Goal: Task Accomplishment & Management: Complete application form

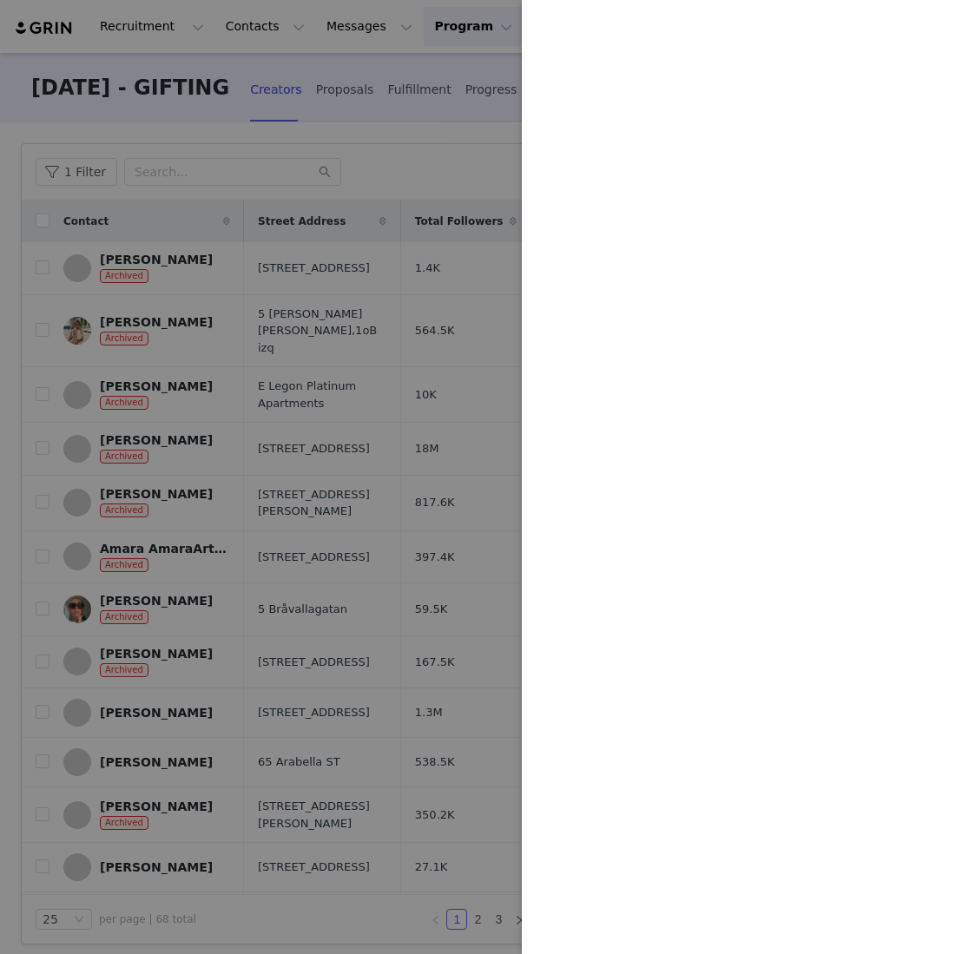
click at [384, 65] on div at bounding box center [478, 477] width 956 height 954
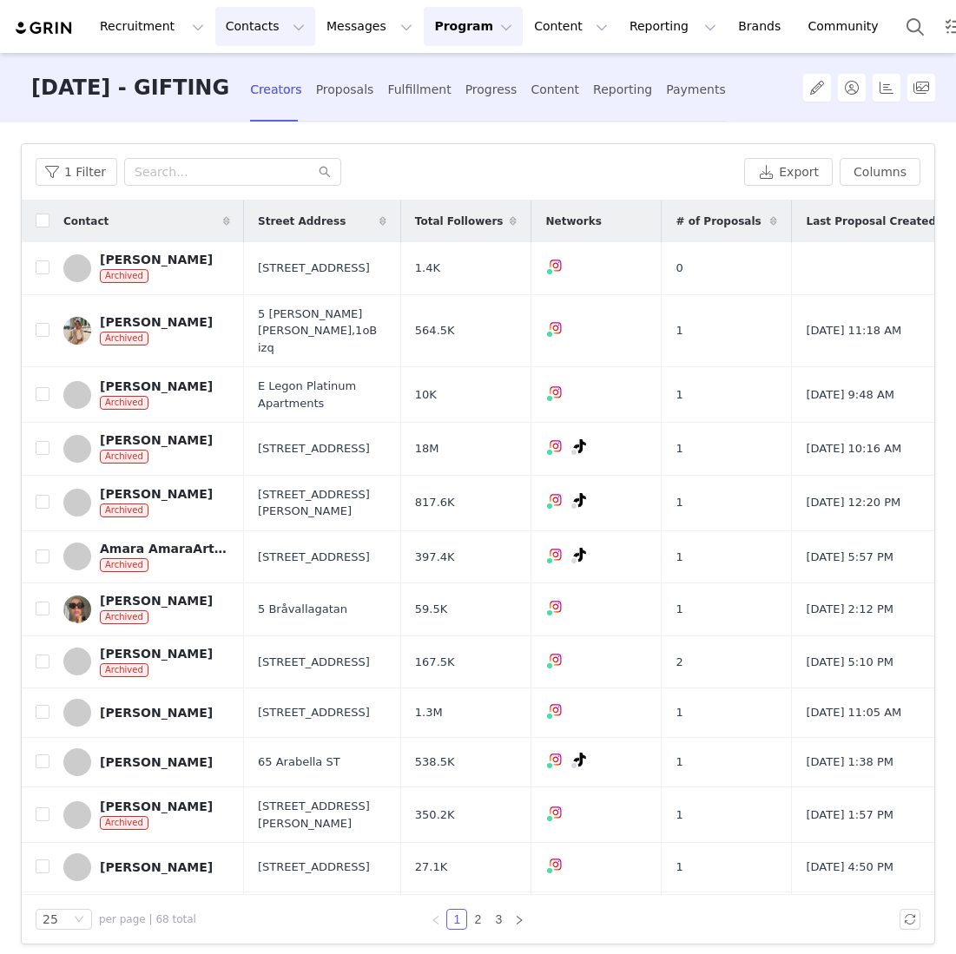
click at [249, 25] on button "Contacts Contacts" at bounding box center [265, 26] width 100 height 39
click at [256, 75] on p "Creators" at bounding box center [243, 77] width 52 height 18
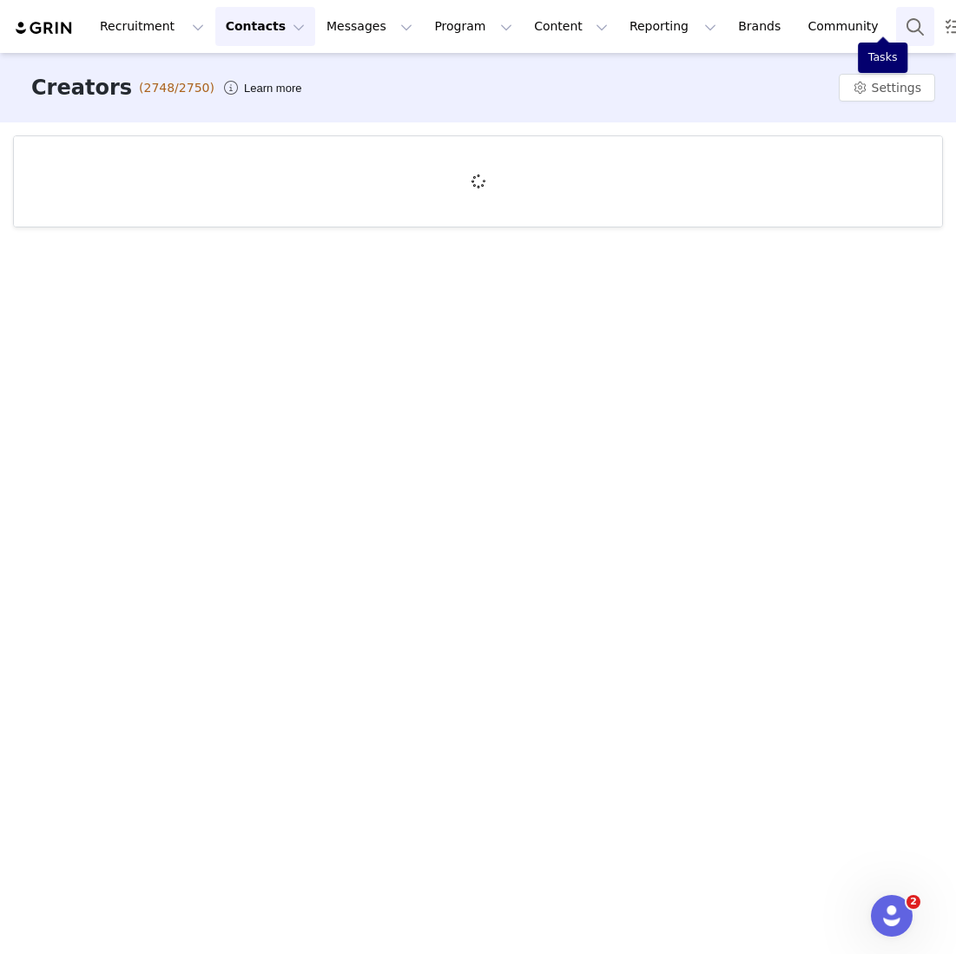
click at [896, 42] on button "Search" at bounding box center [915, 26] width 38 height 39
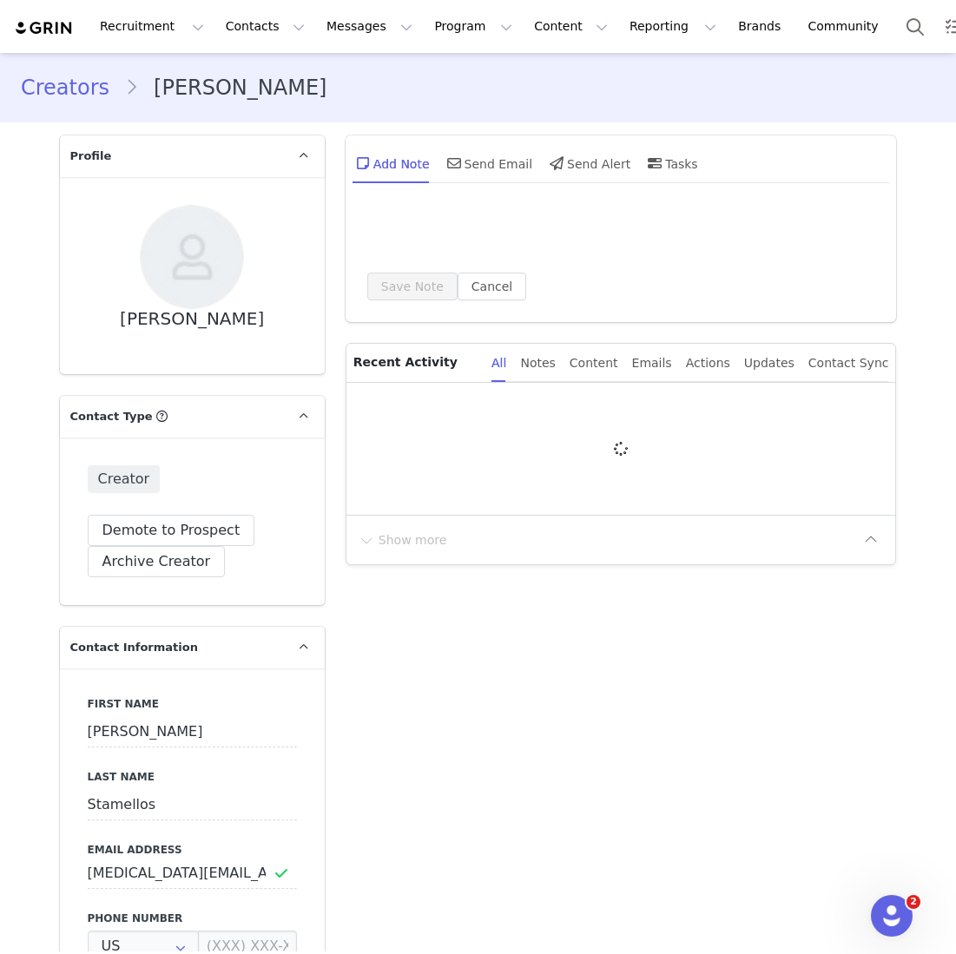
type input "+1 (United States)"
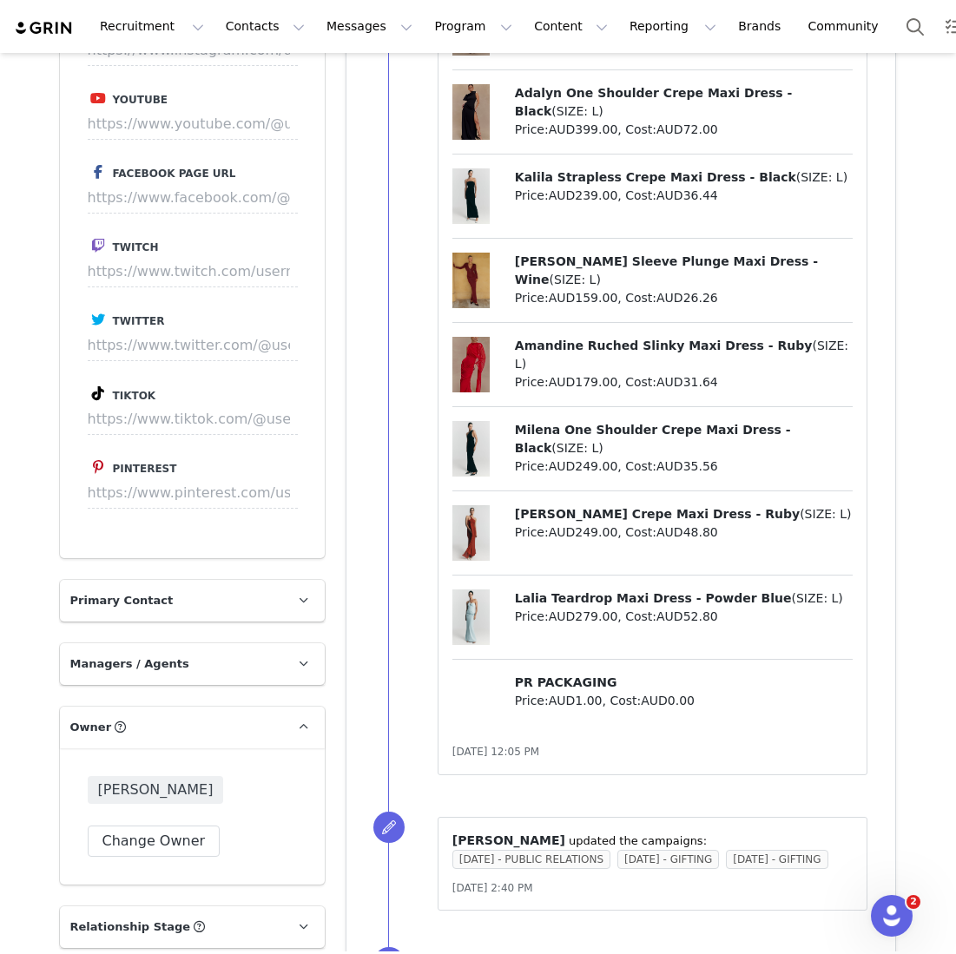
scroll to position [2343, 0]
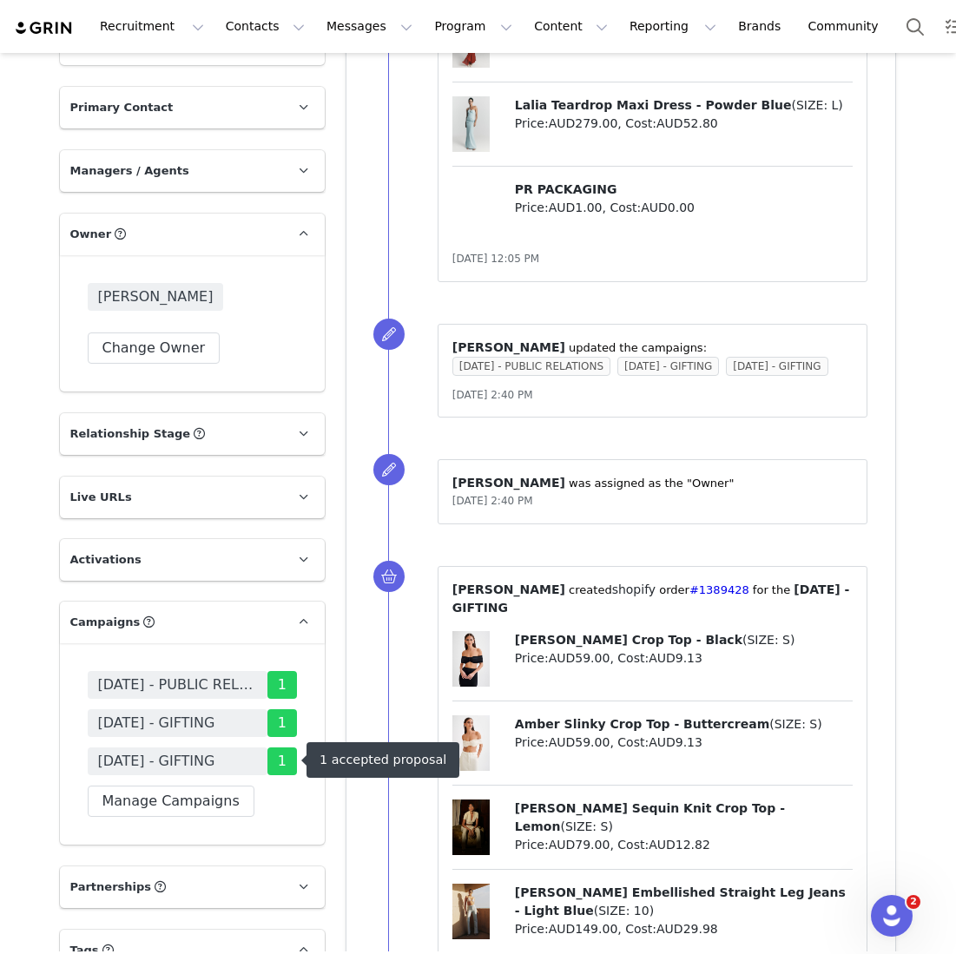
click at [170, 822] on div "AUGUST 25 - PUBLIC RELATIONS 1 MARCH 24 - GIFTING 1 JANUARY 24 - GIFTING 1 Mana…" at bounding box center [192, 743] width 265 height 201
click at [170, 812] on button "Manage Campaigns" at bounding box center [171, 801] width 167 height 31
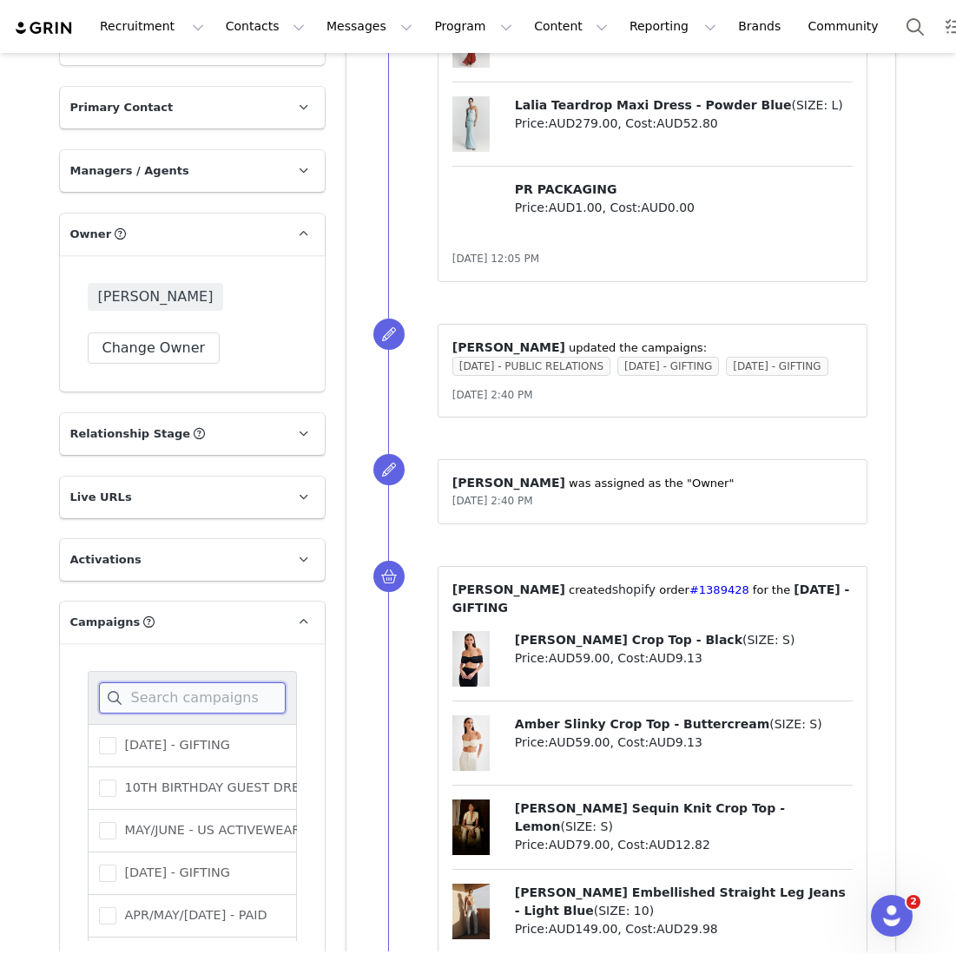
click at [188, 701] on input at bounding box center [192, 698] width 187 height 31
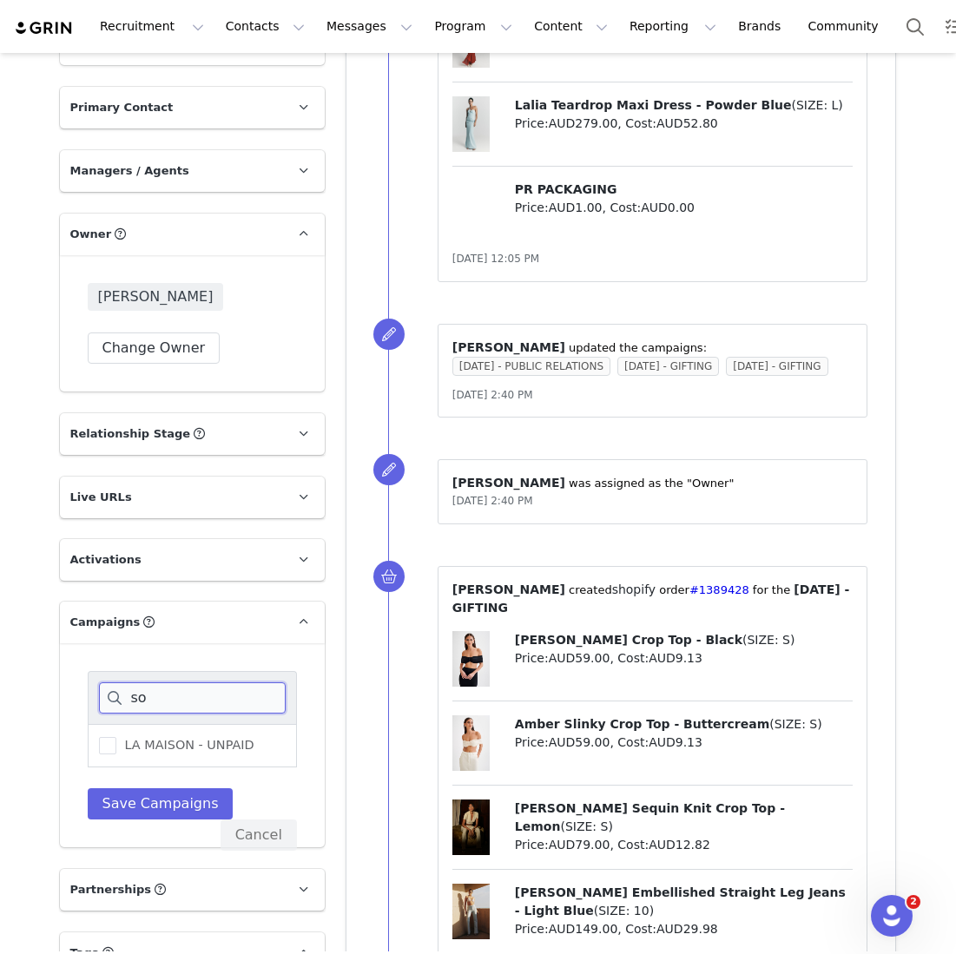
type input "s"
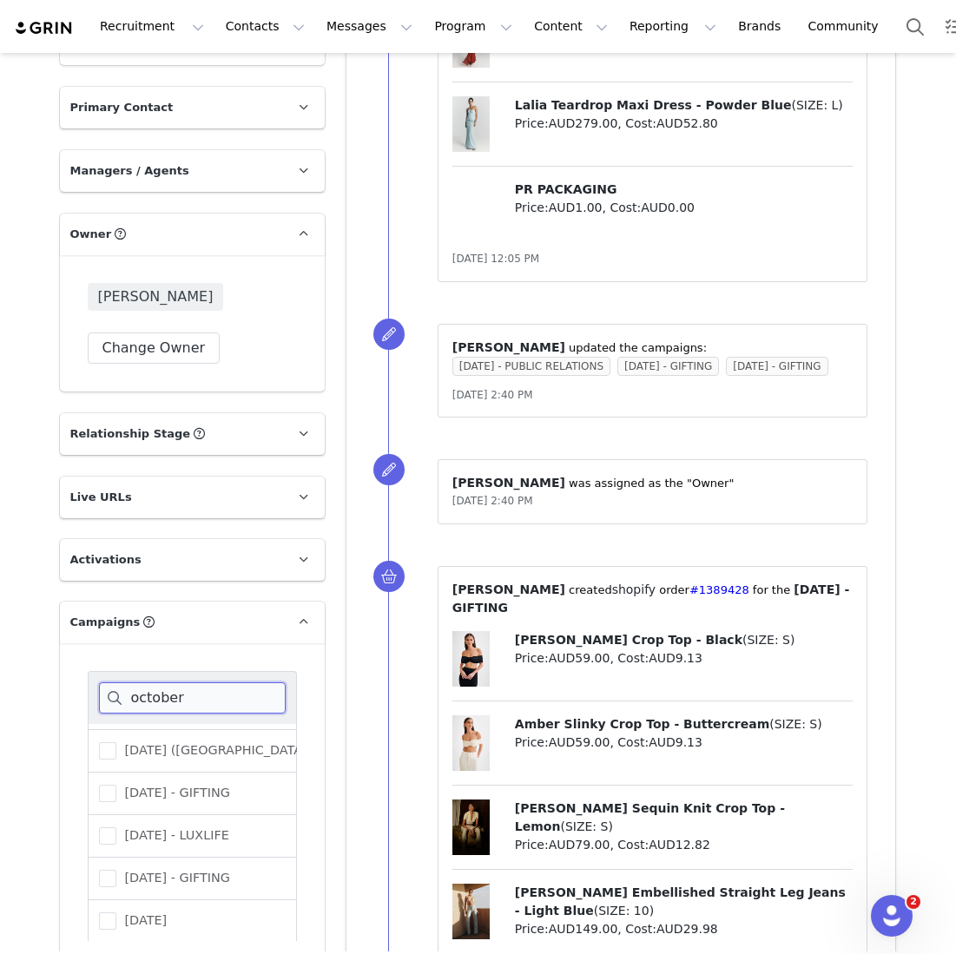
scroll to position [2324, 0]
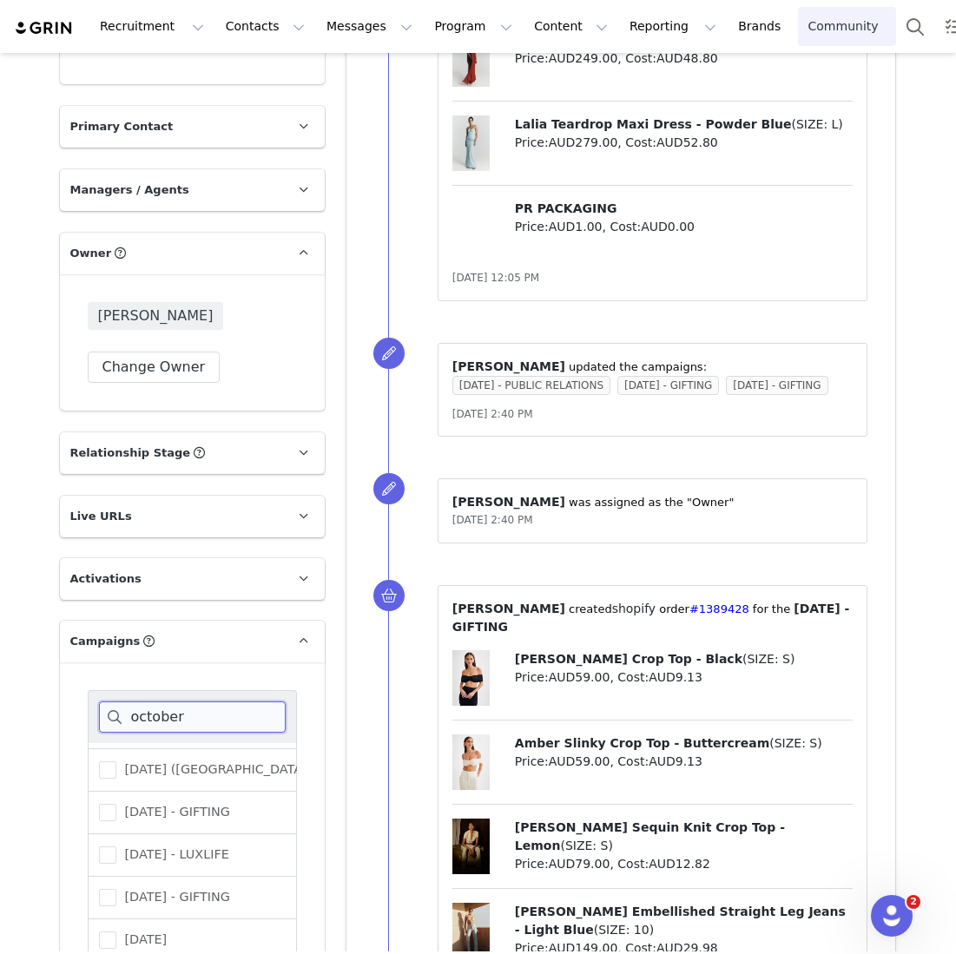
type input "october"
click at [798, 30] on link "Community Community" at bounding box center [847, 26] width 99 height 39
click at [536, 34] on button "Content Content" at bounding box center [571, 26] width 95 height 39
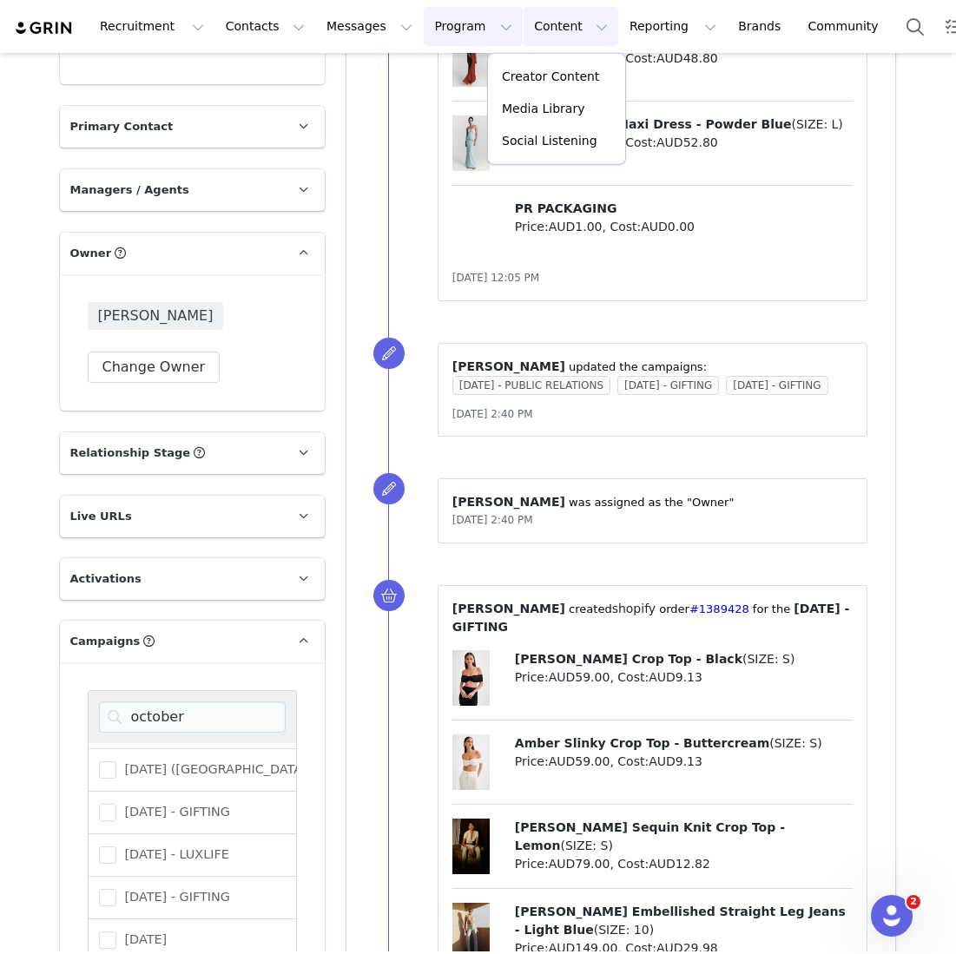
click at [464, 30] on button "Program Program" at bounding box center [473, 26] width 99 height 39
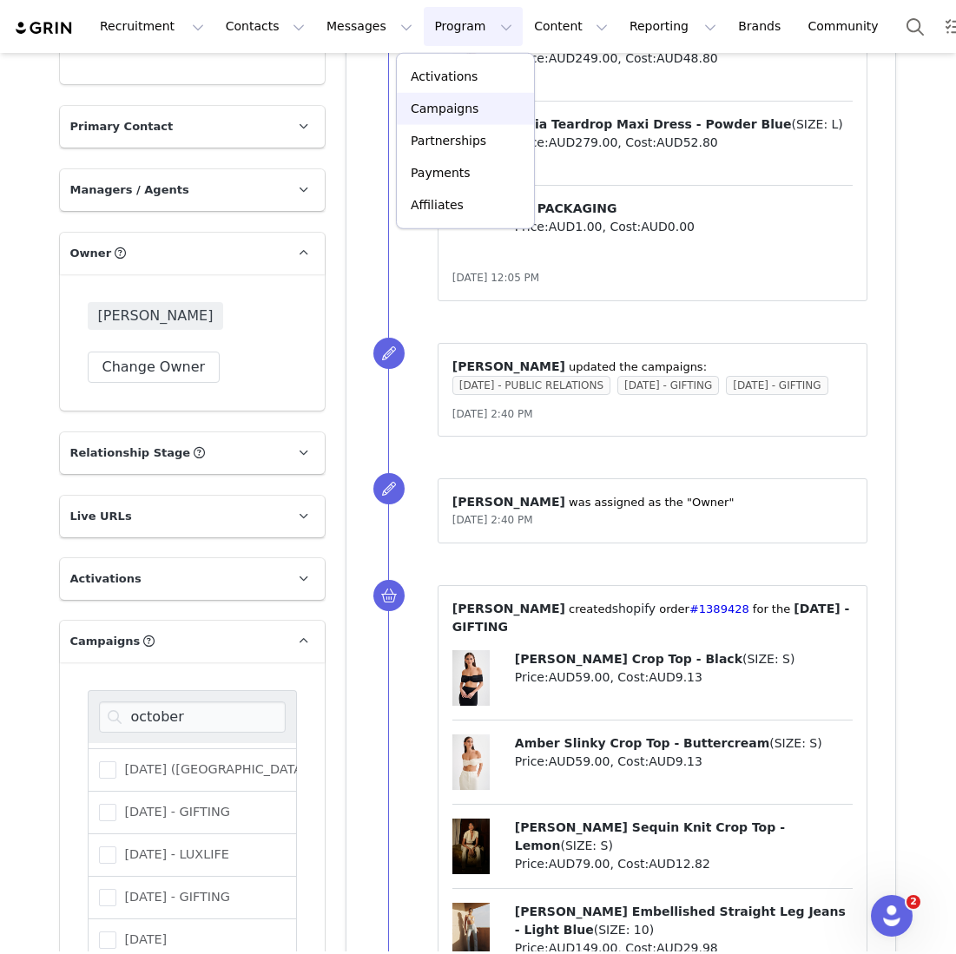
click at [441, 102] on p "Campaigns" at bounding box center [445, 109] width 68 height 18
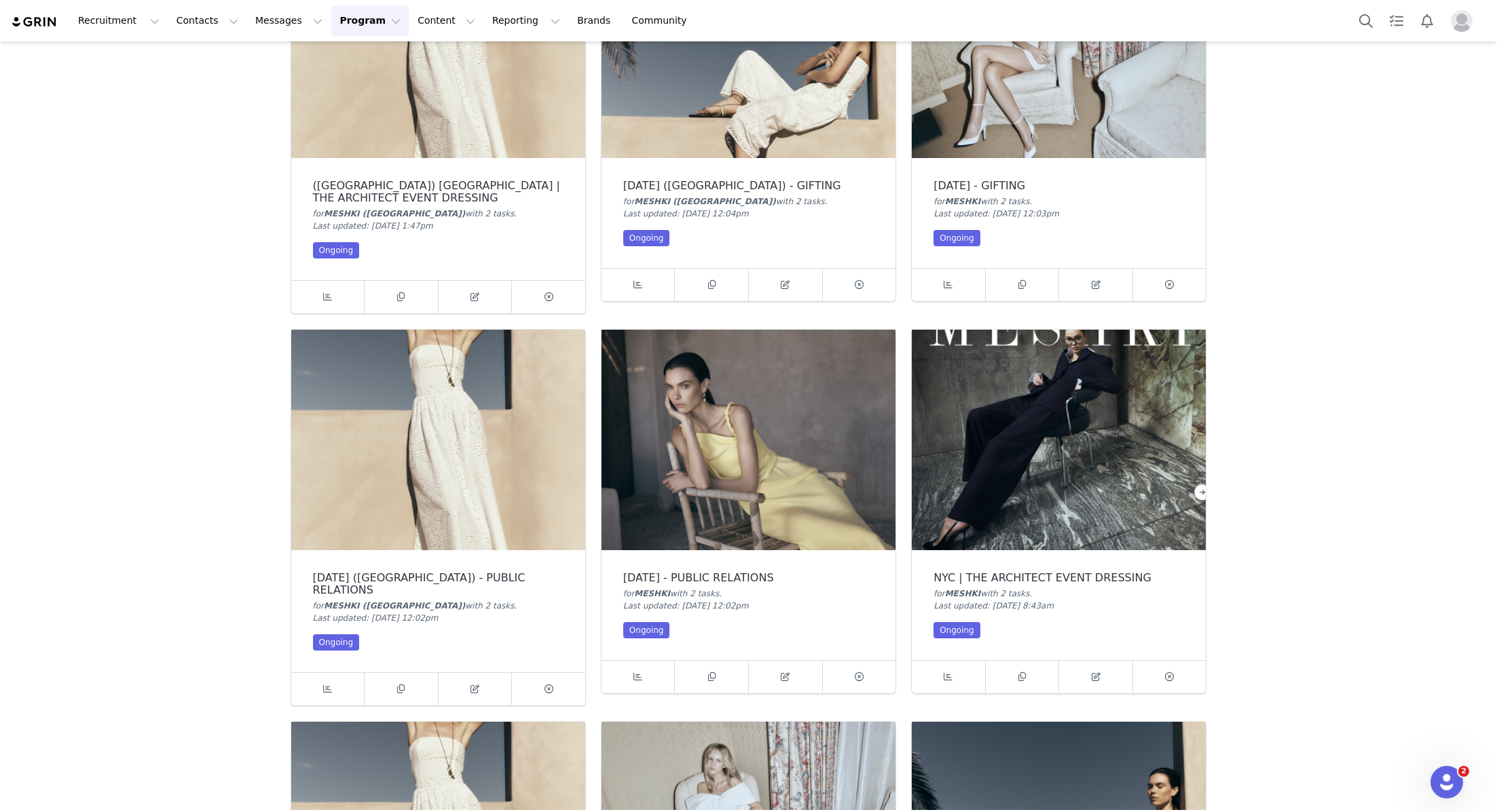
scroll to position [549, 0]
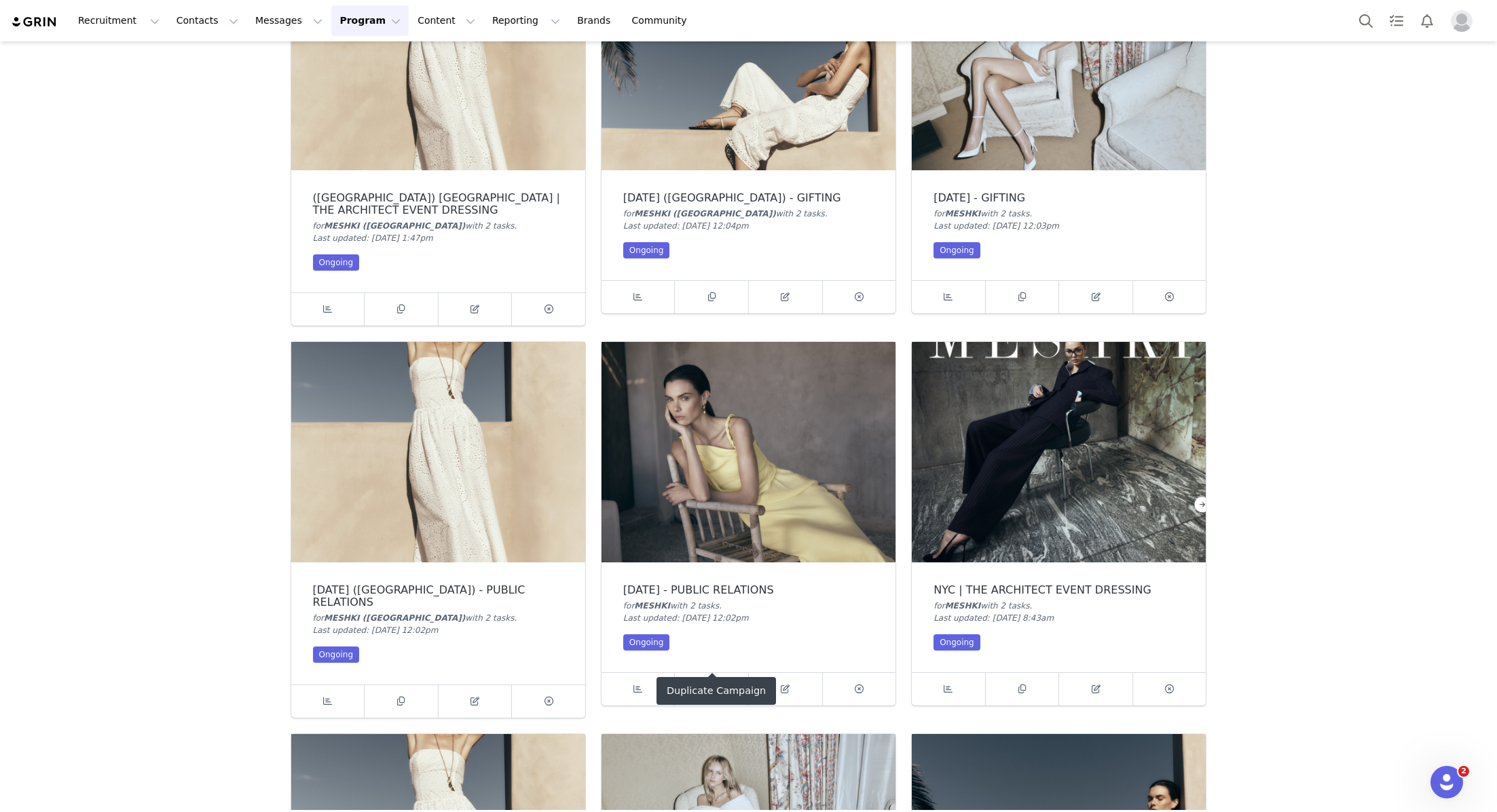
click at [714, 685] on icon at bounding box center [712, 689] width 8 height 9
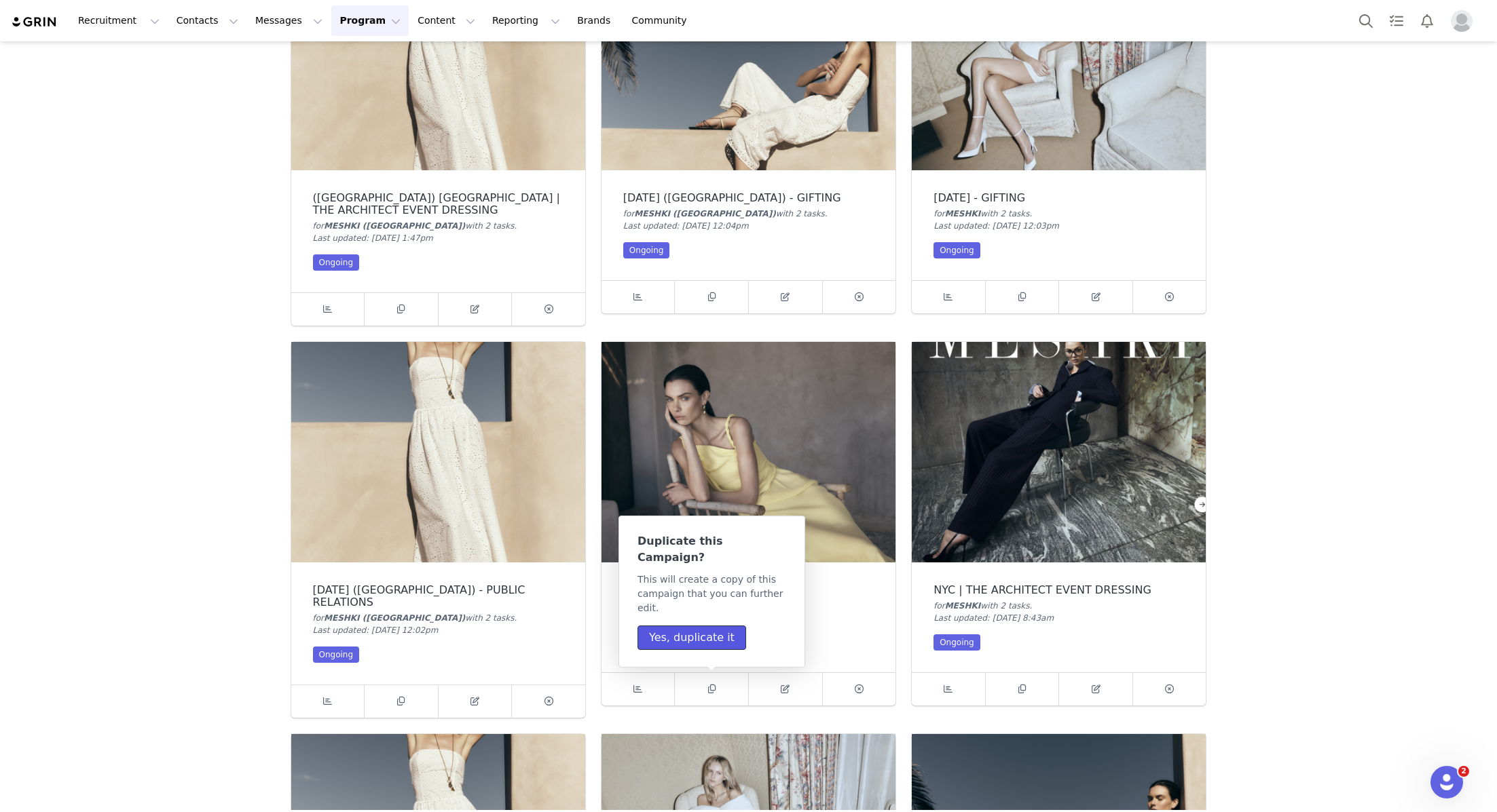
click at [715, 626] on button "Yes, duplicate it" at bounding box center [691, 638] width 109 height 24
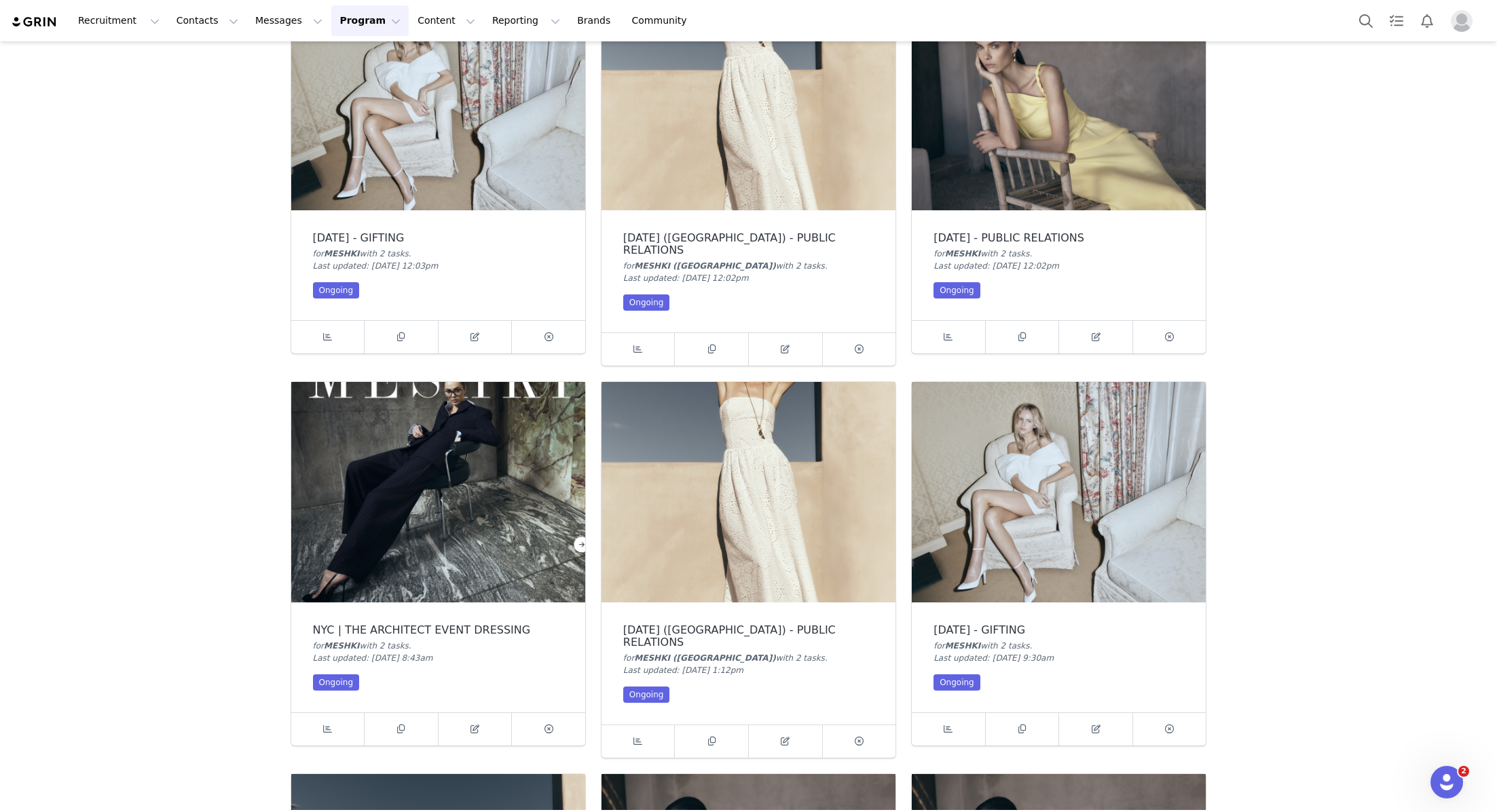
scroll to position [653, 0]
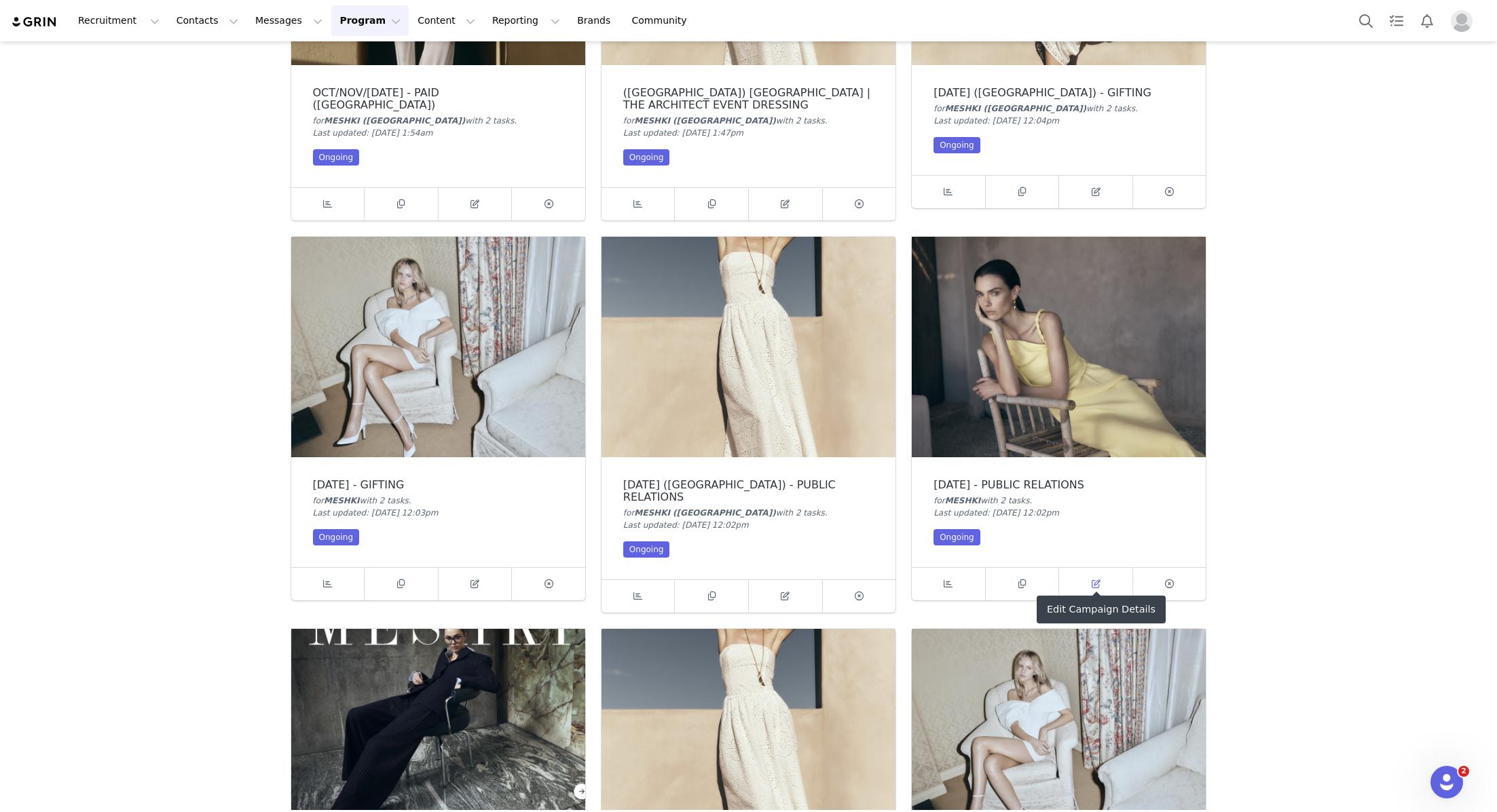
click at [747, 580] on icon at bounding box center [1095, 584] width 9 height 9
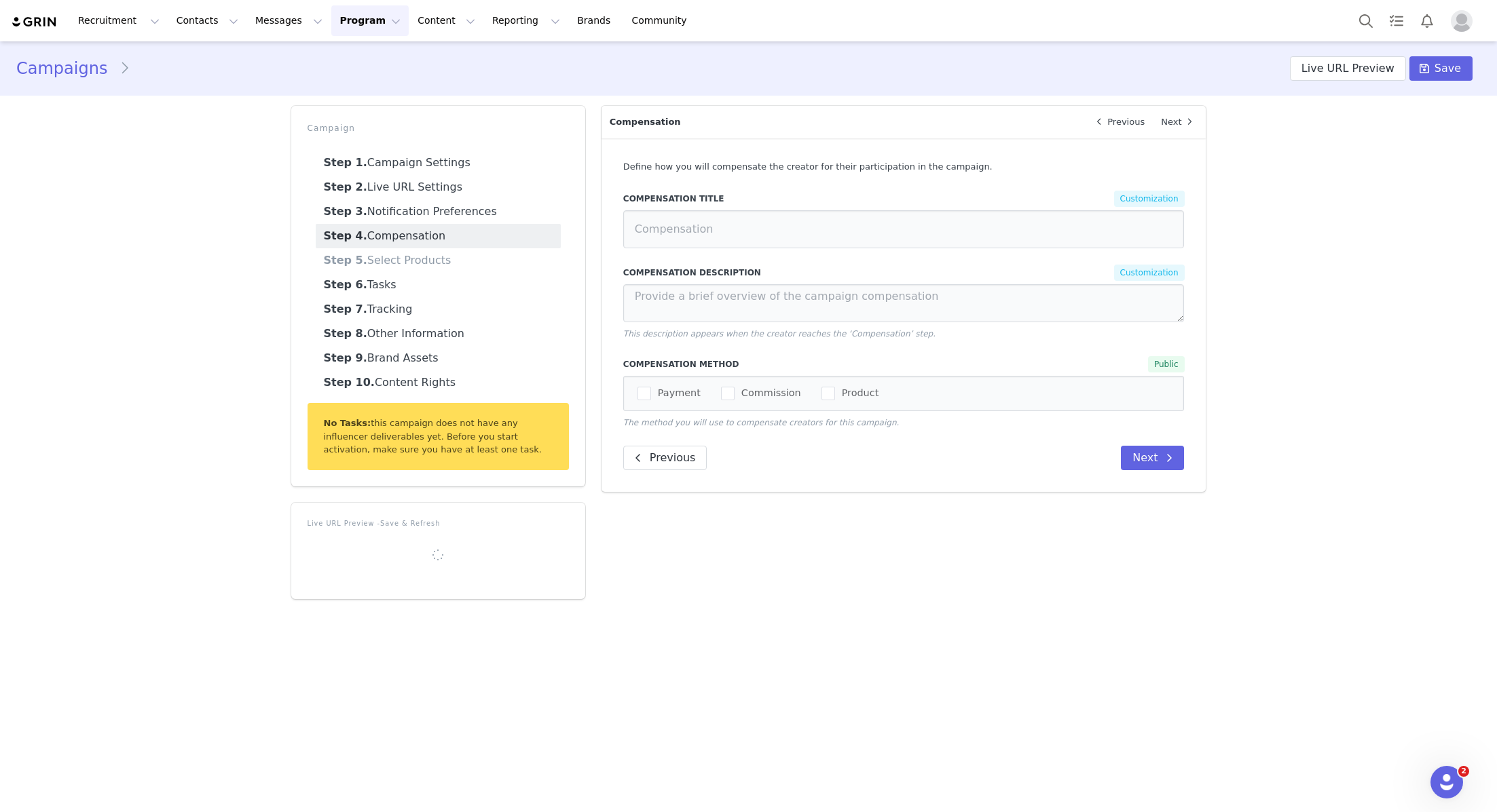
type input "[DATE] - GIFTING"
type input "Select Products"
type textarea "Please select 2-3 outfits you're loving, along with your best size."
type textarea "Unfortunately, this piece is no longer available. Please select another product."
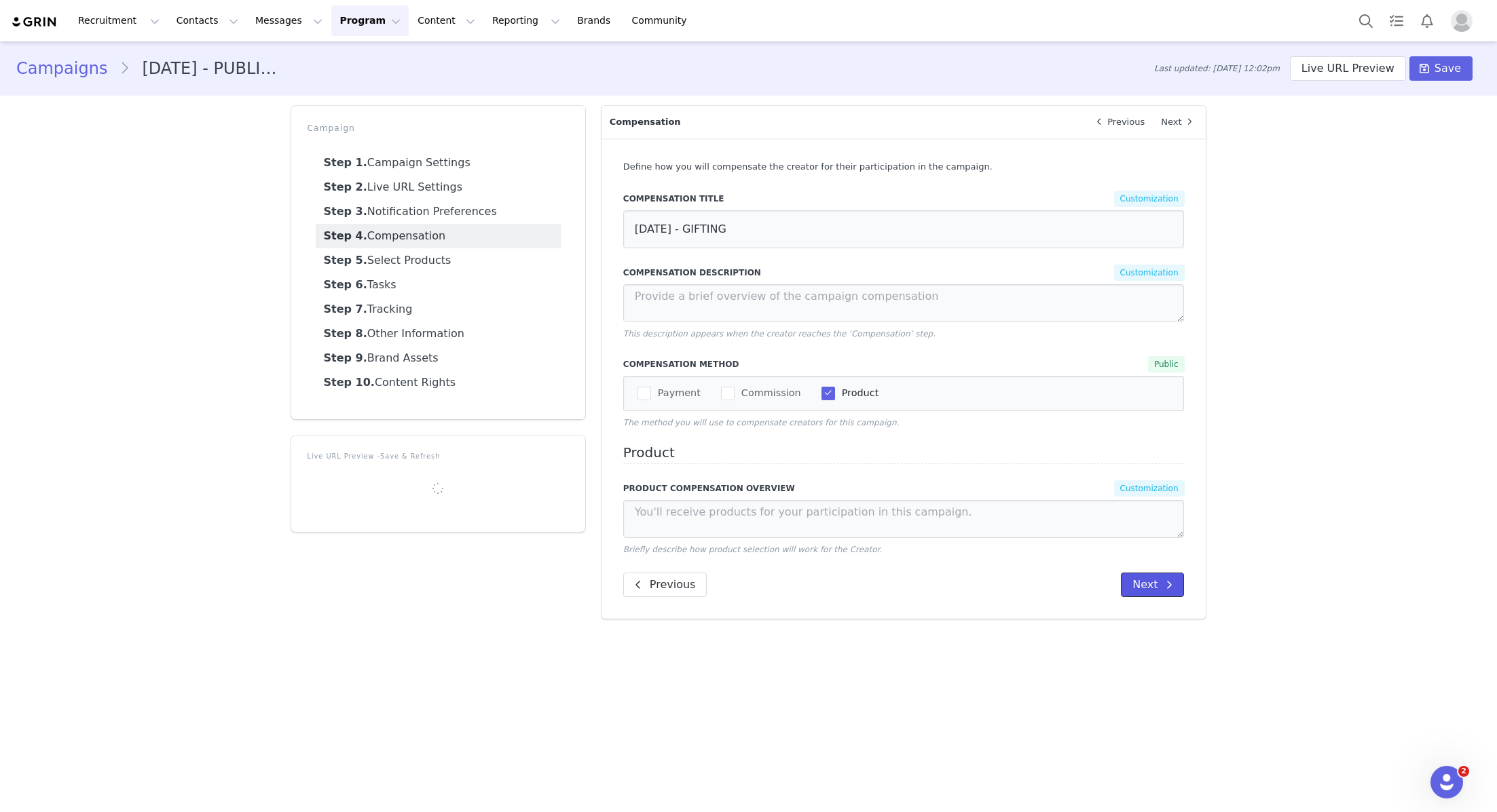
click at [747, 585] on button "Next" at bounding box center [1152, 585] width 63 height 24
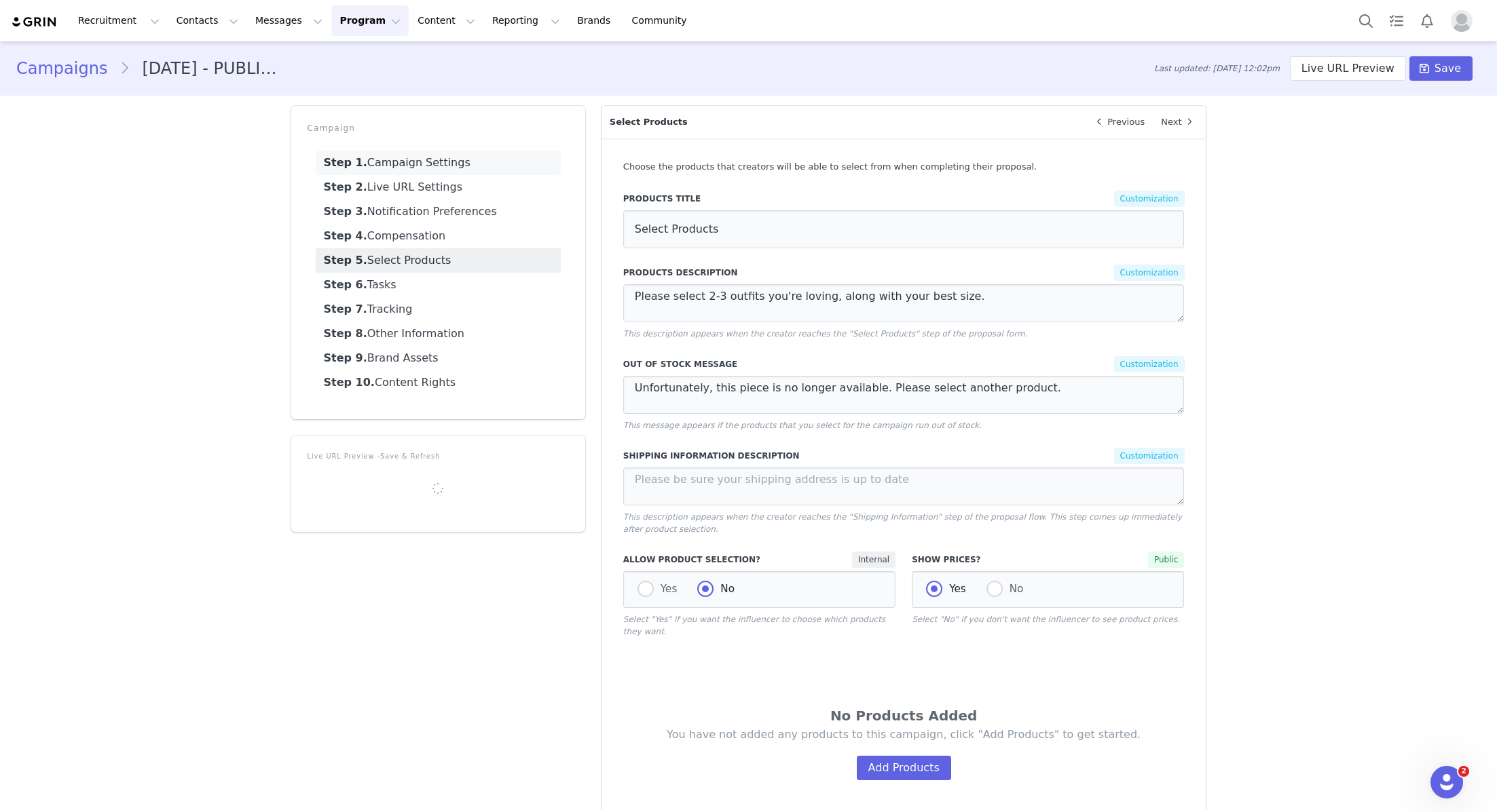
click at [382, 173] on link "Step 1. Campaign Settings" at bounding box center [438, 163] width 245 height 24
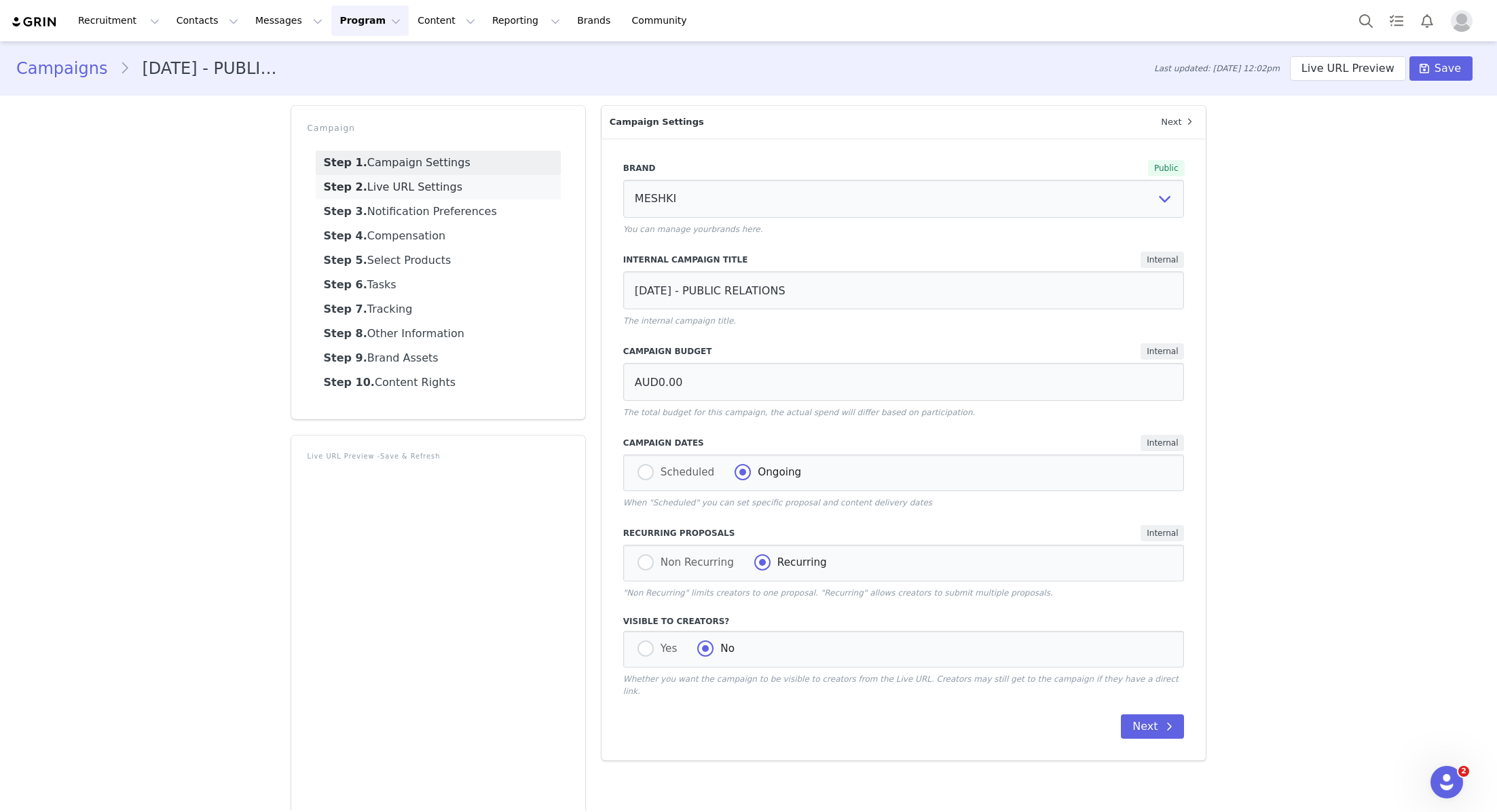
click at [410, 194] on link "Step 2. Live URL Settings" at bounding box center [438, 187] width 245 height 24
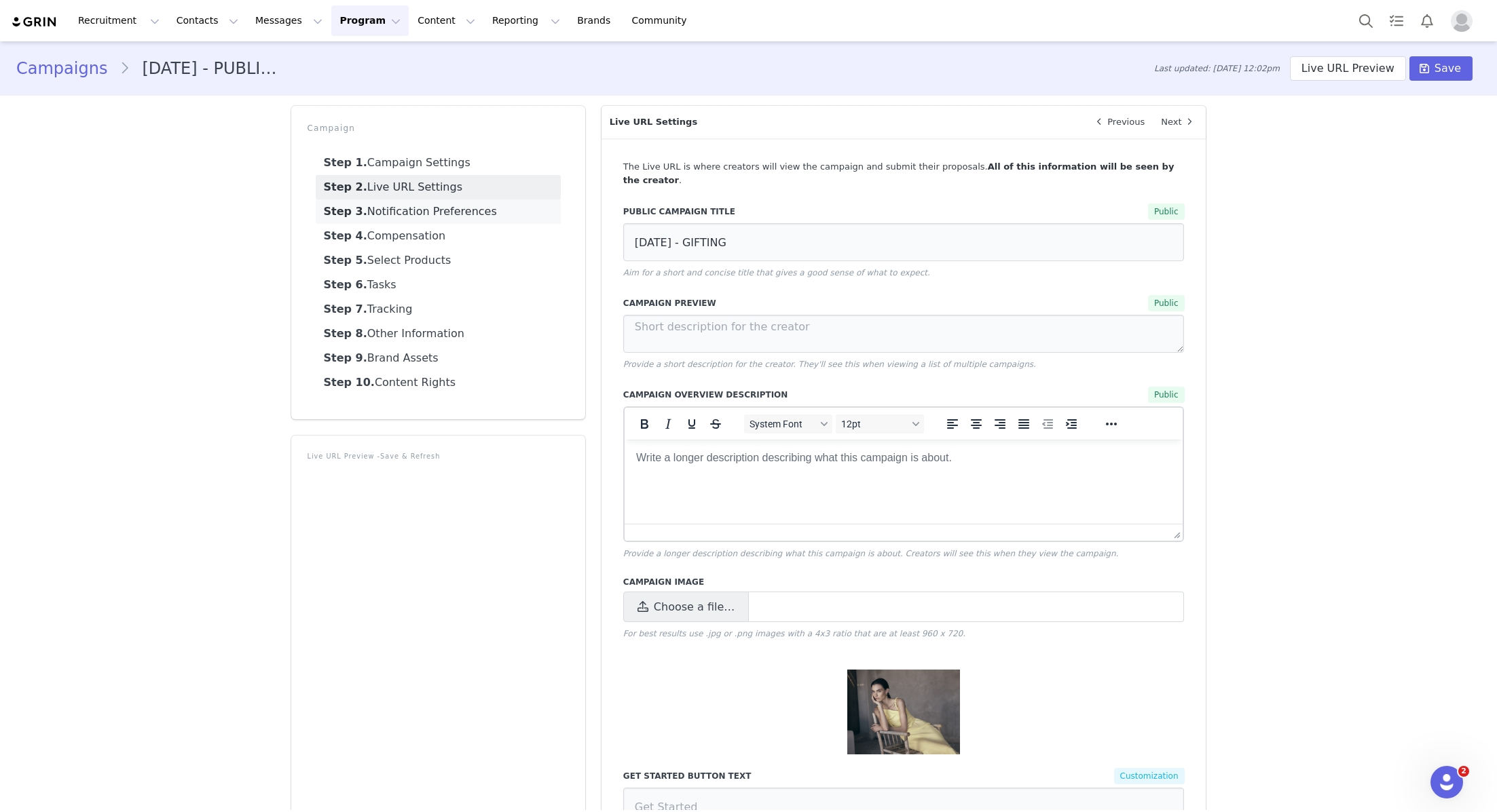
click at [415, 215] on link "Step 3. Notification Preferences" at bounding box center [438, 211] width 245 height 24
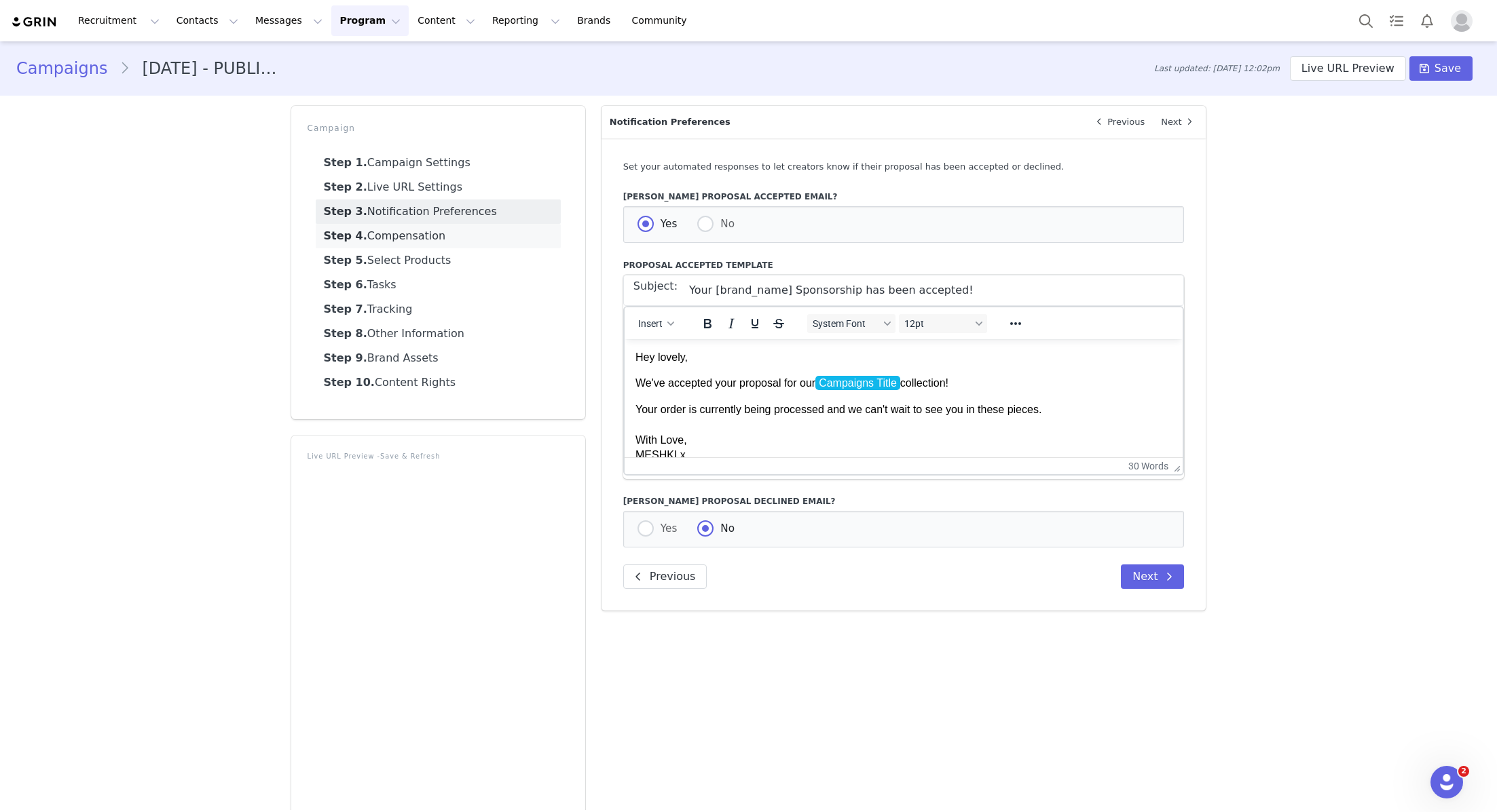
click at [408, 236] on link "Step 4. Compensation" at bounding box center [438, 236] width 245 height 24
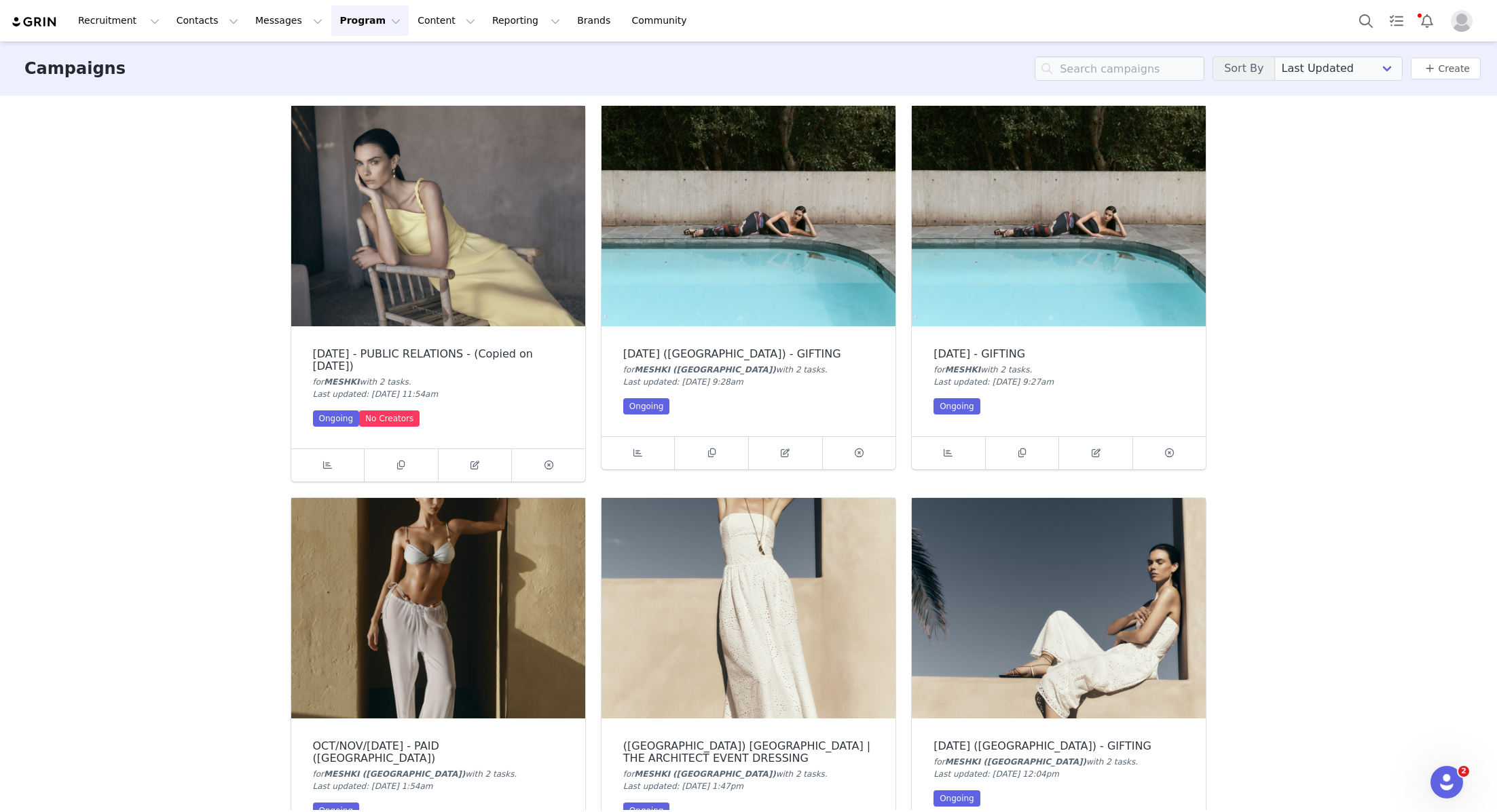
click at [265, 444] on div "Campaigns Sort By Last Updated Newest to Oldest Oldest to Newest Title A-Z Titl…" at bounding box center [748, 426] width 1497 height 769
click at [478, 467] on icon at bounding box center [475, 465] width 9 height 9
select select
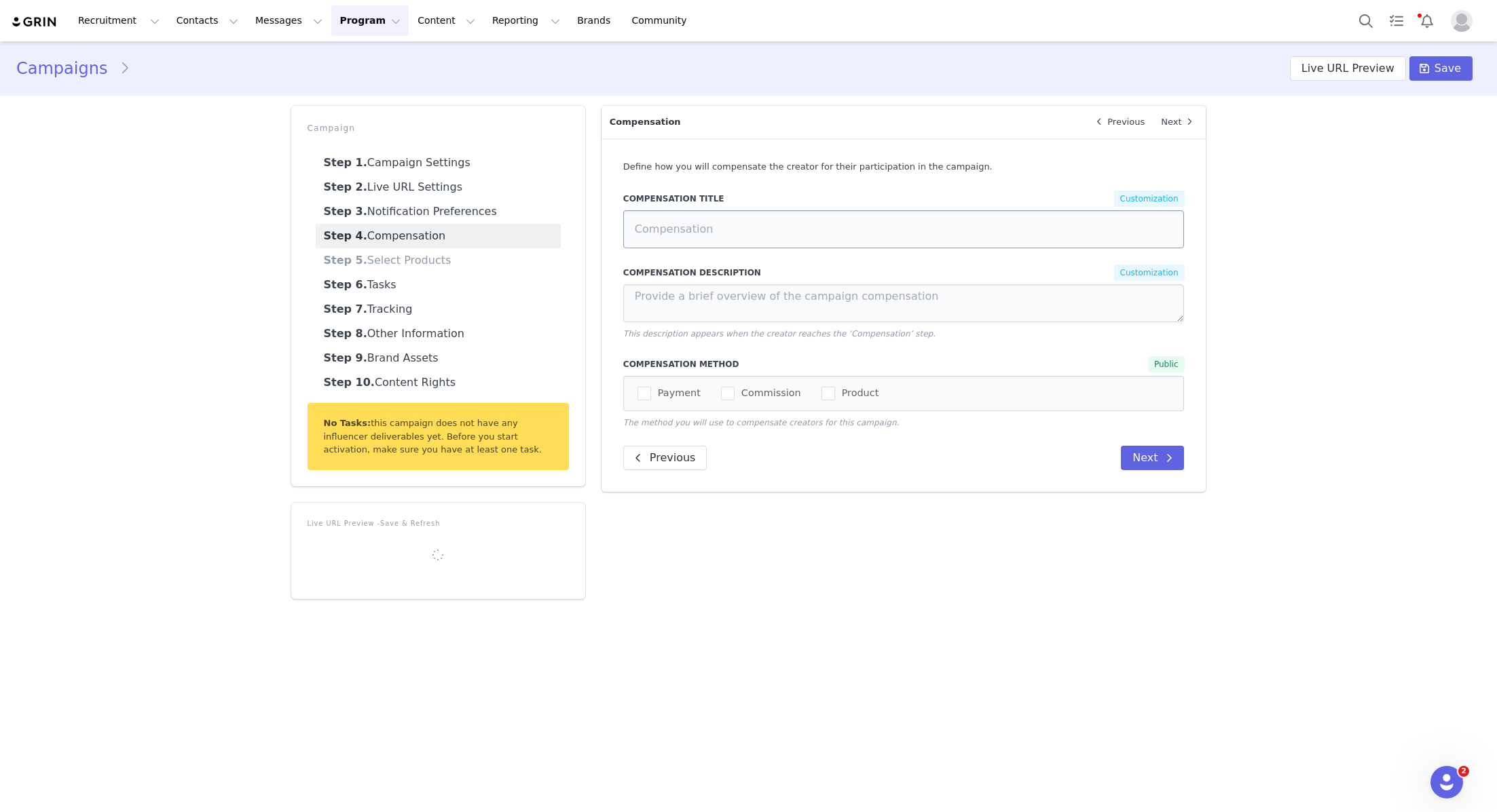
type input "AUD0.00"
select select "99843d72-b99f-4038-8098-f703f871b44b"
type input "SEPTEMBER 25 - PUBLIC RELATIONS - (Copied on Oct 1, 2025)"
radio input "false"
radio input "true"
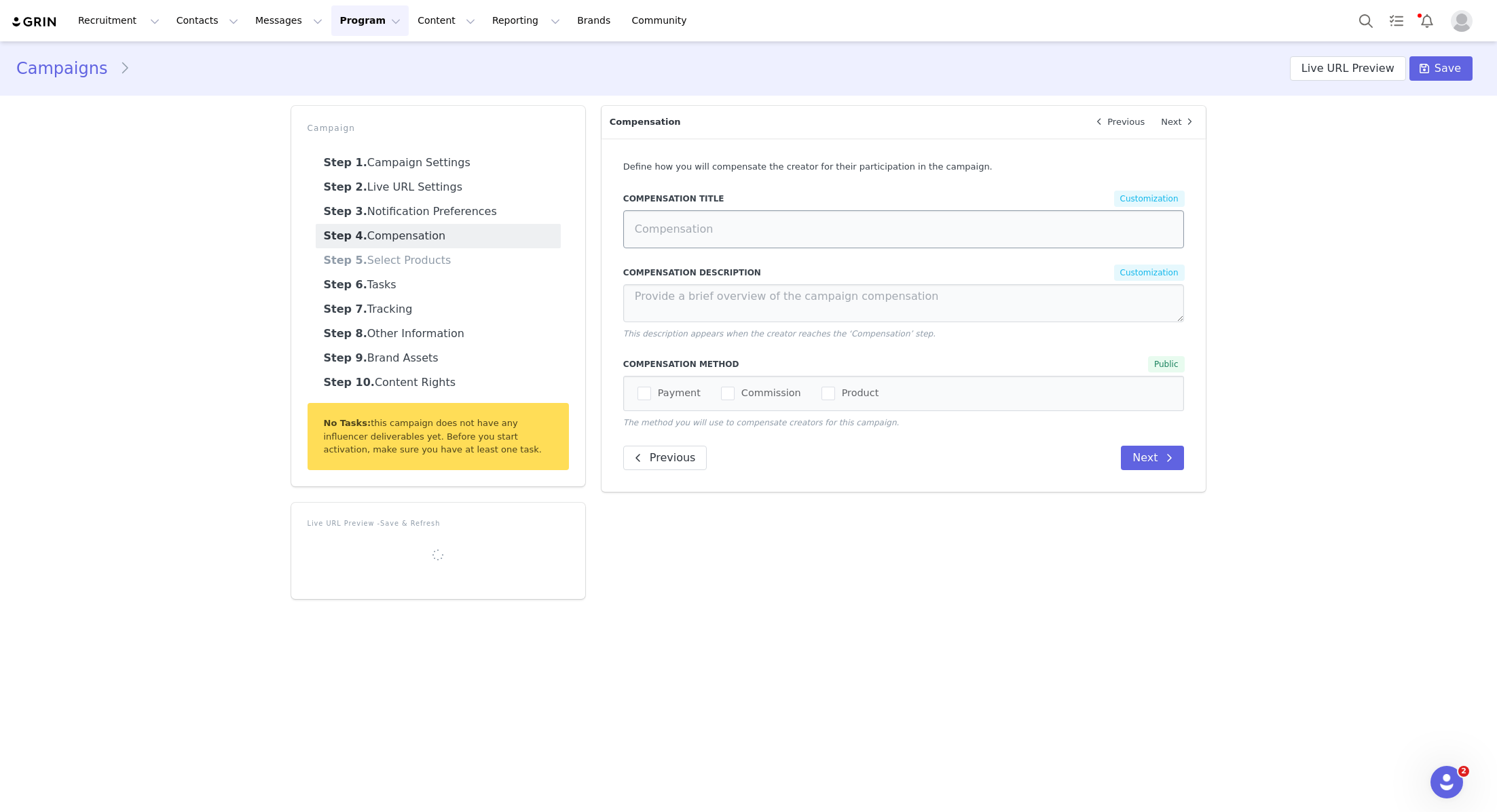
type input "[DATE] - GIFTING"
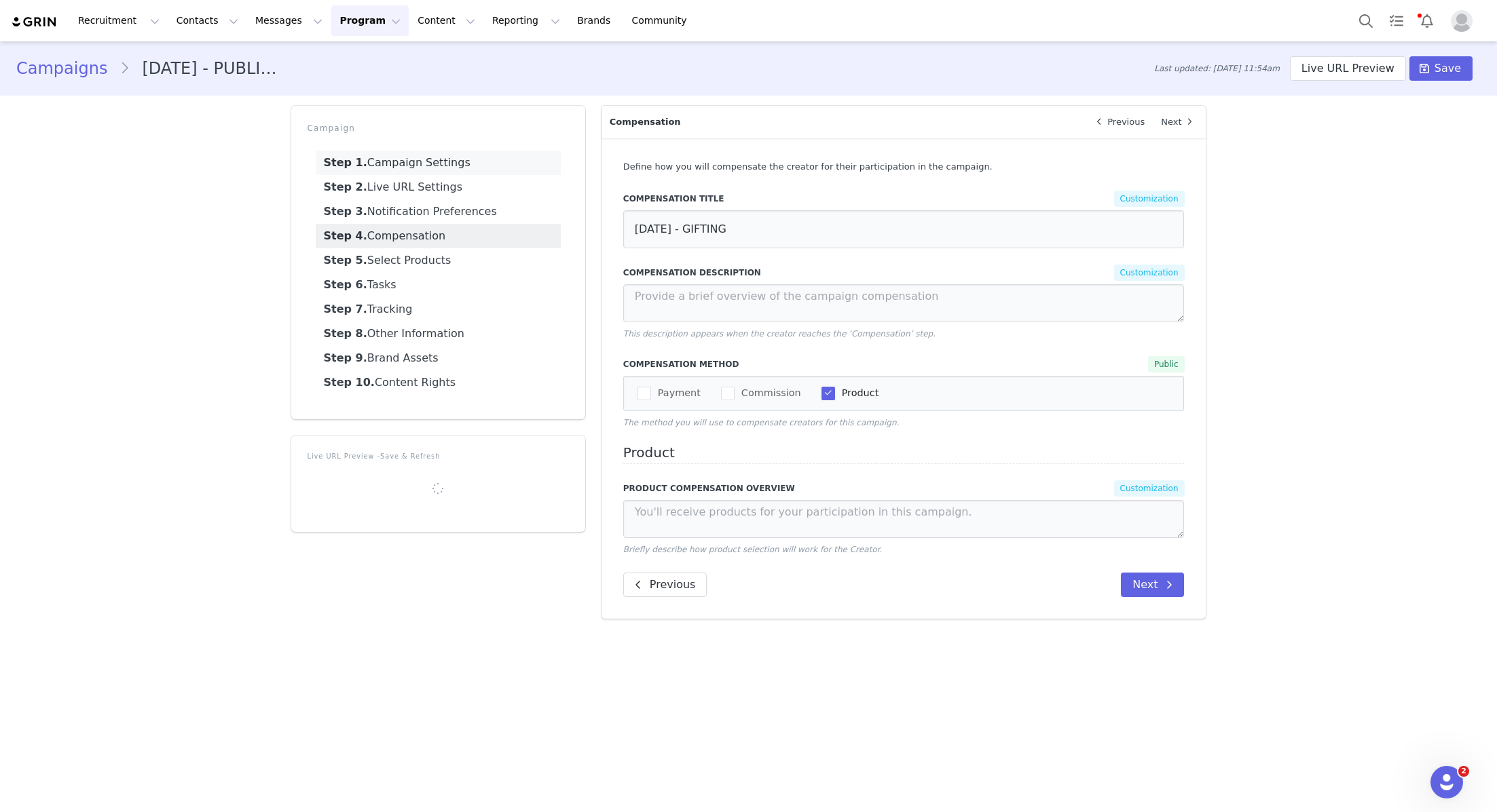
click at [459, 169] on link "Step 1. Campaign Settings" at bounding box center [438, 163] width 245 height 24
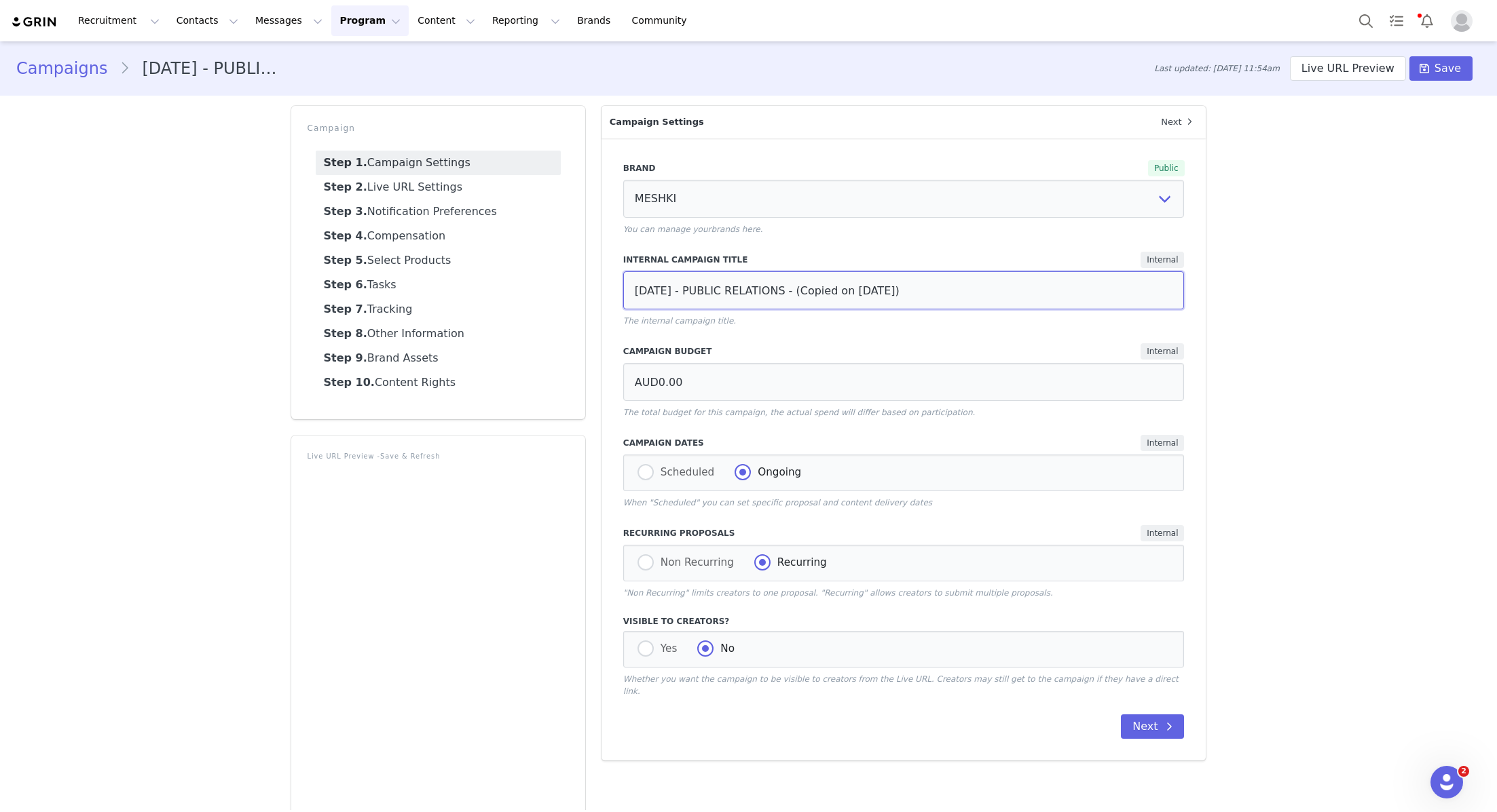
drag, startPoint x: 990, startPoint y: 299, endPoint x: 831, endPoint y: 295, distance: 159.1
click at [747, 295] on input "SEPTEMBER 25 - PUBLIC RELATIONS - (Copied on Oct 1, 2025)" at bounding box center [904, 290] width 561 height 38
drag, startPoint x: 695, startPoint y: 291, endPoint x: 575, endPoint y: 291, distance: 120.0
click at [575, 291] on div "Campaign Step 1. Campaign Settings Step 2. Live URL Settings Step 3. Notificati…" at bounding box center [748, 567] width 931 height 938
type input "[DATE] - PUBLIC RELATIONS"
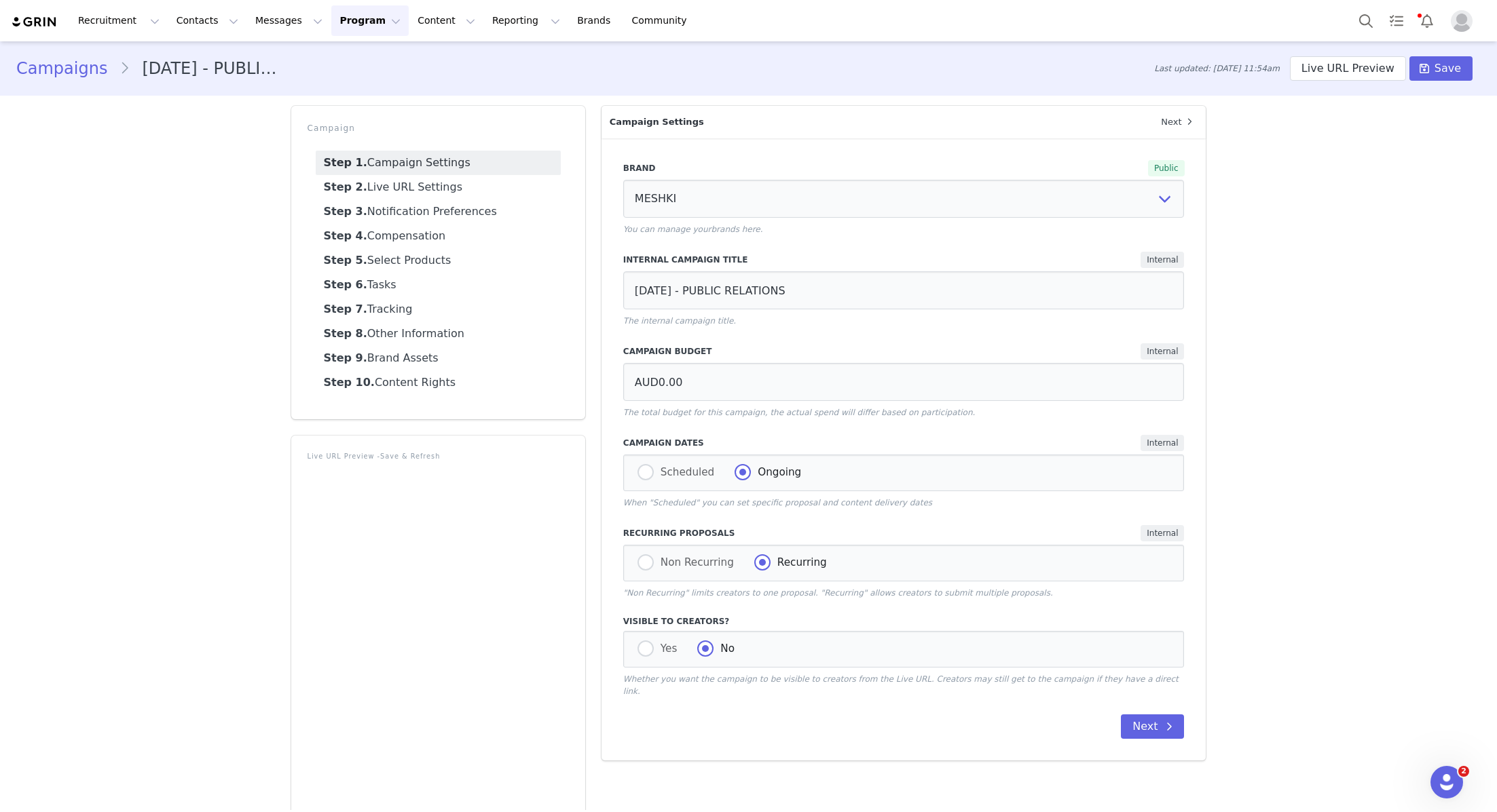
click at [299, 533] on div "Live URL Preview - Save & Refresh" at bounding box center [439, 732] width 294 height 592
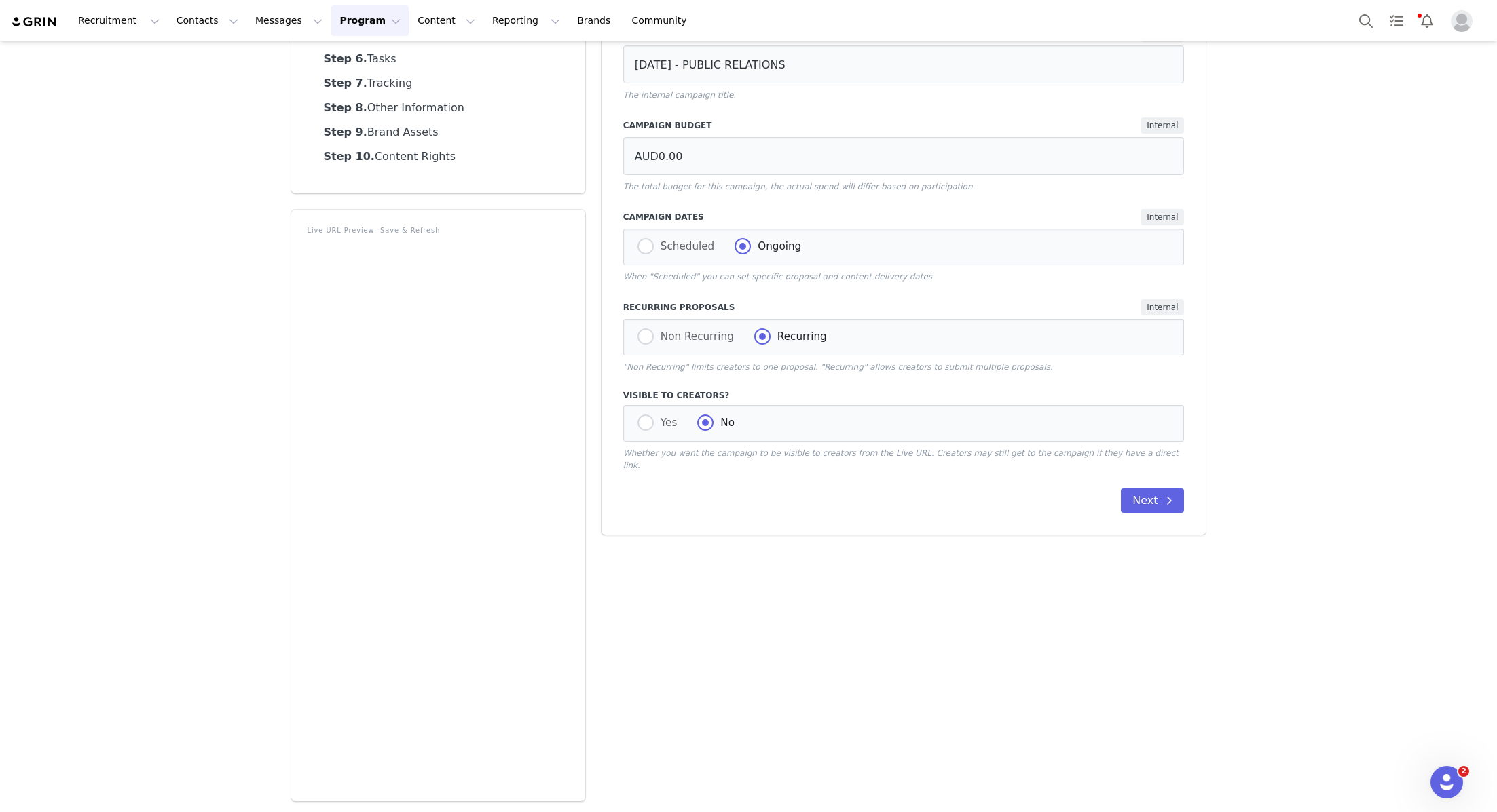
scroll to position [33, 0]
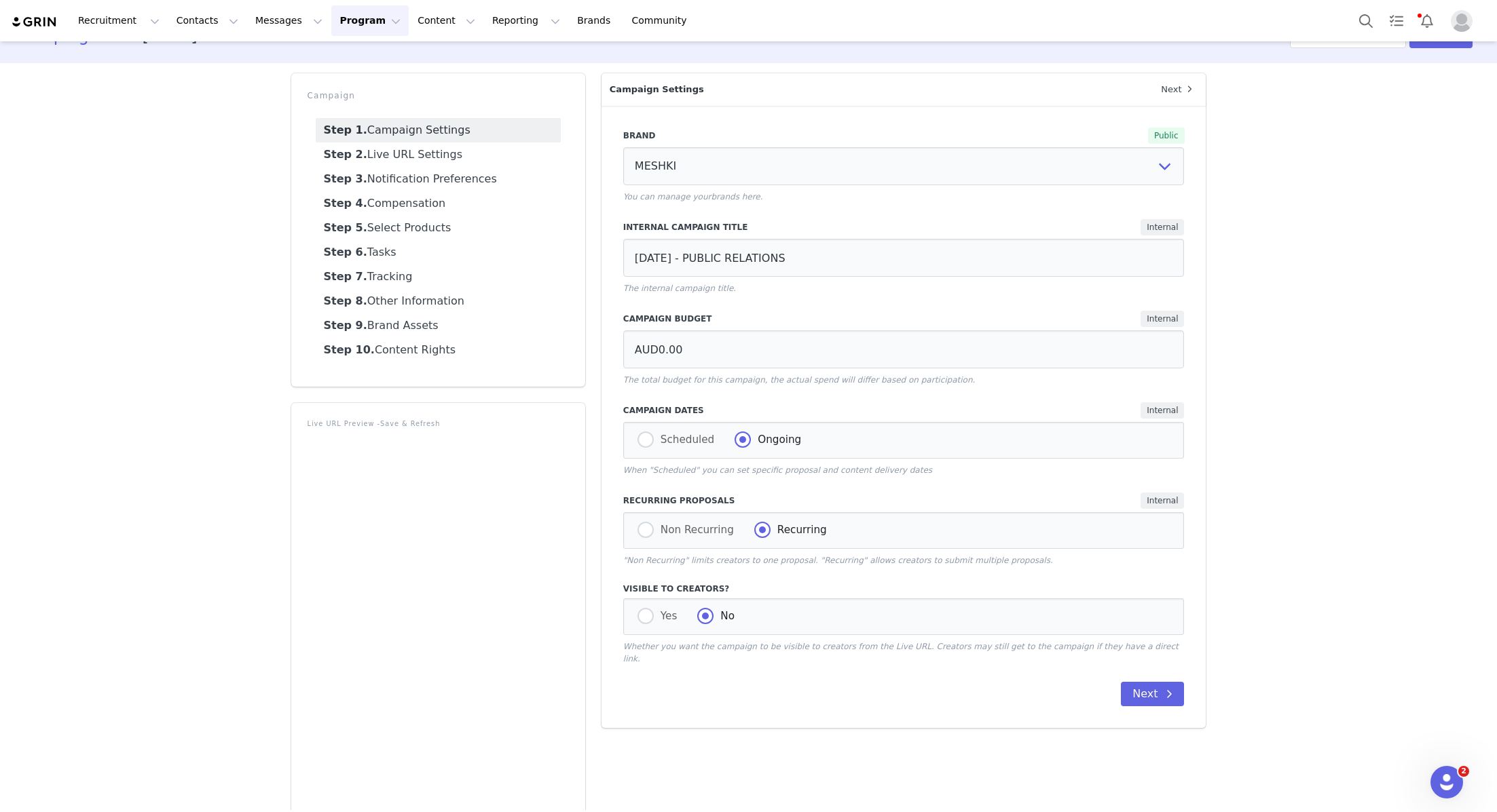
click at [213, 488] on div "Campaigns OCTOBER 25 - PUBLIC RELATIONS Last updated: Oct 1, 2025 at 11:54am Li…" at bounding box center [748, 506] width 1497 height 996
click at [406, 145] on link "Step 2. Live URL Settings" at bounding box center [438, 154] width 245 height 24
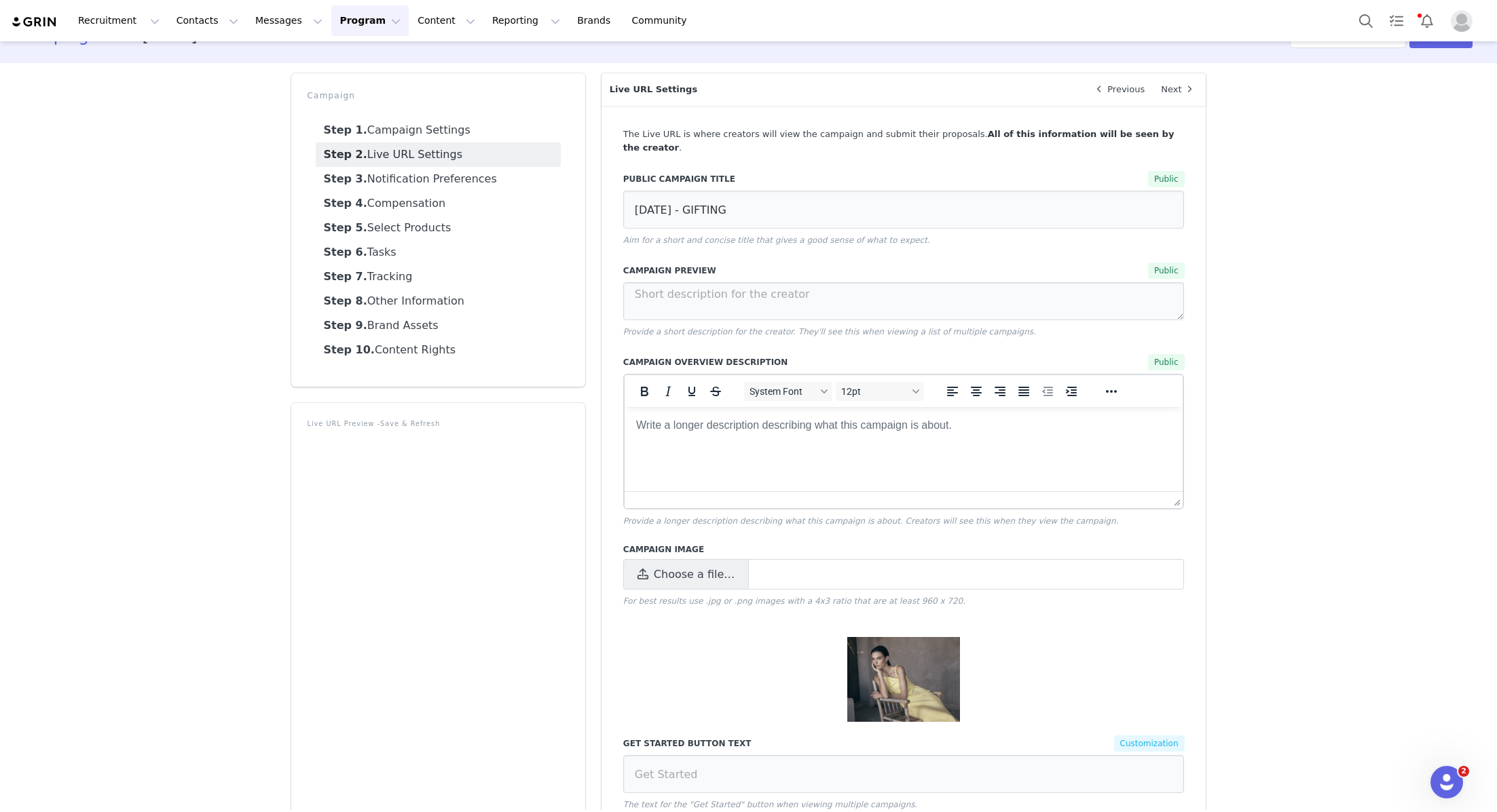
click at [460, 158] on link "Step 2. Live URL Settings" at bounding box center [438, 154] width 245 height 24
click at [457, 120] on link "Step 1. Campaign Settings" at bounding box center [438, 130] width 245 height 24
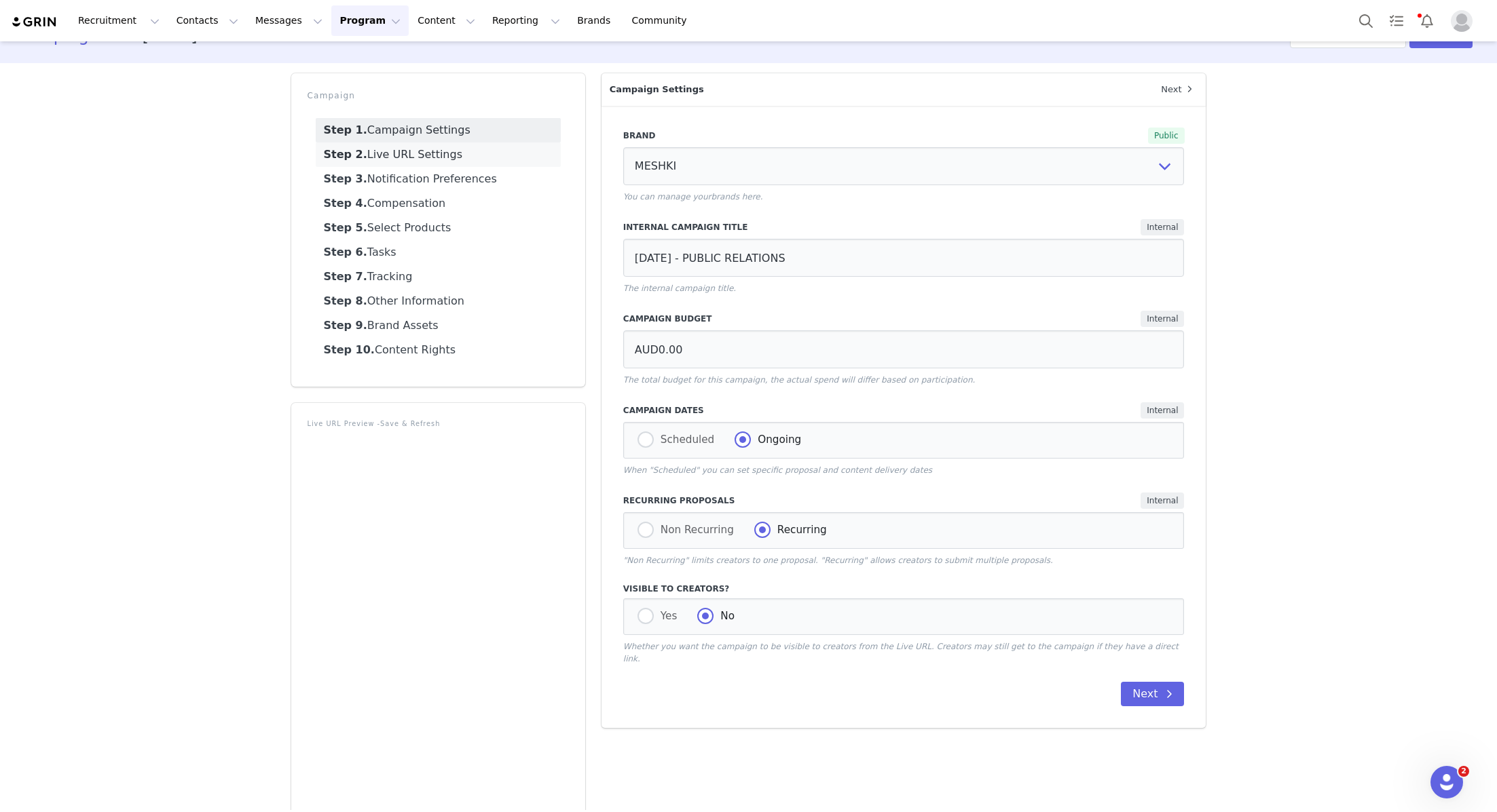
click at [443, 152] on link "Step 2. Live URL Settings" at bounding box center [438, 154] width 245 height 24
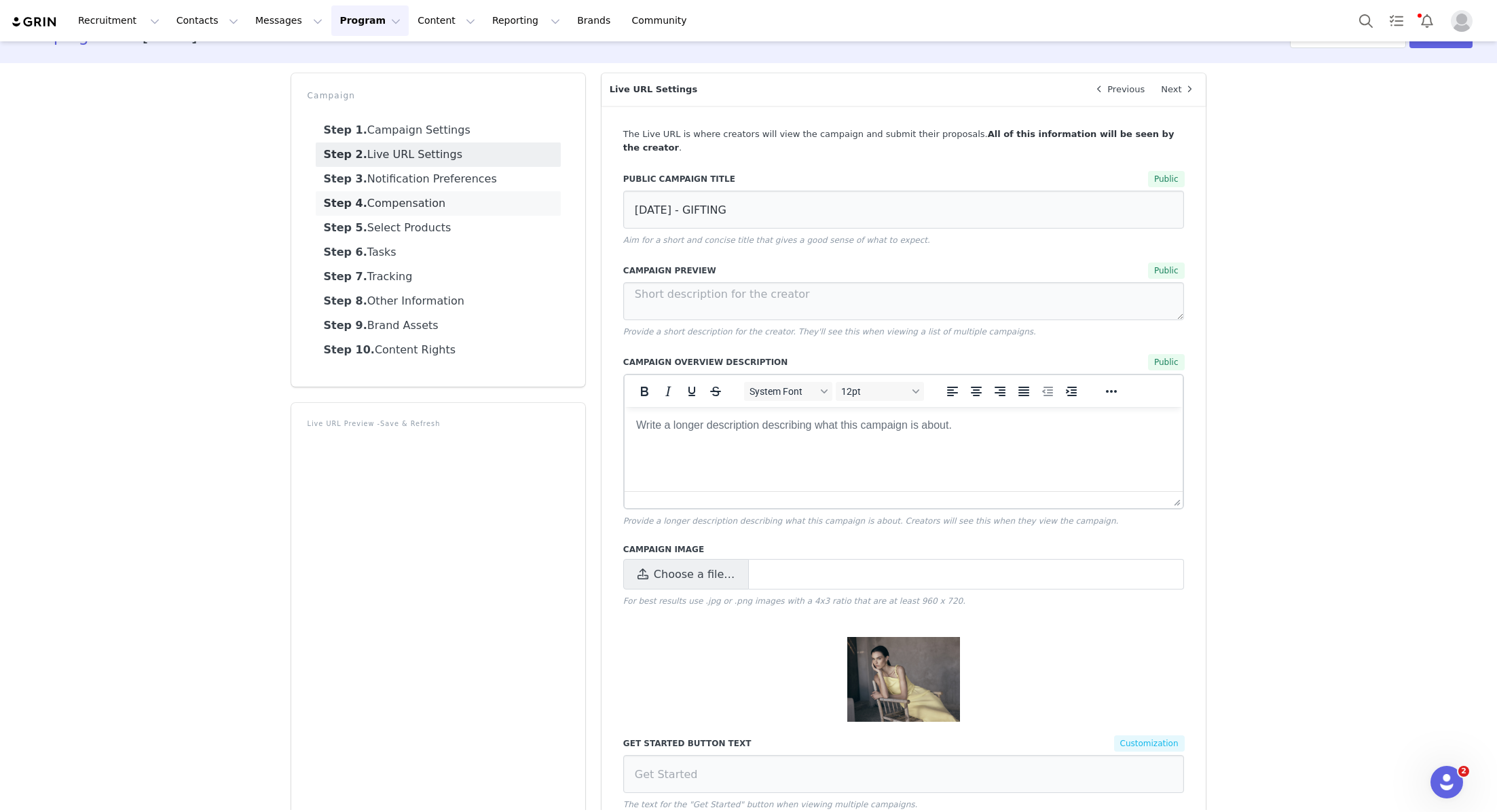
drag, startPoint x: 674, startPoint y: 201, endPoint x: 534, endPoint y: 202, distance: 140.0
click at [535, 201] on div "Campaign Step 1. Campaign Settings Step 2. Live URL Settings Step 3. Notificati…" at bounding box center [748, 656] width 931 height 1183
click at [400, 134] on link "Step 1. Campaign Settings" at bounding box center [438, 130] width 245 height 24
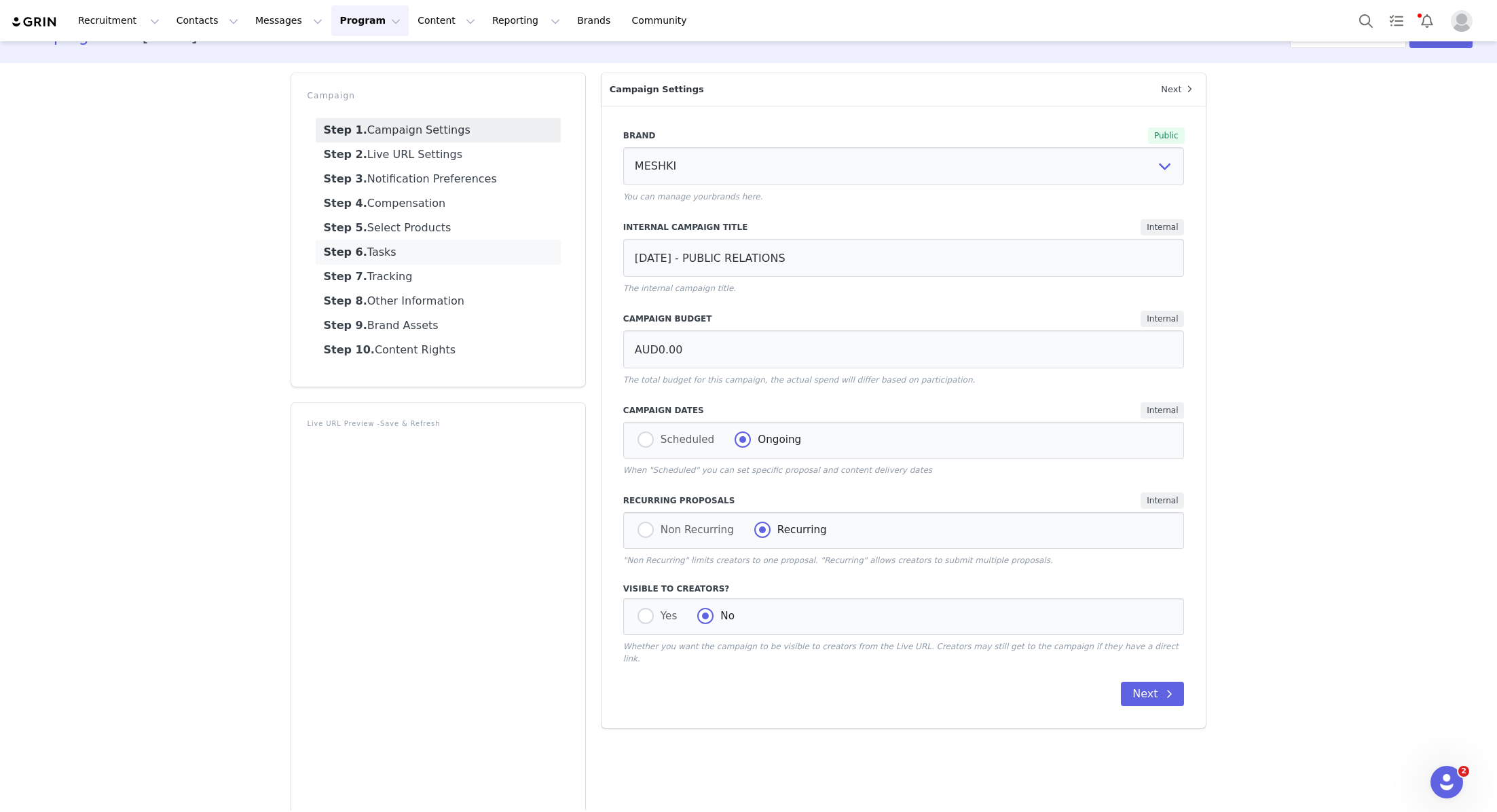
drag, startPoint x: 876, startPoint y: 256, endPoint x: 488, endPoint y: 256, distance: 388.0
click at [488, 256] on div "Campaign Step 1. Campaign Settings Step 2. Live URL Settings Step 3. Notificati…" at bounding box center [748, 534] width 931 height 938
drag, startPoint x: 815, startPoint y: 257, endPoint x: 544, endPoint y: 257, distance: 271.0
click at [544, 257] on div "Campaign Step 1. Campaign Settings Step 2. Live URL Settings Step 3. Notificati…" at bounding box center [748, 534] width 931 height 938
click at [747, 236] on div "Internal Campaign Title Internal OCTOBER 25 - PUBLIC RELATIONS The internal cam…" at bounding box center [904, 256] width 561 height 75
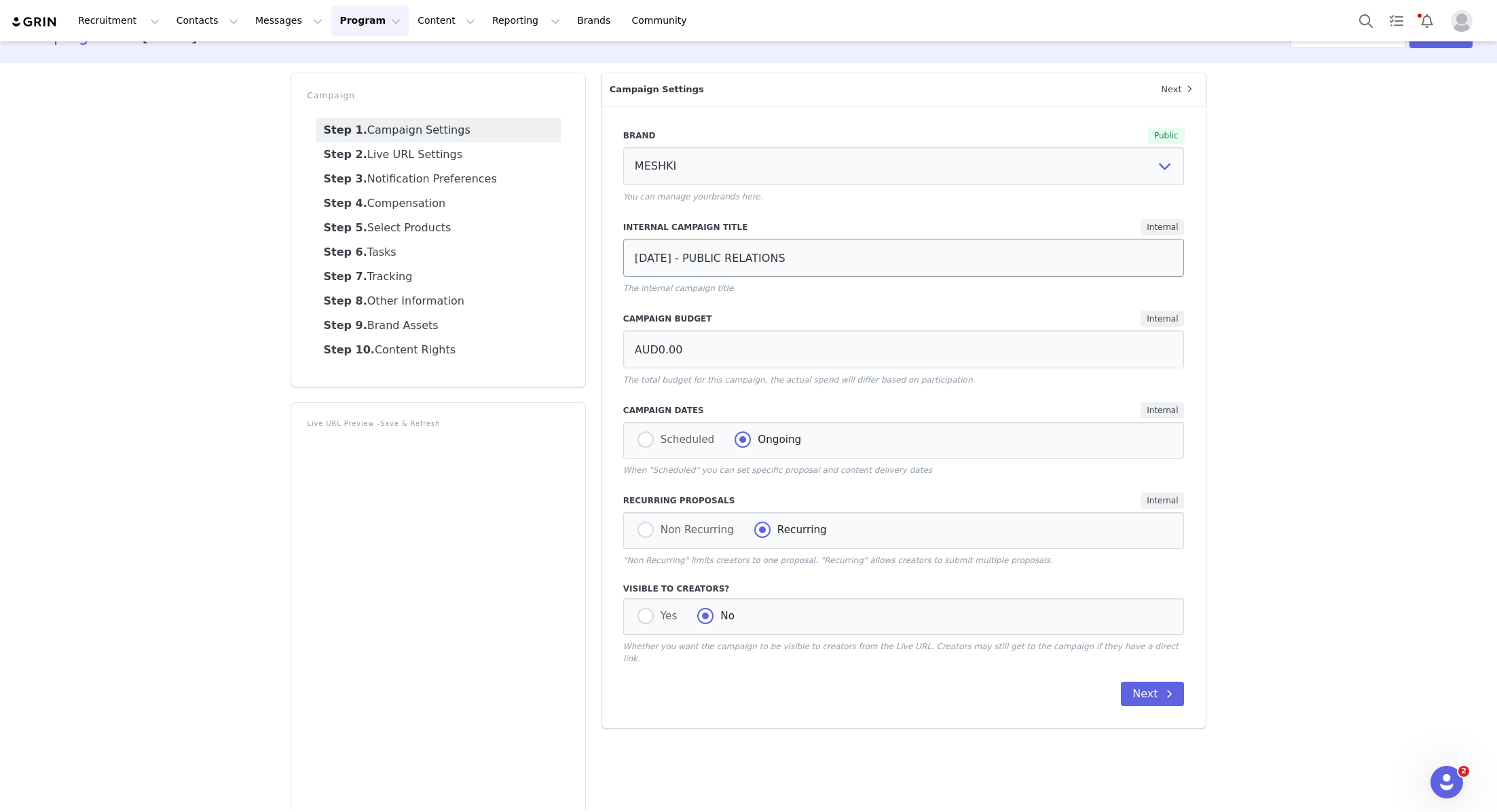
click at [747, 253] on input "[DATE] - PUBLIC RELATIONS" at bounding box center [904, 258] width 561 height 38
click at [747, 260] on input "[DATE] - PUBLIC RELATIONS" at bounding box center [904, 258] width 561 height 38
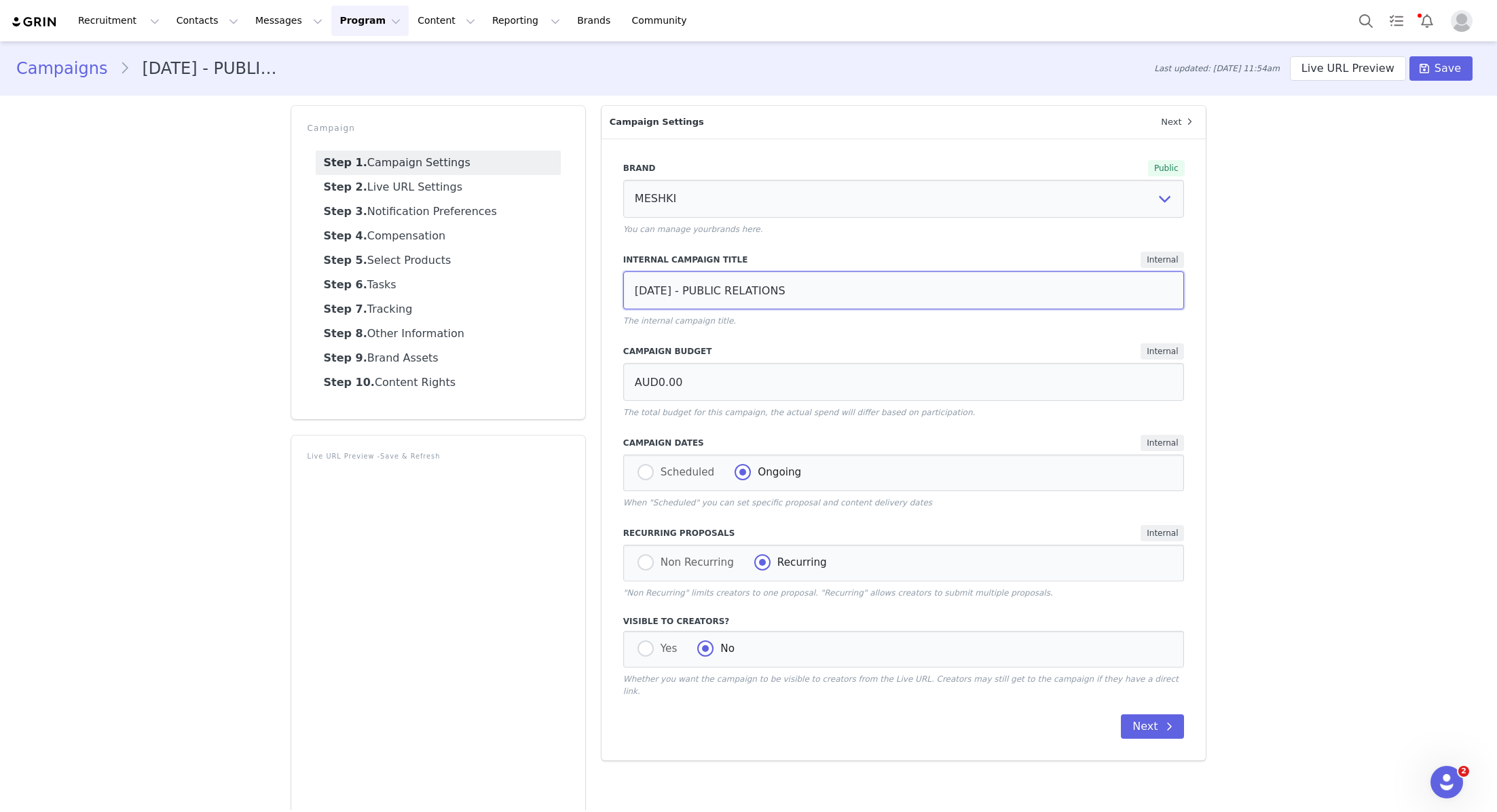
click at [747, 284] on input "[DATE] - PUBLIC RELATIONS" at bounding box center [904, 290] width 561 height 38
drag, startPoint x: 818, startPoint y: 290, endPoint x: 552, endPoint y: 290, distance: 266.0
click at [552, 290] on div "Campaign Step 1. Campaign Settings Step 2. Live URL Settings Step 3. Notificati…" at bounding box center [748, 567] width 931 height 938
click at [424, 187] on link "Step 2. Live URL Settings" at bounding box center [438, 187] width 245 height 24
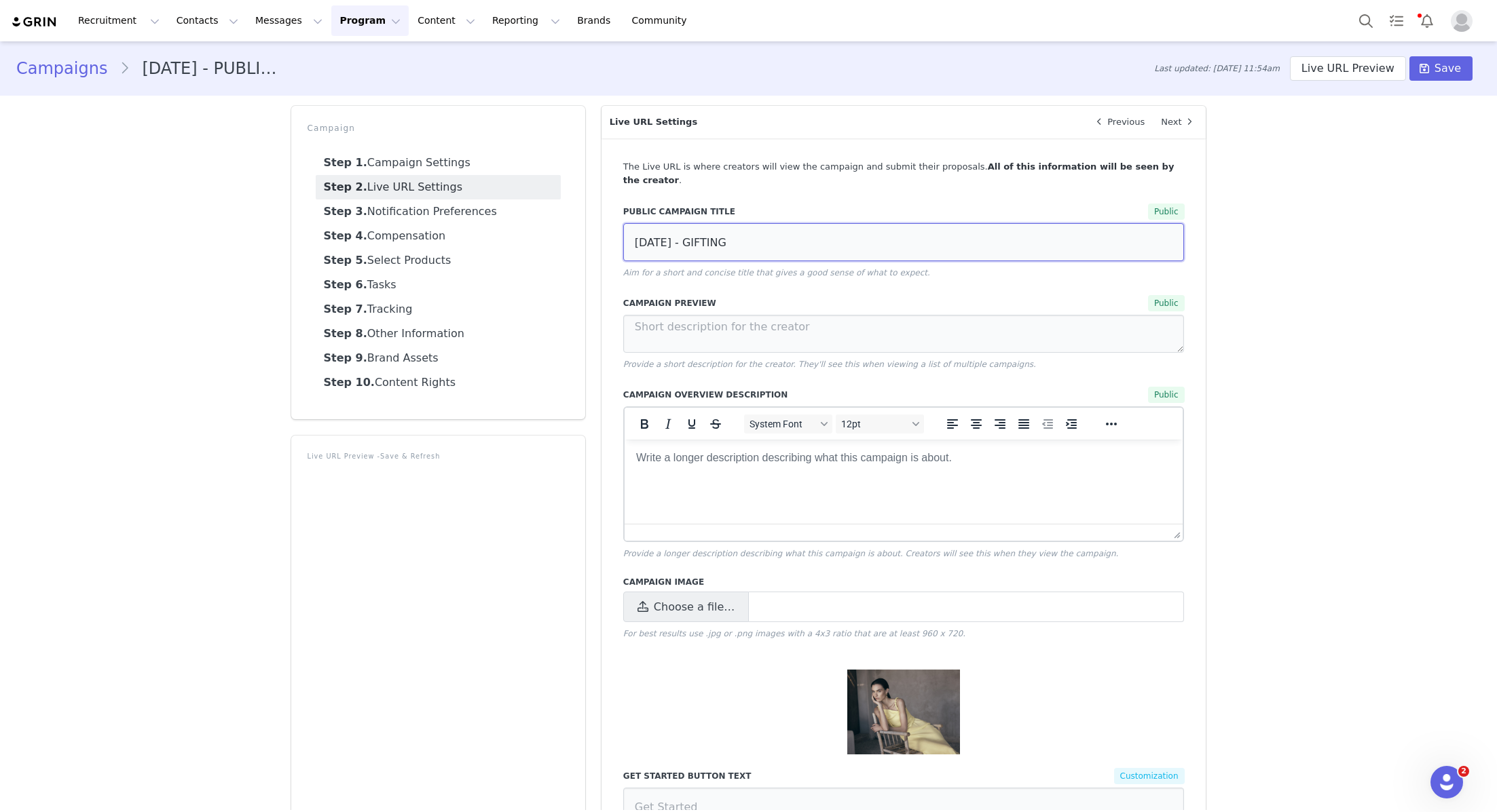
click at [725, 238] on input "[DATE] - GIFTING" at bounding box center [904, 242] width 561 height 38
drag, startPoint x: 770, startPoint y: 226, endPoint x: 530, endPoint y: 226, distance: 240.0
click at [530, 226] on div "Campaign Step 1. Campaign Settings Step 2. Live URL Settings Step 3. Notificati…" at bounding box center [748, 689] width 931 height 1183
paste input "[DATE] - PUBLIC RELATIONS"
type input "[DATE] - PUBLIC RELATIONS"
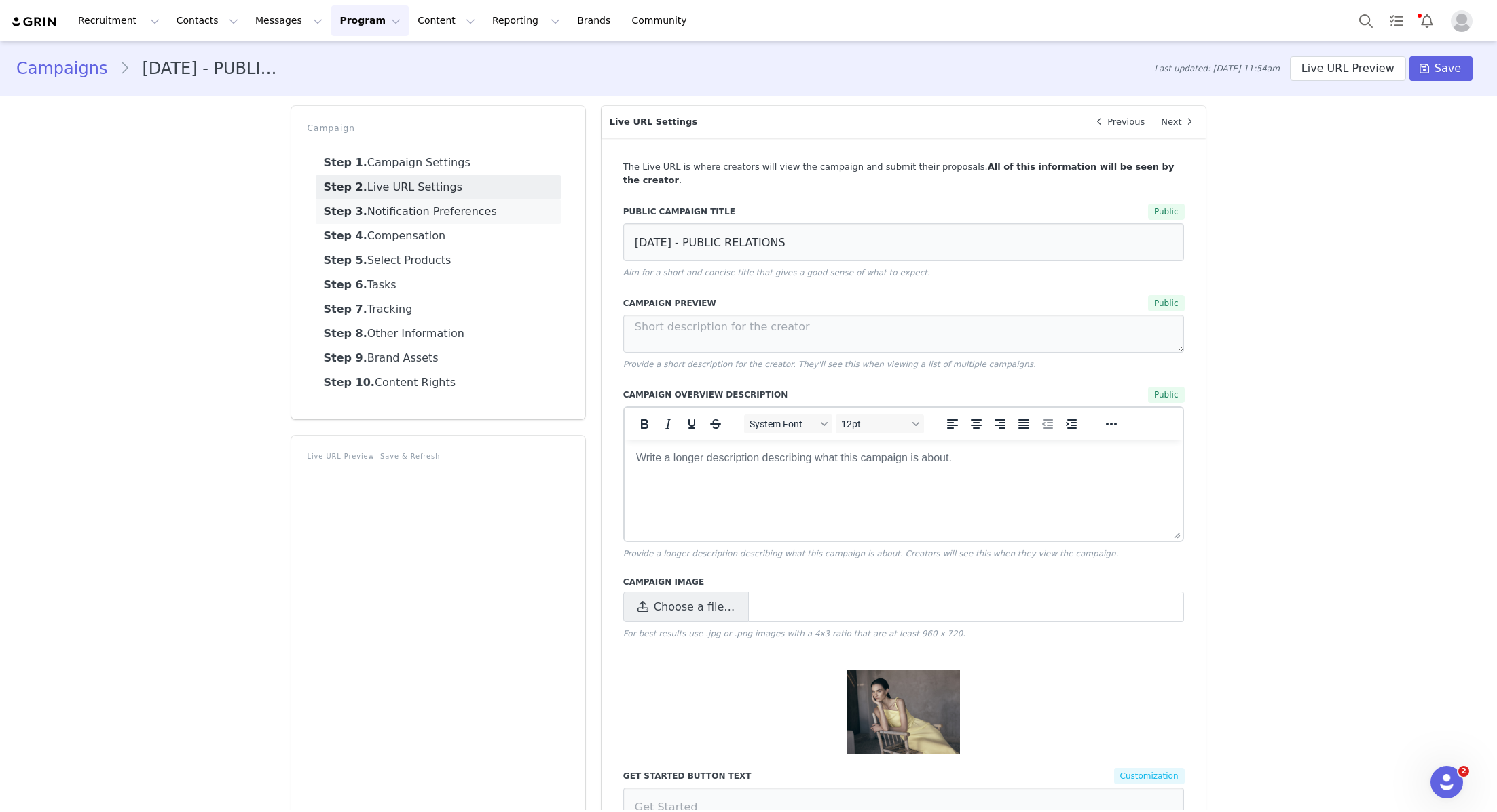
click at [465, 216] on link "Step 3. Notification Preferences" at bounding box center [438, 211] width 245 height 24
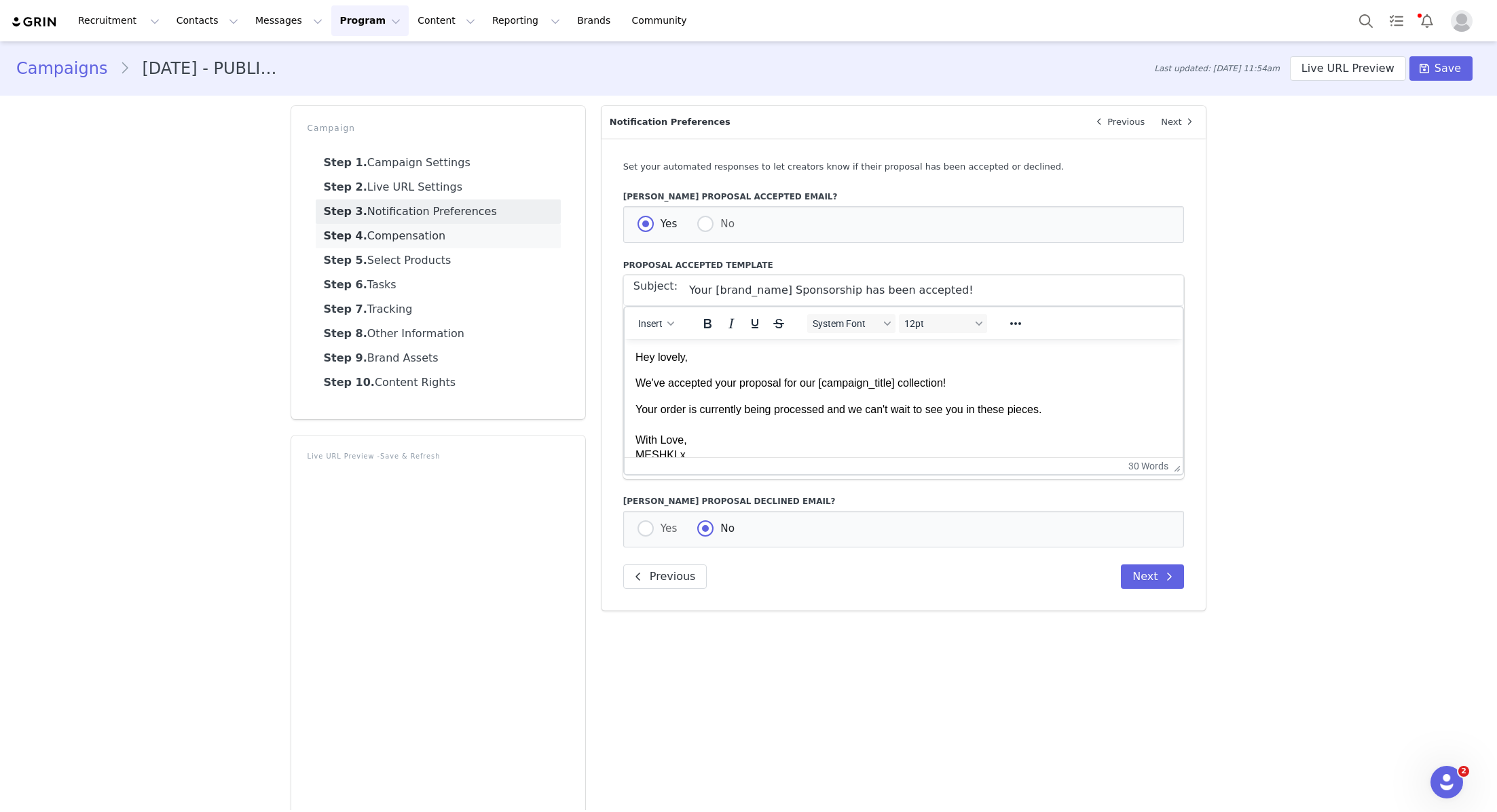
click at [460, 238] on link "Step 4. Compensation" at bounding box center [438, 236] width 245 height 24
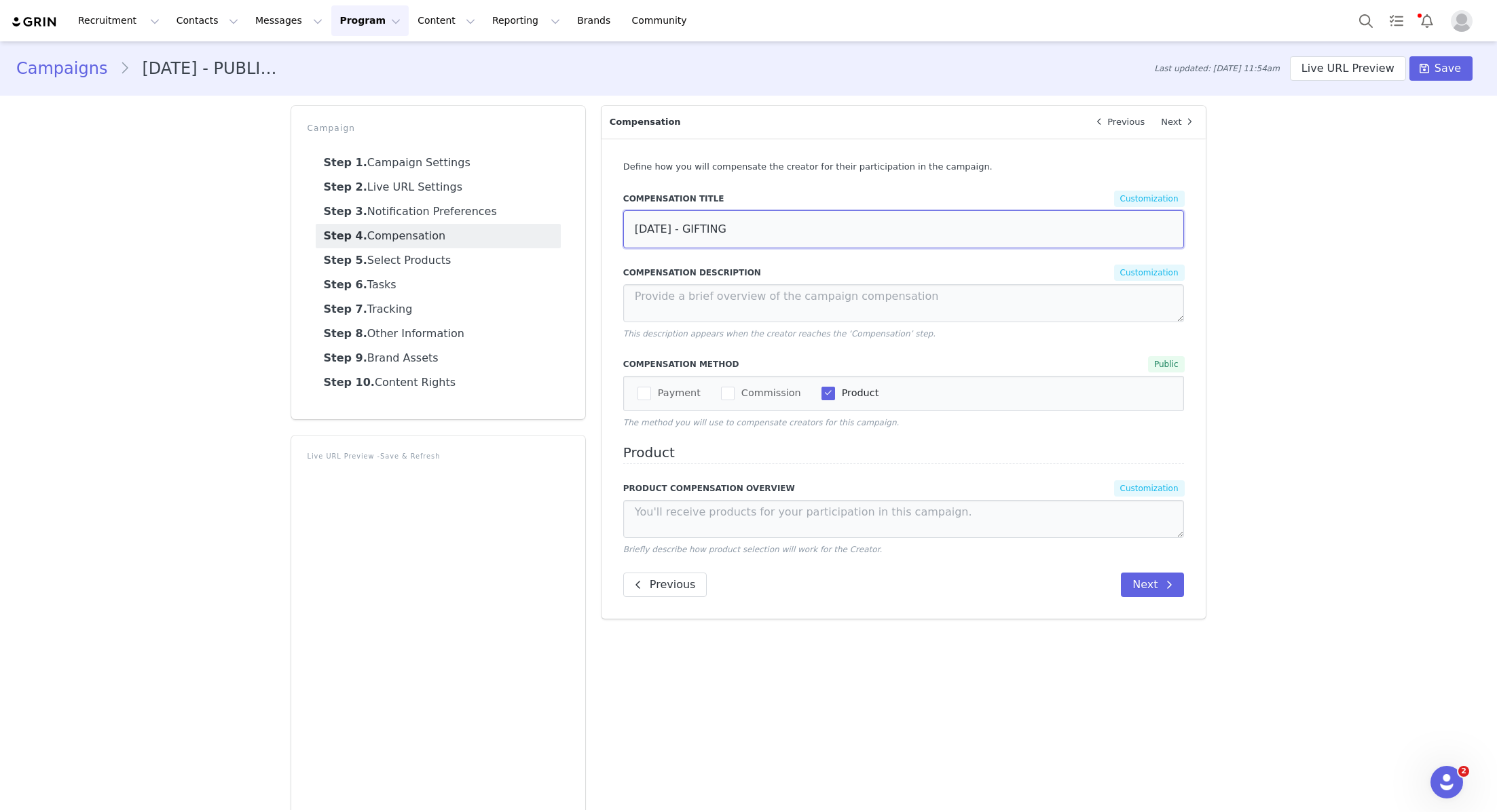
drag, startPoint x: 746, startPoint y: 230, endPoint x: 550, endPoint y: 227, distance: 196.0
click at [550, 227] on div "Campaign Step 1. Campaign Settings Step 2. Live URL Settings Step 3. Notificati…" at bounding box center [748, 567] width 931 height 938
paste input "[DATE] - PUBLIC RELATIONS"
type input "[DATE] - PUBLIC RELATIONS"
click at [464, 256] on link "Step 5. Select Products" at bounding box center [438, 260] width 245 height 24
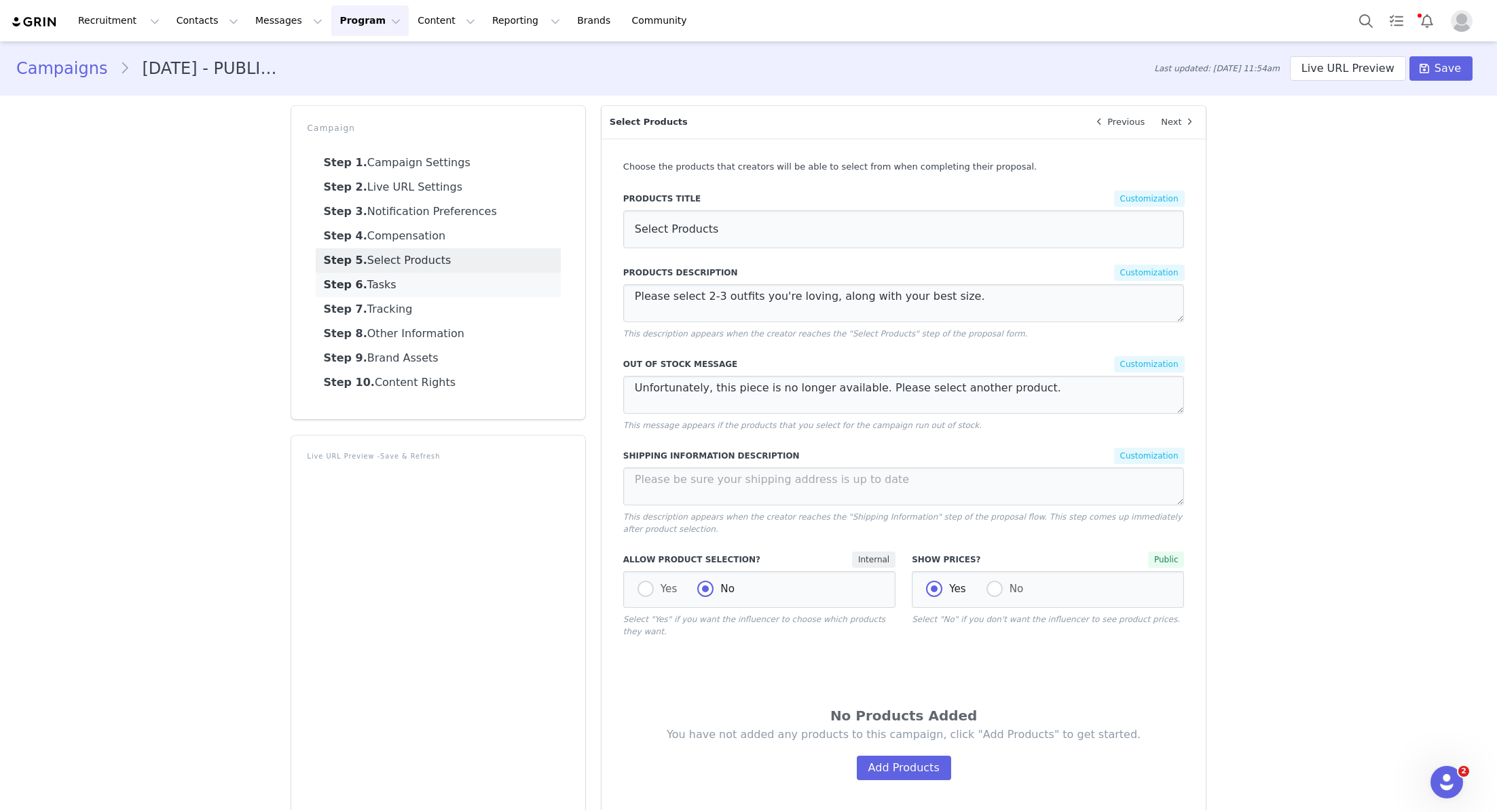
click at [446, 287] on link "Step 6. Tasks" at bounding box center [438, 284] width 245 height 24
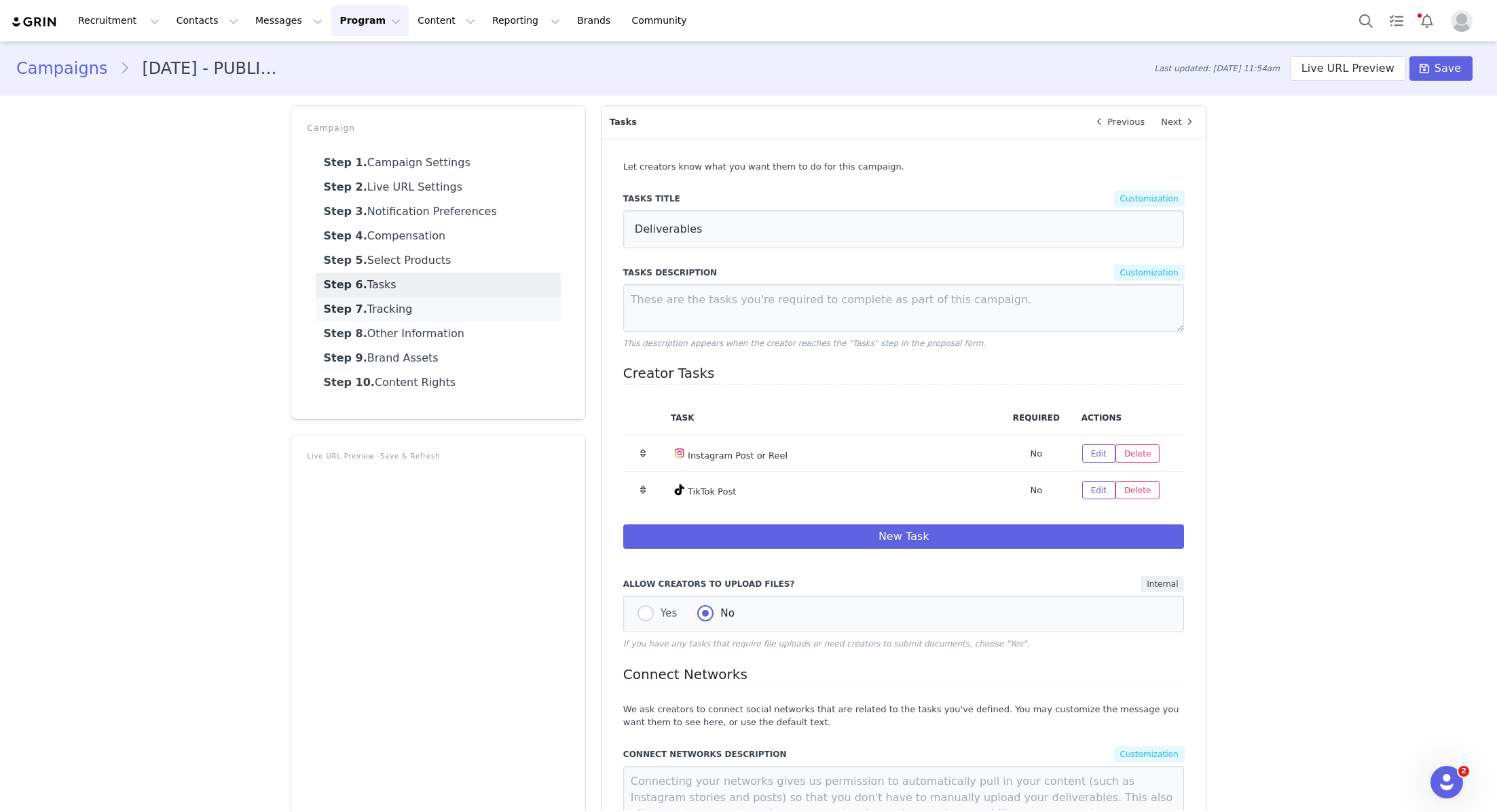
click at [438, 312] on link "Step 7. Tracking" at bounding box center [438, 309] width 245 height 24
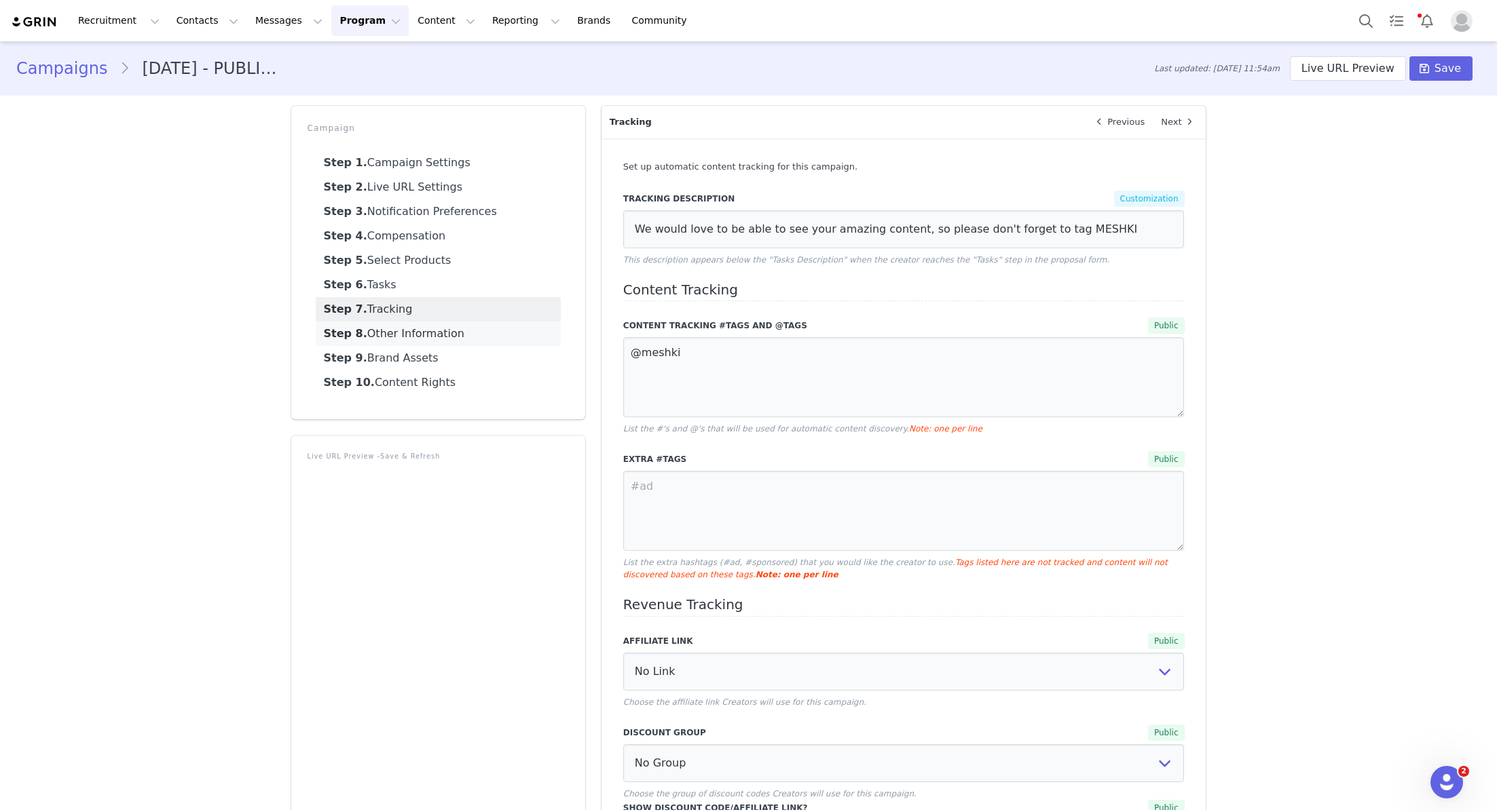
click at [433, 336] on link "Step 8. Other Information" at bounding box center [438, 334] width 245 height 24
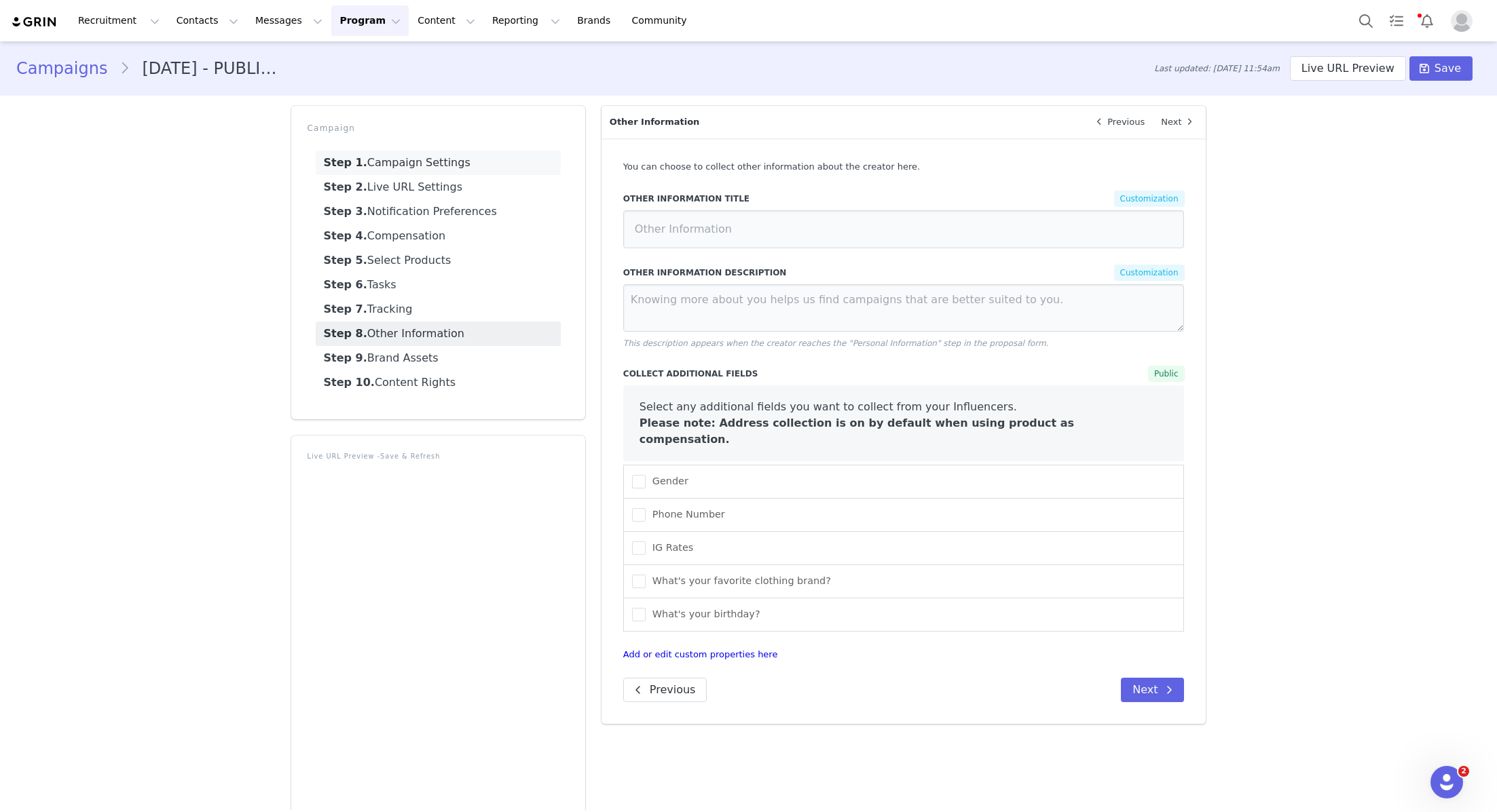
click at [430, 159] on link "Step 1. Campaign Settings" at bounding box center [438, 163] width 245 height 24
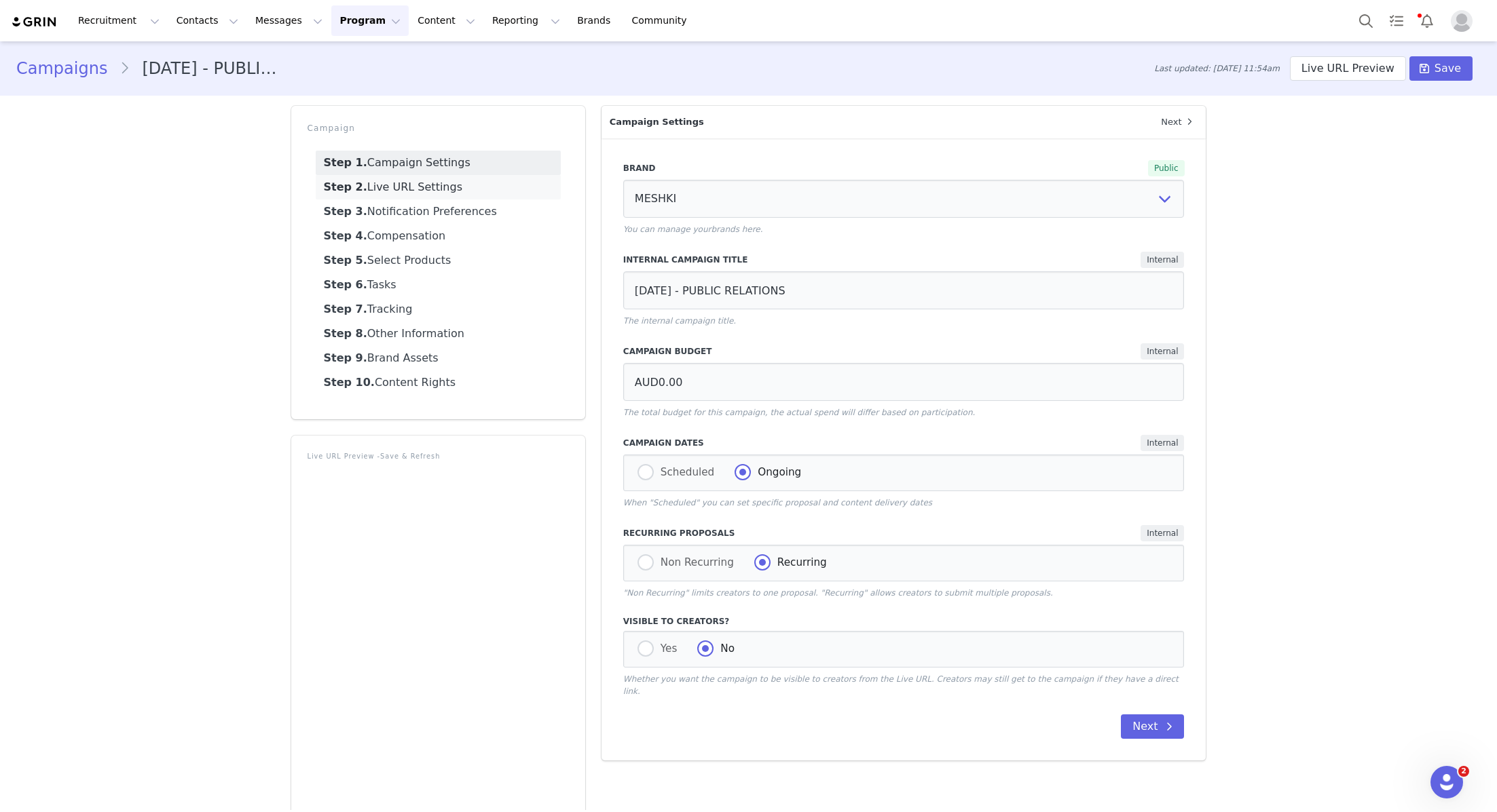
click at [429, 180] on link "Step 2. Live URL Settings" at bounding box center [438, 187] width 245 height 24
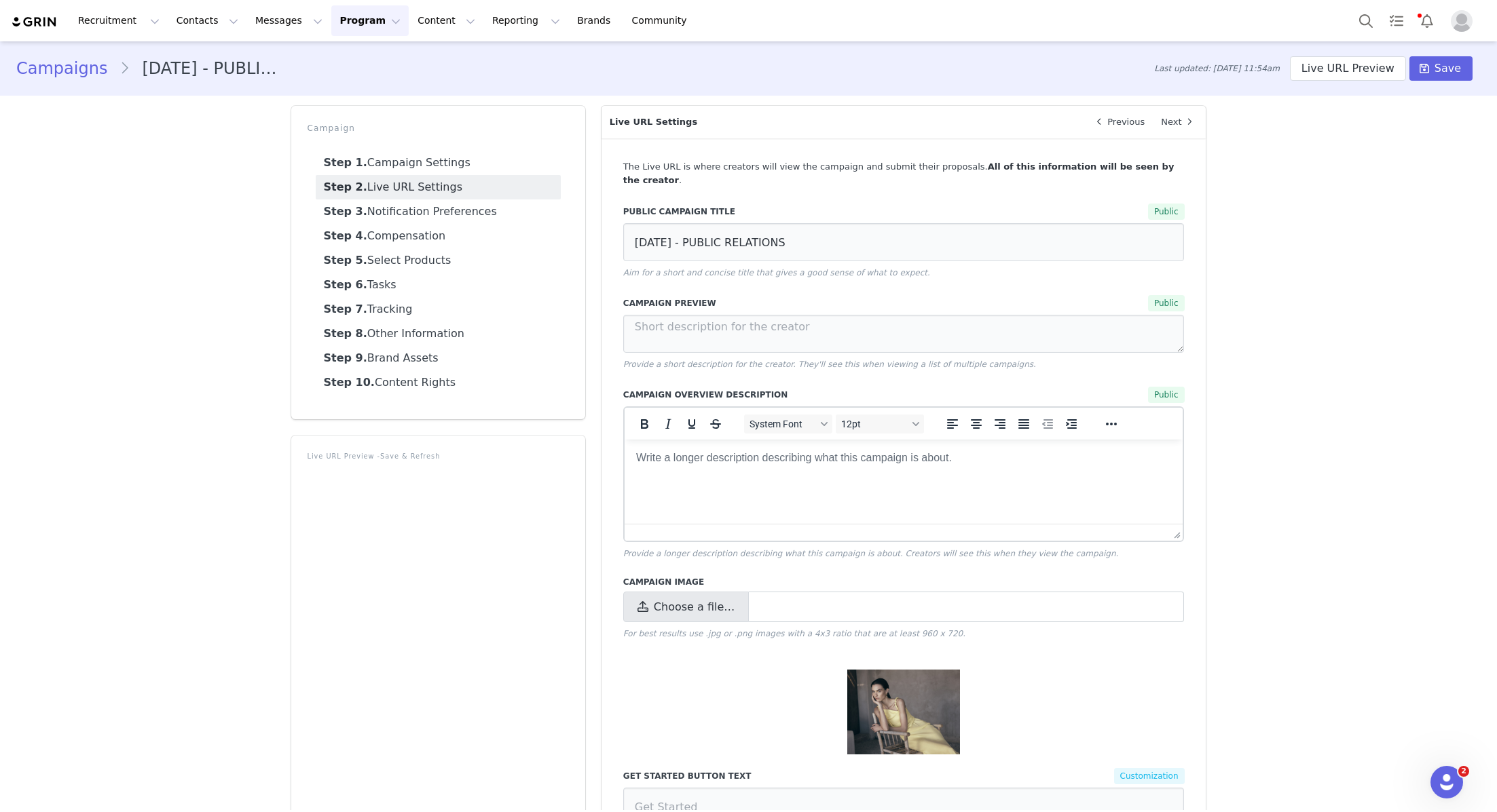
click at [696, 599] on span "Choose a file…" at bounding box center [693, 607] width 81 height 16
click at [696, 596] on input "Choose a file…" at bounding box center [904, 606] width 561 height 30
type input "C:\fakepath\250811_MESHKI_SEIDLER_11_2021x.jpg"
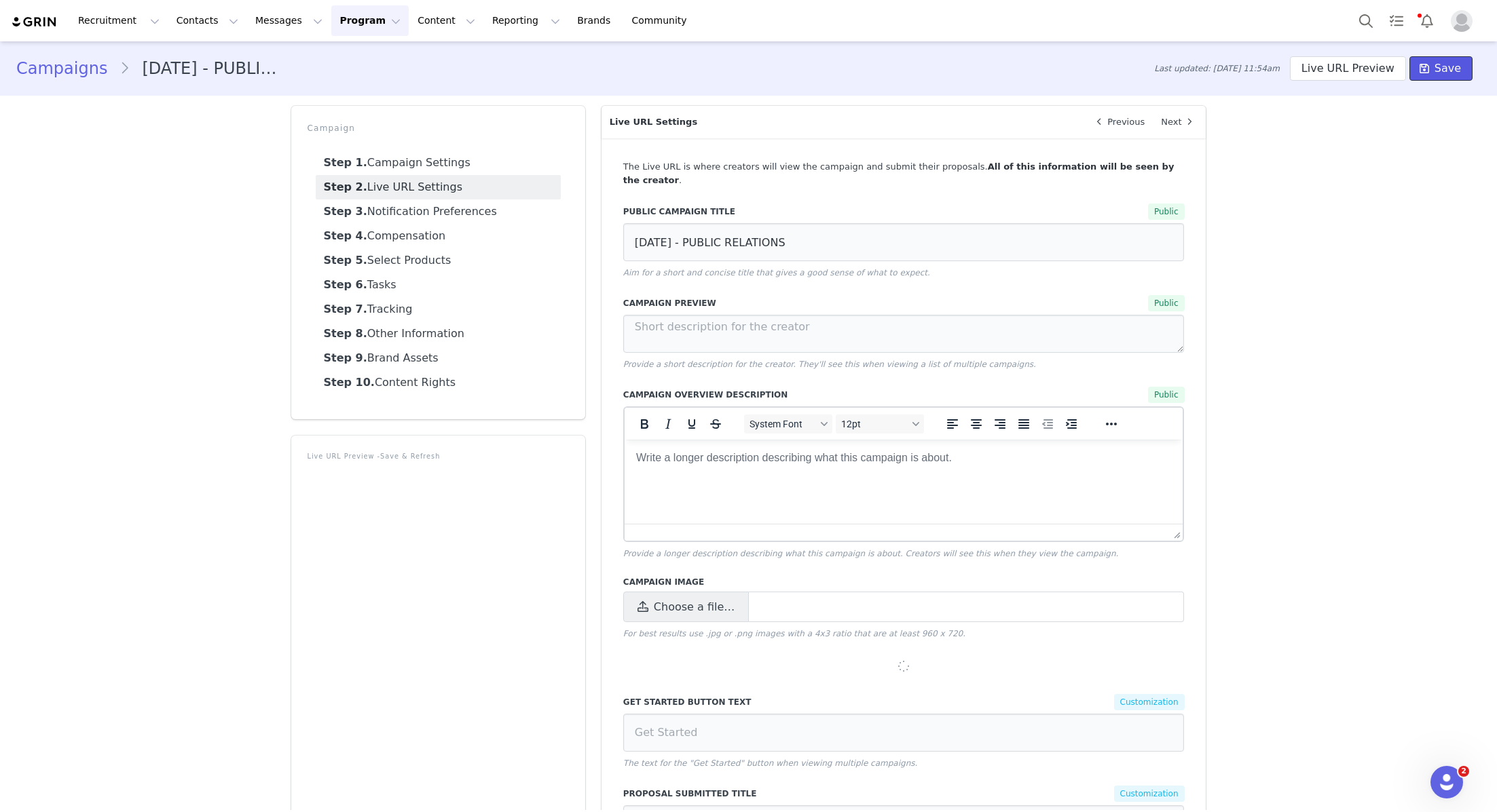
click at [747, 59] on button "Save" at bounding box center [1441, 68] width 63 height 24
click at [342, 32] on button "Program Program" at bounding box center [370, 20] width 77 height 30
click at [348, 59] on p "Activations" at bounding box center [347, 60] width 52 height 14
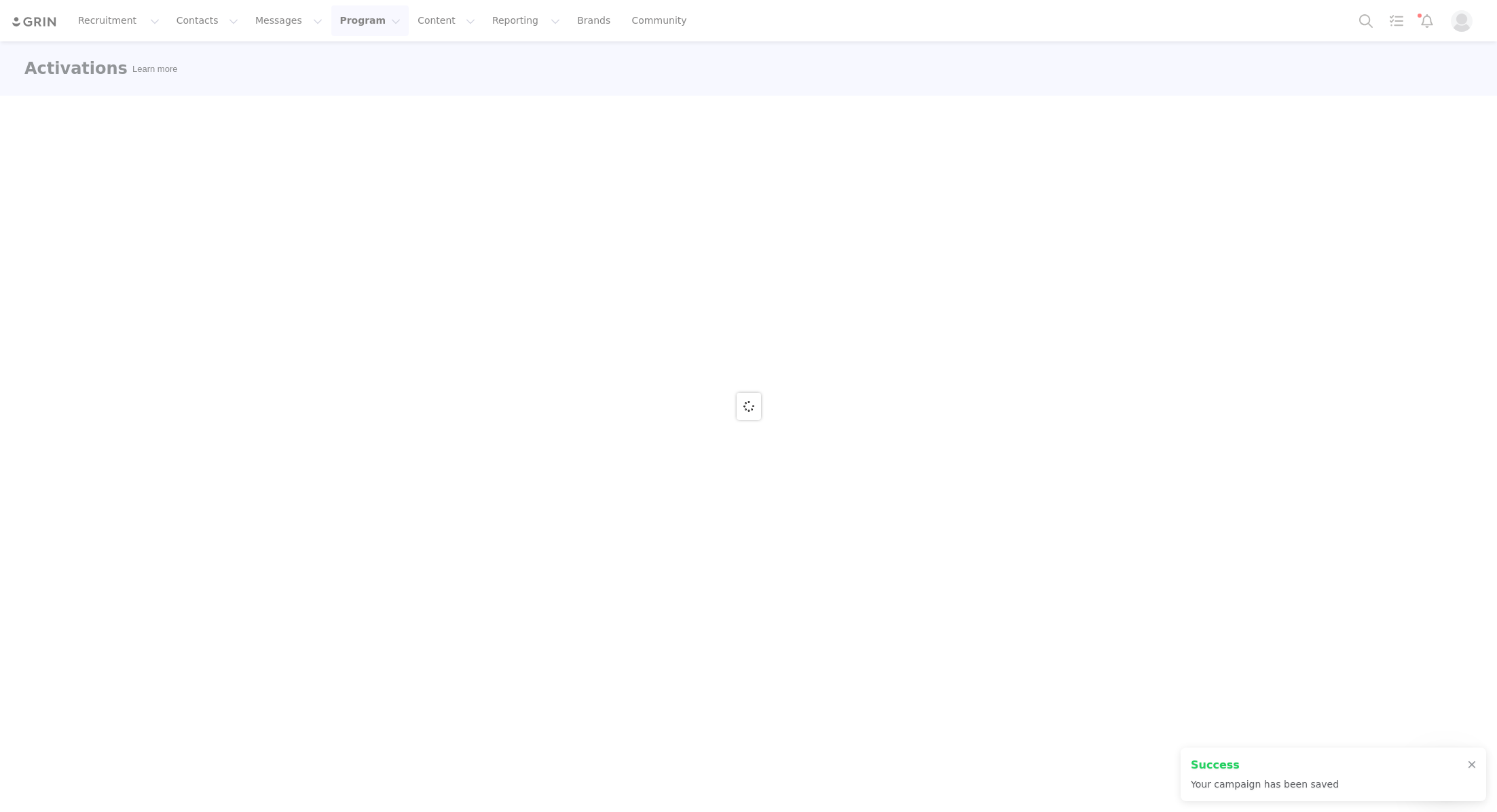
click at [343, 25] on div at bounding box center [748, 406] width 1497 height 812
click at [344, 20] on button "Program Program" at bounding box center [370, 20] width 77 height 30
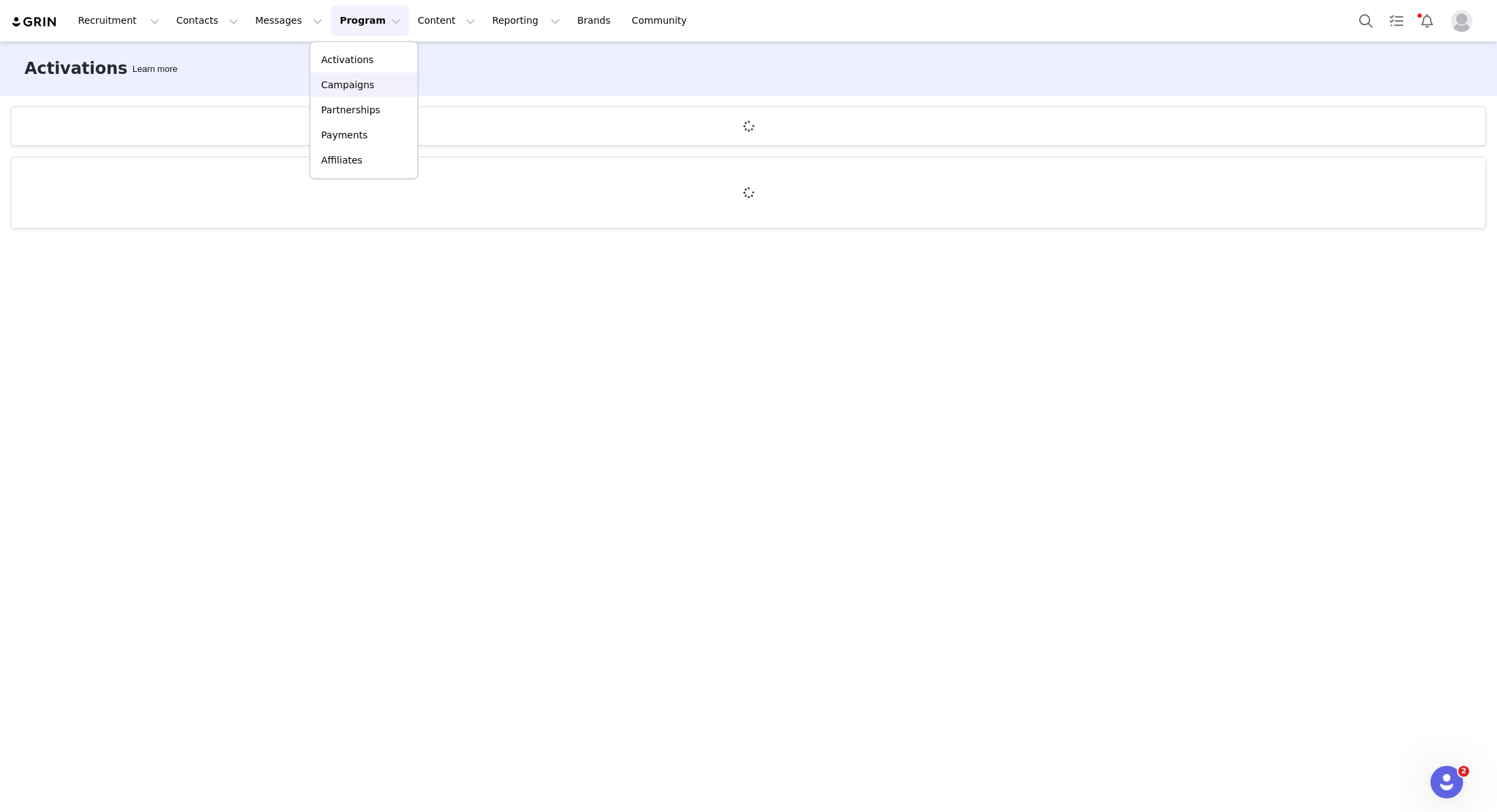
click at [342, 80] on p "Campaigns" at bounding box center [348, 85] width 53 height 14
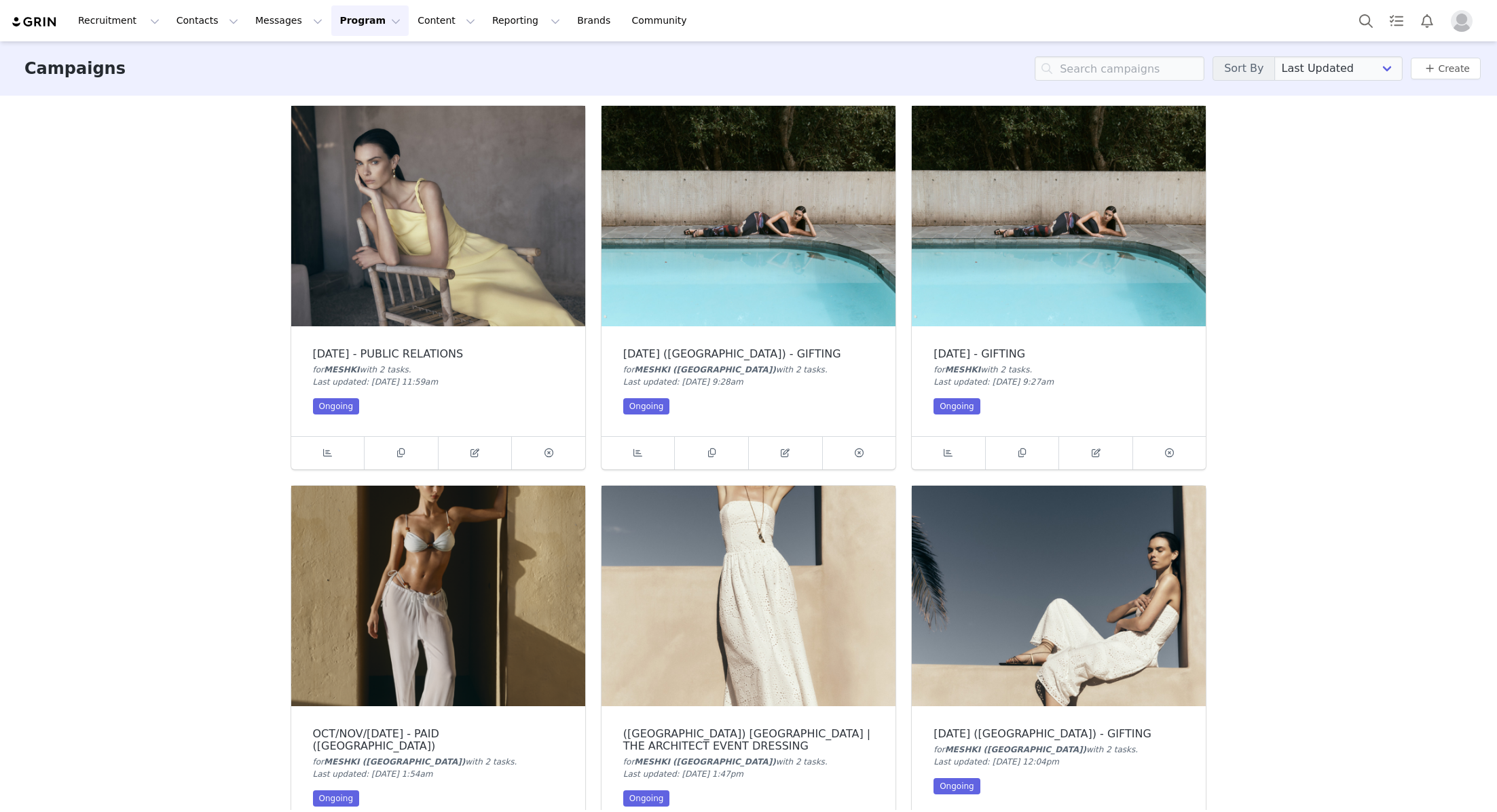
click at [401, 311] on img at bounding box center [439, 216] width 294 height 220
click at [473, 453] on icon at bounding box center [475, 453] width 9 height 9
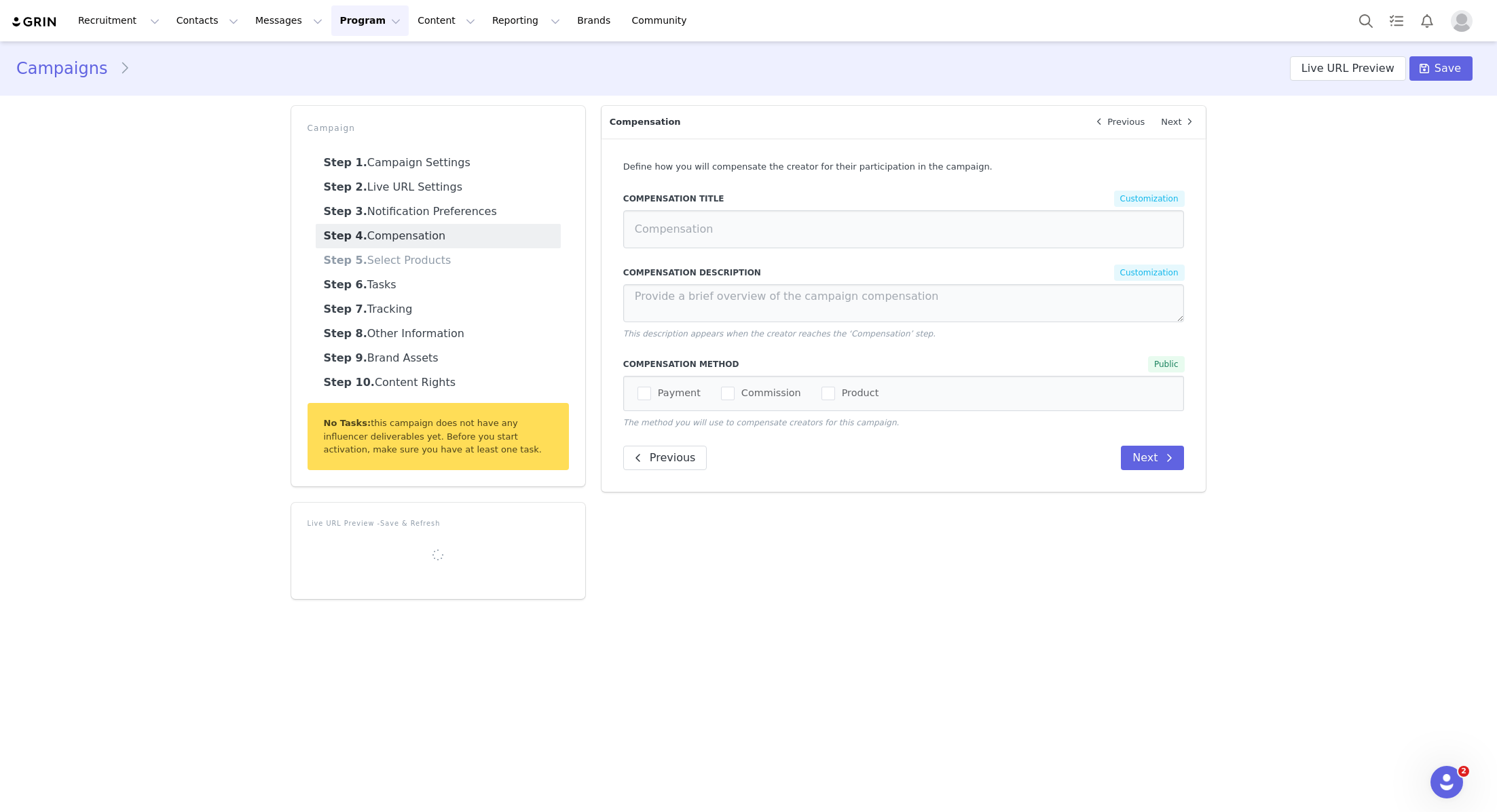
type input "[DATE] - PUBLIC RELATIONS"
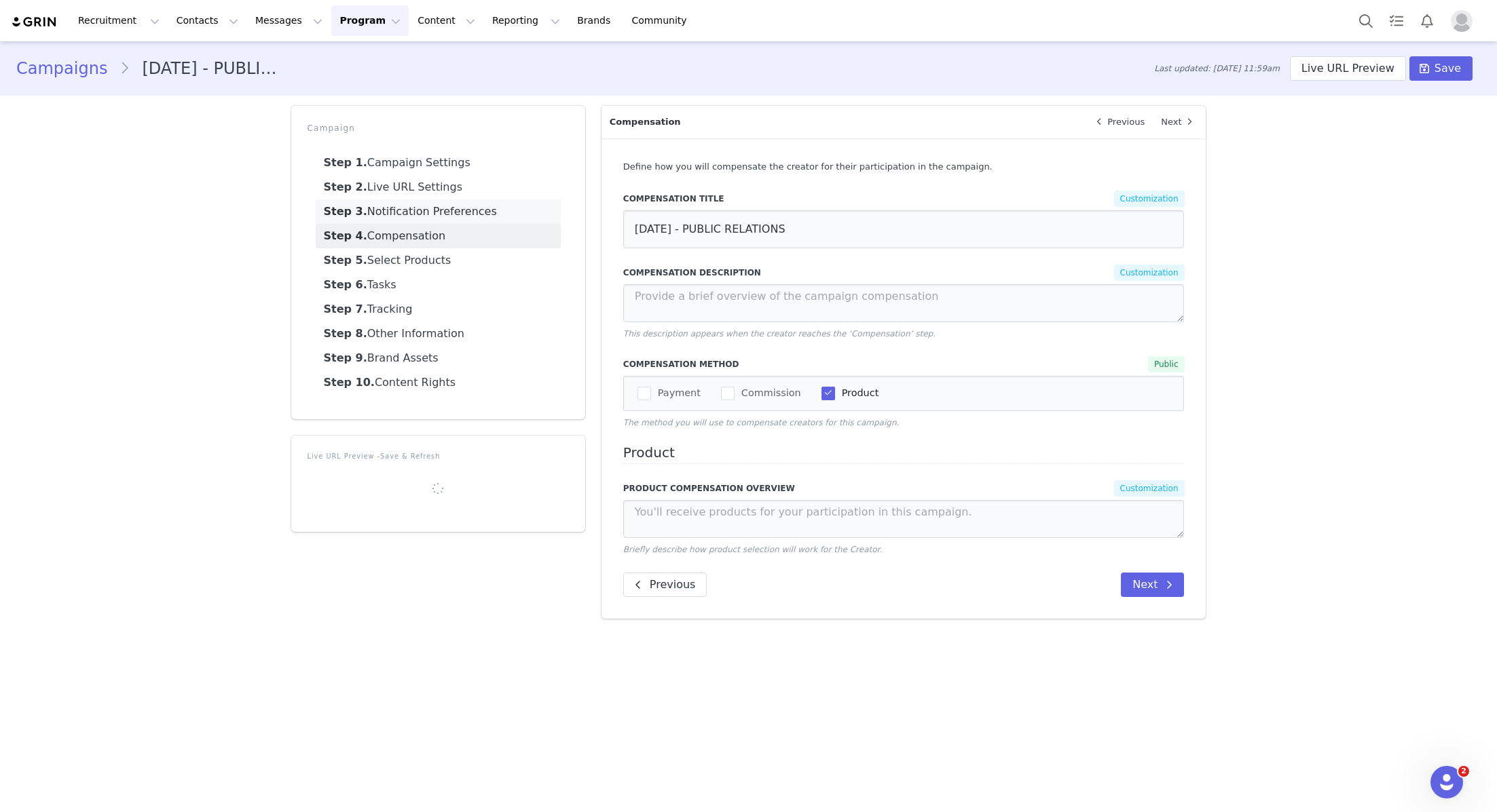
click at [445, 219] on link "Step 3. Notification Preferences" at bounding box center [438, 211] width 245 height 24
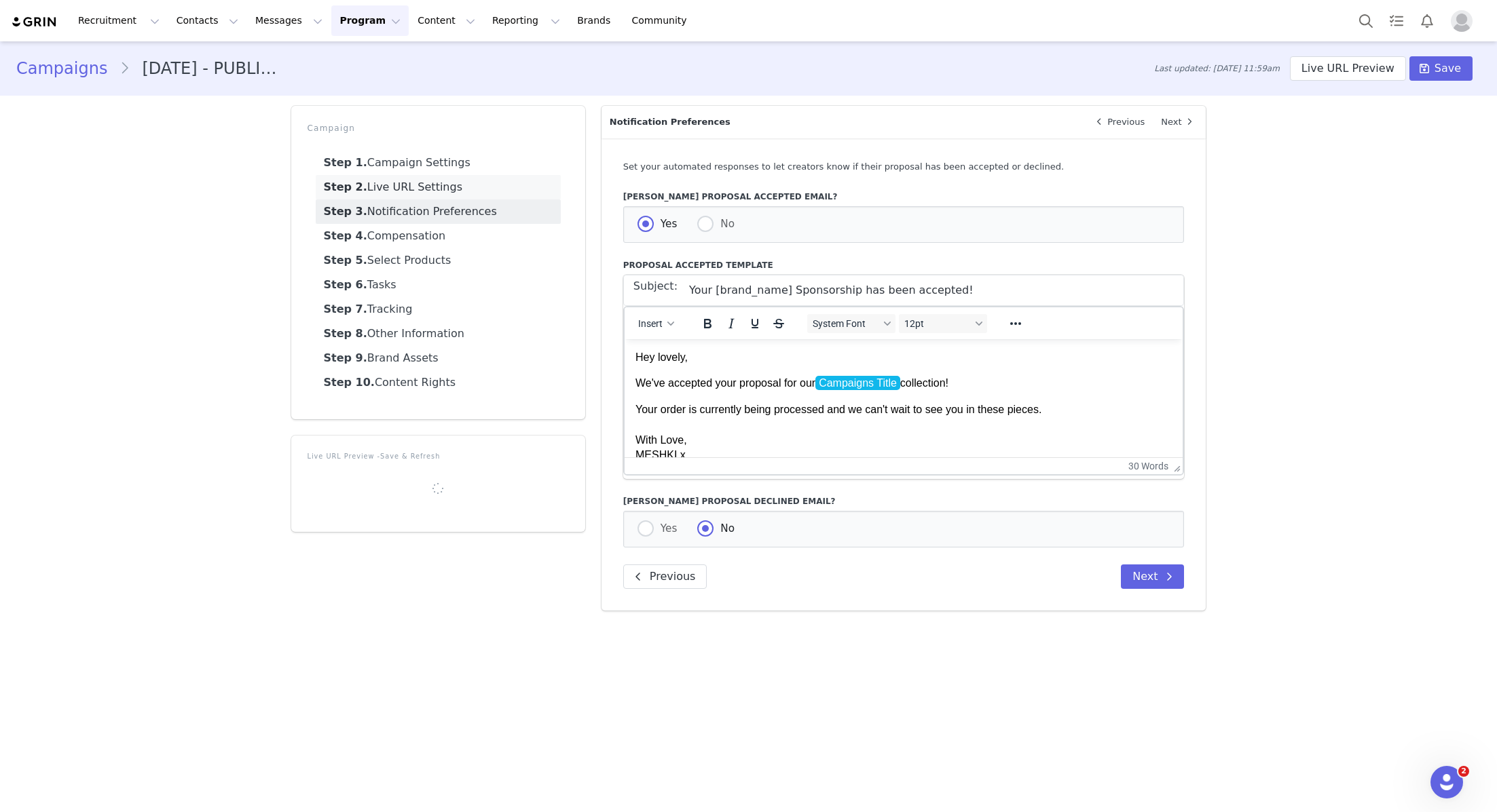
click at [446, 193] on link "Step 2. Live URL Settings" at bounding box center [438, 187] width 245 height 24
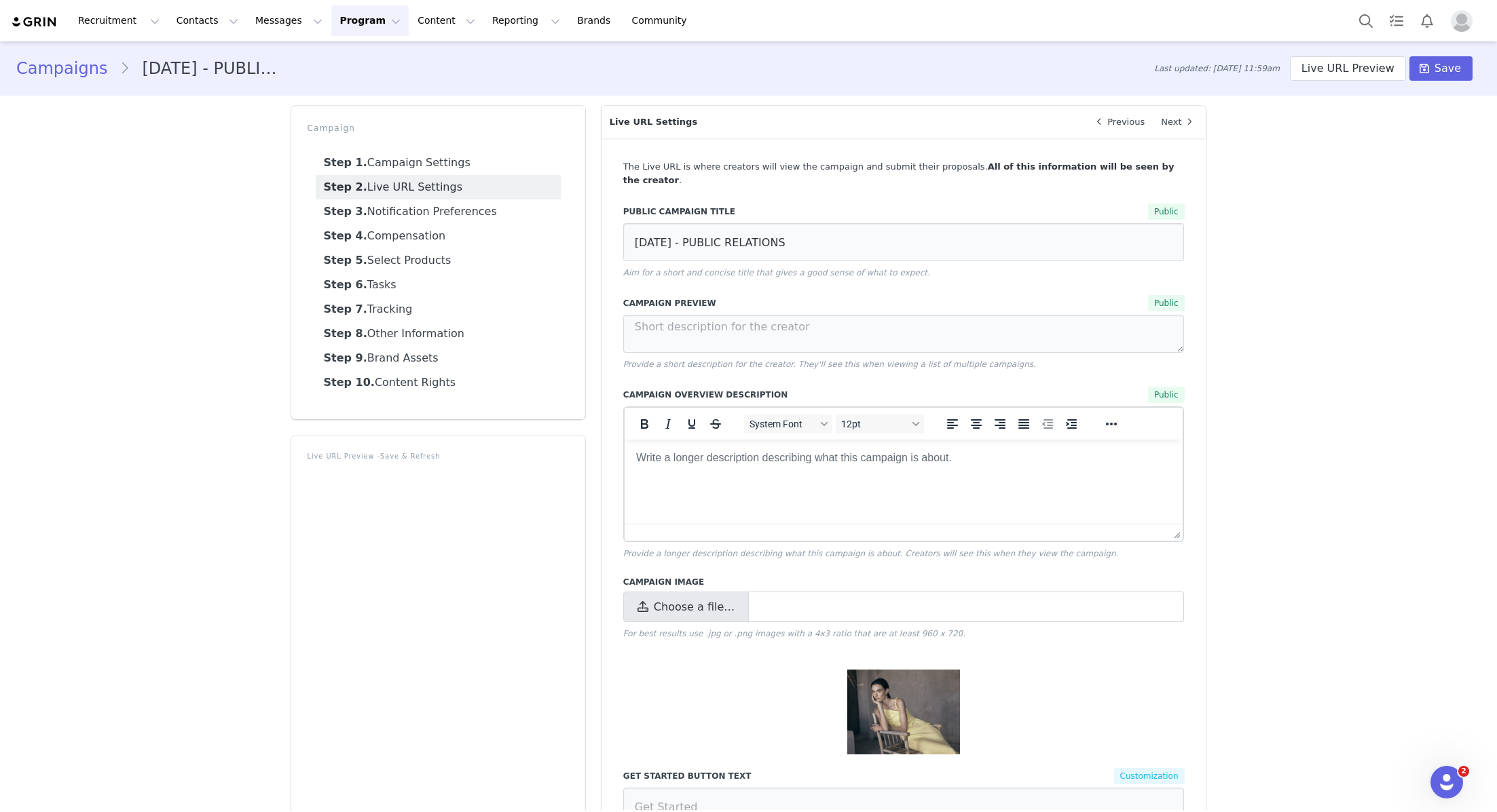
click at [695, 599] on span "Choose a file…" at bounding box center [693, 607] width 81 height 16
click at [695, 596] on input "Choose a file…" at bounding box center [904, 606] width 561 height 30
type input "C:\fakepath\250811_MESHKI_SEIDLER_11_2021x.jpg"
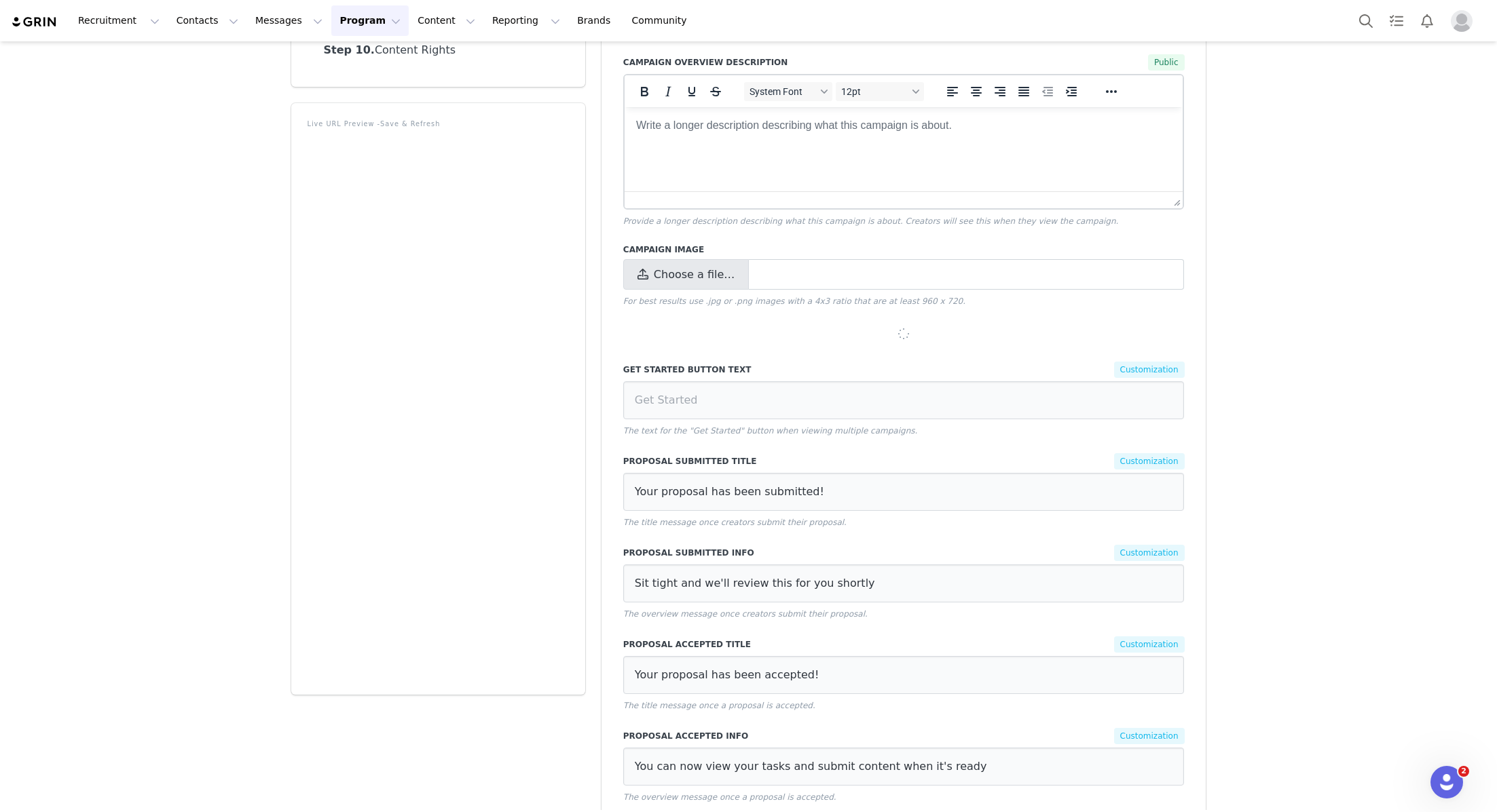
scroll to position [317, 0]
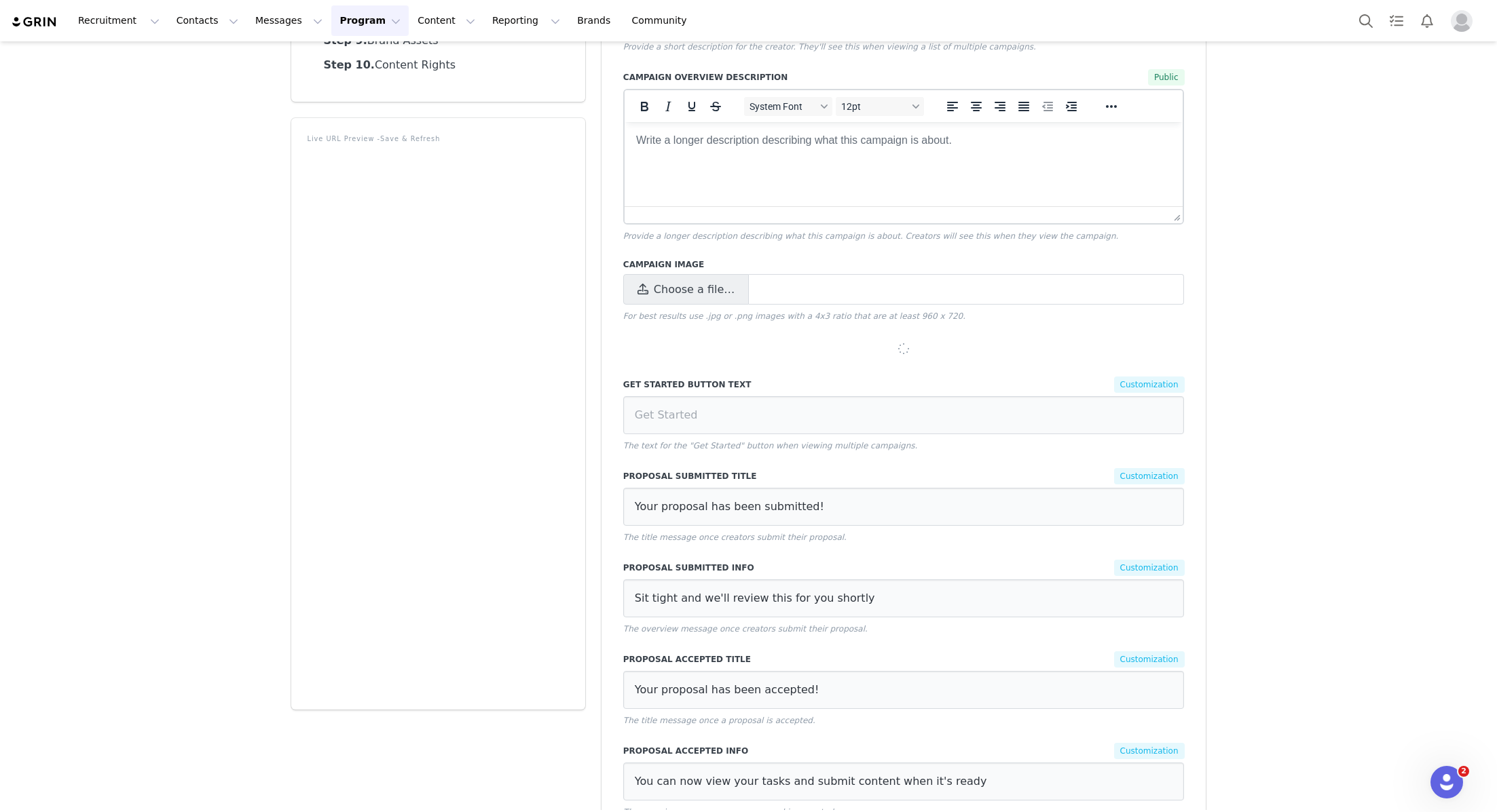
click at [903, 354] on div "The Live URL is where creators will view the campaign and submit their proposal…" at bounding box center [904, 351] width 605 height 1061
click at [871, 345] on div "The Live URL is where creators will view the campaign and submit their proposal…" at bounding box center [904, 351] width 605 height 1061
click at [898, 343] on div at bounding box center [904, 349] width 521 height 13
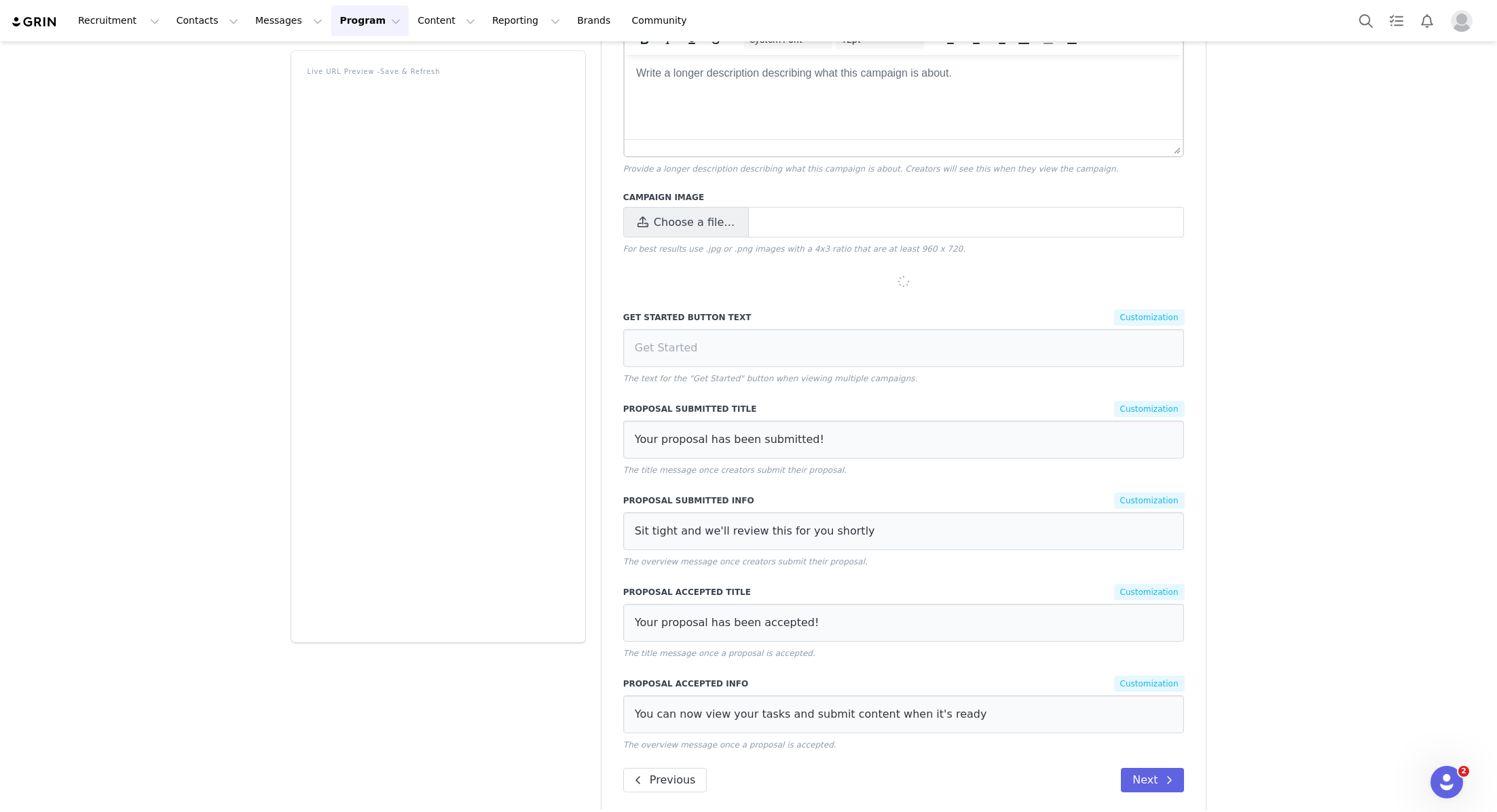
scroll to position [343, 0]
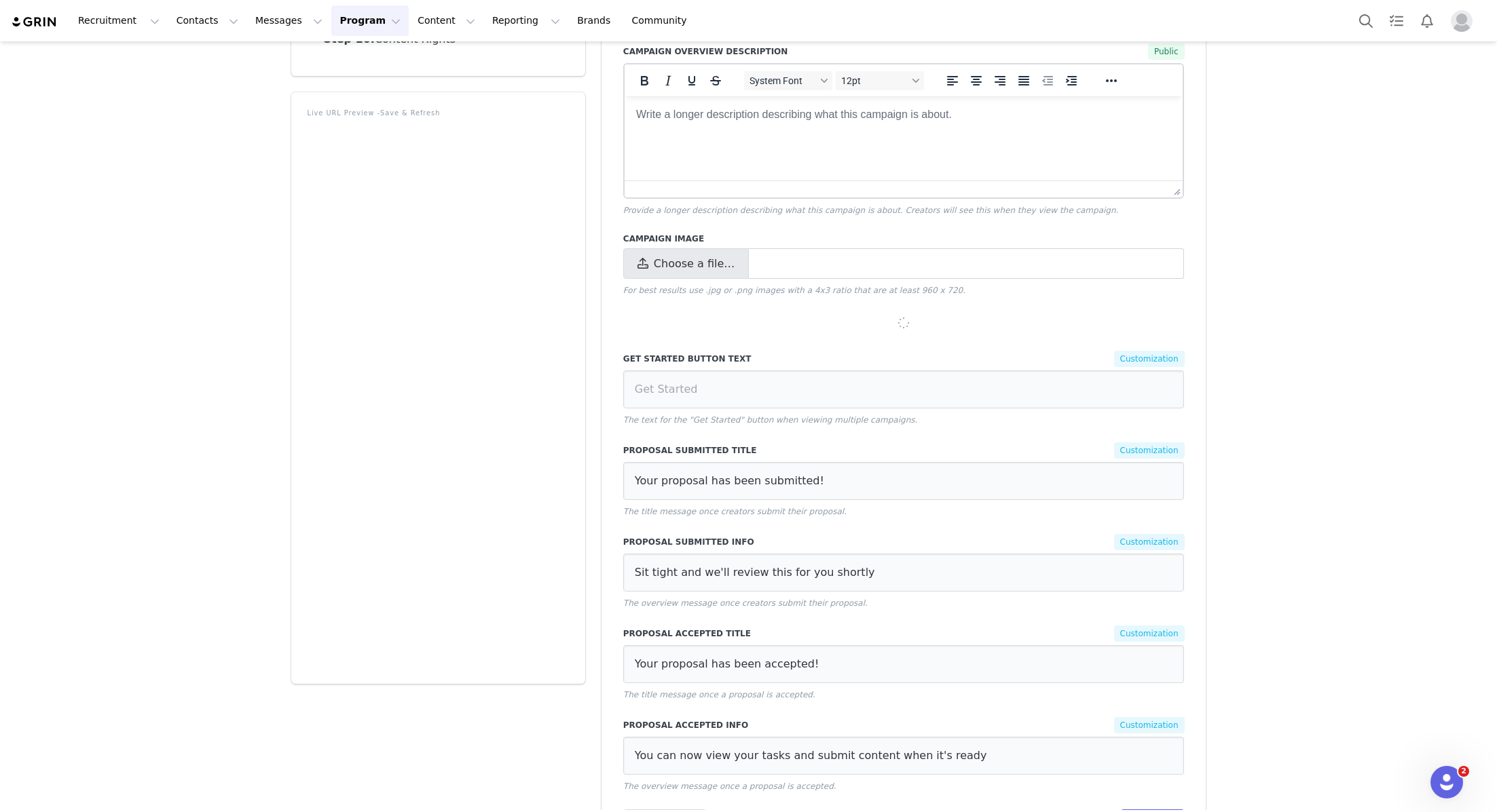
click at [704, 257] on span "Choose a file…" at bounding box center [693, 263] width 81 height 16
click at [704, 257] on input "Choose a file…" at bounding box center [904, 263] width 561 height 30
click at [679, 256] on span "Choose a file…" at bounding box center [693, 263] width 81 height 16
click at [679, 249] on input "Choose a file…" at bounding box center [904, 263] width 561 height 30
type input "C:\fakepath\250811_MESHKI_SEIDLER_10_1890x.jpg"
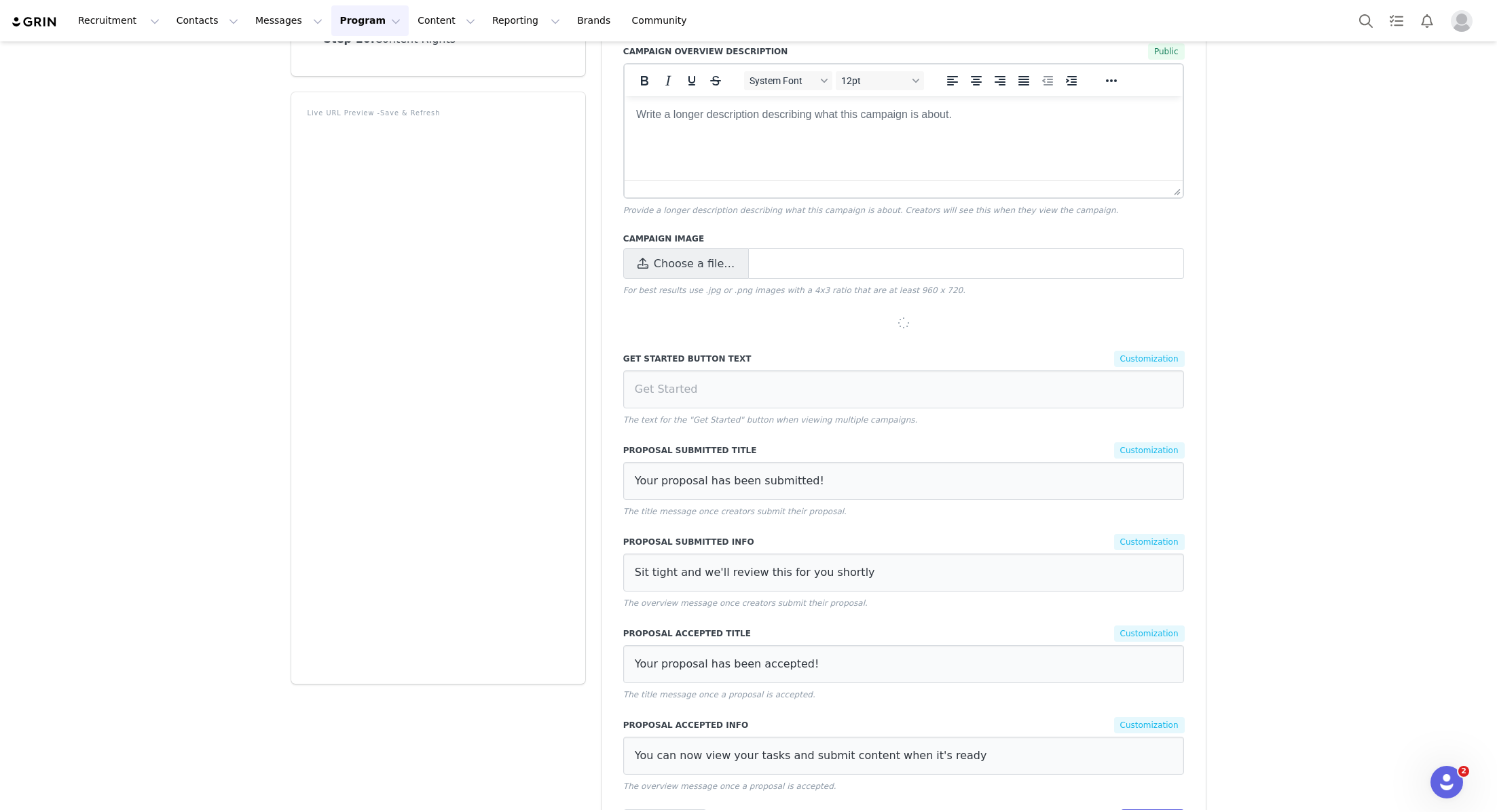
click at [777, 445] on label "Proposal Submitted Title" at bounding box center [762, 451] width 279 height 13
click at [861, 334] on div "The Live URL is where creators will view the campaign and submit their proposal…" at bounding box center [904, 325] width 605 height 1061
click at [897, 322] on div "The Live URL is where creators will view the campaign and submit their proposal…" at bounding box center [904, 325] width 605 height 1061
click at [895, 322] on div "The Live URL is where creators will view the campaign and submit their proposal…" at bounding box center [904, 325] width 605 height 1061
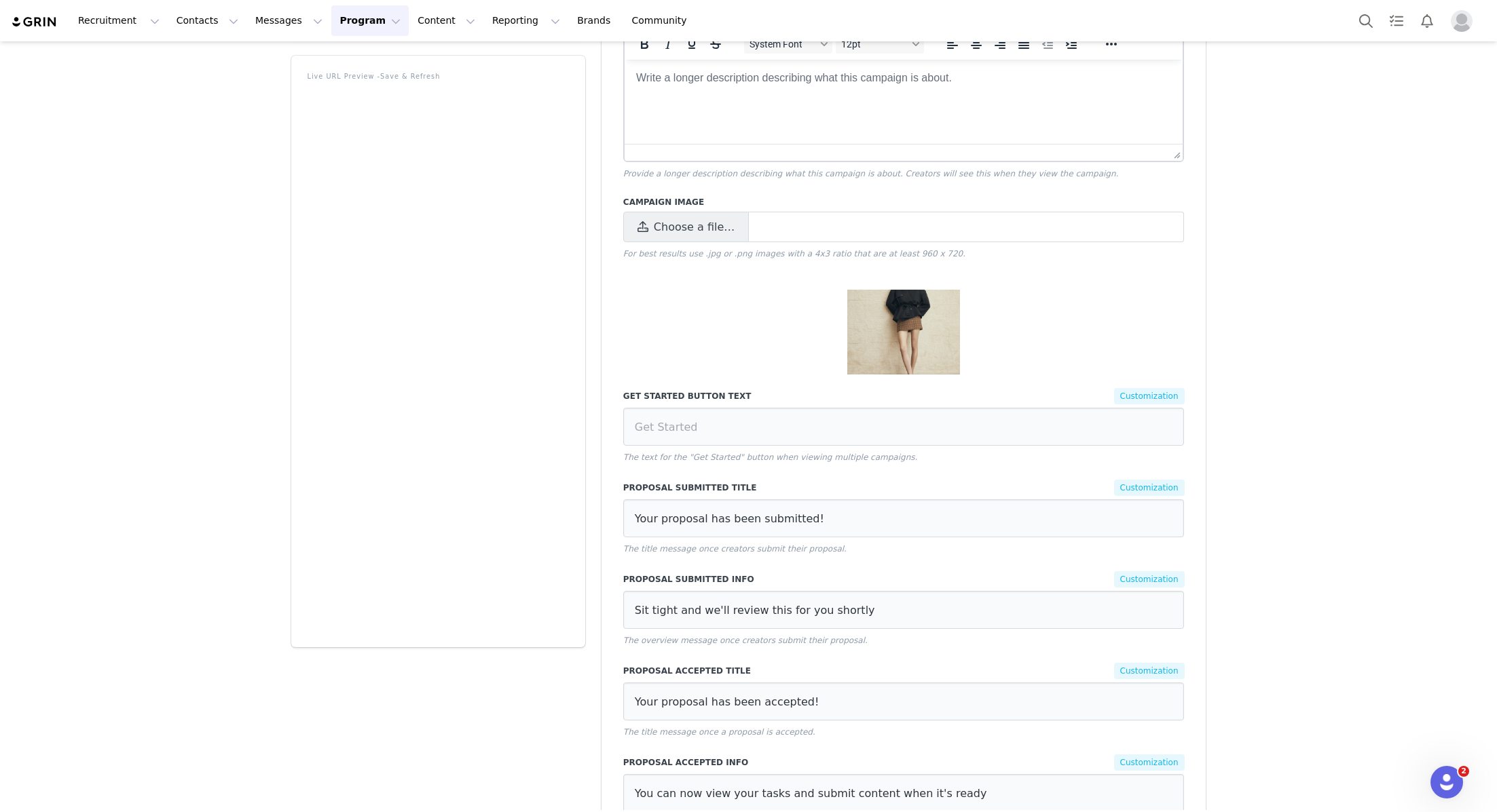
scroll to position [382, 0]
click at [917, 292] on img at bounding box center [904, 330] width 113 height 85
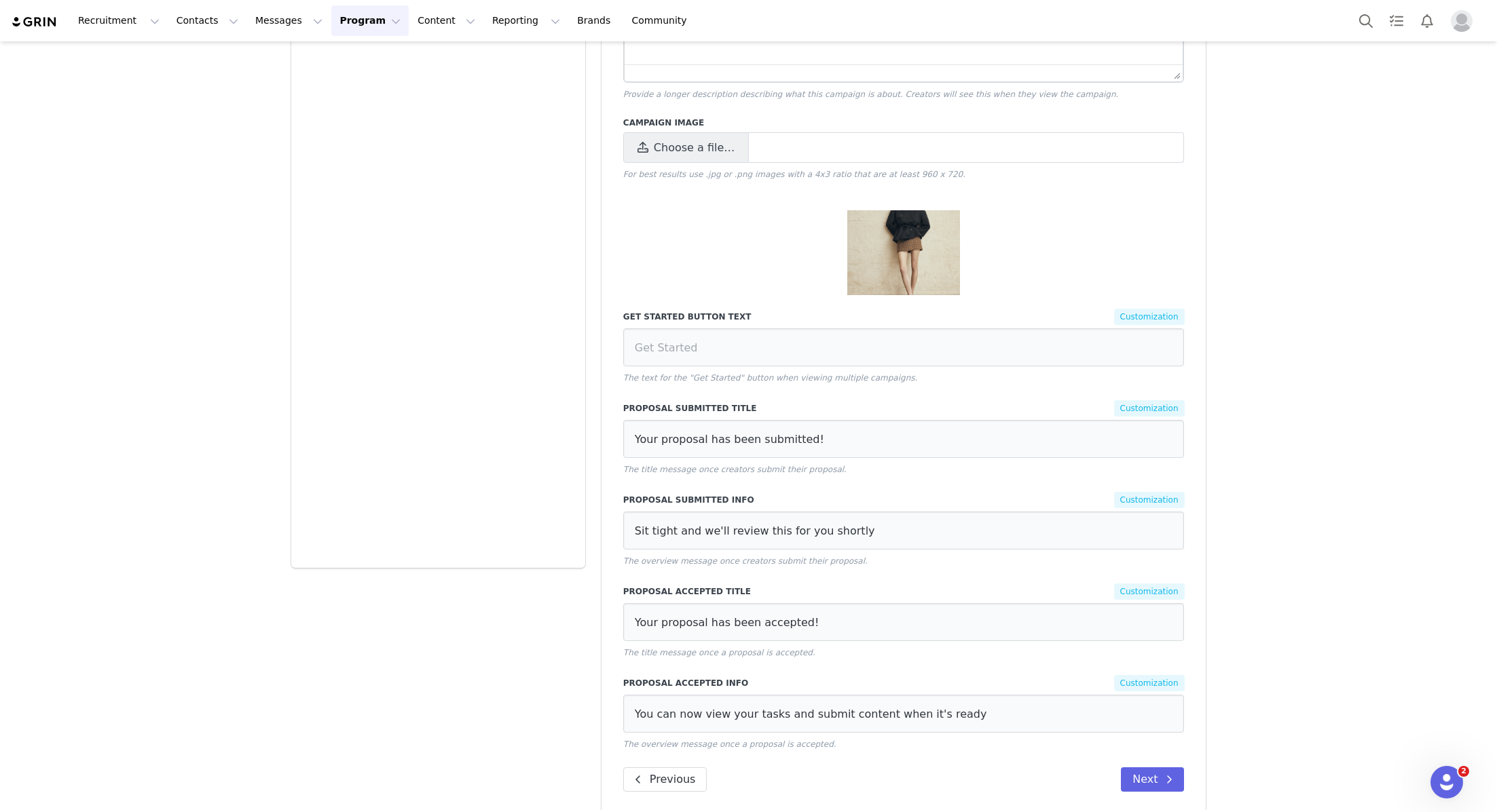
scroll to position [0, 0]
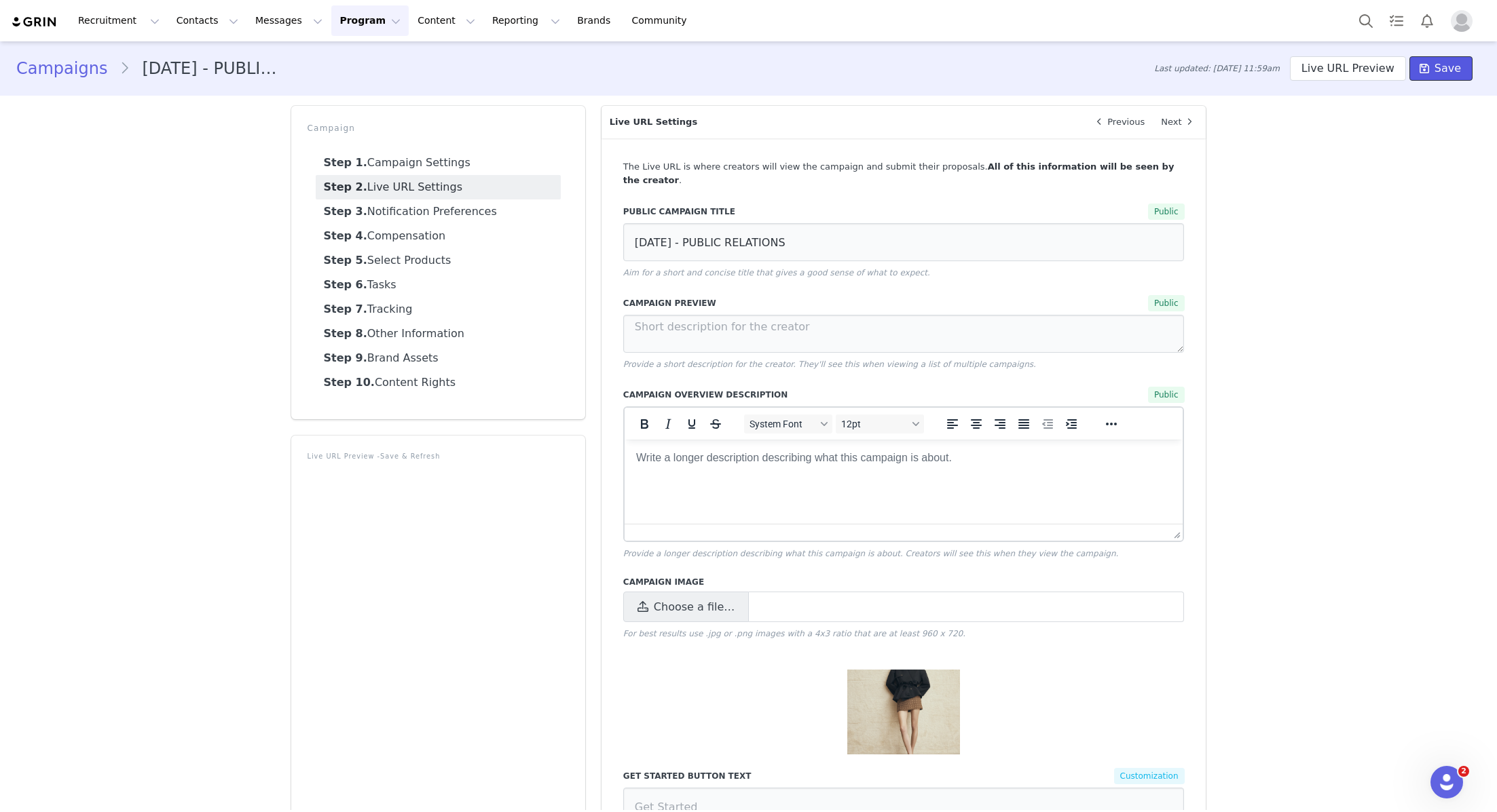
click at [1426, 73] on icon at bounding box center [1424, 69] width 9 height 11
click at [346, 34] on button "Program Program" at bounding box center [370, 20] width 77 height 30
click at [341, 78] on p "Campaigns" at bounding box center [348, 85] width 53 height 14
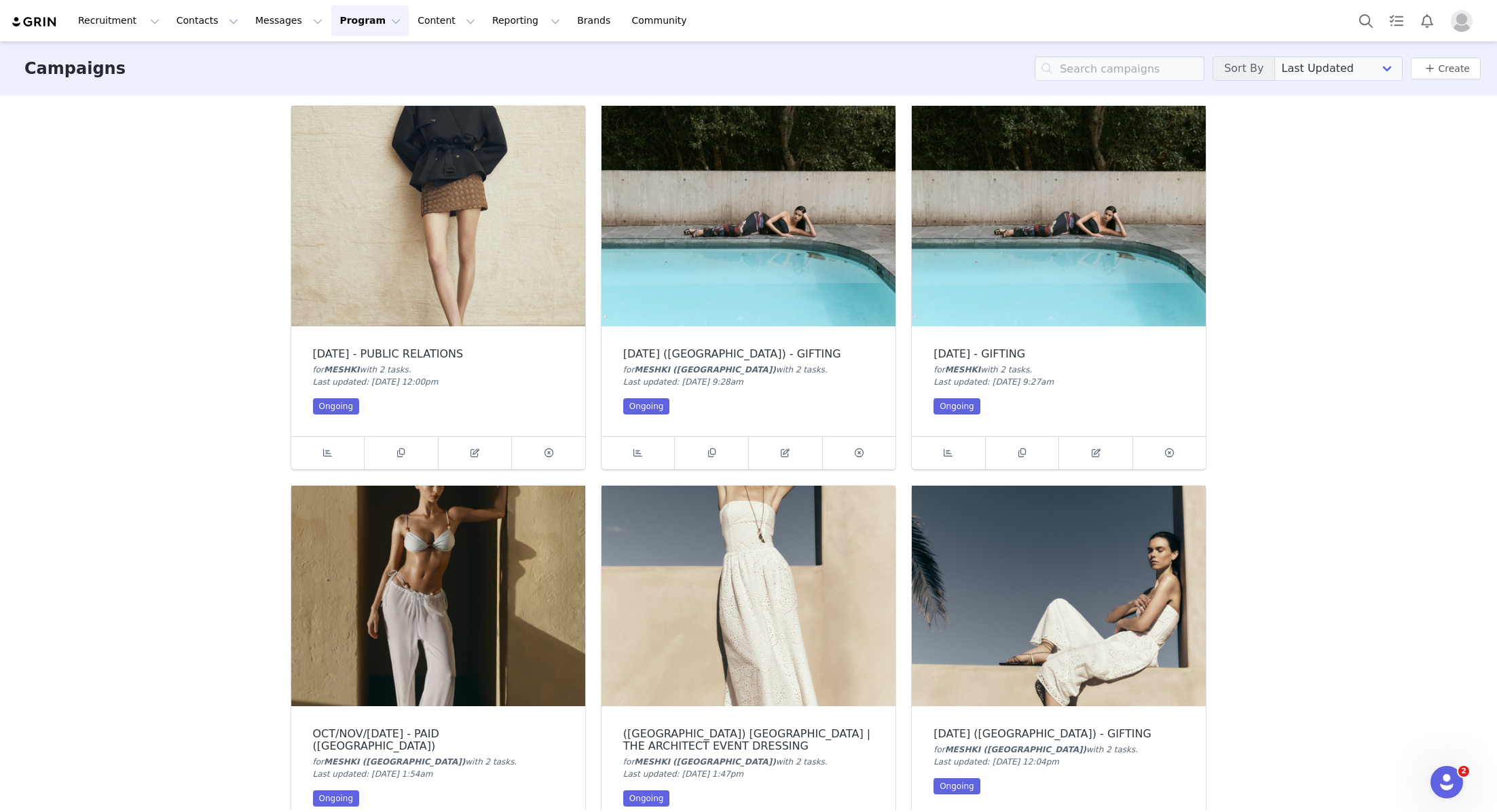
click at [401, 247] on img at bounding box center [439, 216] width 294 height 220
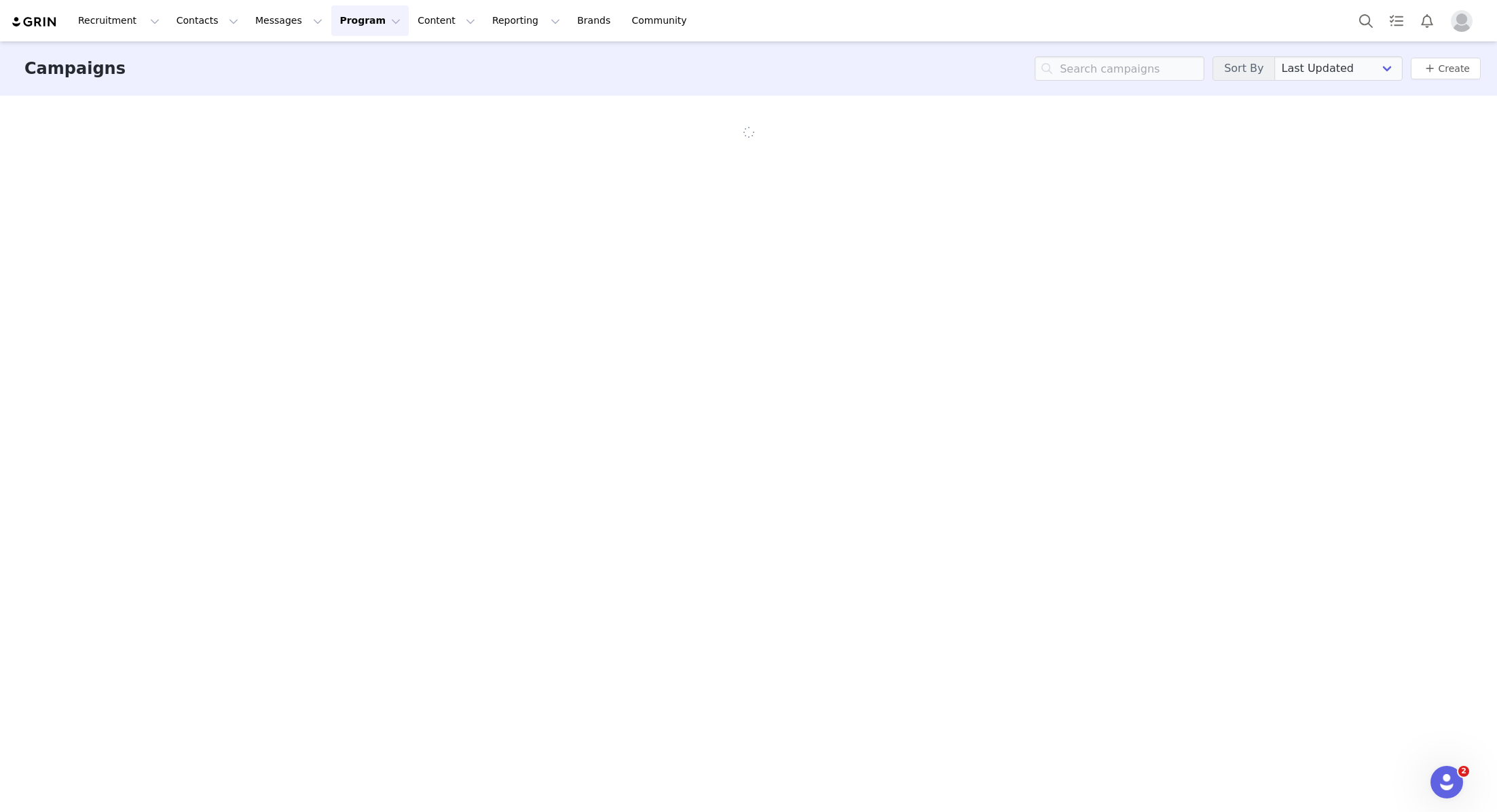
click at [174, 296] on div "Campaigns Sort By Last Updated Newest to Oldest Oldest to Newest Title A-Z Titl…" at bounding box center [748, 426] width 1497 height 769
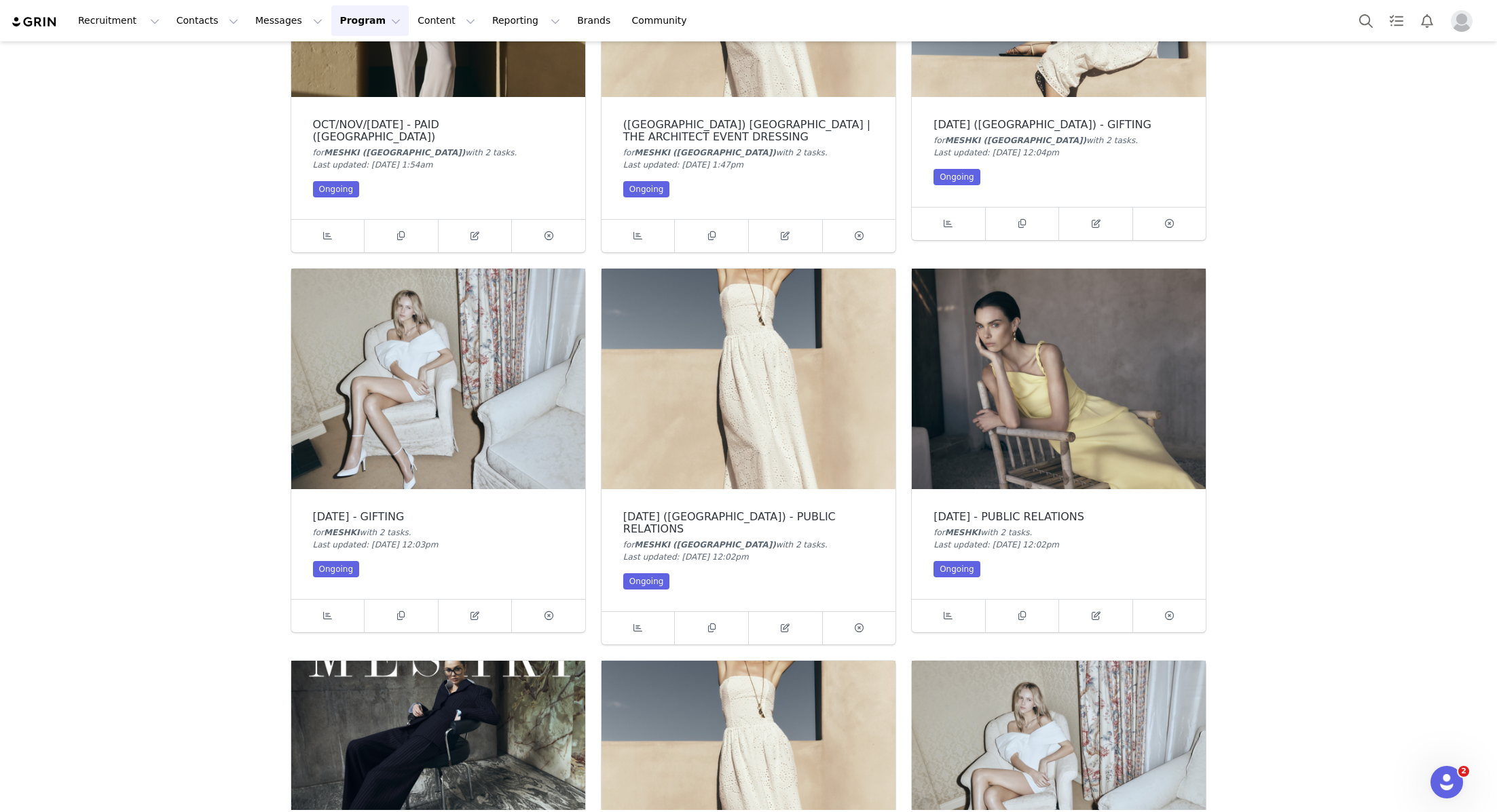
scroll to position [619, 0]
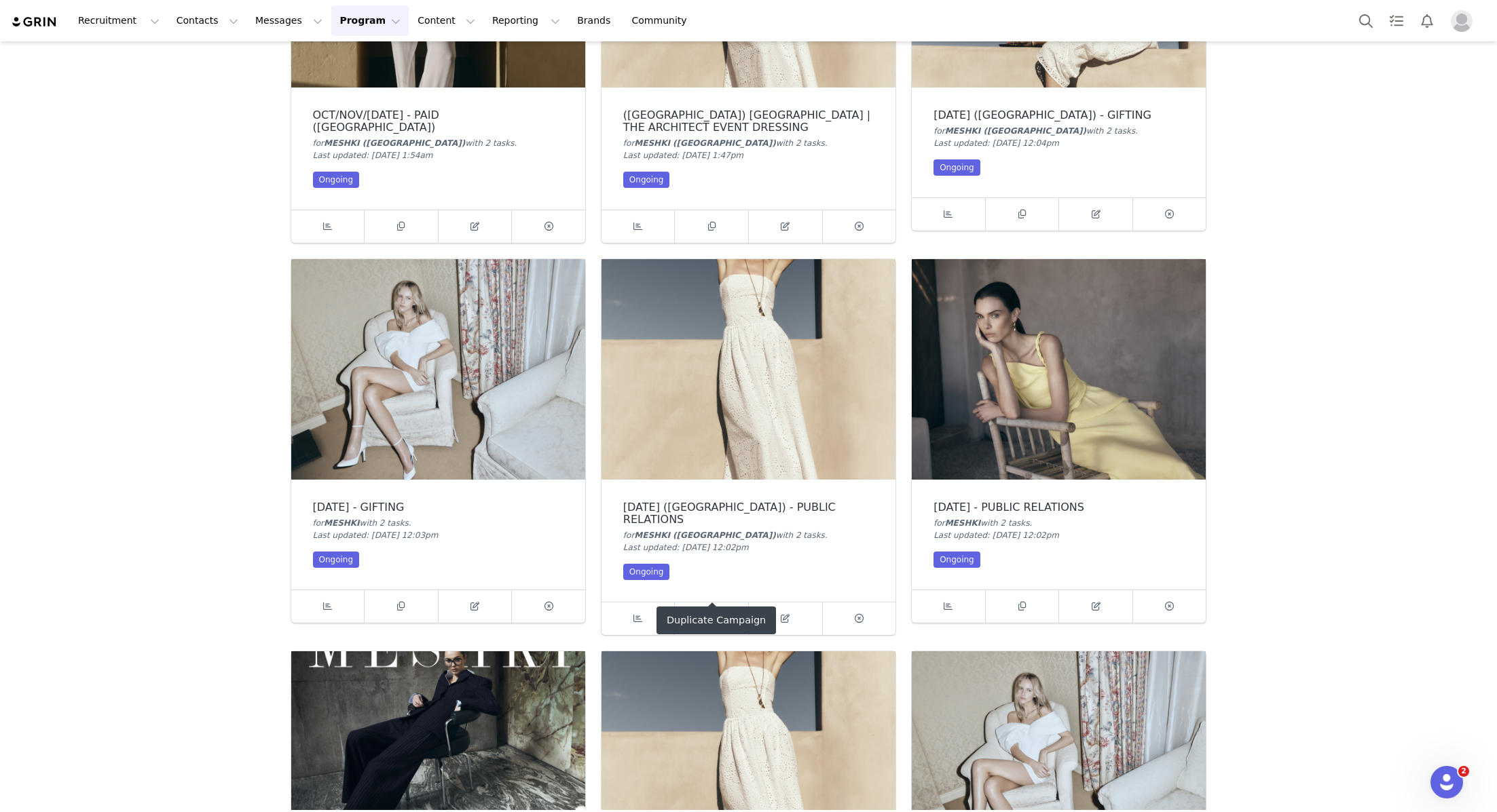
click at [710, 614] on icon at bounding box center [712, 618] width 8 height 9
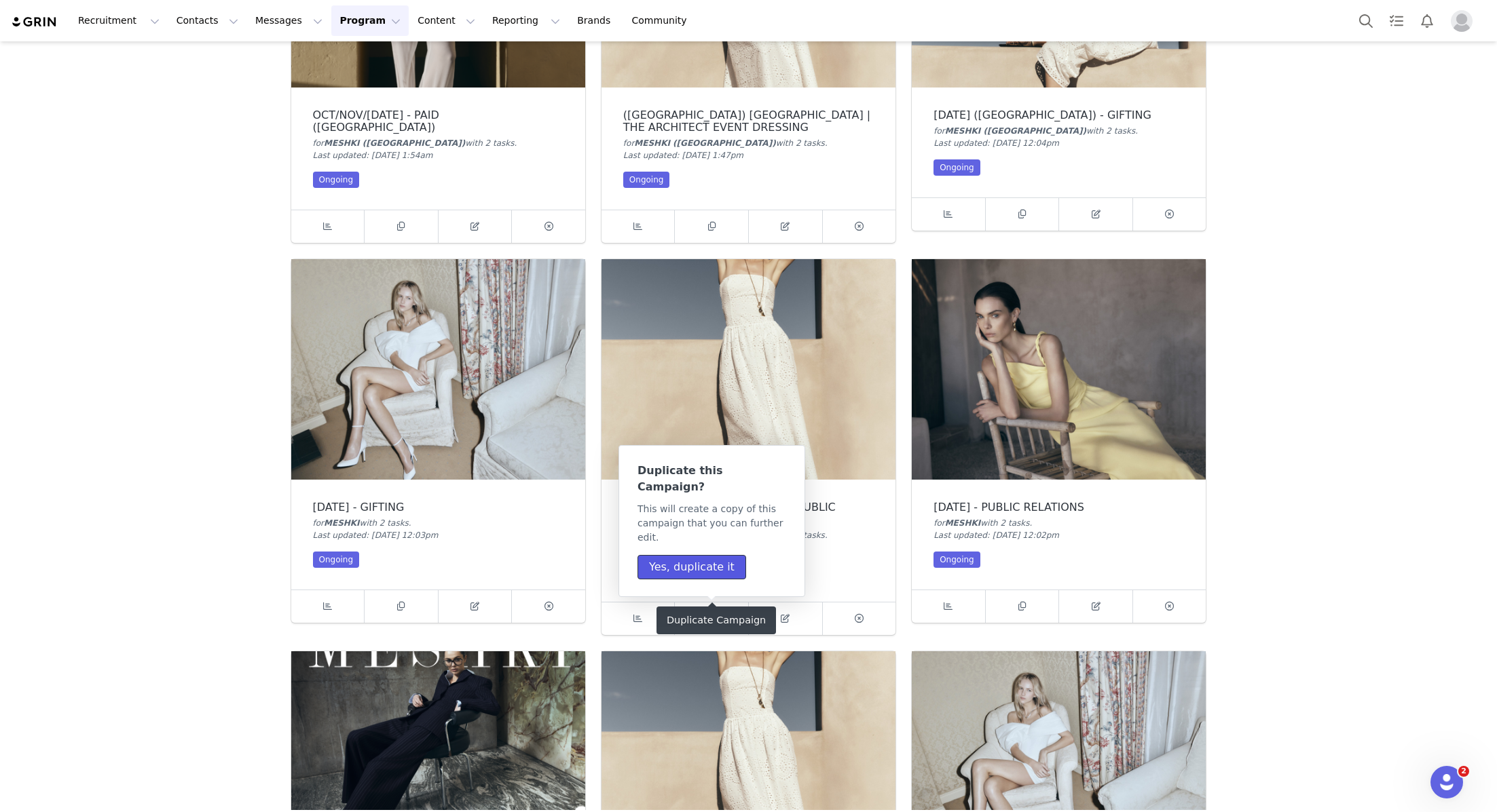
click at [711, 555] on button "Yes, duplicate it" at bounding box center [691, 567] width 109 height 24
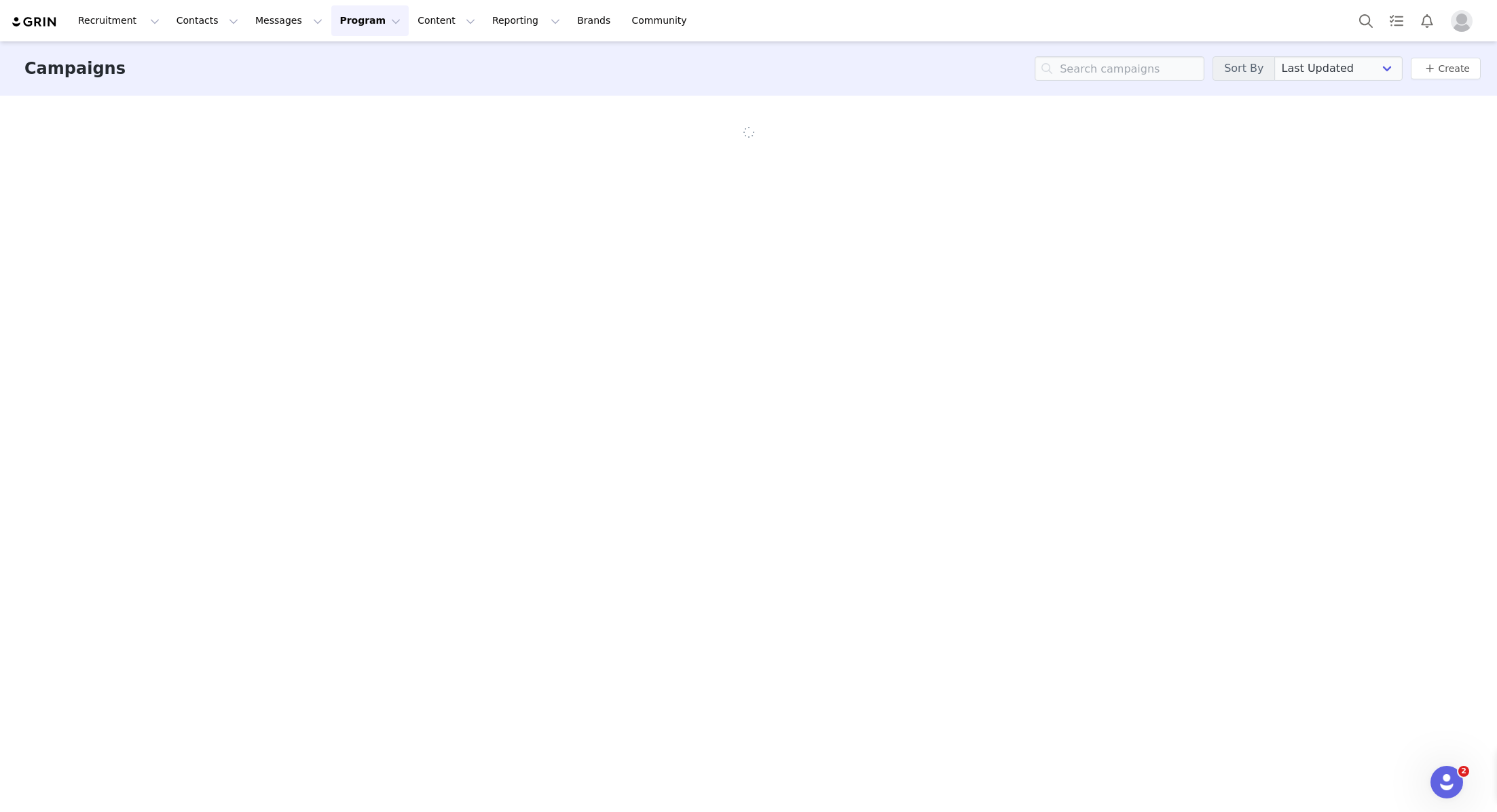
scroll to position [0, 0]
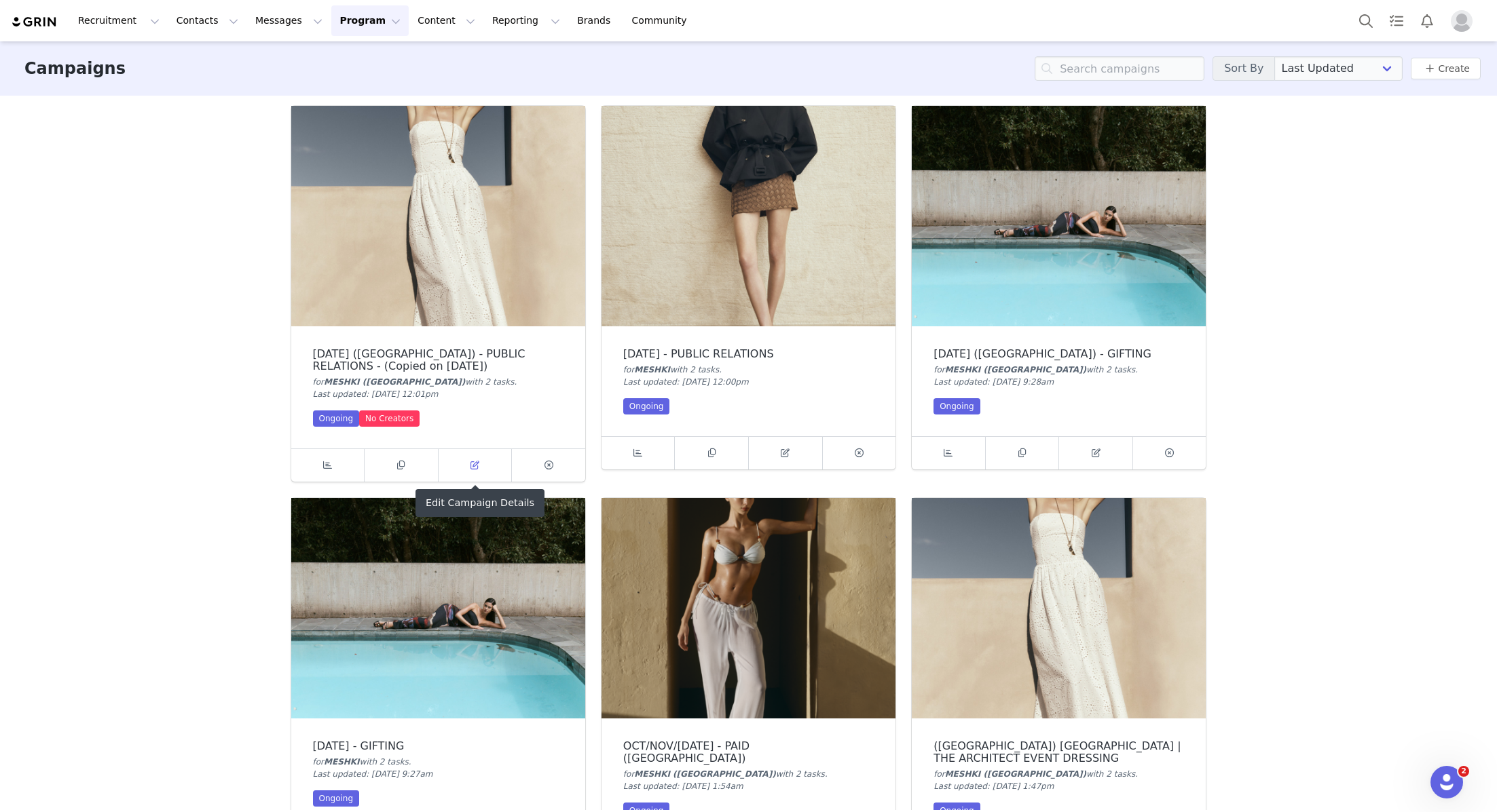
click at [471, 467] on icon at bounding box center [475, 465] width 9 height 9
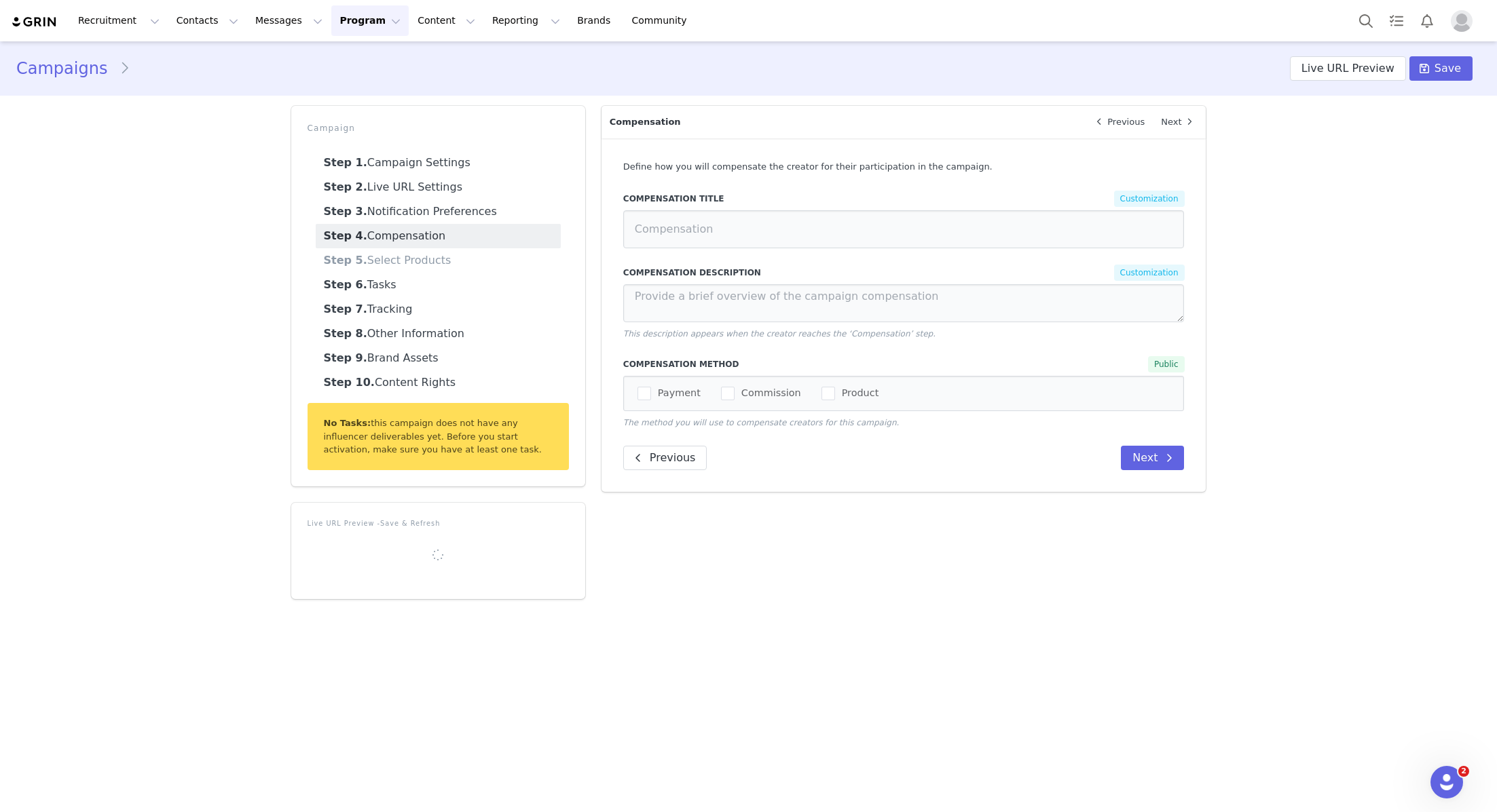
select select "dba6d65d-52f8-441c-b5a7-f52a6cc8fc0e"
type input "SEPTEMBER 25 (USA) - PUBLIC RELATIONS - (Copied on Oct 1, 2025)"
radio input "false"
radio input "true"
type input "[DATE] ([GEOGRAPHIC_DATA]) - GIFTING"
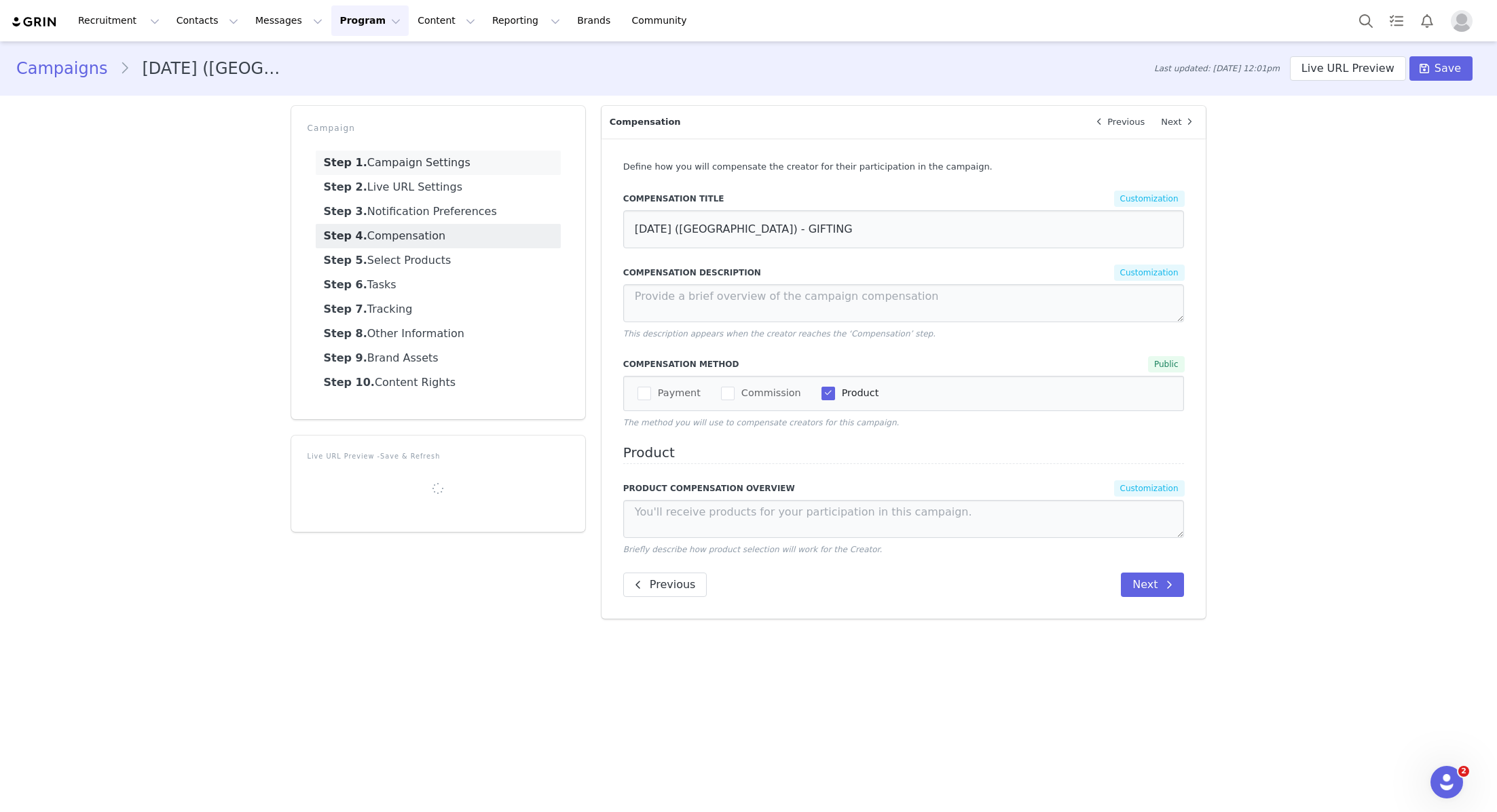
click at [408, 157] on link "Step 1. Campaign Settings" at bounding box center [438, 163] width 245 height 24
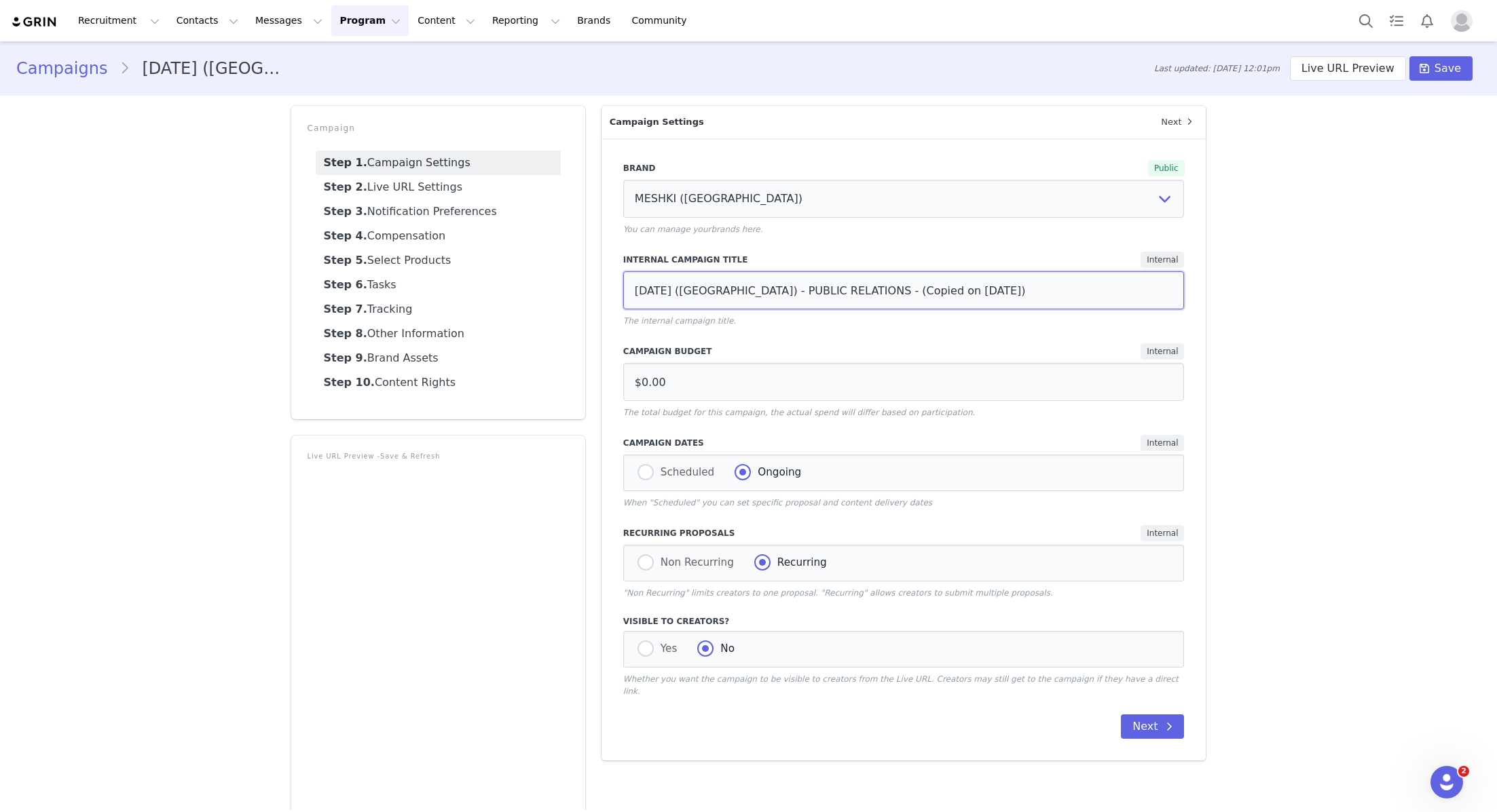
drag, startPoint x: 695, startPoint y: 295, endPoint x: 600, endPoint y: 295, distance: 95.0
click at [600, 295] on div "Campaign Settings Next Brand Public MESHKI (UK) MESHKI MESHKI (US) You can mana…" at bounding box center [904, 567] width 621 height 938
drag, startPoint x: 987, startPoint y: 290, endPoint x: 865, endPoint y: 289, distance: 122.0
click at [865, 289] on input "OCTOBER 25 (USA) - PUBLIC RELATIONS - (Copied on Oct 1, 2025)" at bounding box center [904, 290] width 561 height 38
drag, startPoint x: 865, startPoint y: 290, endPoint x: 516, endPoint y: 290, distance: 349.0
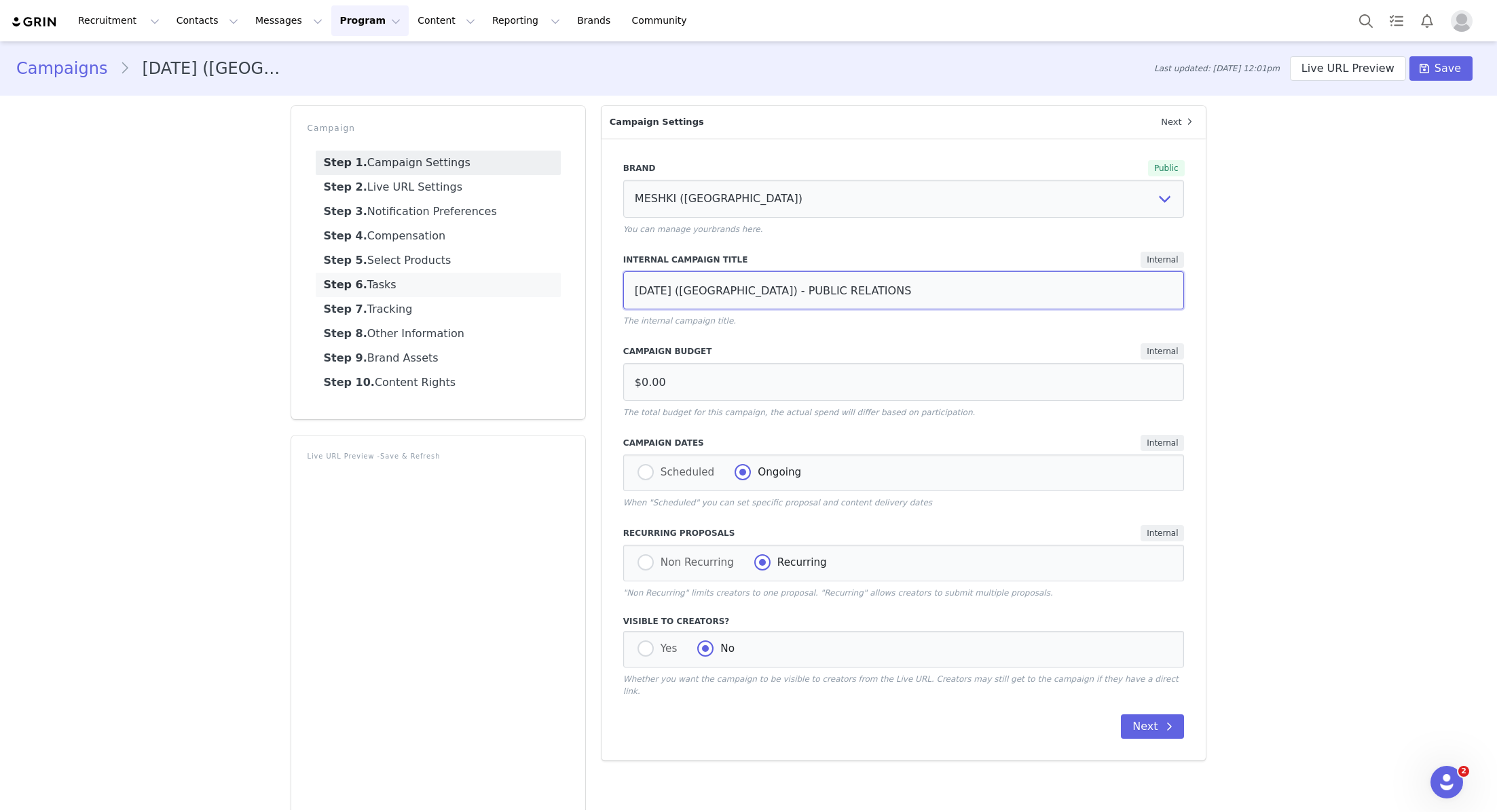
click at [516, 290] on div "Campaign Step 1. Campaign Settings Step 2. Live URL Settings Step 3. Notificati…" at bounding box center [748, 567] width 931 height 938
type input "[DATE] ([GEOGRAPHIC_DATA]) - PUBLIC RELATIONS"
click at [435, 193] on link "Step 2. Live URL Settings" at bounding box center [438, 187] width 245 height 24
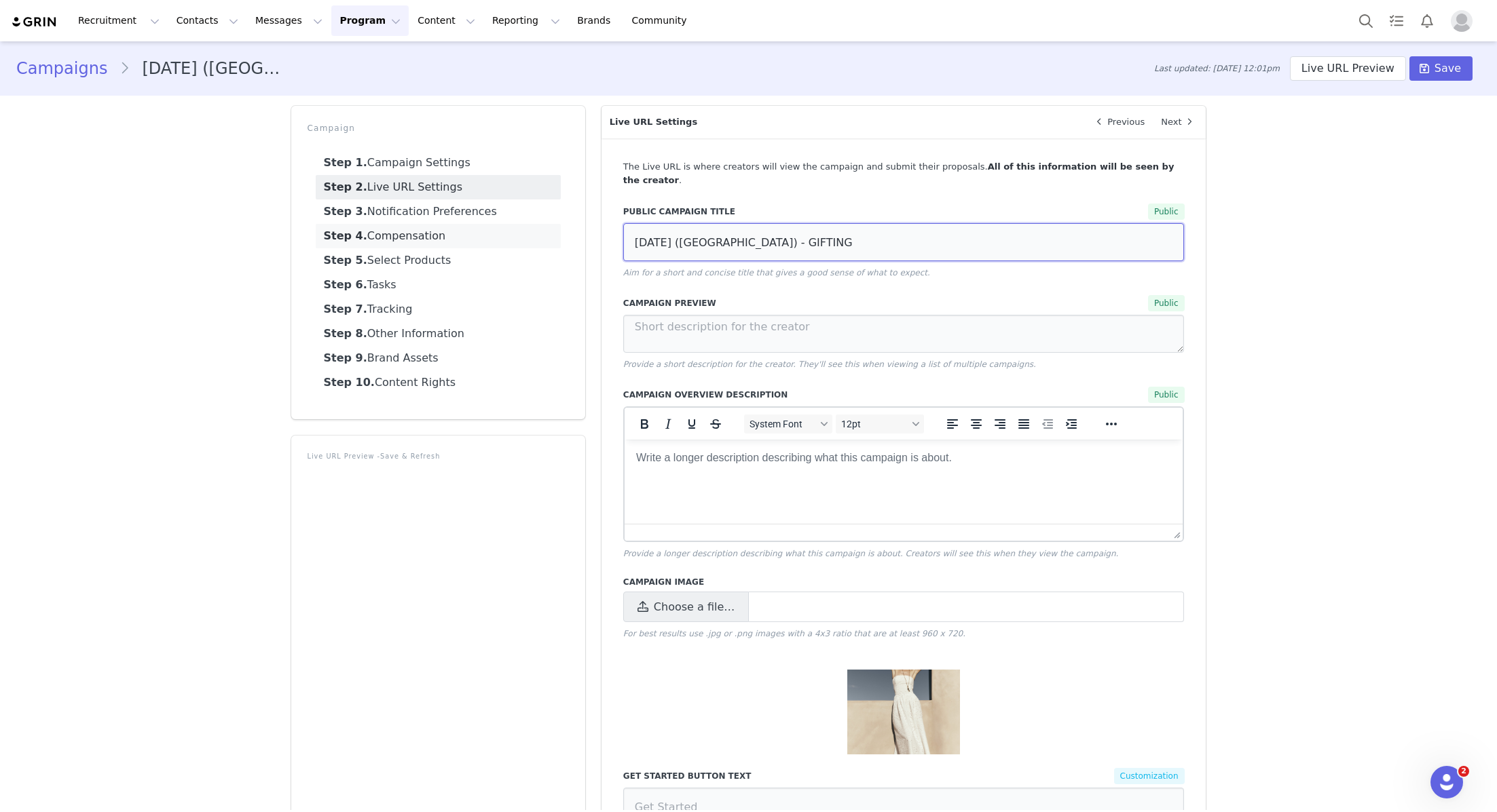
drag, startPoint x: 830, startPoint y: 233, endPoint x: 507, endPoint y: 231, distance: 323.0
click at [510, 231] on div "Campaign Step 1. Campaign Settings Step 2. Live URL Settings Step 3. Notificati…" at bounding box center [748, 689] width 931 height 1183
paste input "[DATE] ([GEOGRAPHIC_DATA]) - PUBLIC RELATIONS"
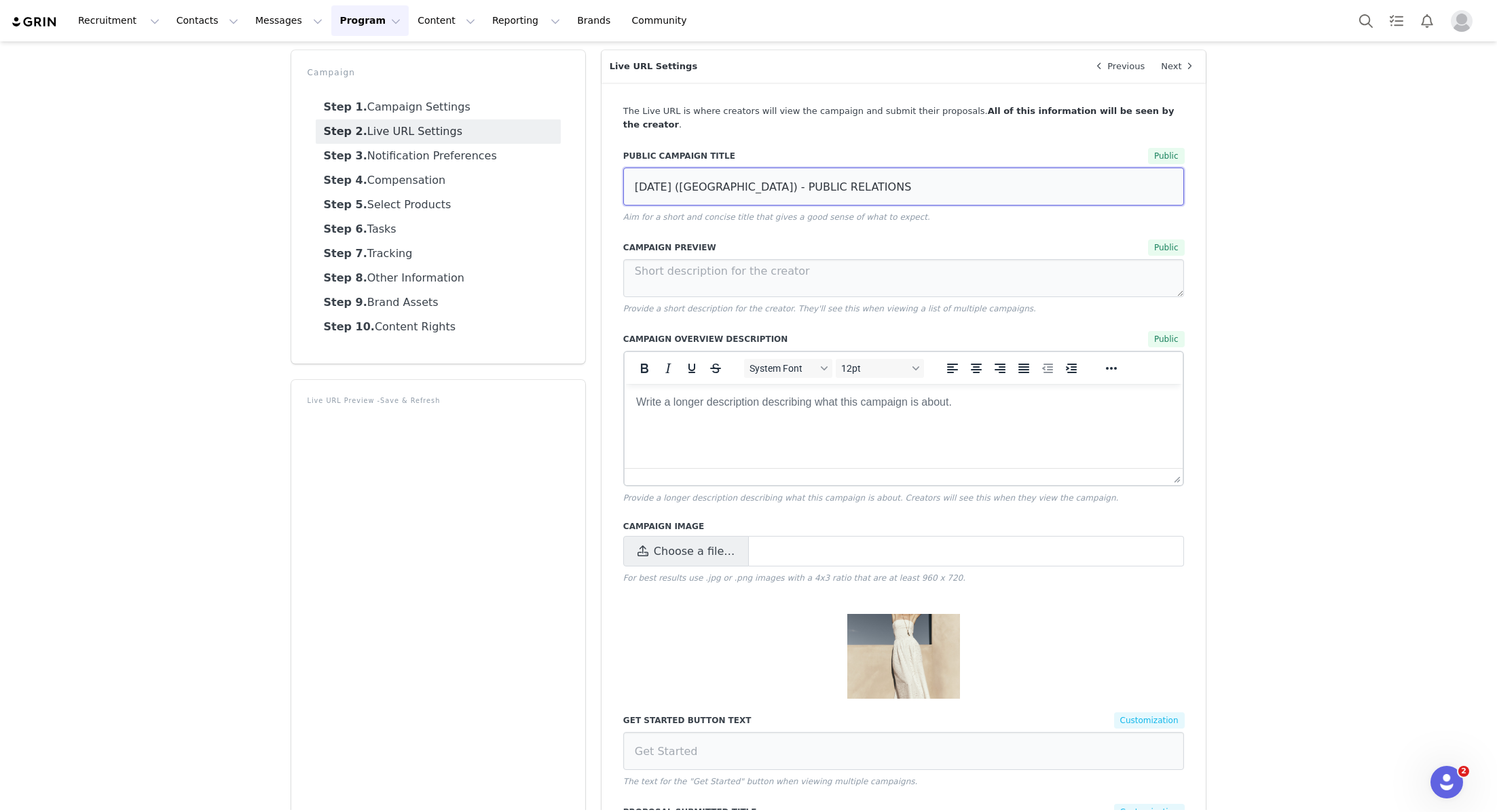
scroll to position [81, 0]
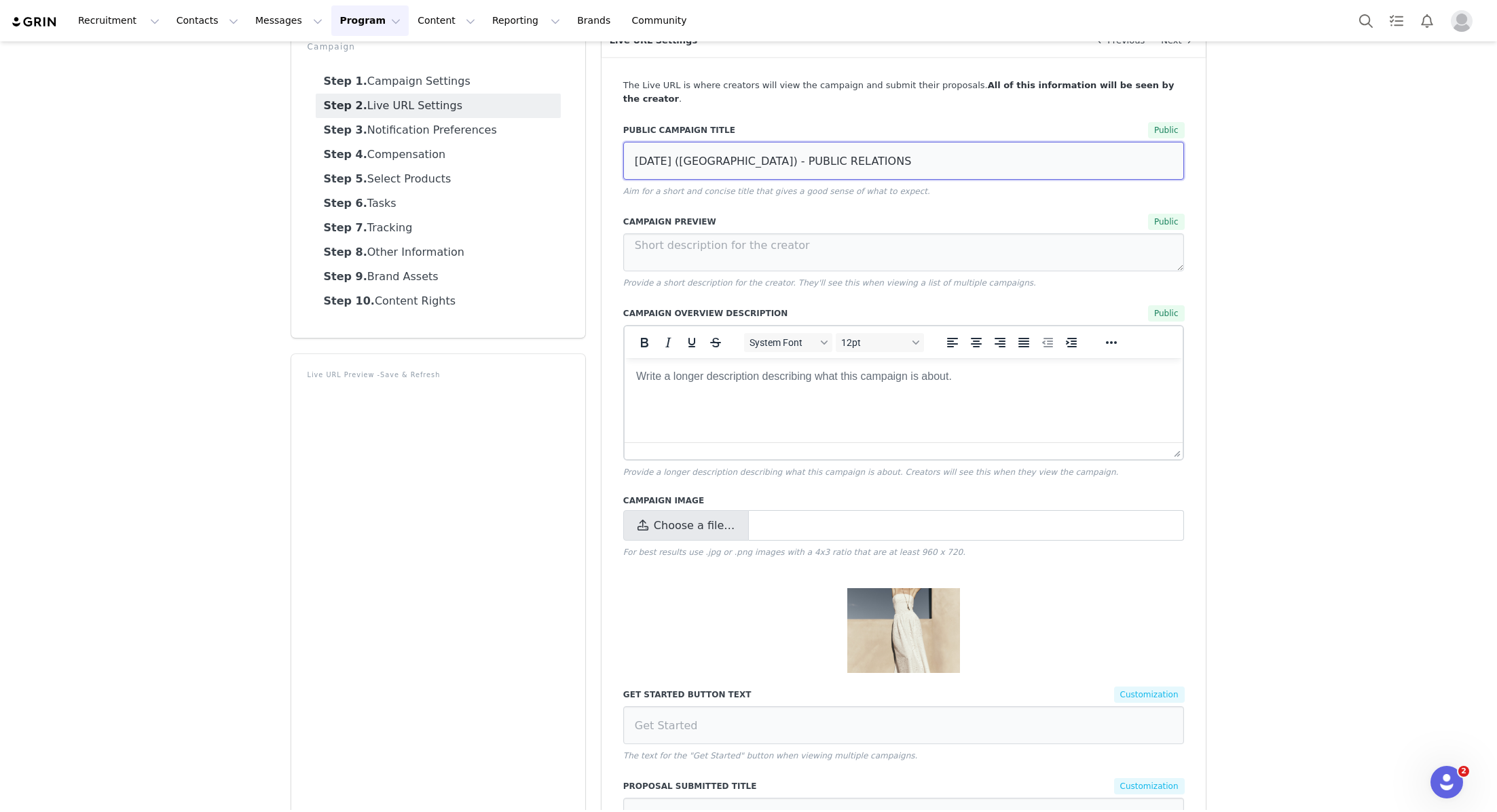
type input "[DATE] ([GEOGRAPHIC_DATA]) - PUBLIC RELATIONS"
click at [693, 518] on span "Choose a file…" at bounding box center [693, 526] width 81 height 16
click at [693, 518] on input "Choose a file…" at bounding box center [904, 525] width 561 height 30
type input "C:\fakepath\250811_MESHKI_SEIDLER_10_1890x.jpg"
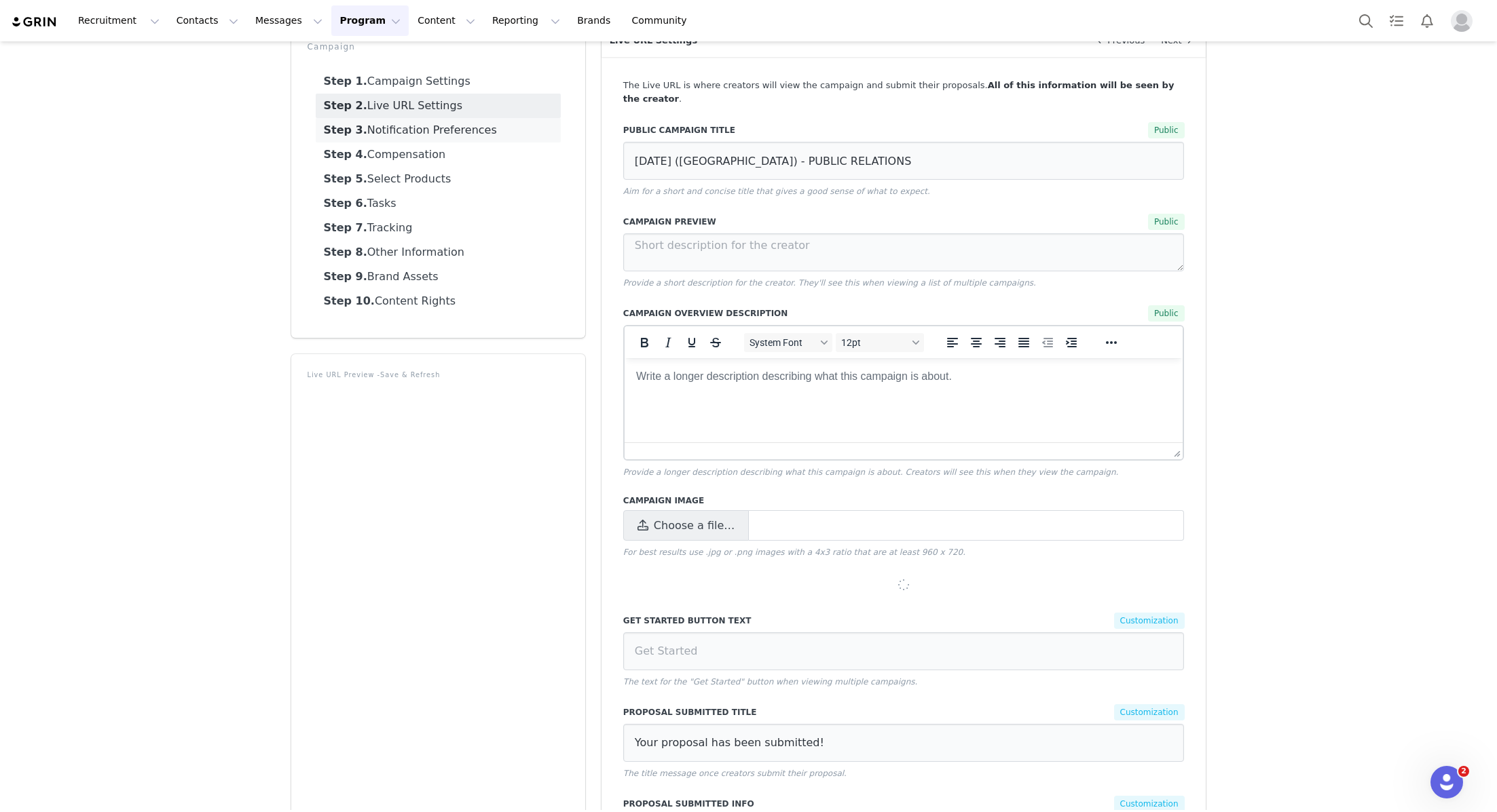
click at [444, 124] on link "Step 3. Notification Preferences" at bounding box center [438, 130] width 245 height 24
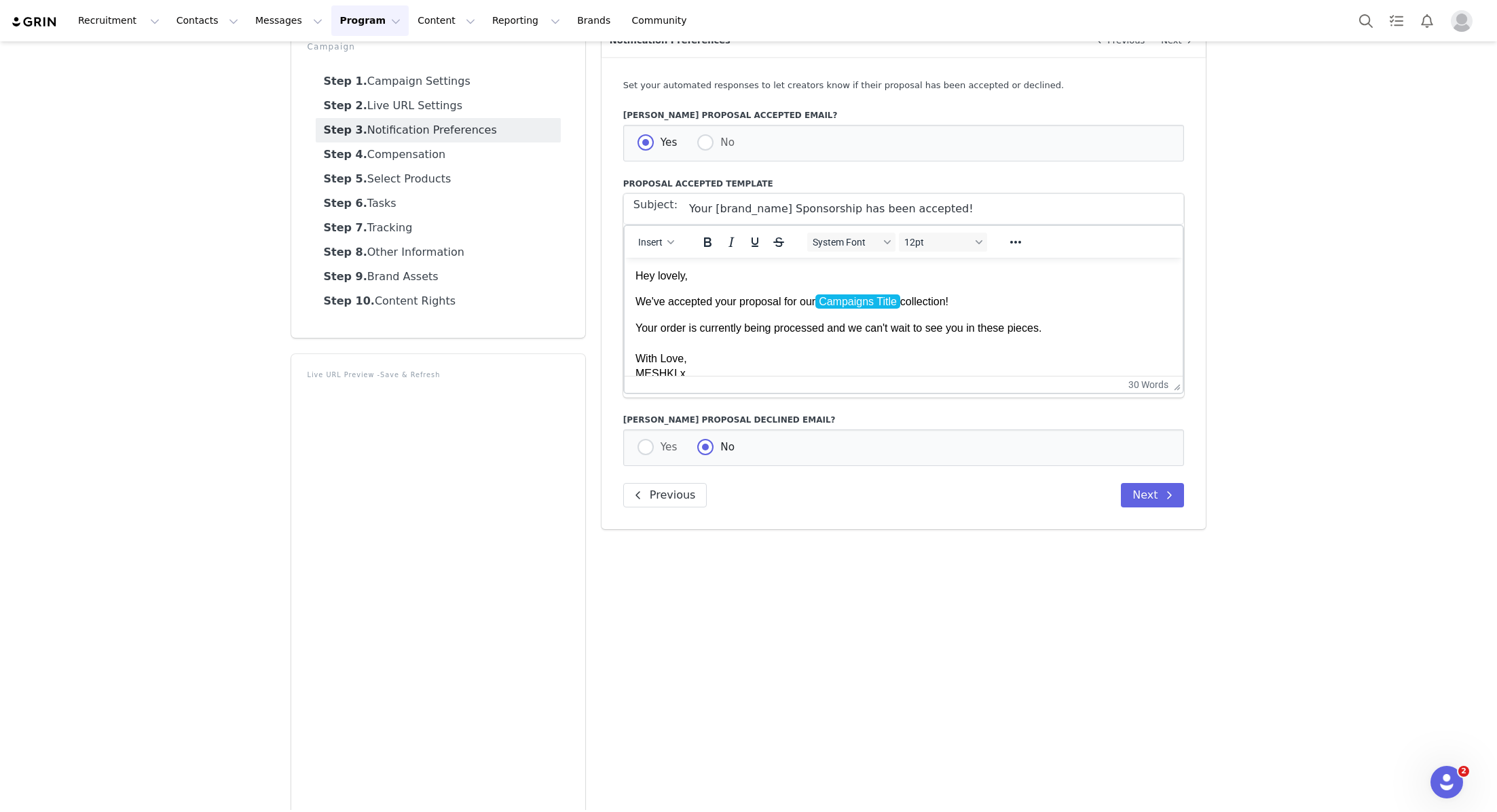
click at [475, 134] on link "Step 3. Notification Preferences" at bounding box center [438, 130] width 245 height 24
click at [462, 147] on link "Step 4. Compensation" at bounding box center [438, 154] width 245 height 24
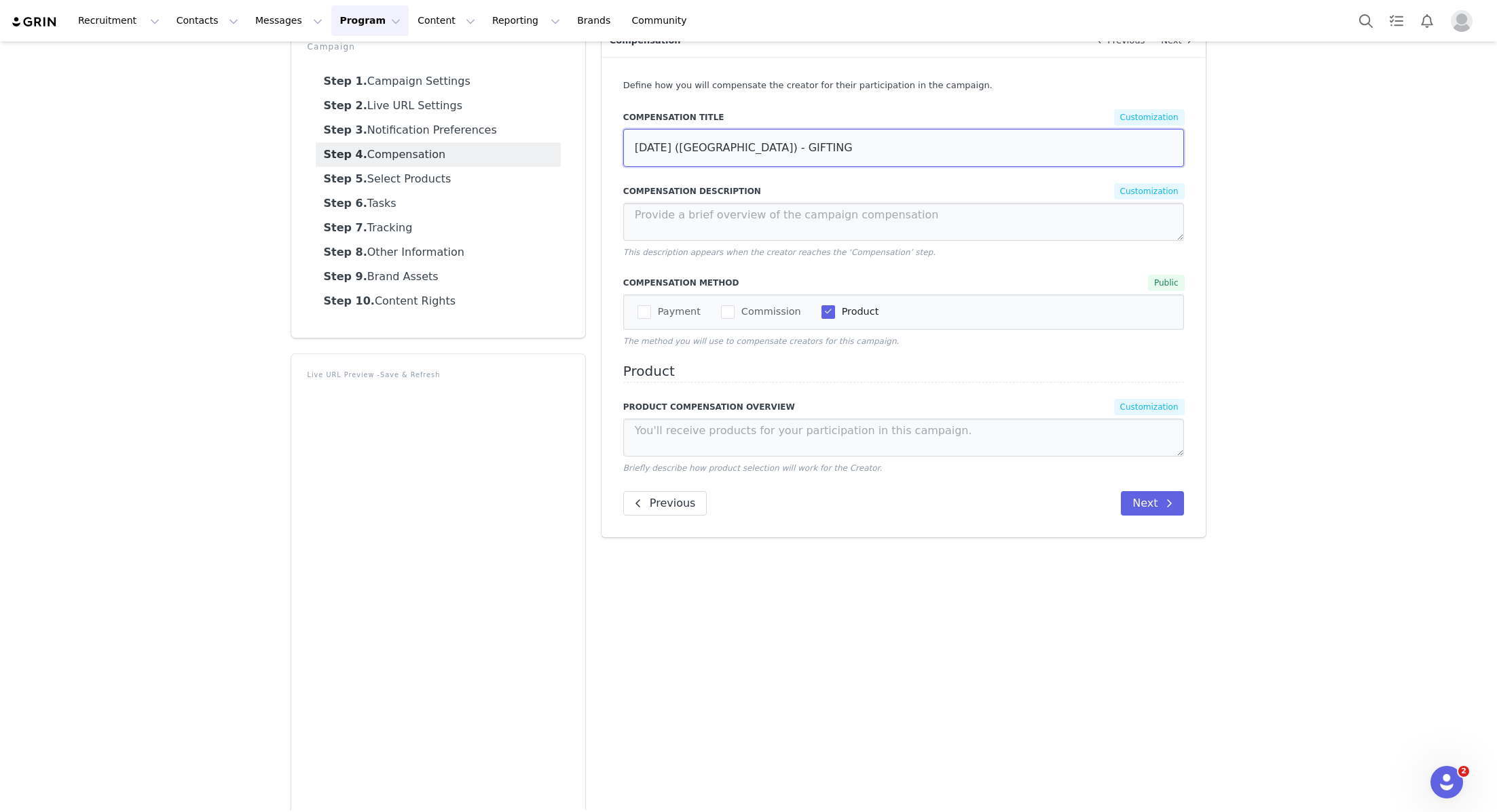
drag, startPoint x: 822, startPoint y: 157, endPoint x: 514, endPoint y: 157, distance: 308.0
click at [517, 157] on div "Campaign Step 1. Campaign Settings Step 2. Live URL Settings Step 3. Notificati…" at bounding box center [748, 485] width 931 height 938
drag, startPoint x: 799, startPoint y: 154, endPoint x: 575, endPoint y: 149, distance: 224.1
click at [578, 149] on div "Campaign Step 1. Campaign Settings Step 2. Live URL Settings Step 3. Notificati…" at bounding box center [748, 485] width 931 height 938
paste input "[DATE] ([GEOGRAPHIC_DATA]) - PUBLIC RELATIONS"
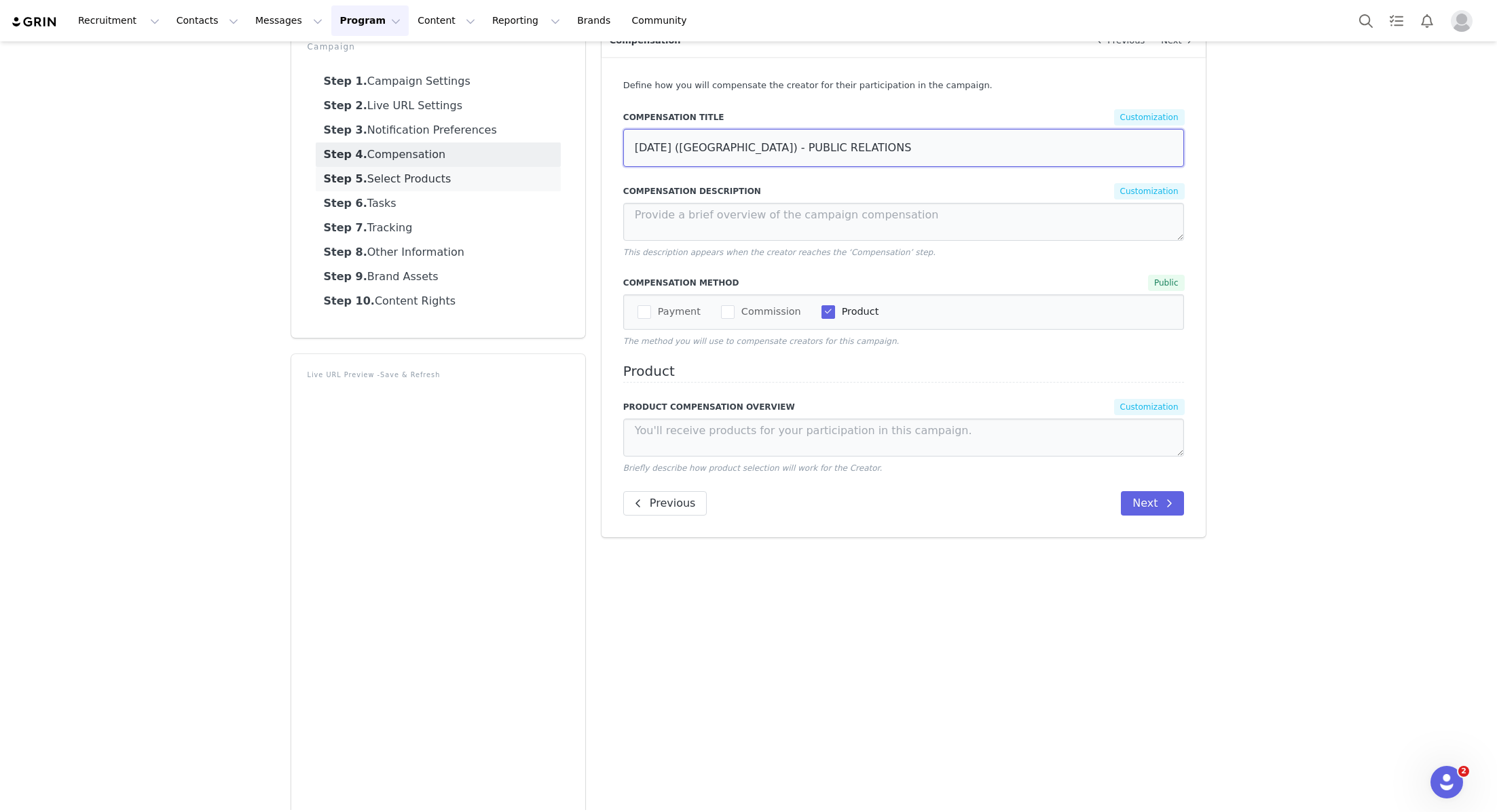
type input "[DATE] ([GEOGRAPHIC_DATA]) - PUBLIC RELATIONS"
click at [471, 169] on link "Step 5. Select Products" at bounding box center [438, 179] width 245 height 24
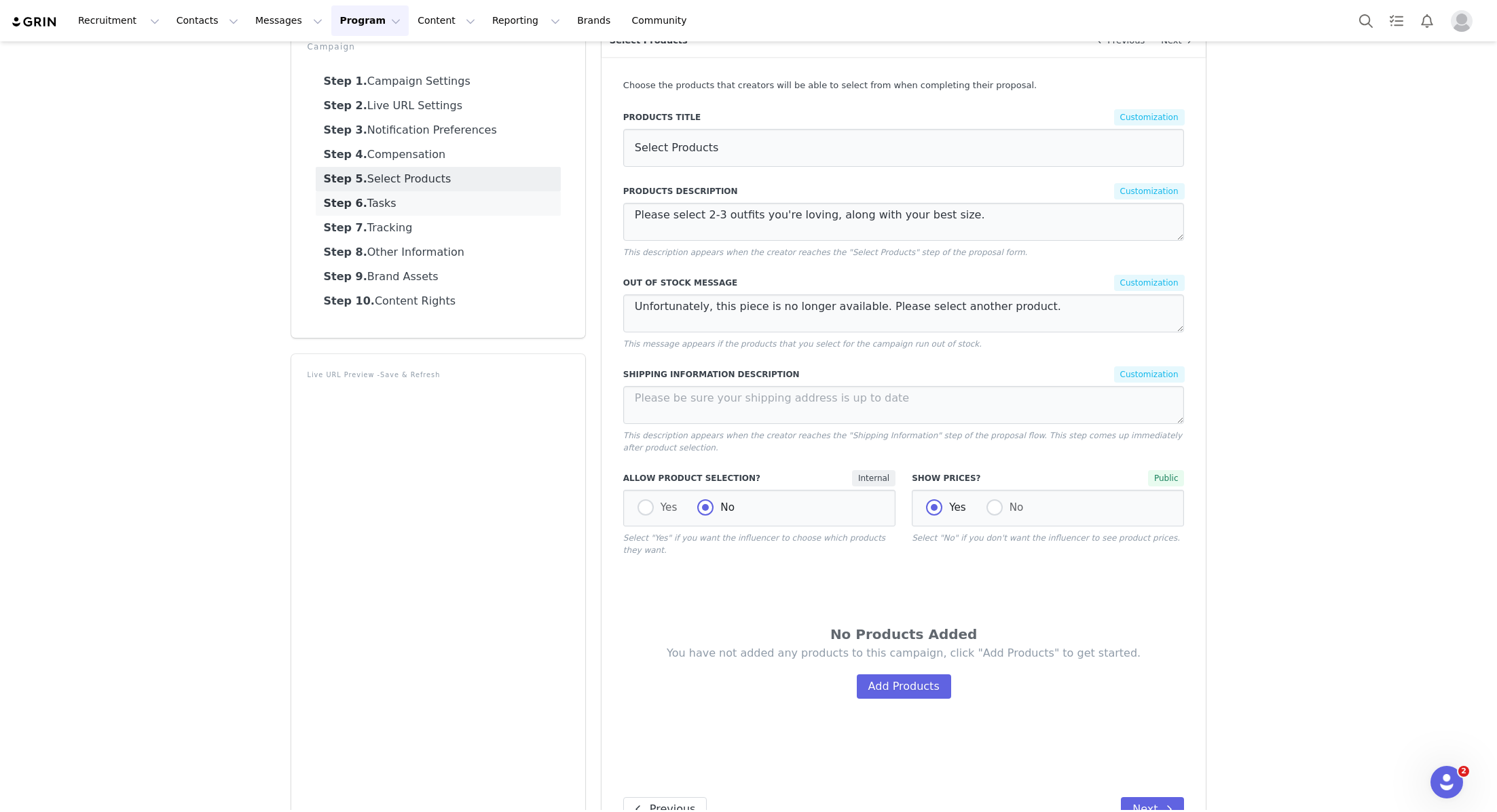
click at [446, 209] on link "Step 6. Tasks" at bounding box center [438, 203] width 245 height 24
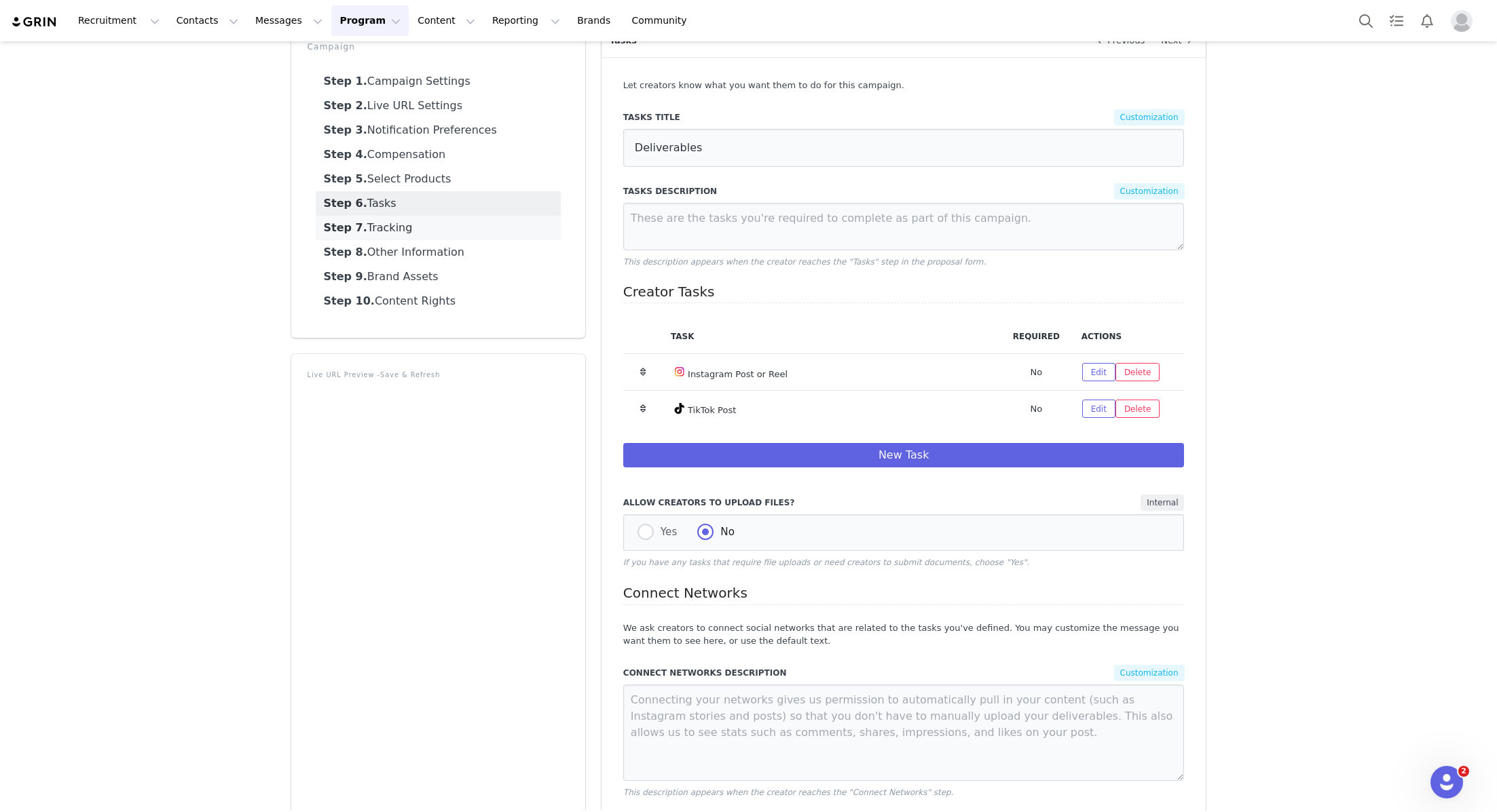
click at [440, 220] on link "Step 7. Tracking" at bounding box center [438, 227] width 245 height 24
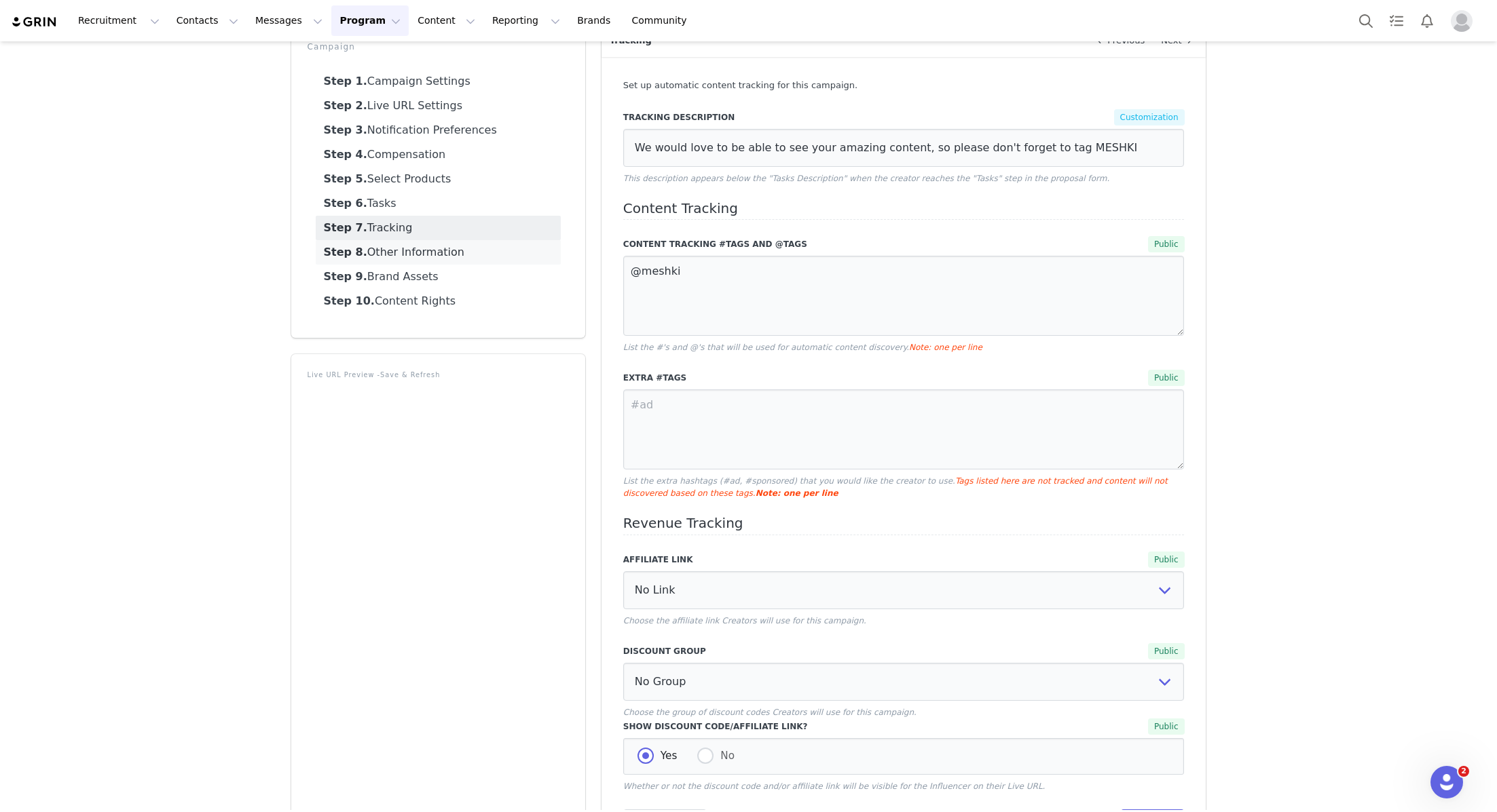
click at [437, 248] on link "Step 8. Other Information" at bounding box center [438, 252] width 245 height 24
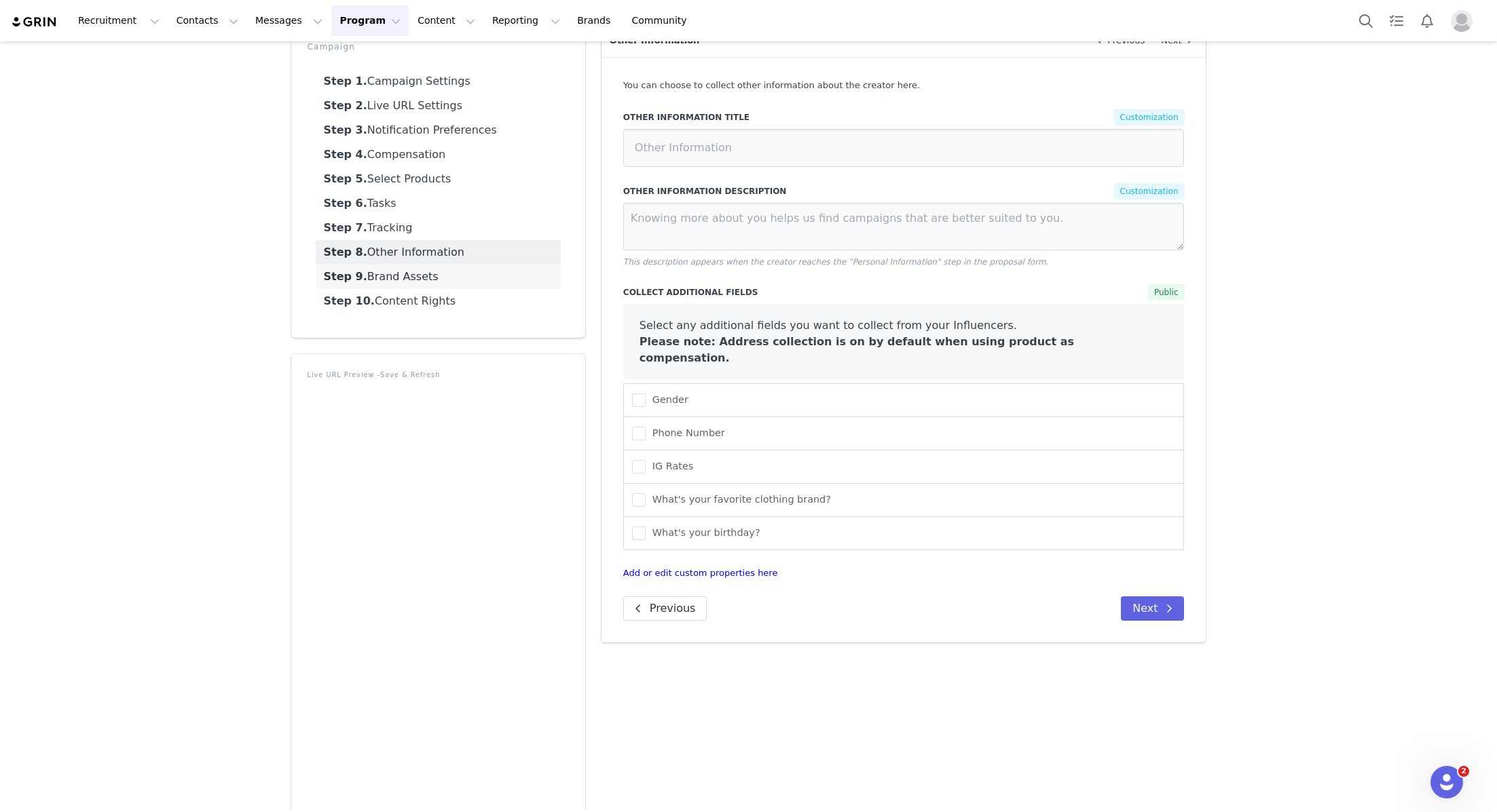
click at [436, 274] on link "Step 9. Brand Assets" at bounding box center [438, 277] width 245 height 24
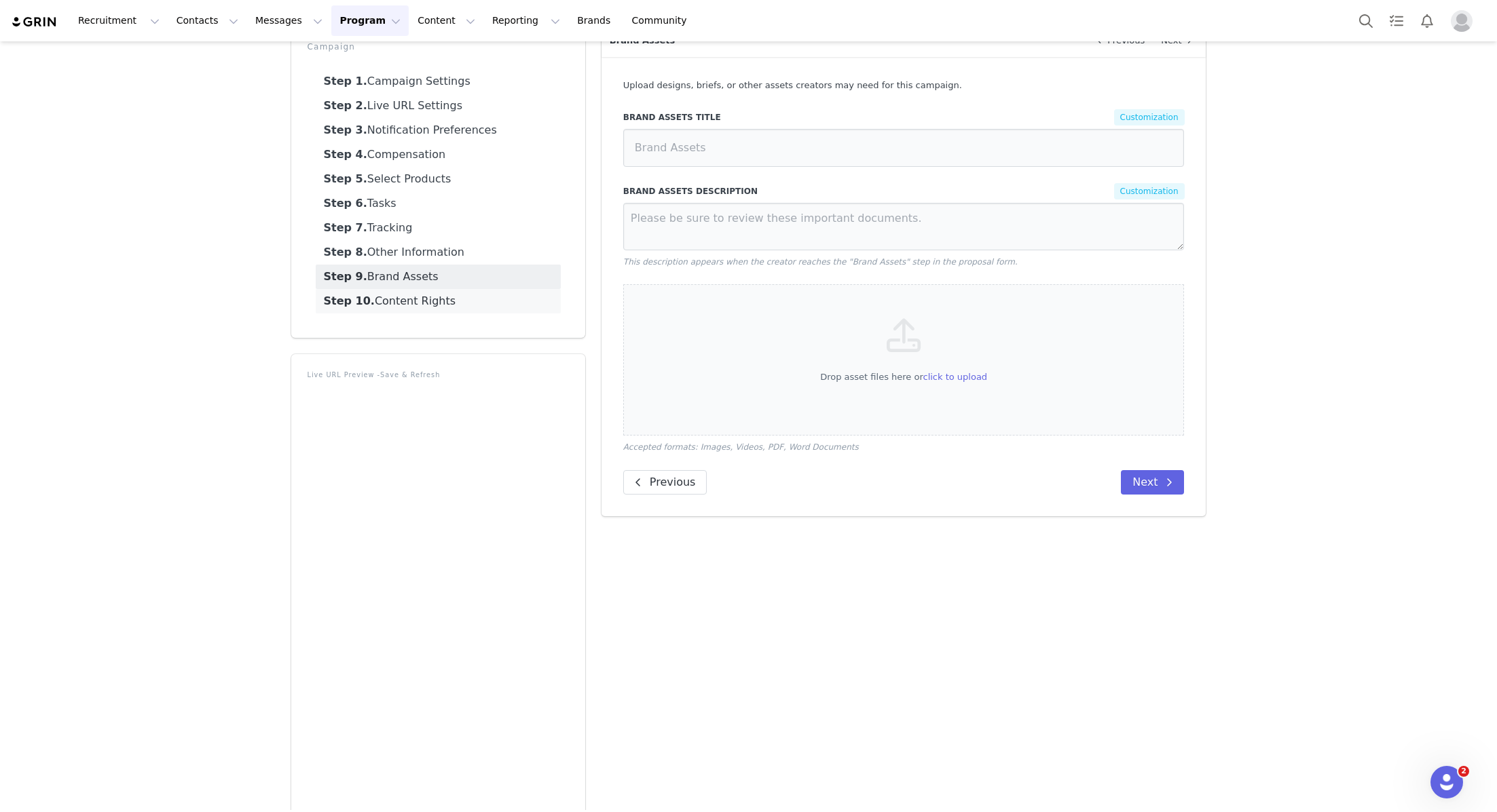
click at [435, 299] on link "Step 10. Content Rights" at bounding box center [438, 301] width 245 height 24
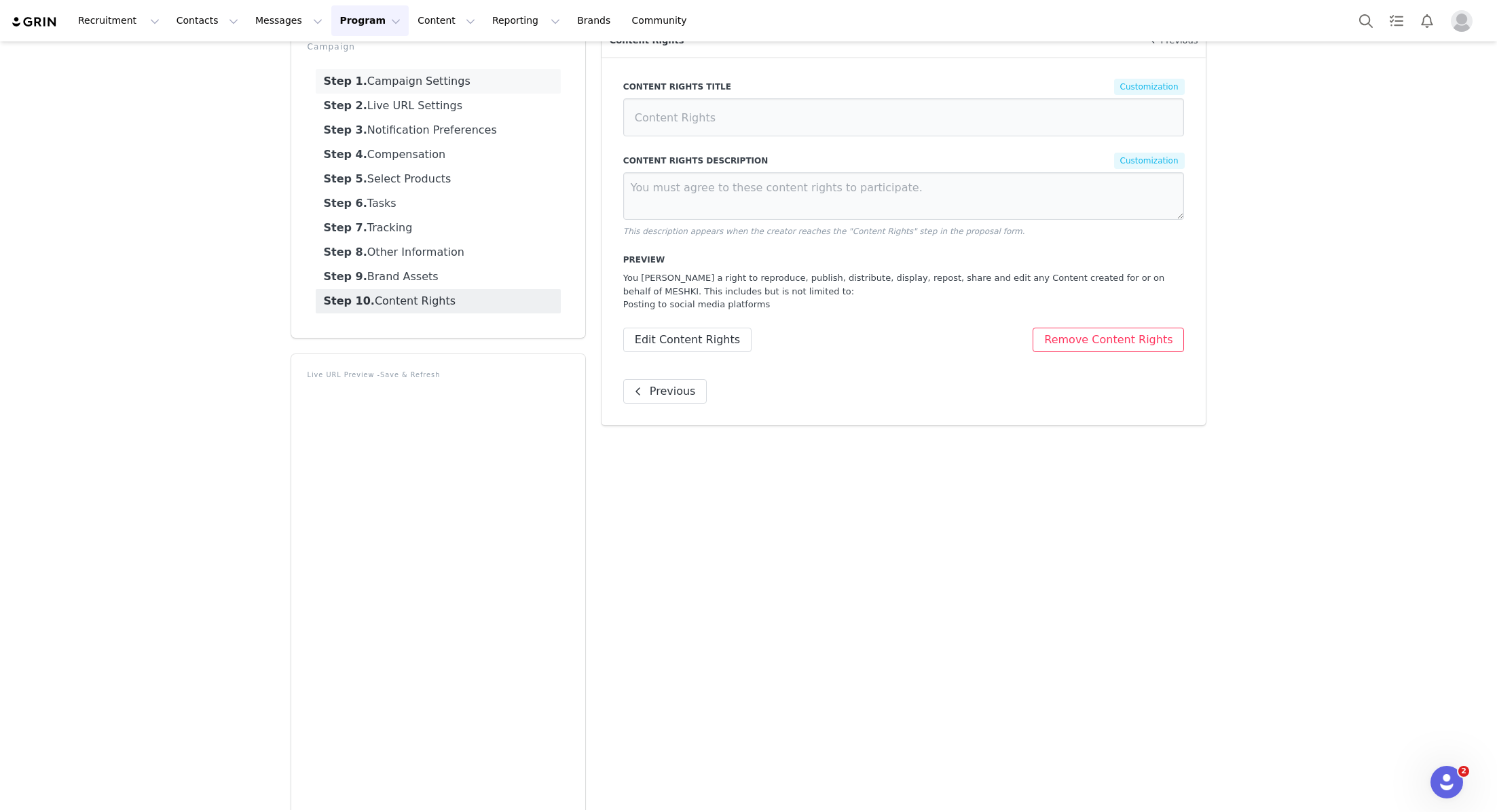
click at [435, 84] on link "Step 1. Campaign Settings" at bounding box center [438, 81] width 245 height 24
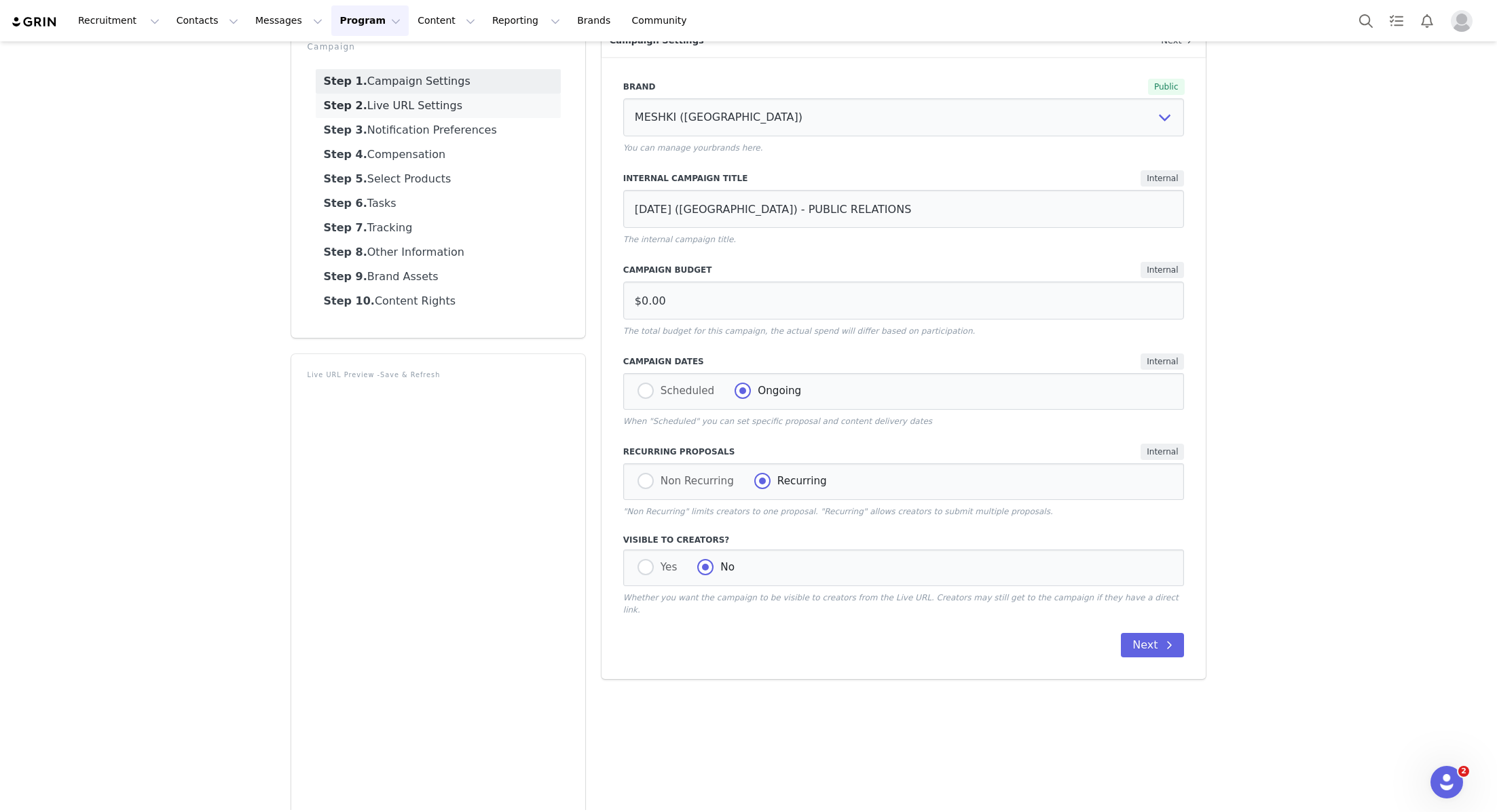
click at [435, 95] on link "Step 2. Live URL Settings" at bounding box center [438, 106] width 245 height 24
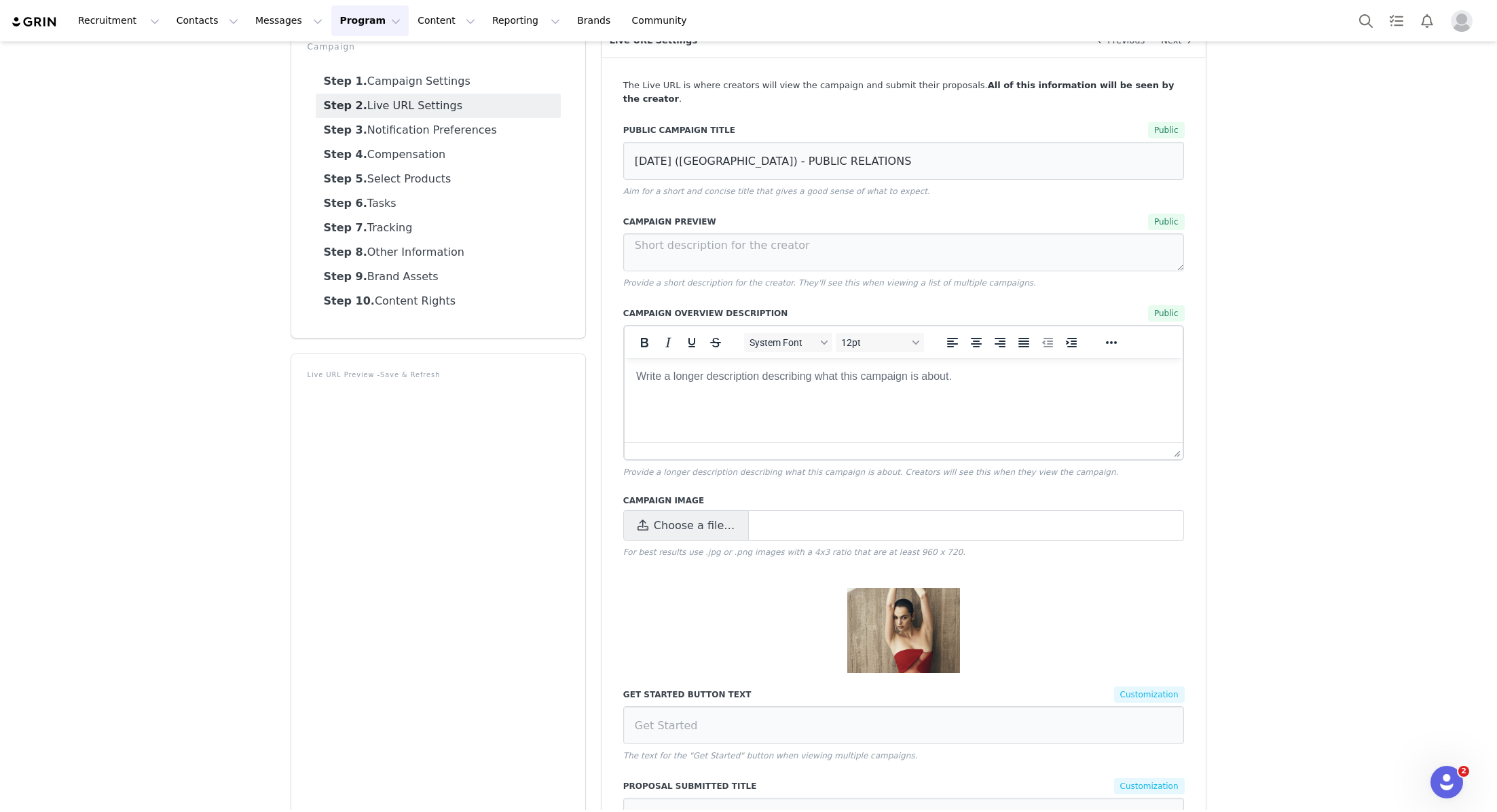
scroll to position [0, 0]
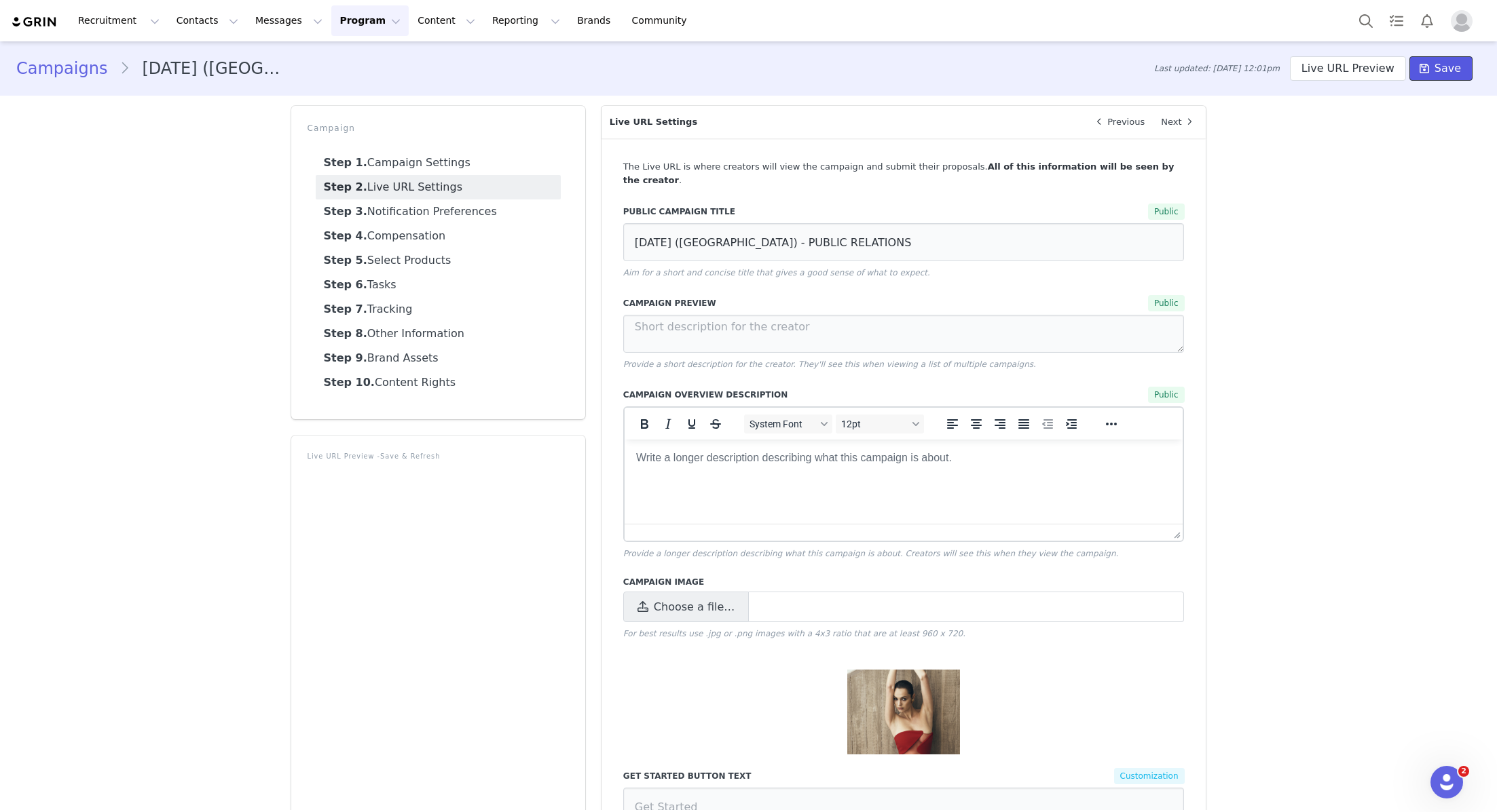
click at [1432, 66] on span at bounding box center [1424, 68] width 16 height 16
click at [331, 13] on button "Program Program" at bounding box center [370, 20] width 77 height 30
click at [351, 88] on p "Campaigns" at bounding box center [348, 85] width 53 height 14
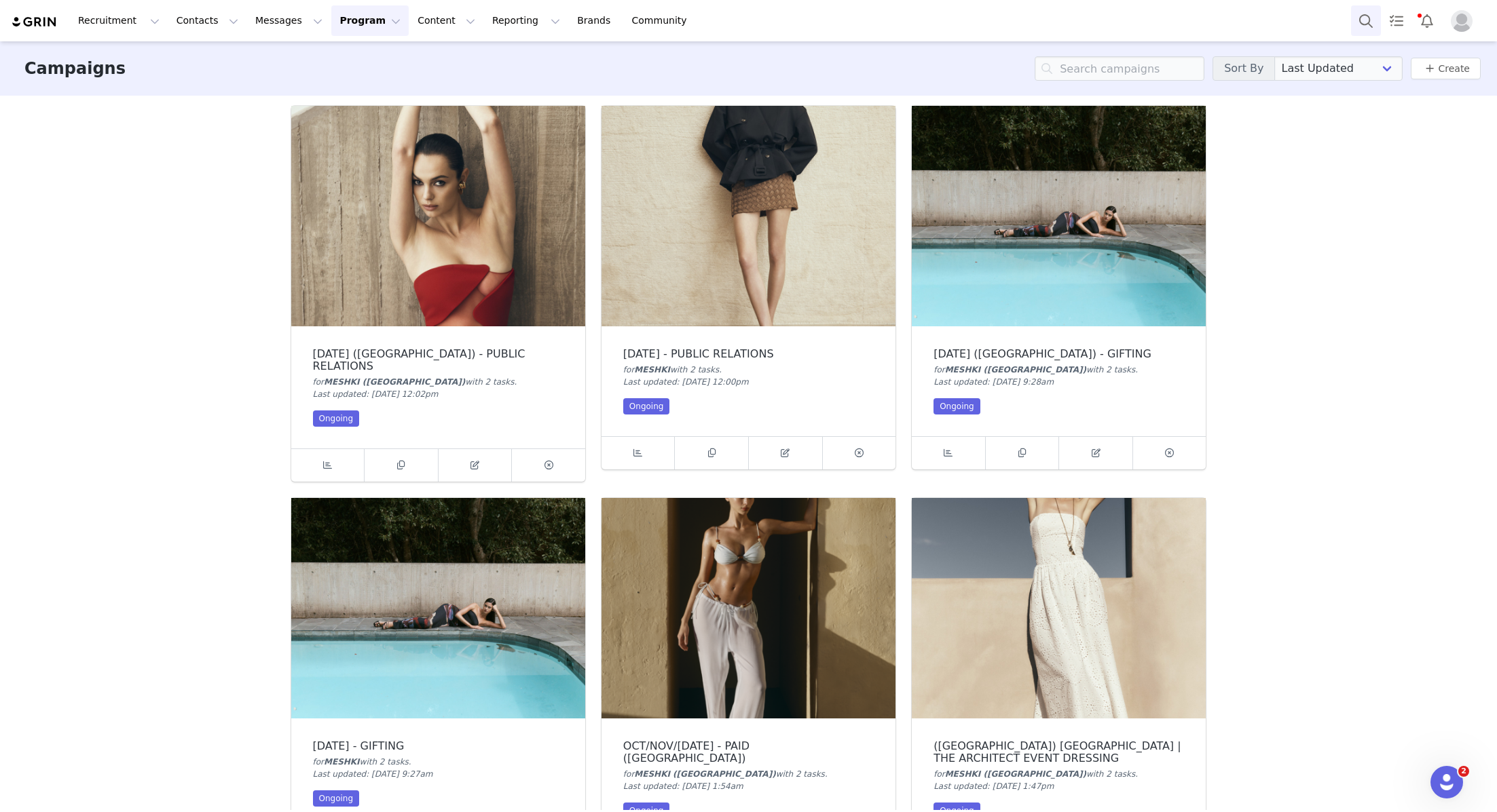
click at [1354, 20] on button "Search" at bounding box center [1366, 20] width 30 height 30
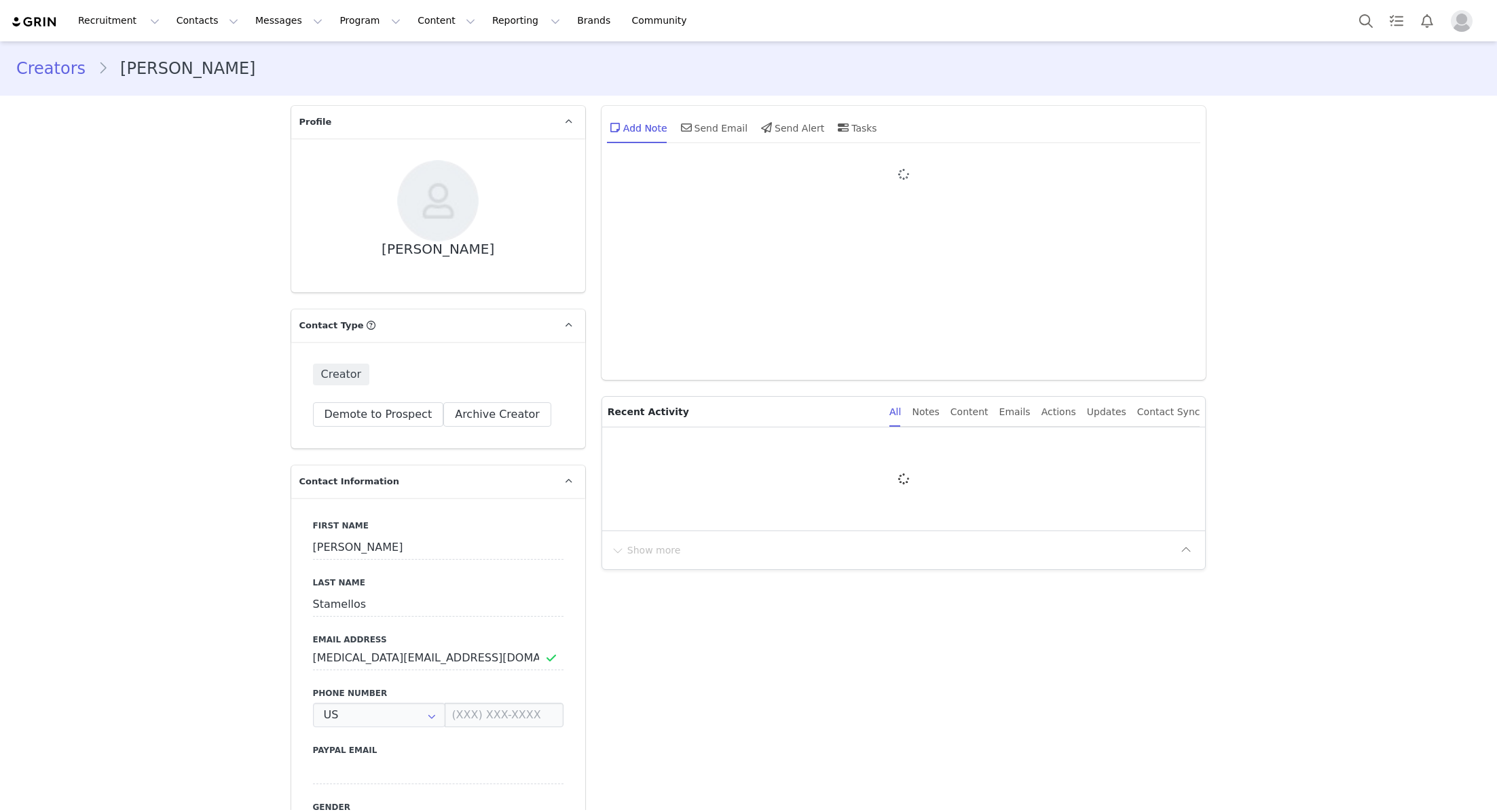
type input "+1 ([GEOGRAPHIC_DATA])"
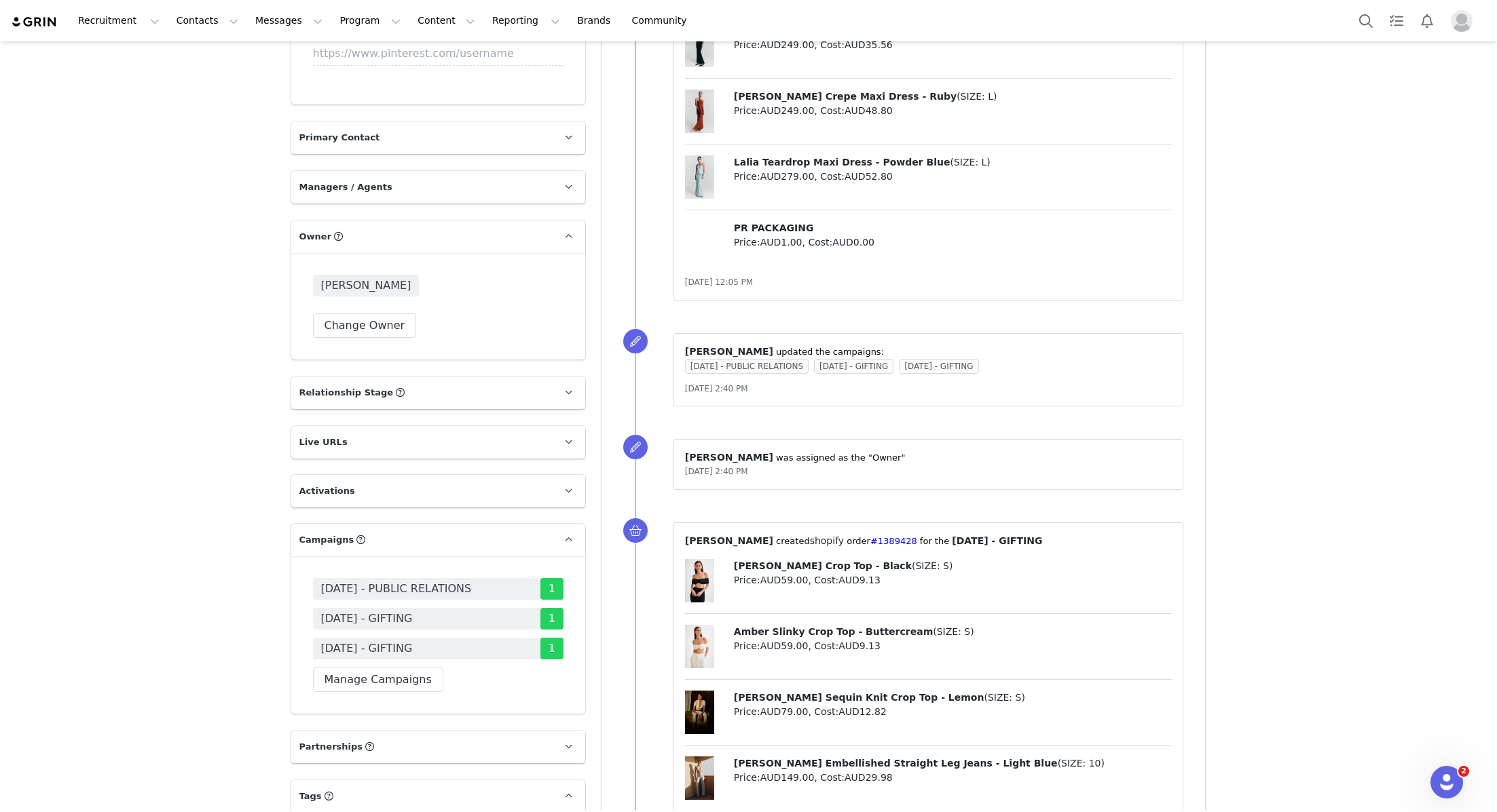
scroll to position [2018, 0]
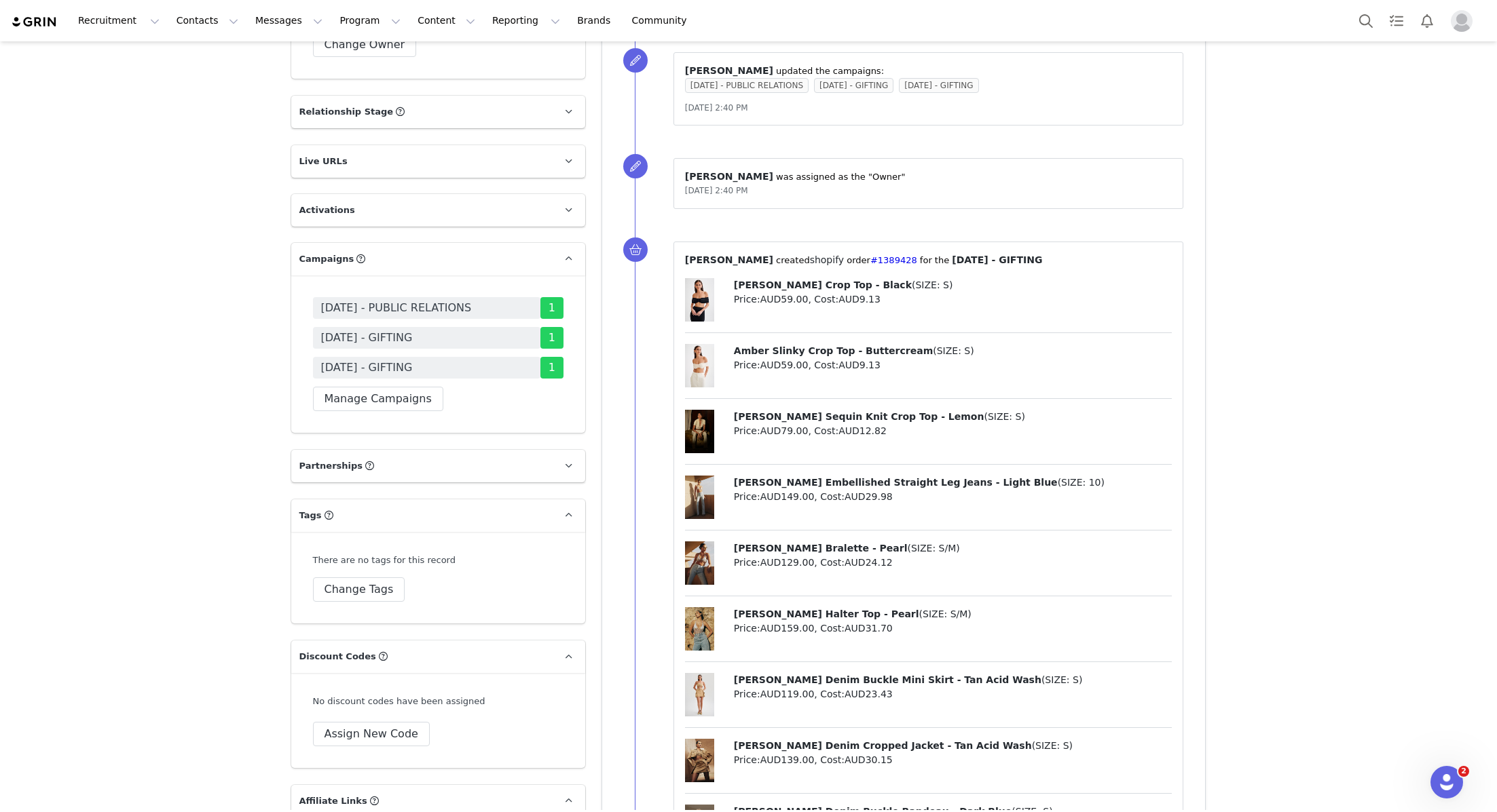
click at [367, 417] on div "[DATE] - PUBLIC RELATIONS [DATE] - GIFTING [DATE] - GIFTING 1 Manage Campaigns" at bounding box center [439, 354] width 294 height 157
click at [367, 410] on div "[DATE] - PUBLIC RELATIONS [DATE] - GIFTING [DATE] - GIFTING 1 Manage Campaigns" at bounding box center [439, 354] width 294 height 157
click at [367, 401] on button "Manage Campaigns" at bounding box center [378, 399] width 131 height 24
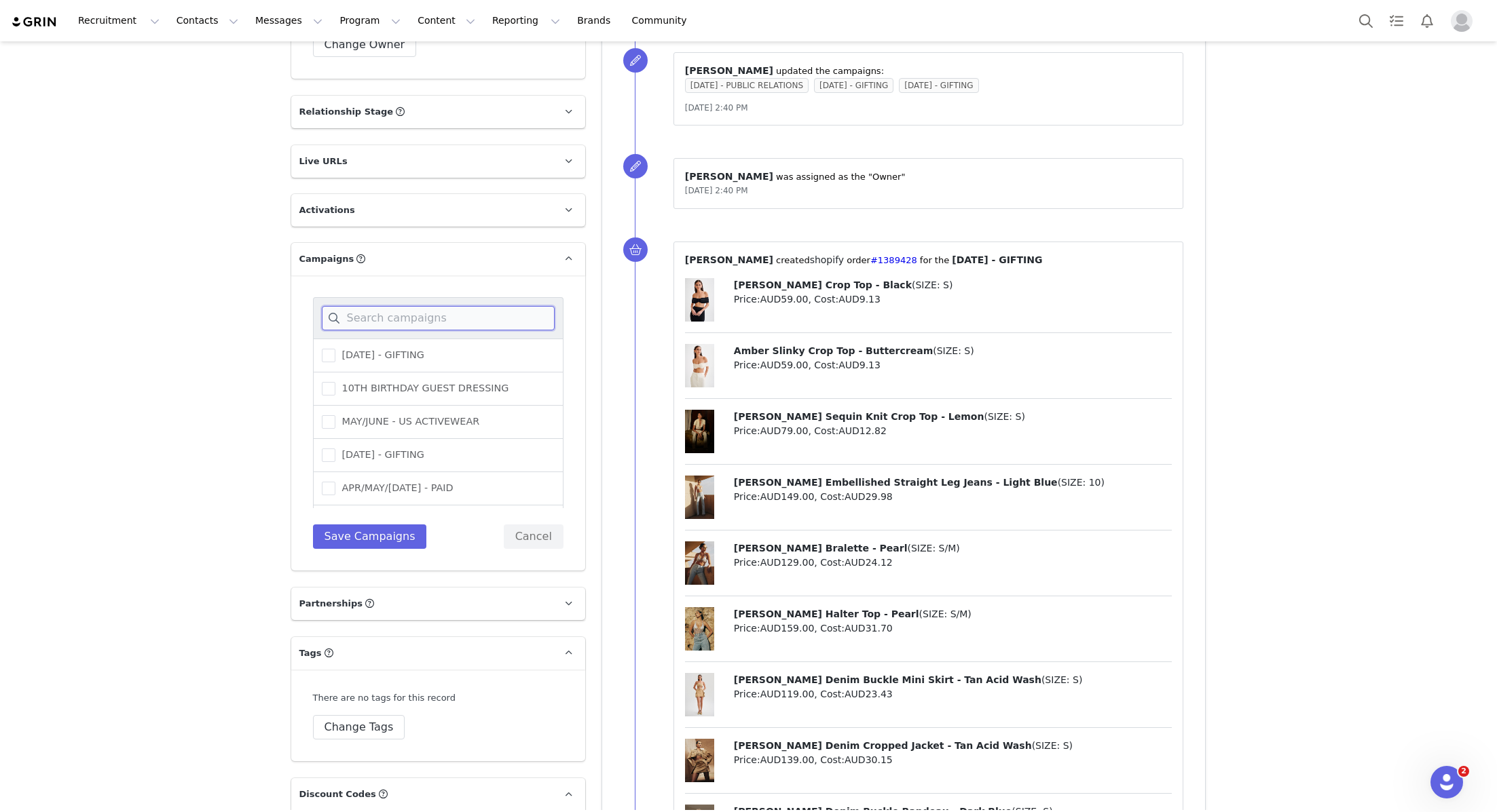
click at [389, 325] on input at bounding box center [439, 318] width 233 height 24
type input "october"
click at [404, 420] on span "[DATE] ([GEOGRAPHIC_DATA]) - PUBLIC RELATIONS" at bounding box center [463, 427] width 256 height 13
click at [335, 420] on input "[DATE] ([GEOGRAPHIC_DATA]) - PUBLIC RELATIONS" at bounding box center [335, 420] width 0 height 0
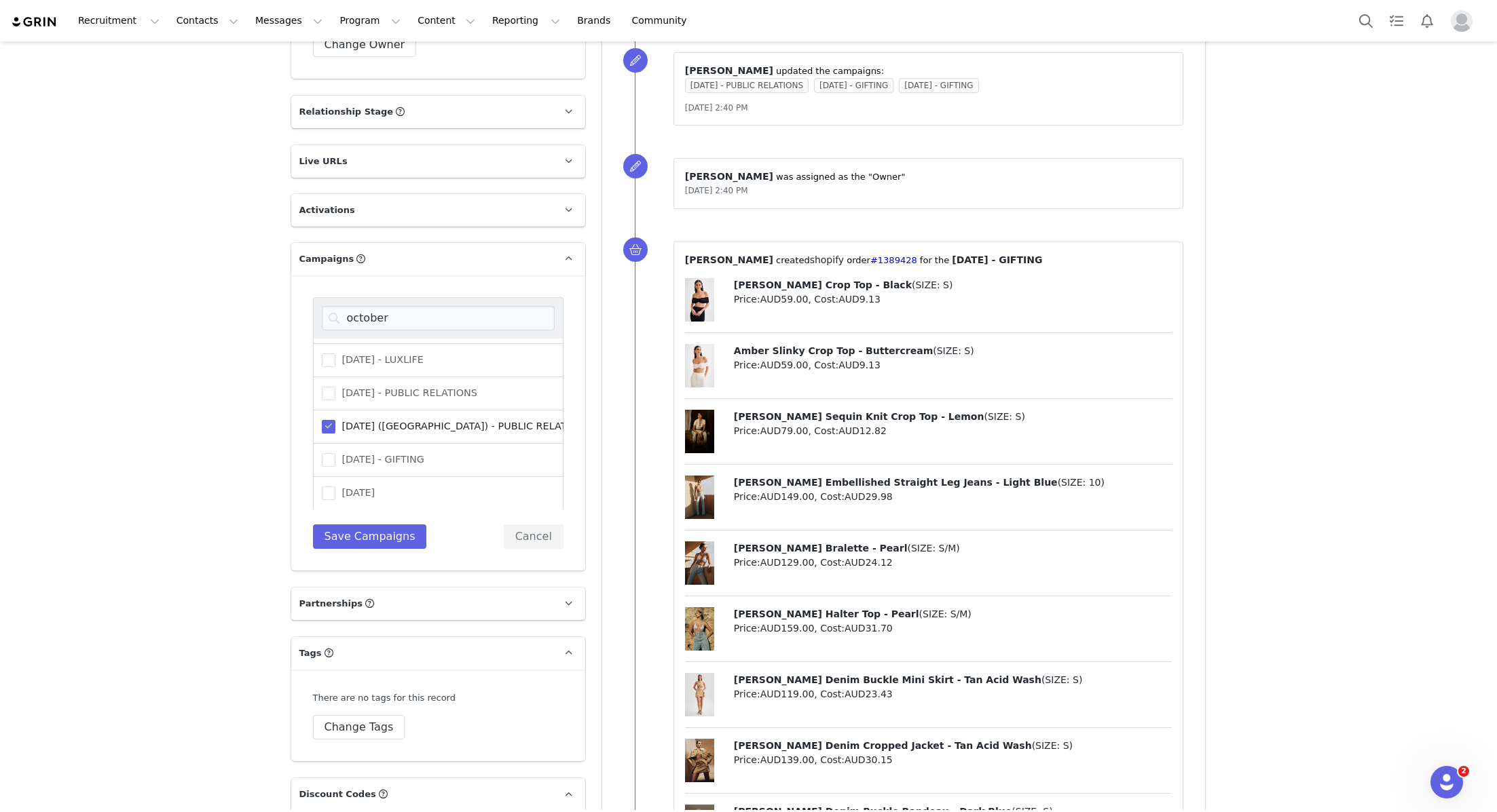
click at [406, 420] on span "[DATE] ([GEOGRAPHIC_DATA]) - PUBLIC RELATIONS" at bounding box center [463, 427] width 256 height 13
click at [335, 420] on input "[DATE] ([GEOGRAPHIC_DATA]) - PUBLIC RELATIONS" at bounding box center [335, 420] width 0 height 0
click at [408, 391] on span "[DATE] - PUBLIC RELATIONS" at bounding box center [406, 393] width 141 height 13
click at [335, 387] on input "[DATE] - PUBLIC RELATIONS" at bounding box center [335, 387] width 0 height 0
click at [391, 527] on button "Save Campaigns" at bounding box center [370, 536] width 114 height 24
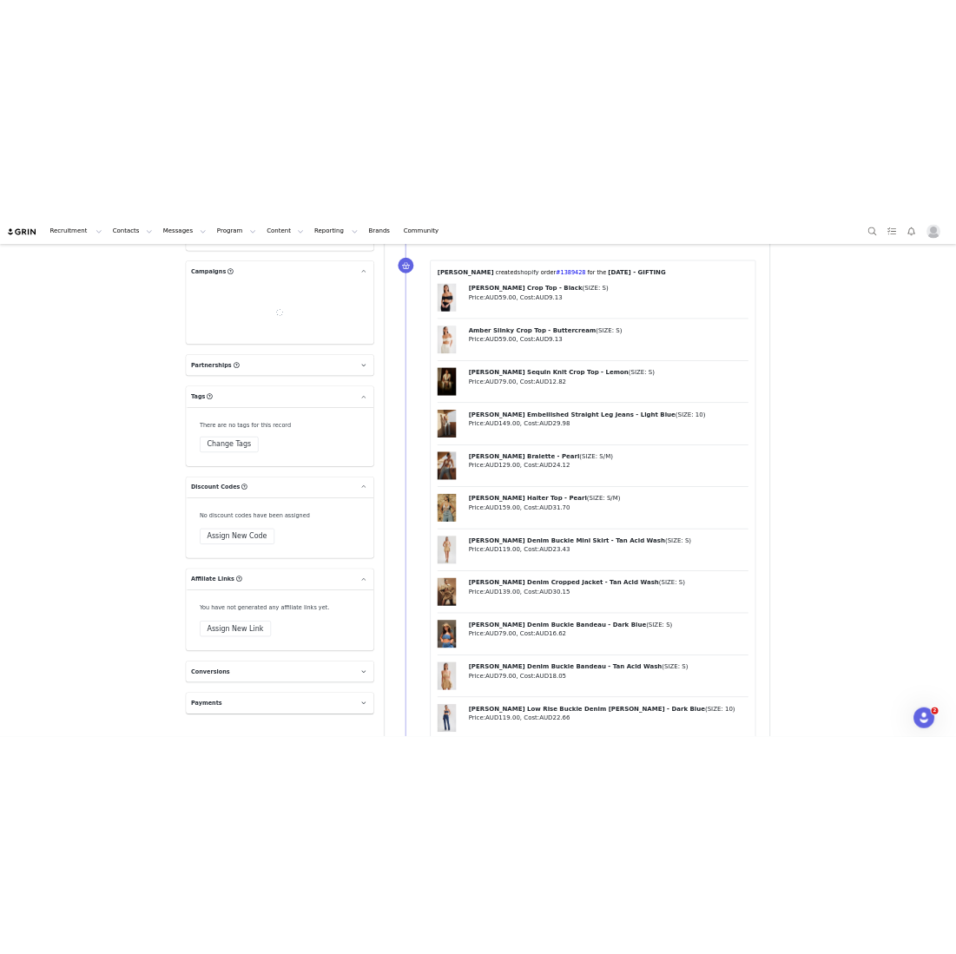
scroll to position [2894, 0]
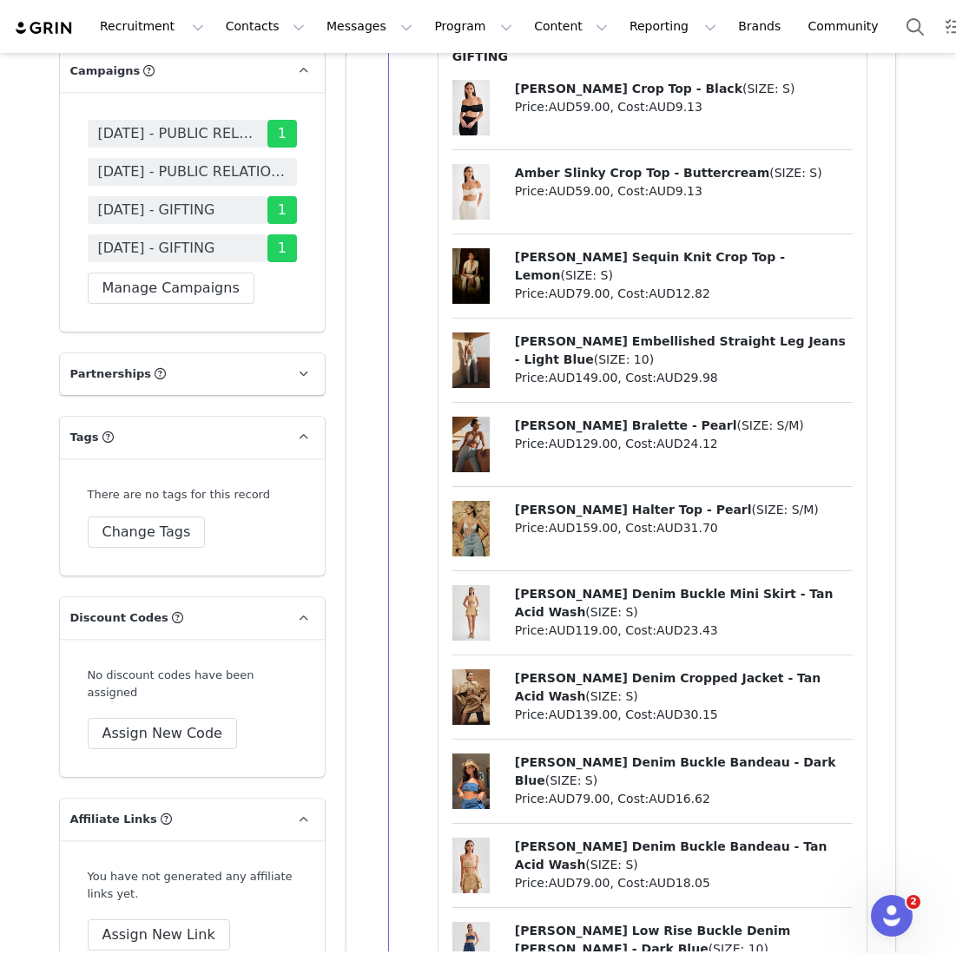
click at [239, 179] on span "[DATE] - PUBLIC RELATIONS" at bounding box center [192, 172] width 188 height 21
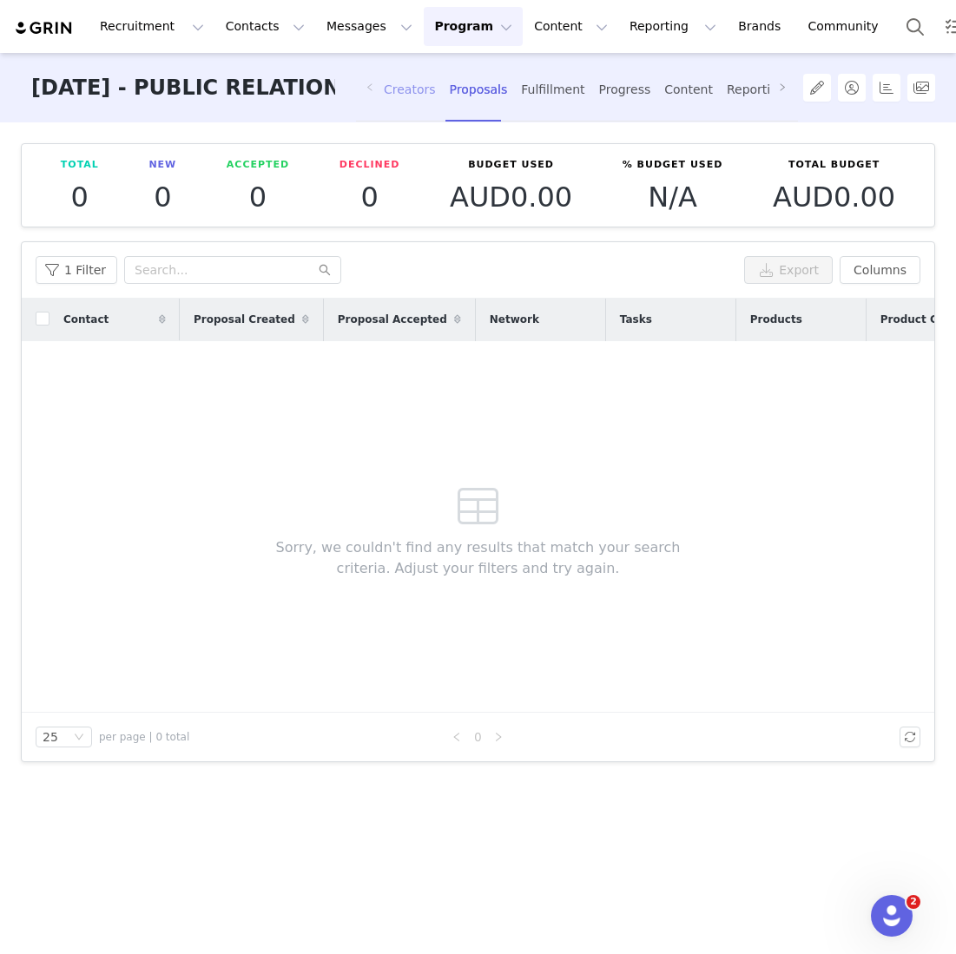
click at [396, 101] on div "Creators" at bounding box center [410, 90] width 52 height 46
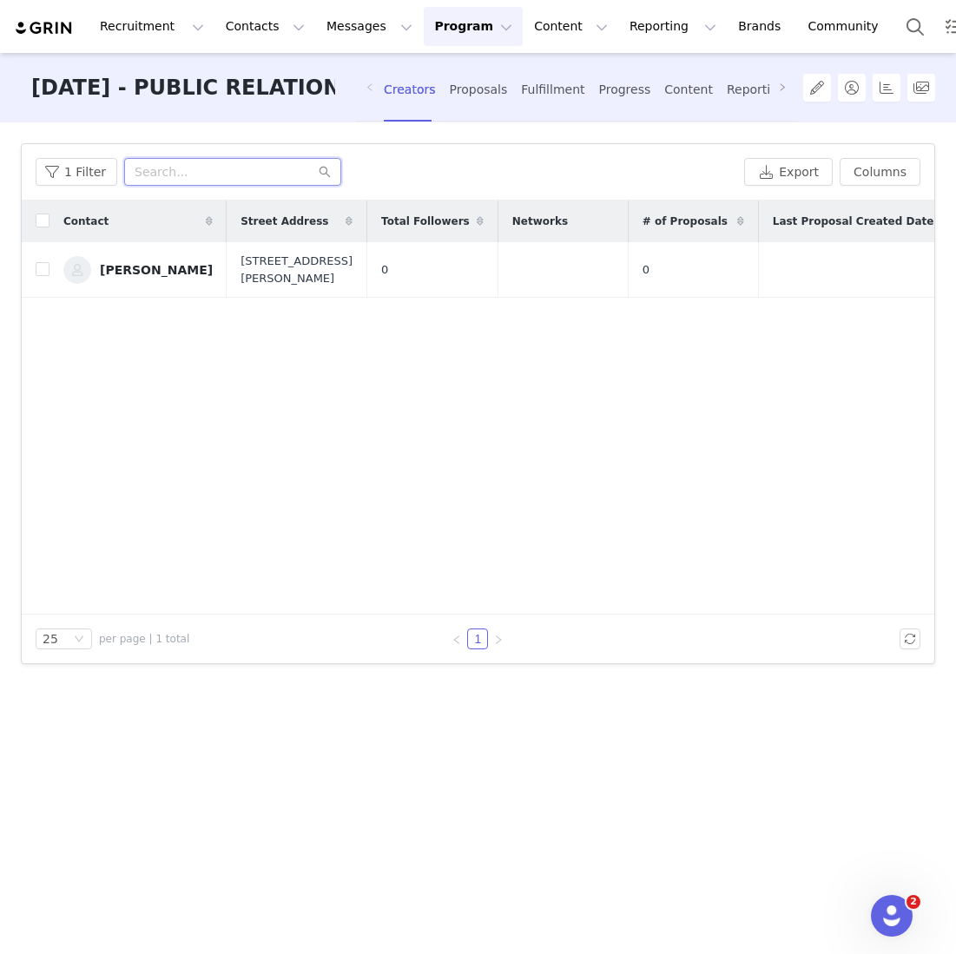
click at [181, 175] on input "text" at bounding box center [232, 172] width 217 height 28
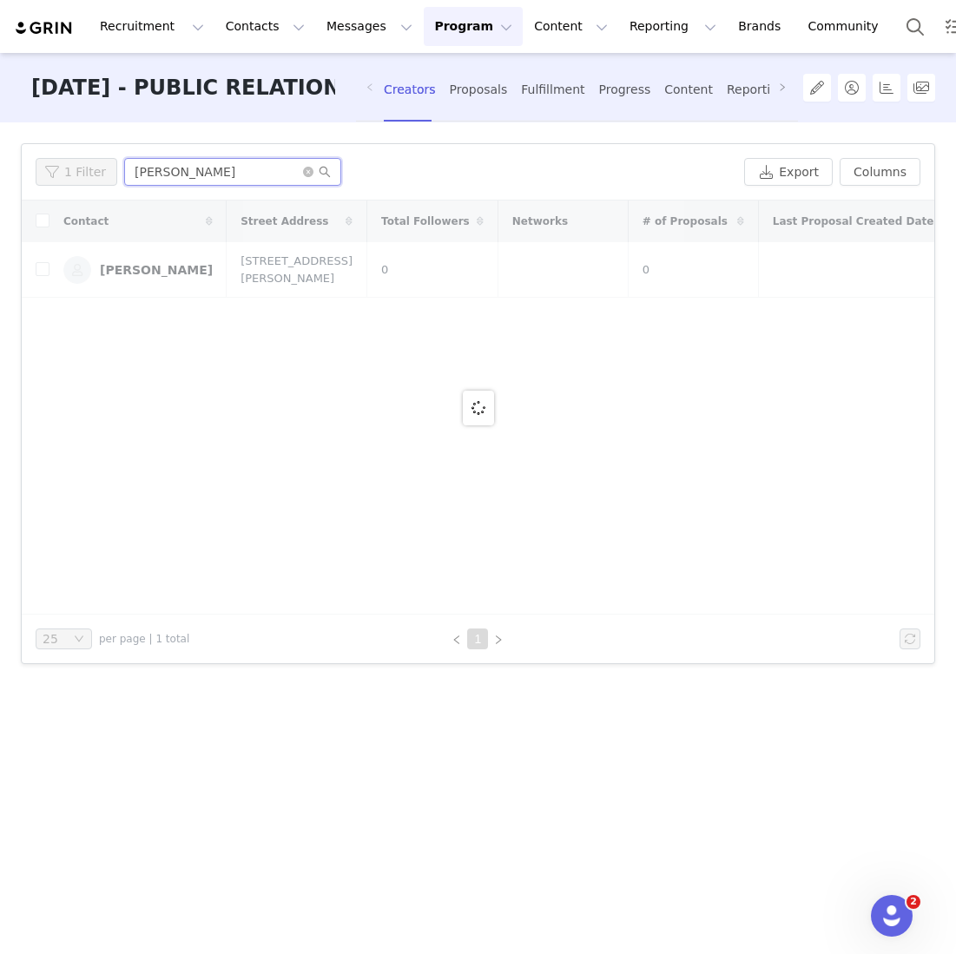
type input "sophia stame"
click at [43, 267] on div at bounding box center [478, 408] width 913 height 414
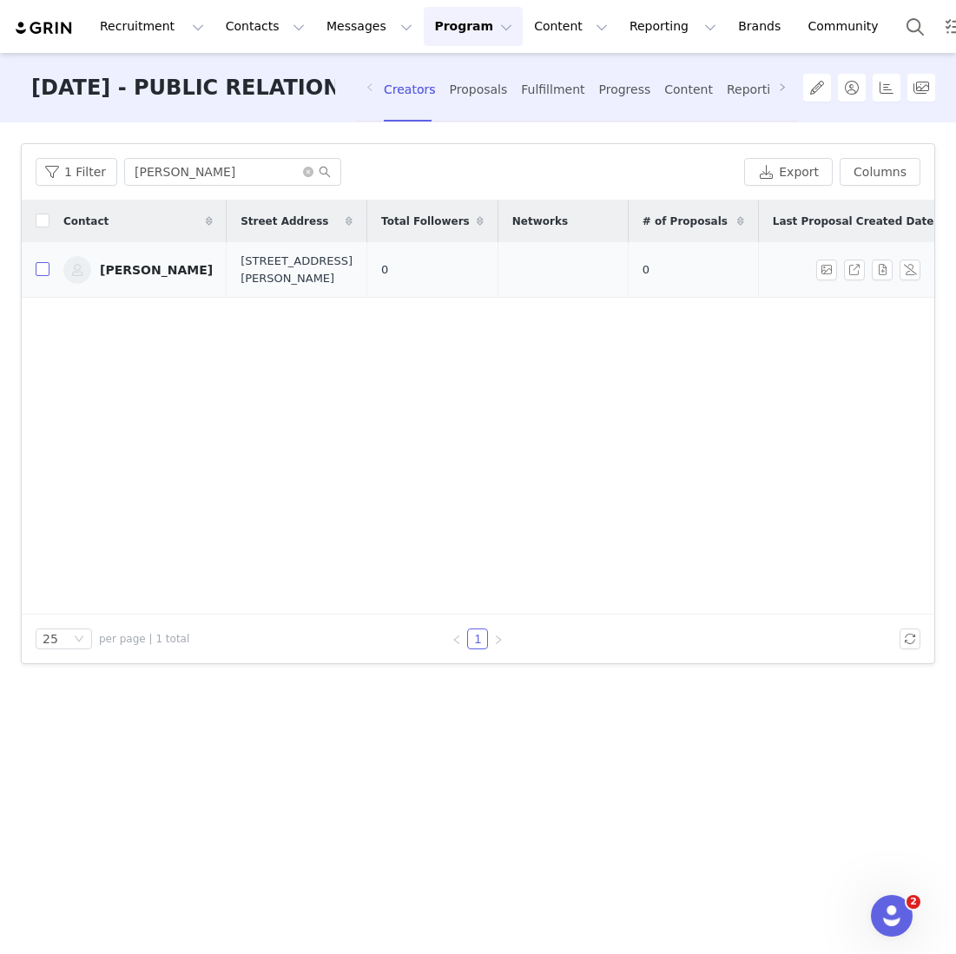
click at [45, 267] on input "checkbox" at bounding box center [43, 269] width 14 height 14
checkbox input "true"
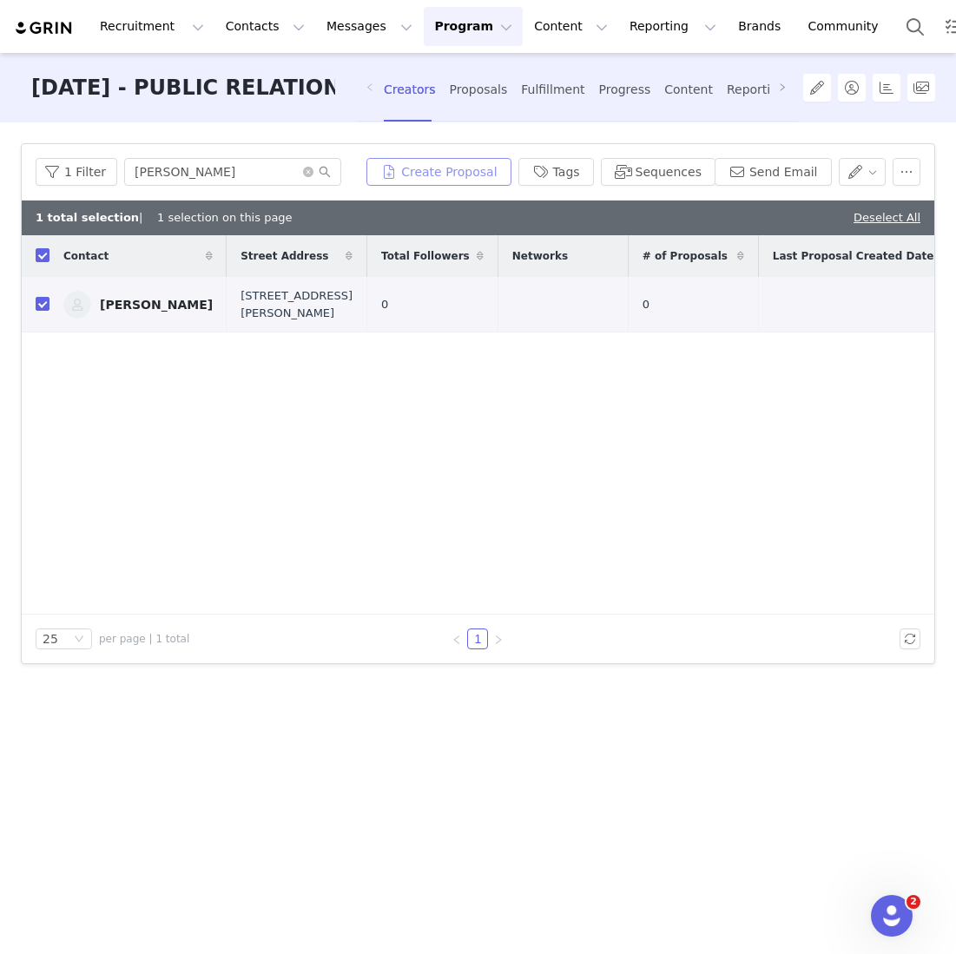
click at [477, 175] on button "Create Proposal" at bounding box center [438, 172] width 144 height 28
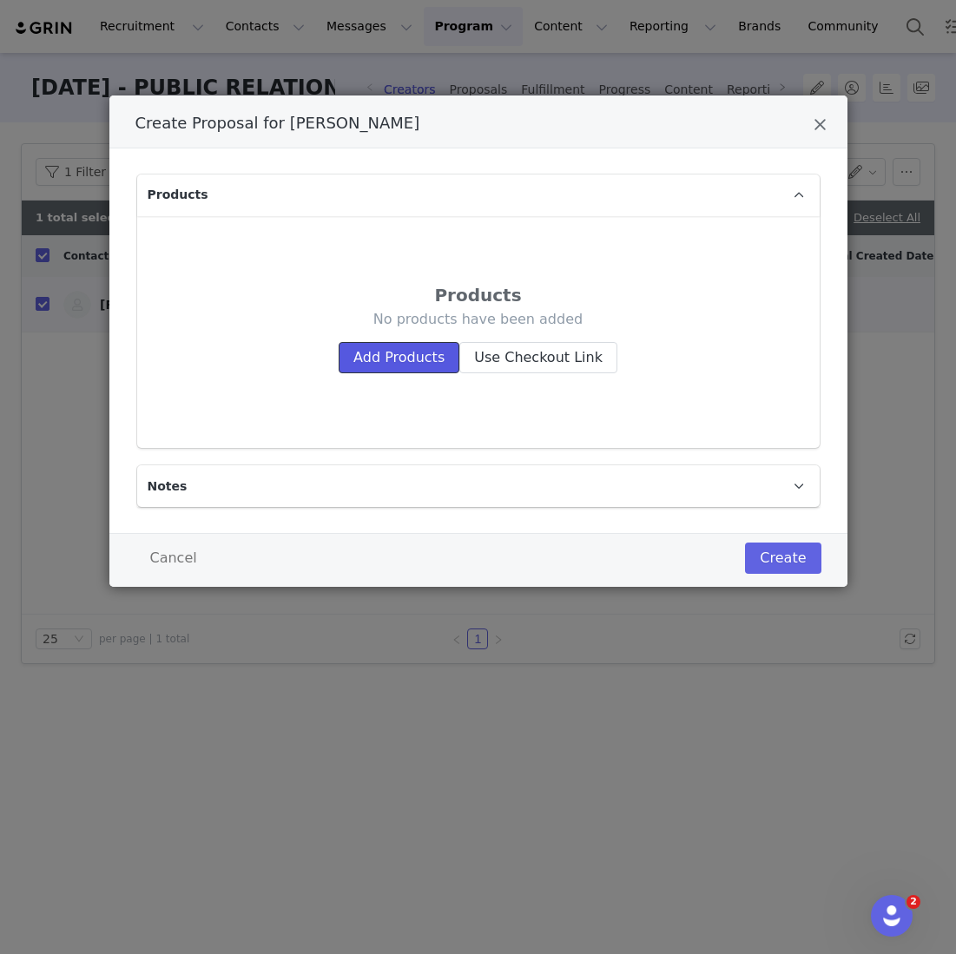
click at [377, 360] on button "Add Products" at bounding box center [399, 357] width 121 height 31
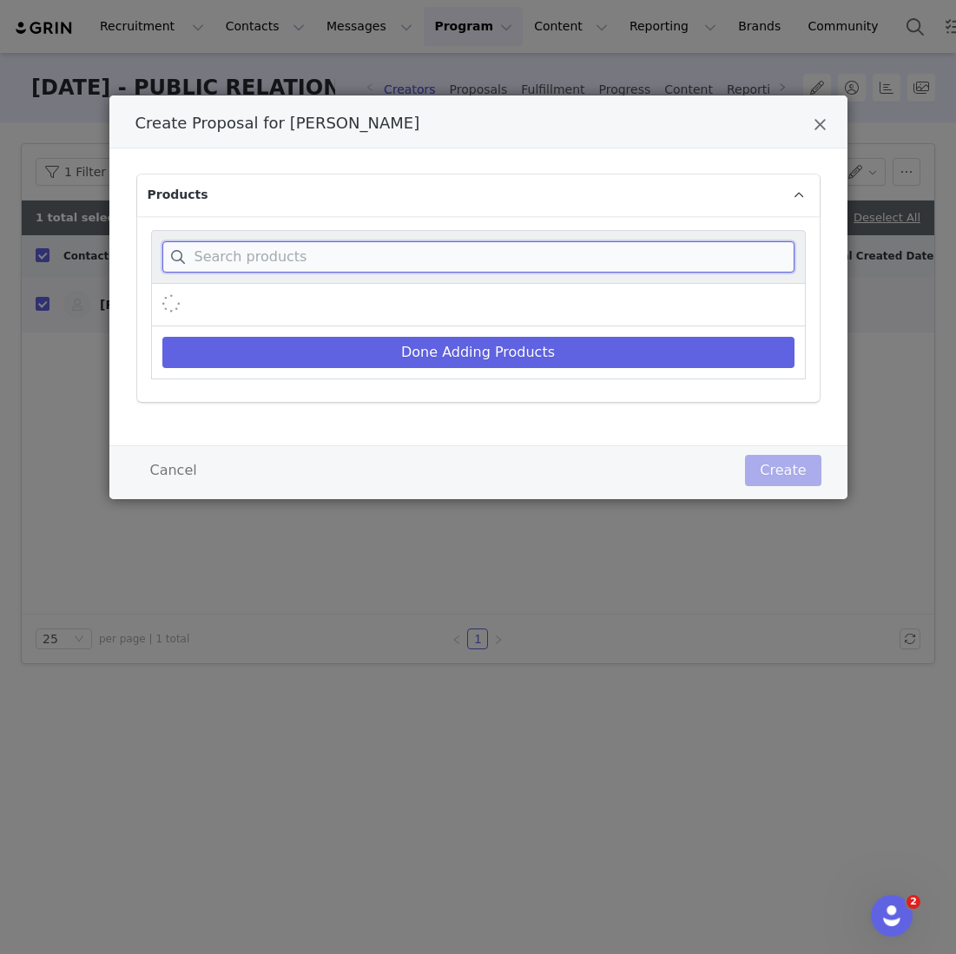
click at [360, 257] on input "Create Proposal for Sophia Stamellos" at bounding box center [478, 256] width 632 height 31
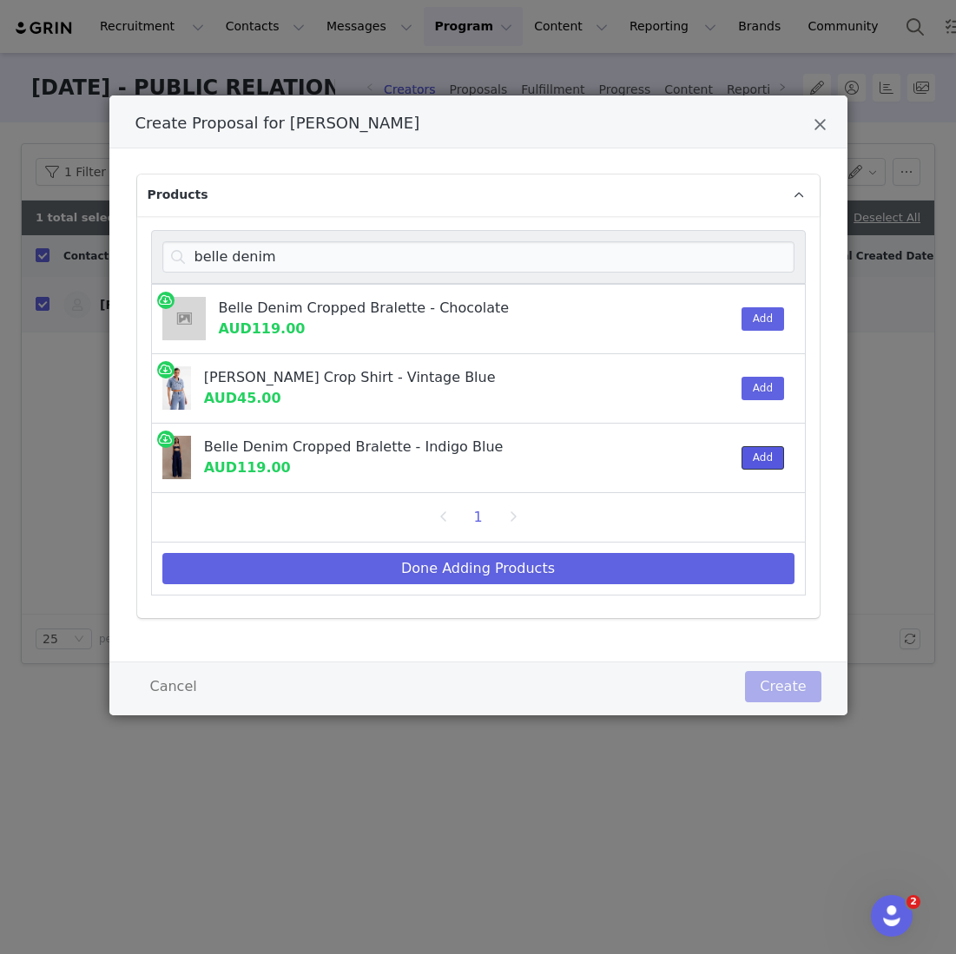
click at [769, 452] on button "Add" at bounding box center [763, 457] width 43 height 23
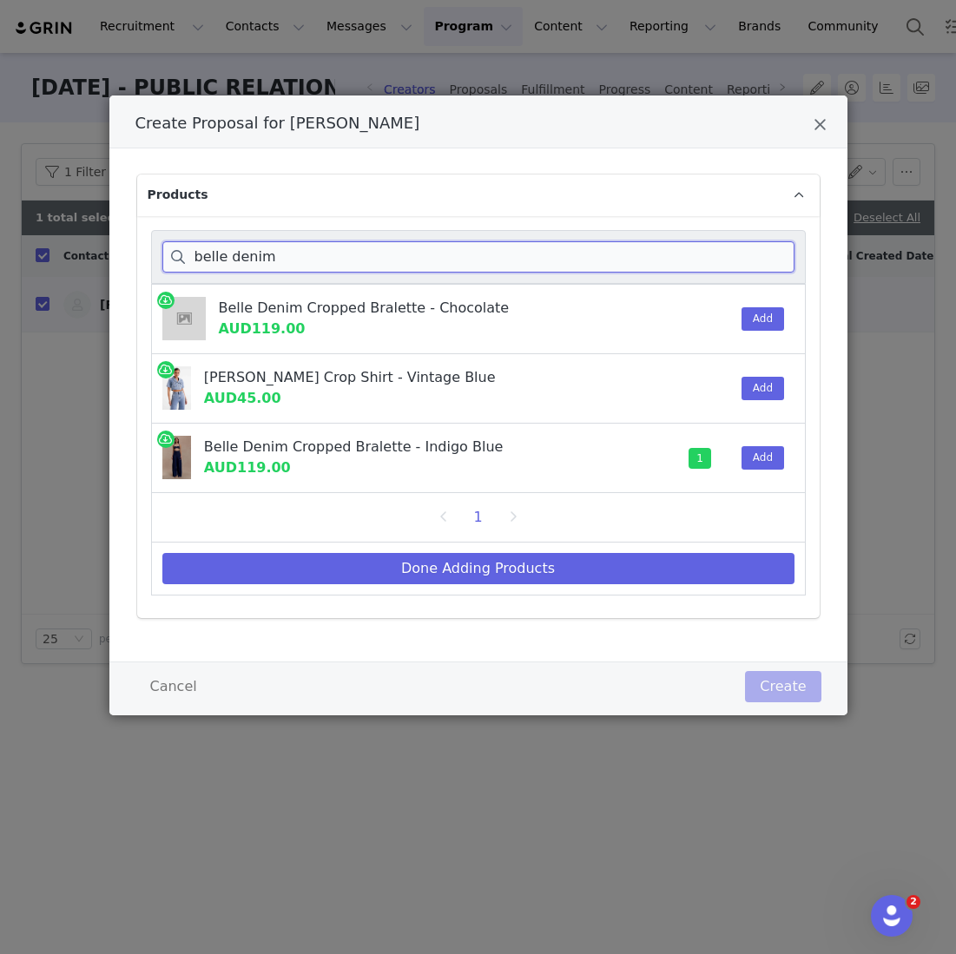
click at [287, 253] on input "belle denim" at bounding box center [478, 256] width 632 height 31
click at [40, 250] on div "Create Proposal for Sophia Stamellos Products belle denim Belle Denim Cropped B…" at bounding box center [478, 477] width 956 height 954
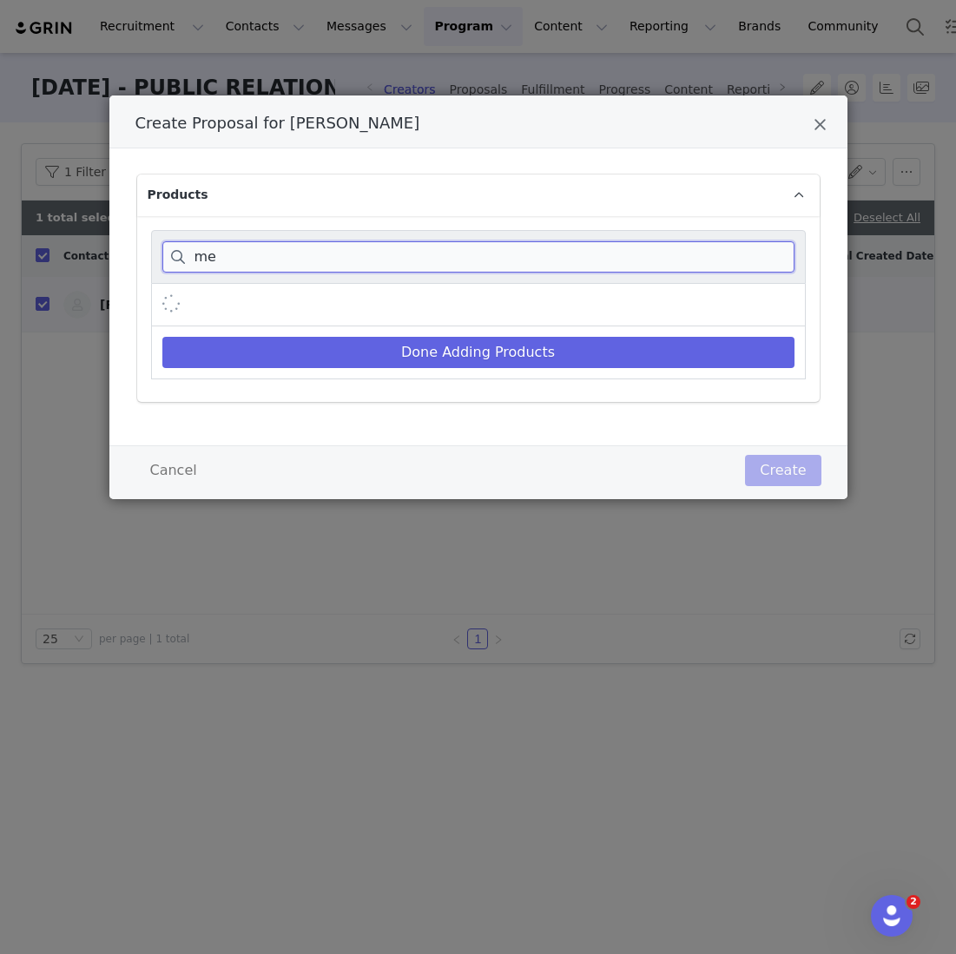
type input "m"
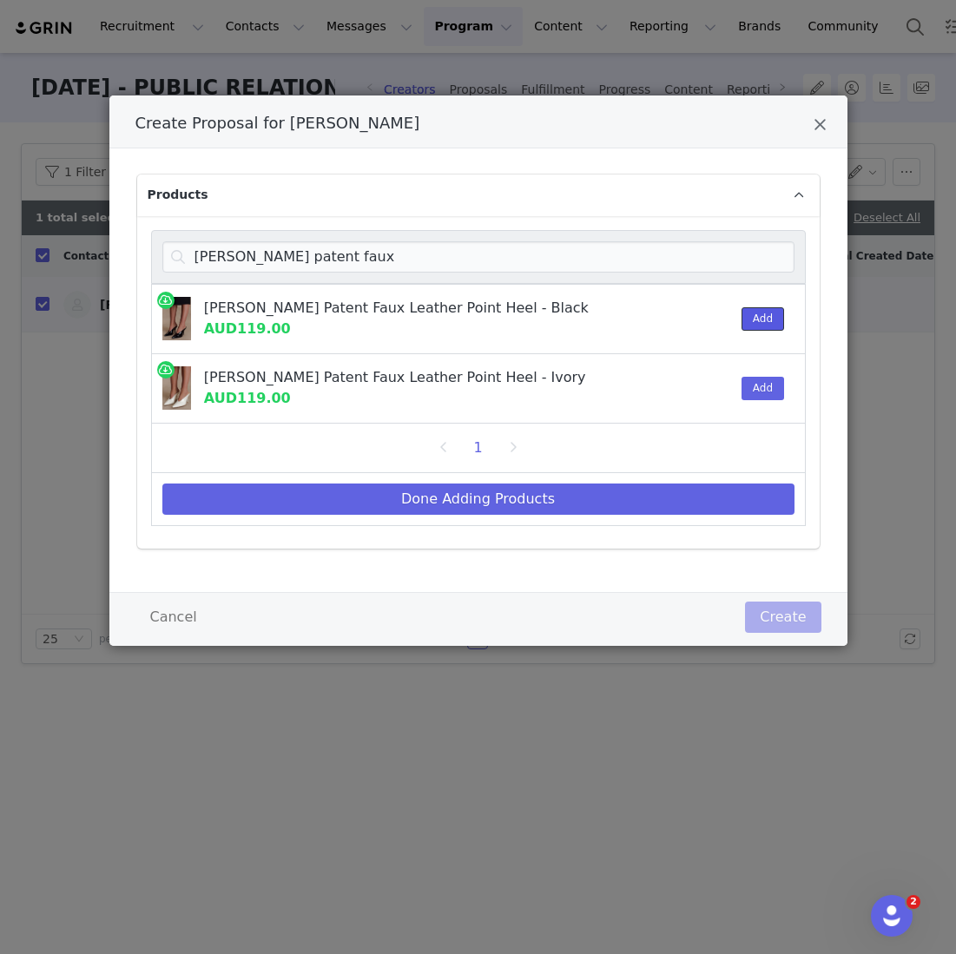
click at [762, 309] on button "Add" at bounding box center [763, 318] width 43 height 23
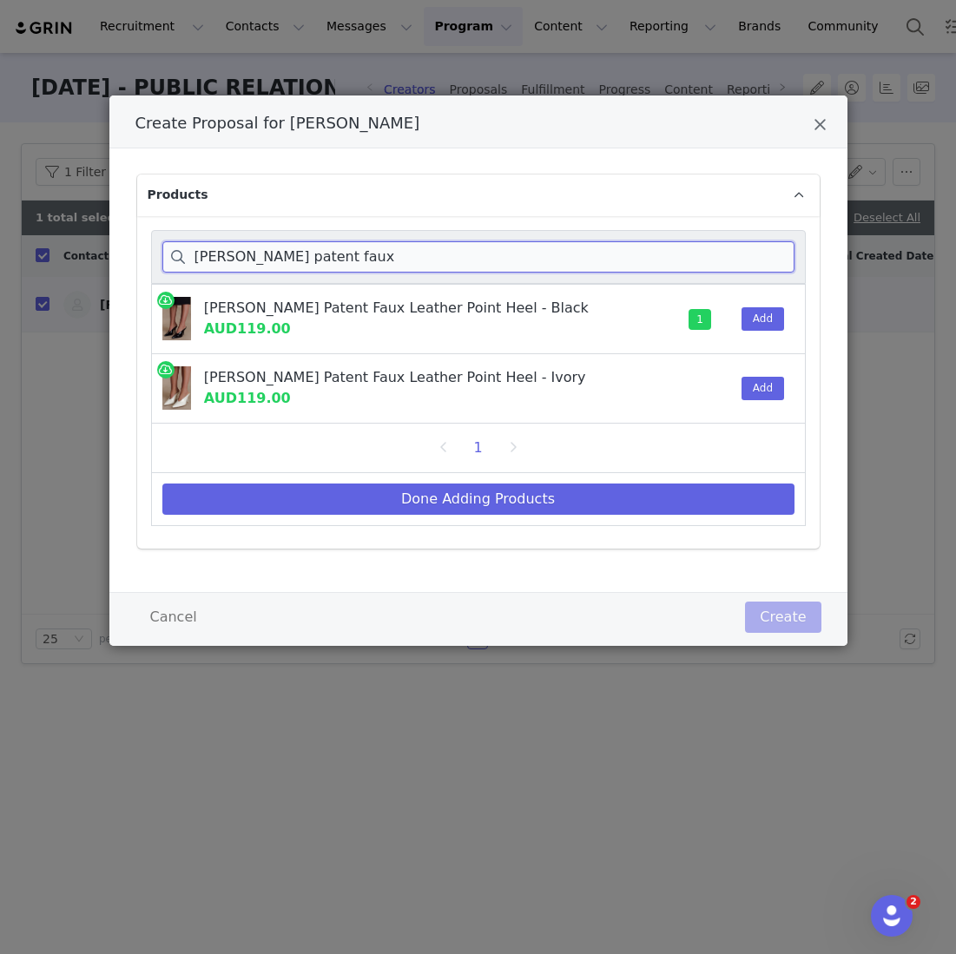
drag, startPoint x: 357, startPoint y: 260, endPoint x: -31, endPoint y: 245, distance: 388.5
click at [0, 245] on html "Recruitment Recruitment Creator Search Curated Lists Landing Pages Web Extensio…" at bounding box center [478, 477] width 956 height 954
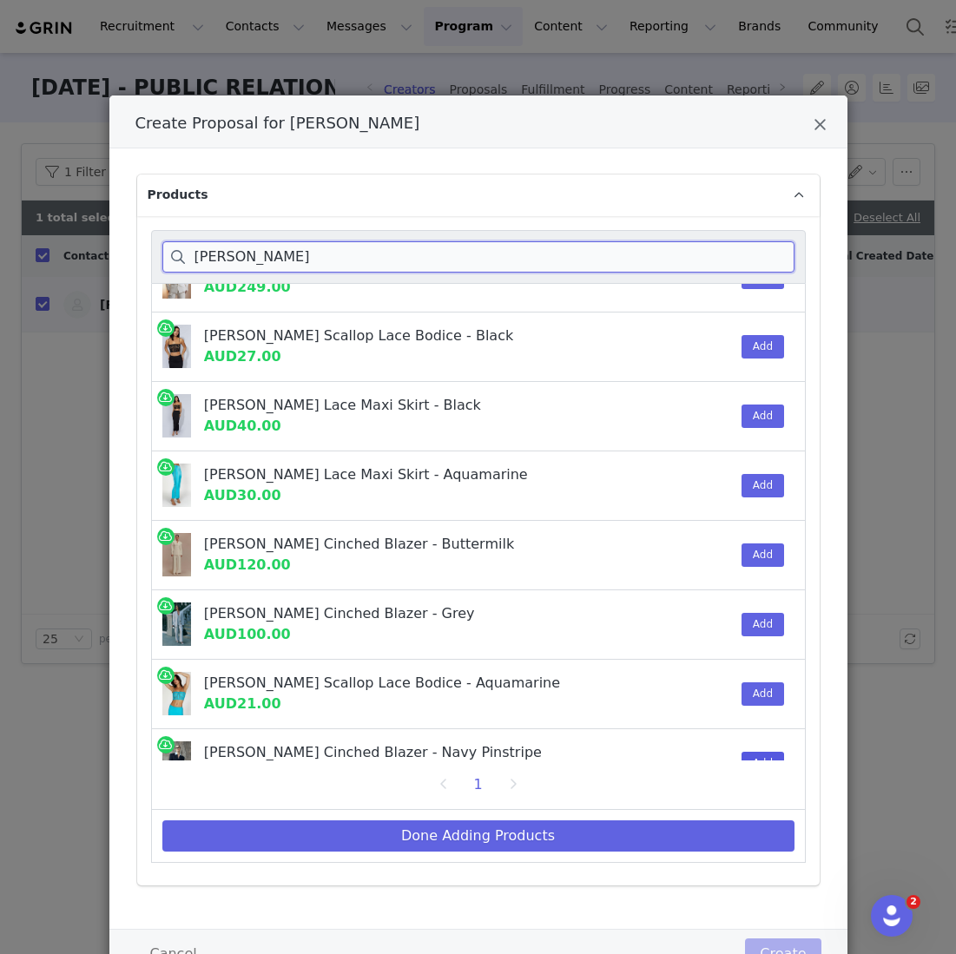
scroll to position [423, 0]
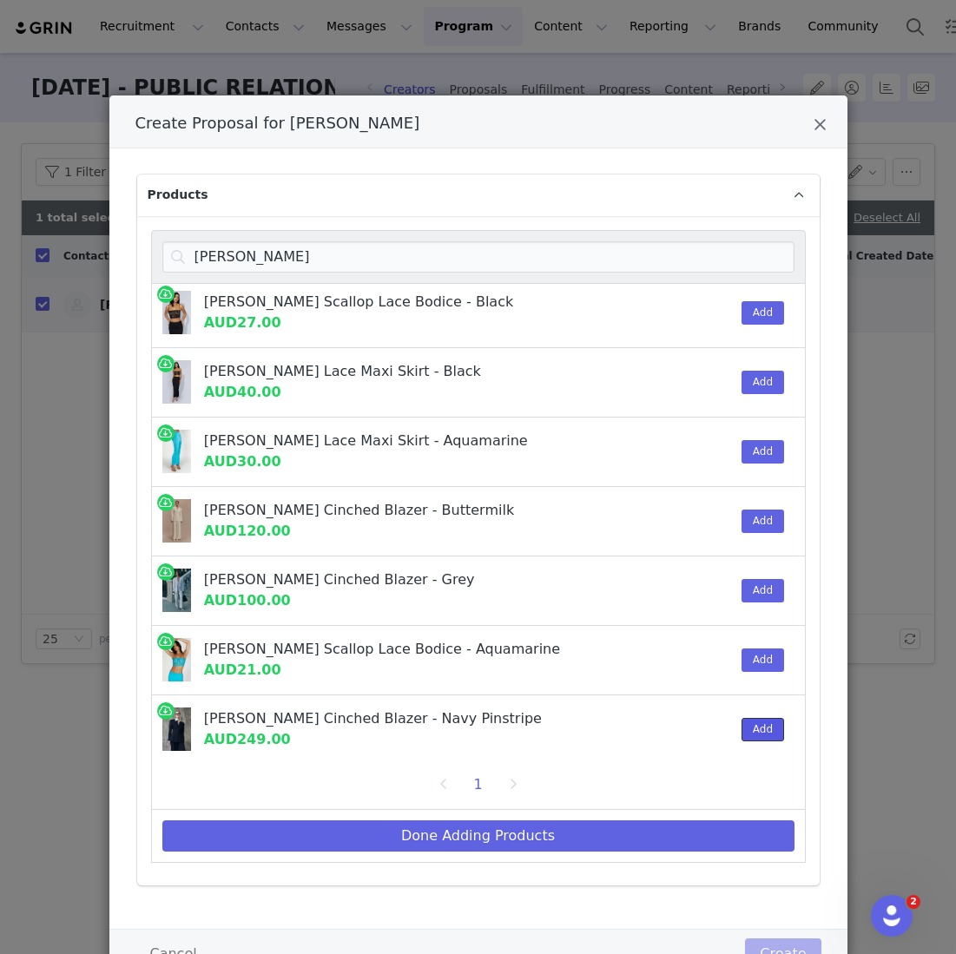
click at [767, 718] on button "Add" at bounding box center [763, 729] width 43 height 23
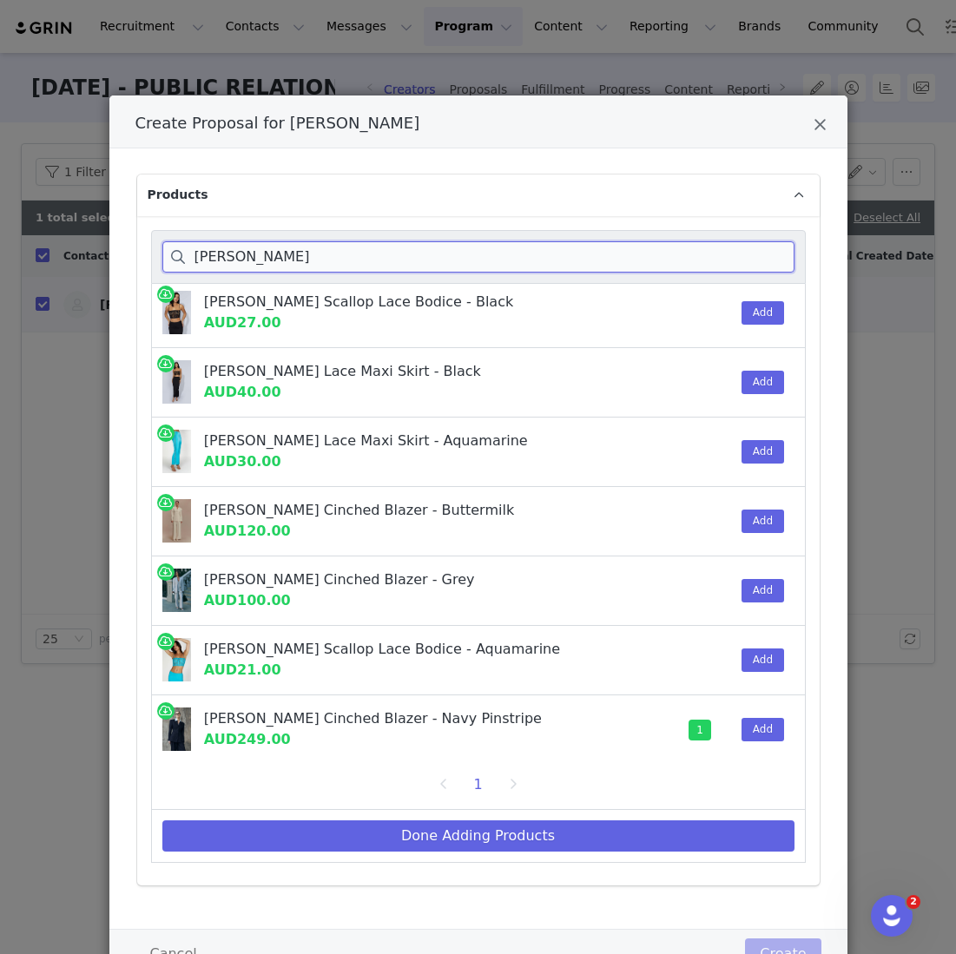
drag, startPoint x: 285, startPoint y: 241, endPoint x: 64, endPoint y: 241, distance: 220.6
click at [64, 241] on div "Create Proposal for Sophia Stamellos Products bellamy Bellamy Cinched Blazer - …" at bounding box center [478, 477] width 956 height 954
drag, startPoint x: 338, startPoint y: 250, endPoint x: -8, endPoint y: 250, distance: 345.6
click at [0, 250] on html "Recruitment Recruitment Creator Search Curated Lists Landing Pages Web Extensio…" at bounding box center [478, 477] width 956 height 954
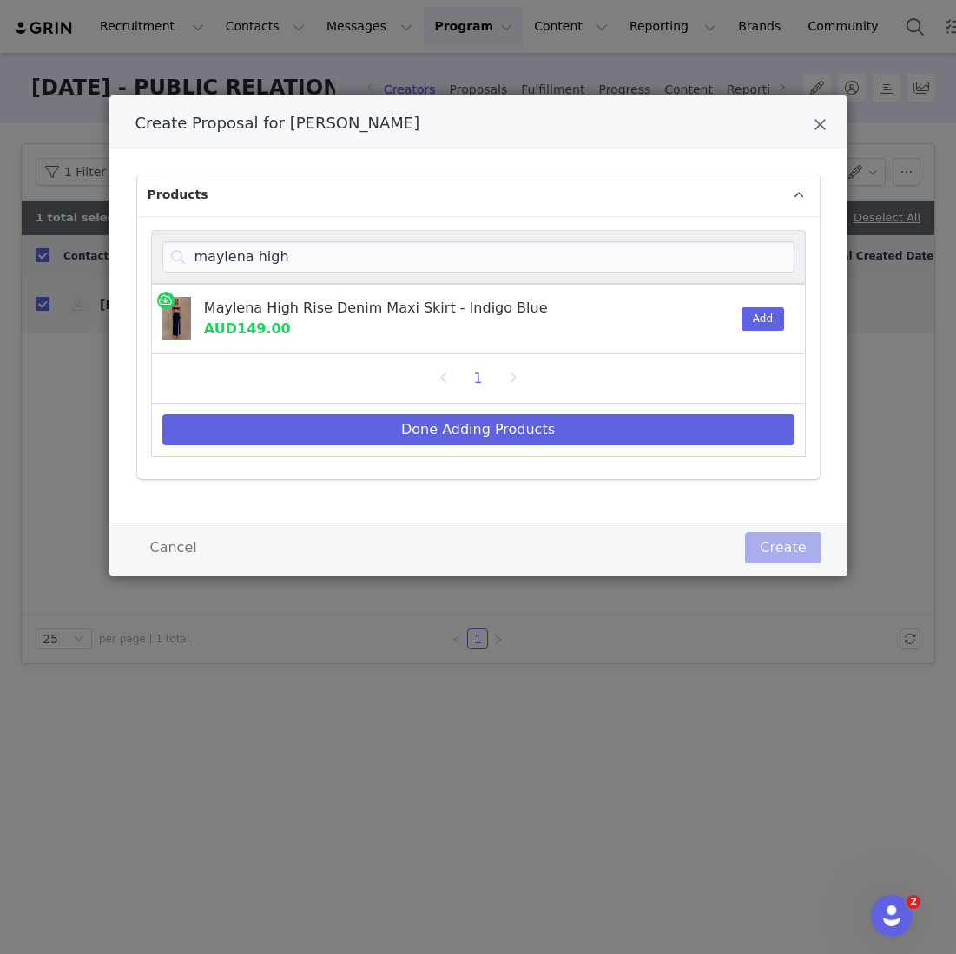
click at [768, 302] on div "Add" at bounding box center [757, 319] width 53 height 69
click at [769, 314] on button "Add" at bounding box center [763, 318] width 43 height 23
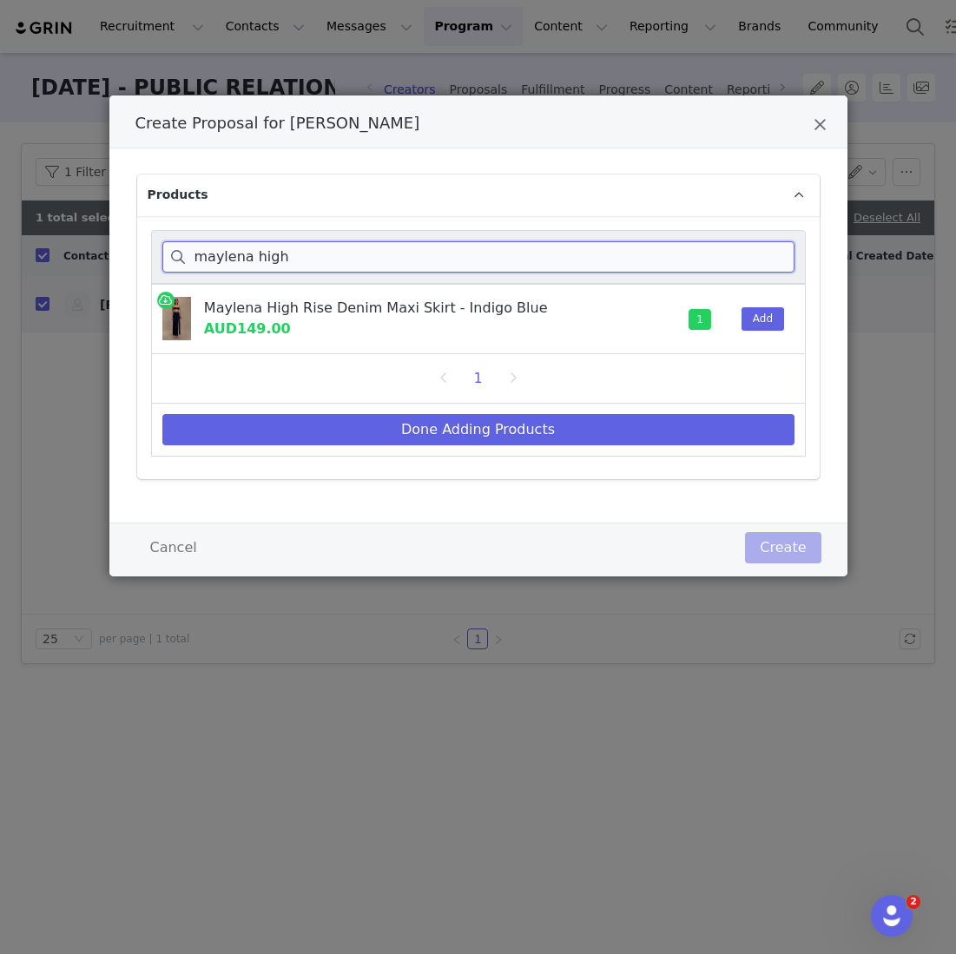
drag, startPoint x: 328, startPoint y: 258, endPoint x: 6, endPoint y: 247, distance: 322.3
click at [6, 247] on div "Create Proposal for Sophia Stamellos Products maylena high Maylena High Rise De…" at bounding box center [478, 477] width 956 height 954
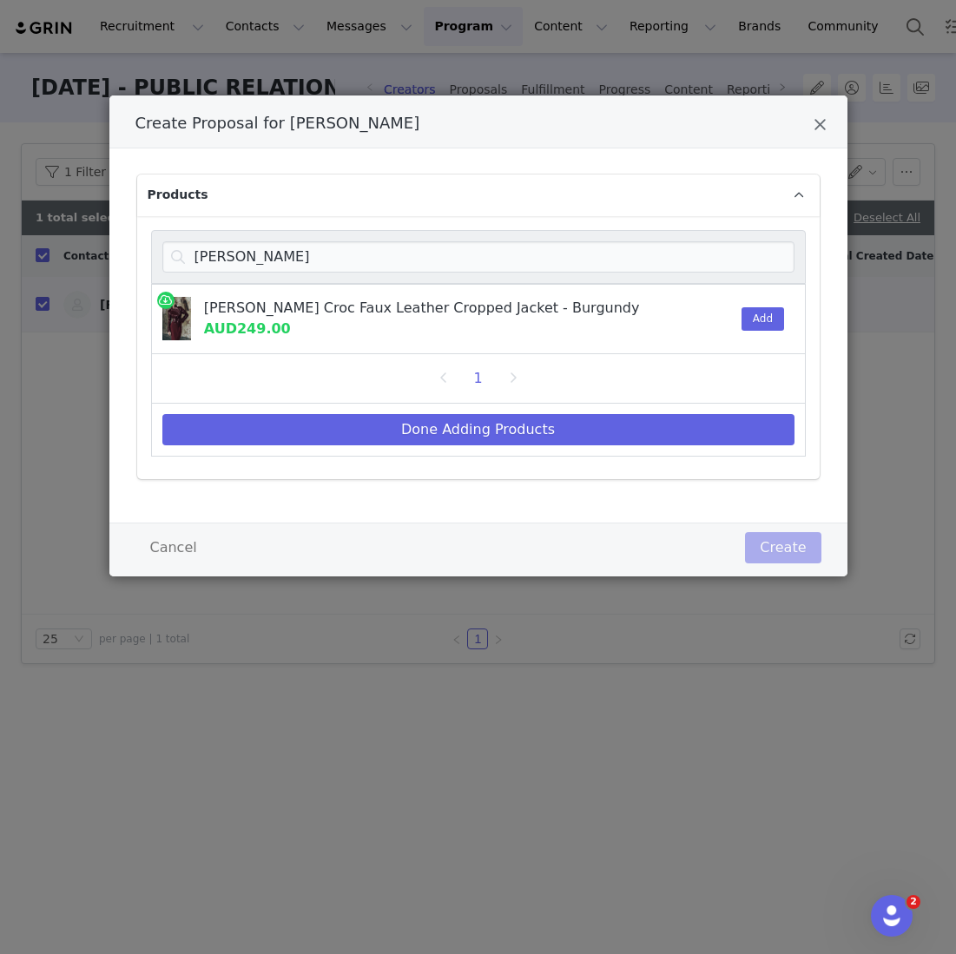
click at [785, 315] on div "Archie Croc Faux Leather Cropped Jacket - Burgundy AUD249.00 Add" at bounding box center [478, 319] width 655 height 70
click at [757, 314] on button "Add" at bounding box center [763, 318] width 43 height 23
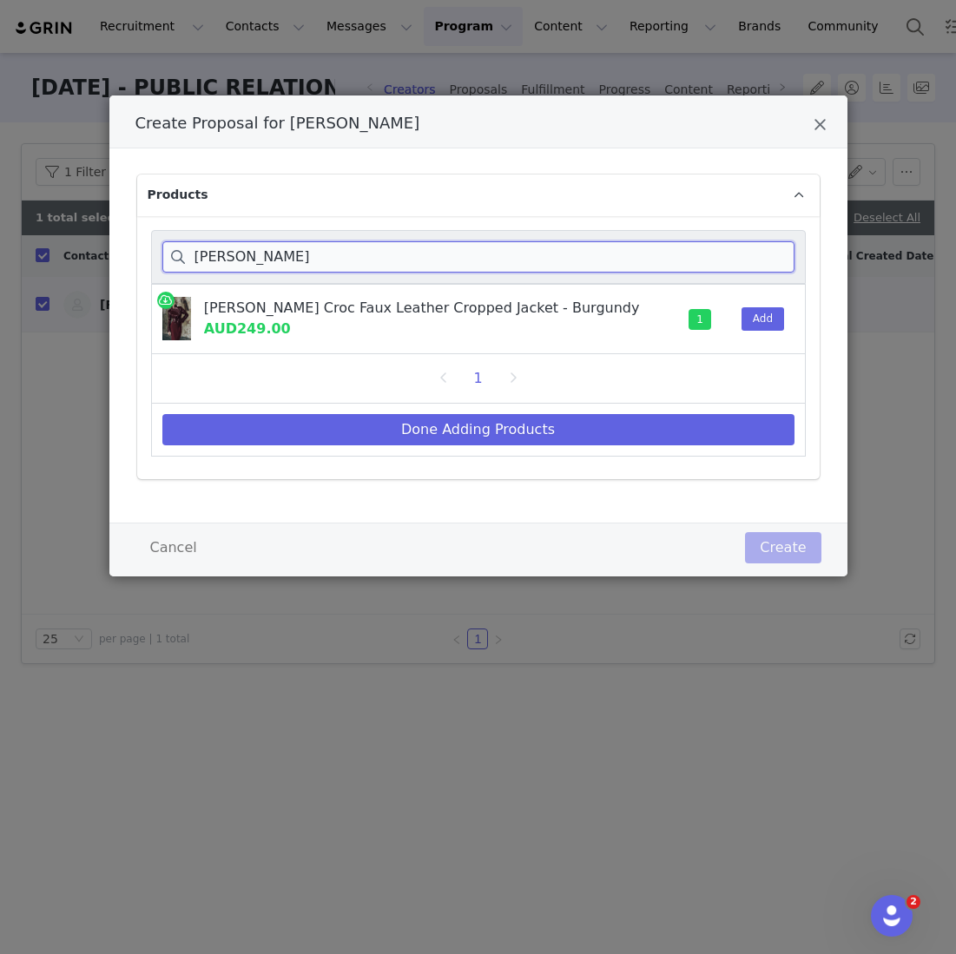
click at [274, 256] on input "archie croc" at bounding box center [478, 256] width 632 height 31
drag, startPoint x: 172, startPoint y: 256, endPoint x: 121, endPoint y: 254, distance: 51.3
click at [126, 256] on div "Products archie croc Archie Croc Faux Leather Cropped Jacket - Burgundy AUD249.…" at bounding box center [478, 335] width 738 height 374
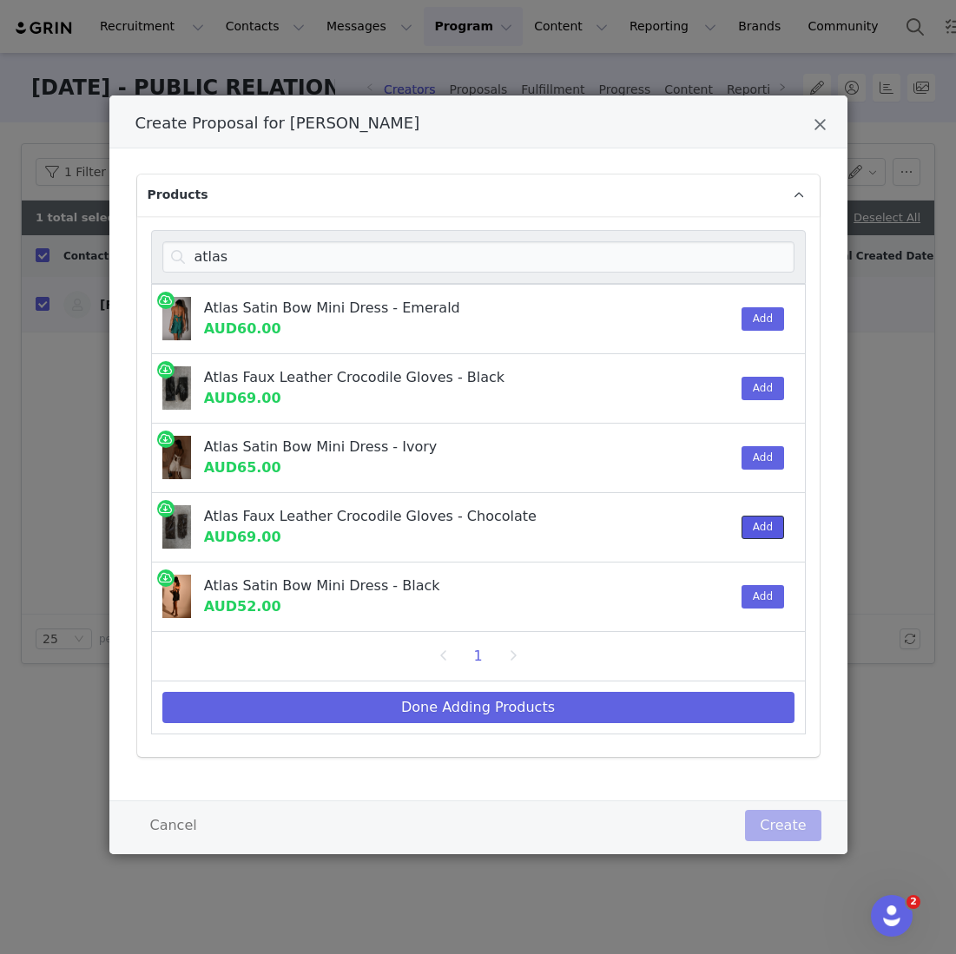
click at [762, 523] on button "Add" at bounding box center [763, 527] width 43 height 23
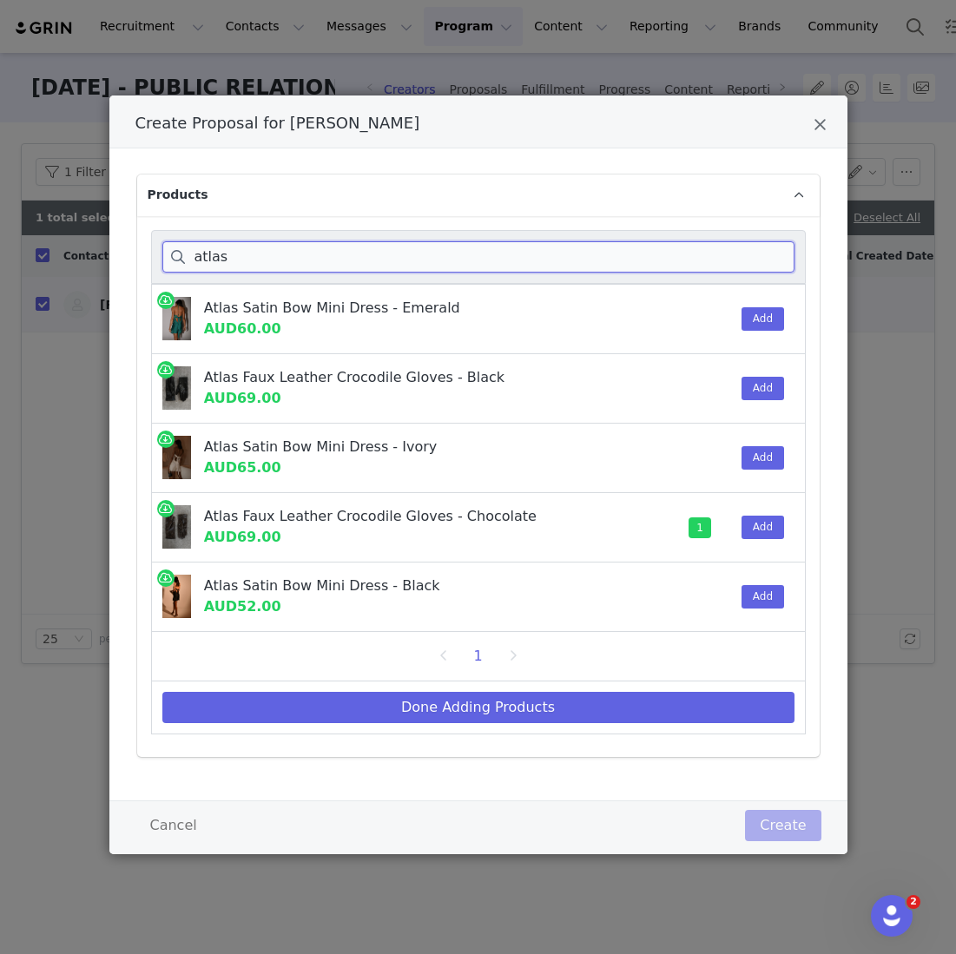
drag, startPoint x: 242, startPoint y: 263, endPoint x: 49, endPoint y: 262, distance: 192.8
click at [49, 262] on div "Create Proposal for Sophia Stamellos Products atlas Atlas Satin Bow Mini Dress …" at bounding box center [478, 477] width 956 height 954
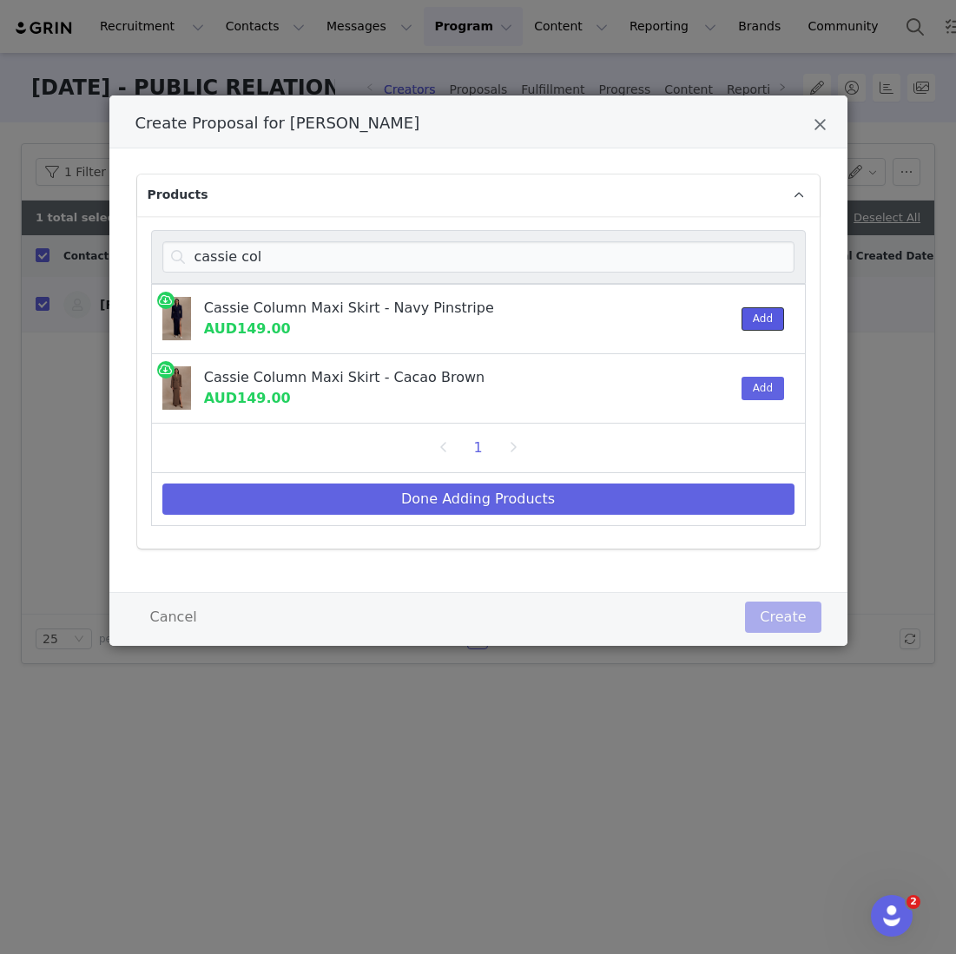
click at [763, 313] on button "Add" at bounding box center [763, 318] width 43 height 23
click at [6, 435] on div "Create Proposal for Sophia Stamellos Products cassie col Cassie Column Maxi Ski…" at bounding box center [478, 477] width 956 height 954
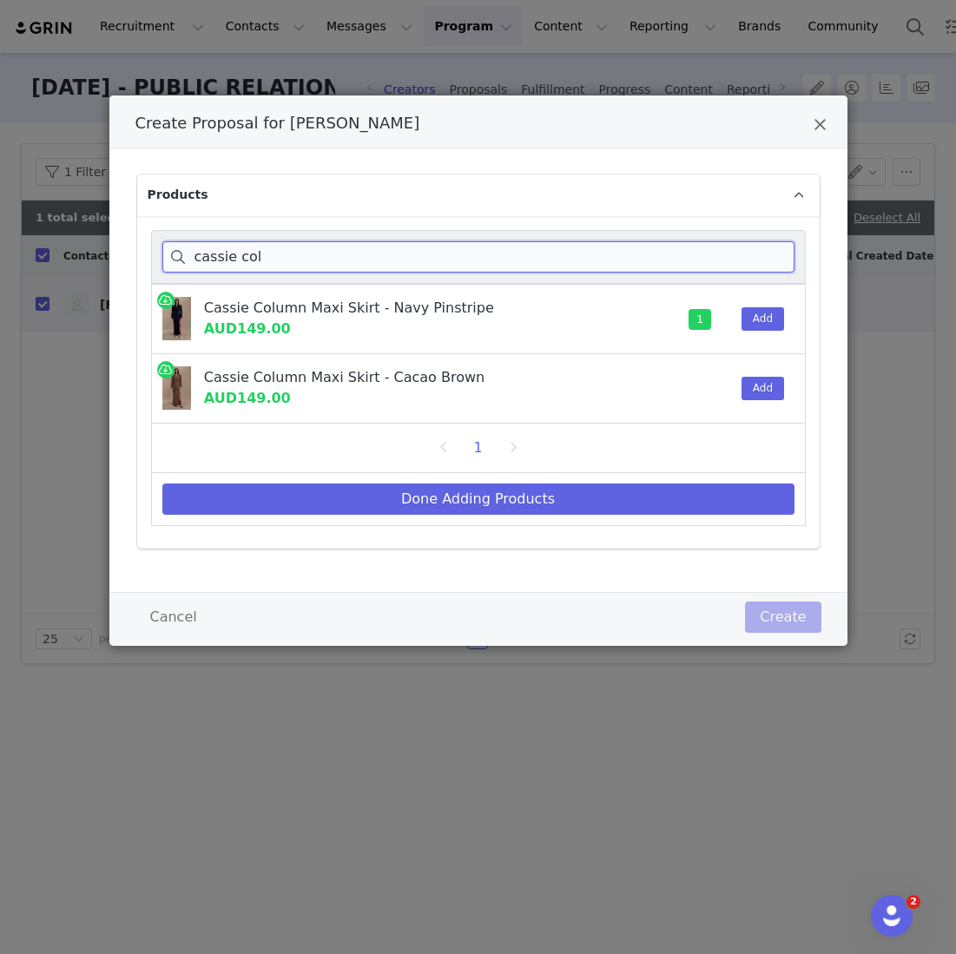
drag, startPoint x: 292, startPoint y: 251, endPoint x: 118, endPoint y: 239, distance: 174.1
click at [118, 239] on div "Products cassie col Cassie Column Maxi Skirt - Navy Pinstripe AUD149.00 1 Add C…" at bounding box center [478, 370] width 738 height 444
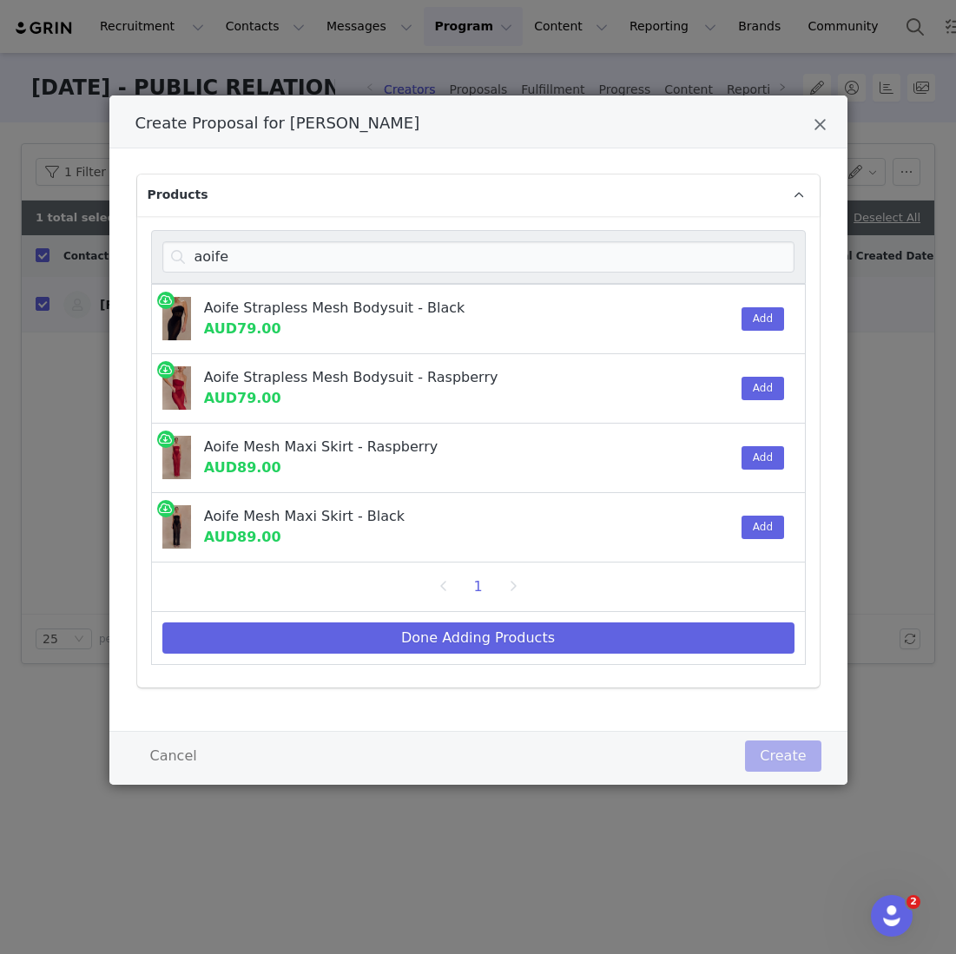
click at [752, 402] on div "Add" at bounding box center [757, 388] width 53 height 69
click at [755, 381] on button "Add" at bounding box center [763, 388] width 43 height 23
click at [760, 447] on button "Add" at bounding box center [763, 457] width 43 height 23
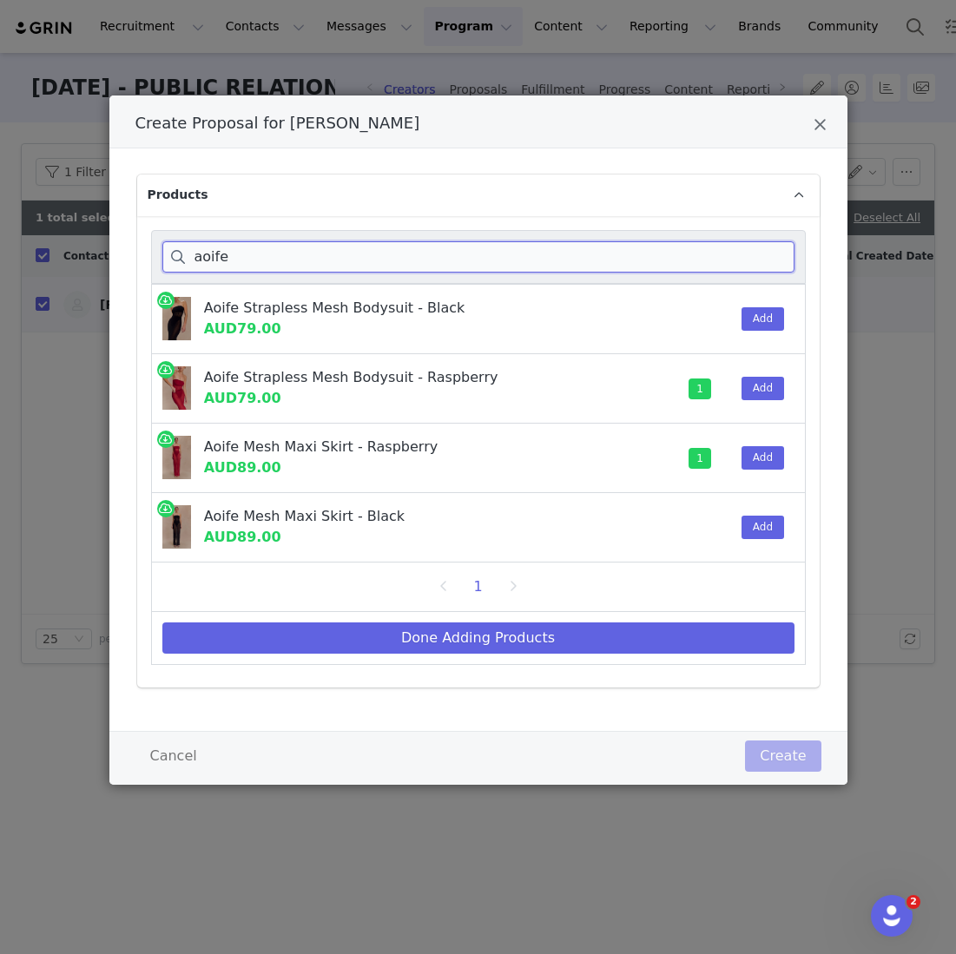
drag, startPoint x: 262, startPoint y: 259, endPoint x: 30, endPoint y: 250, distance: 232.0
click at [30, 250] on div "Create Proposal for Sophia Stamellos Products aoife Aoife Strapless Mesh Bodysu…" at bounding box center [478, 477] width 956 height 954
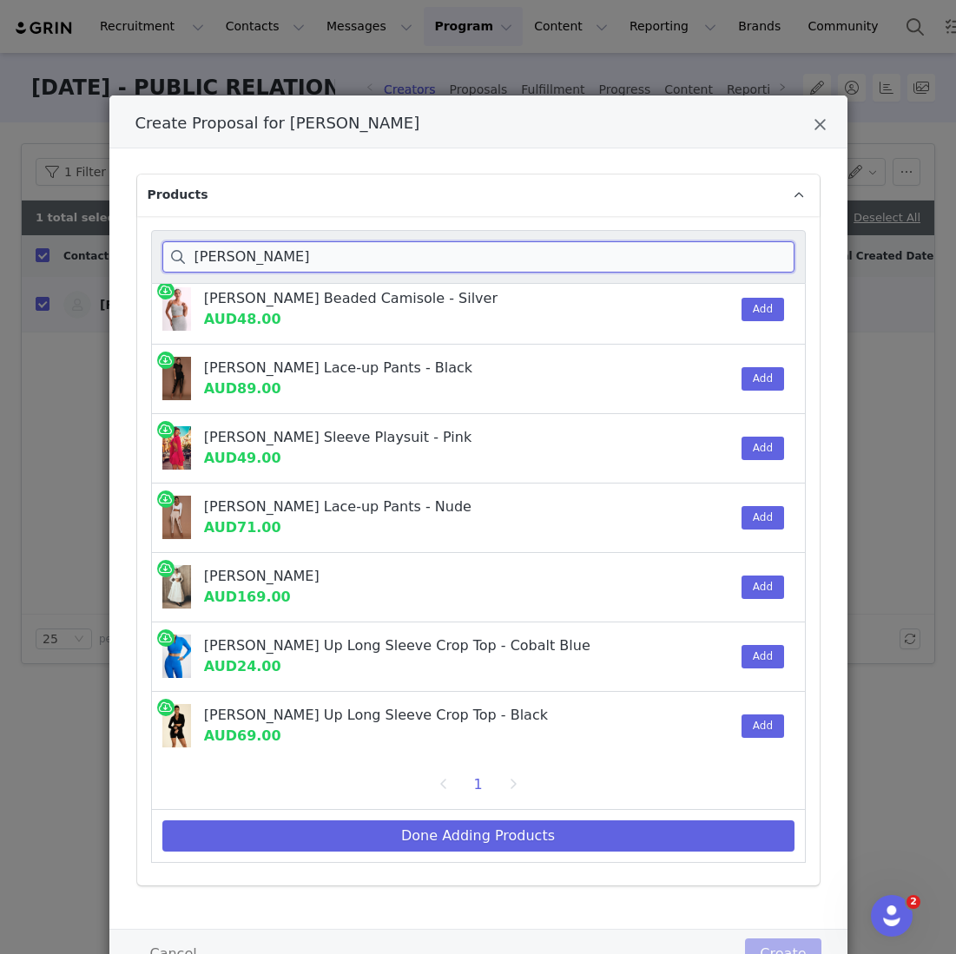
type input "greta"
click at [753, 182] on button "Add" at bounding box center [763, 170] width 43 height 23
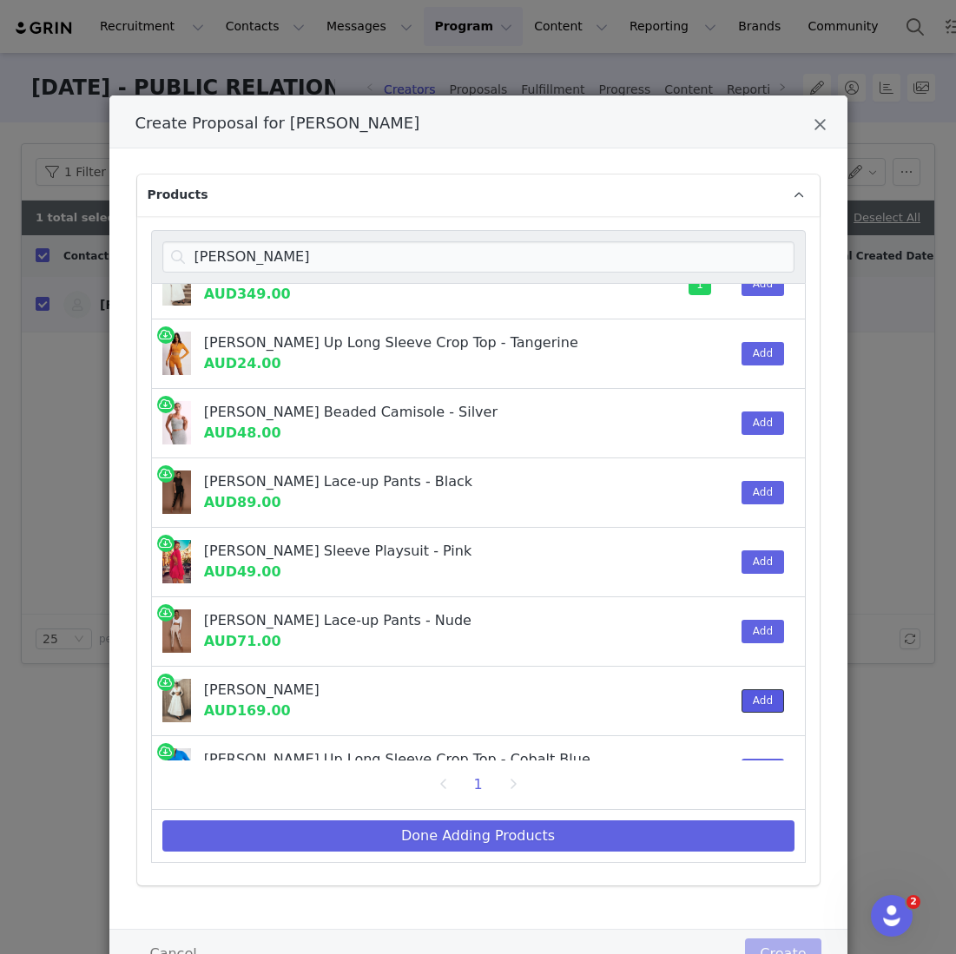
click at [756, 696] on button "Add" at bounding box center [763, 701] width 43 height 23
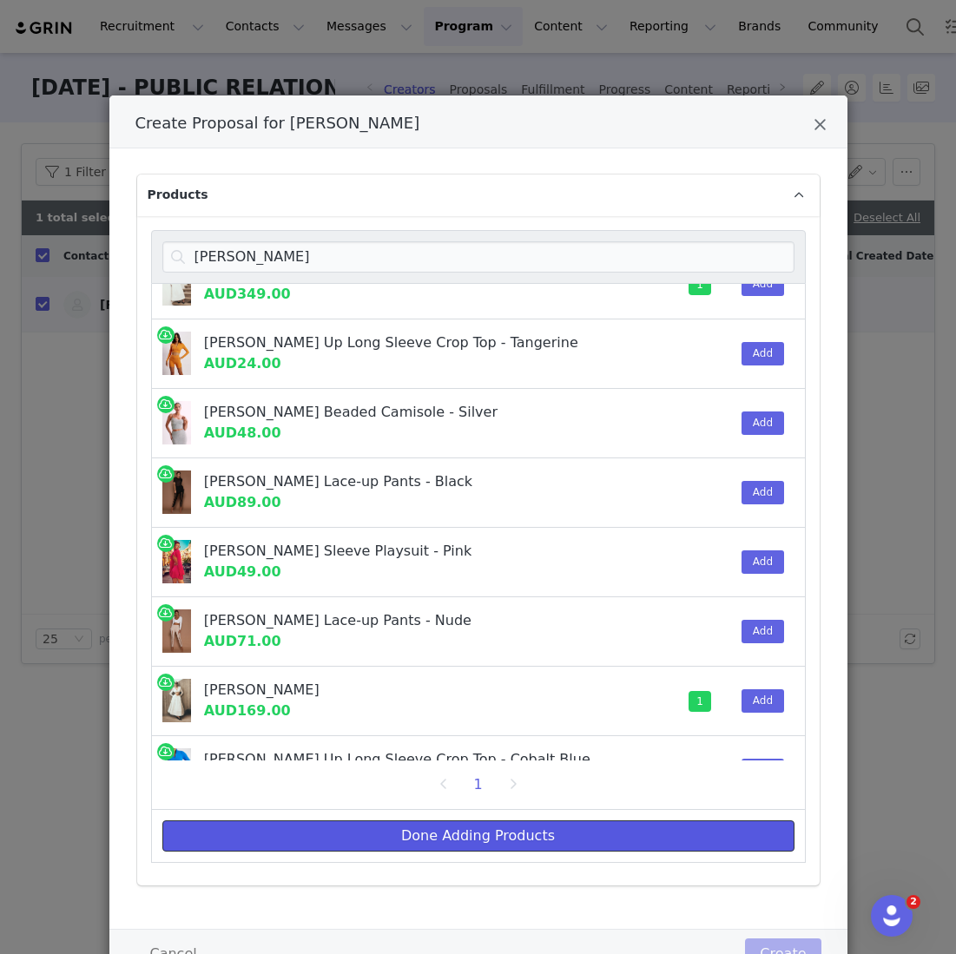
click at [492, 828] on button "Done Adding Products" at bounding box center [478, 836] width 632 height 31
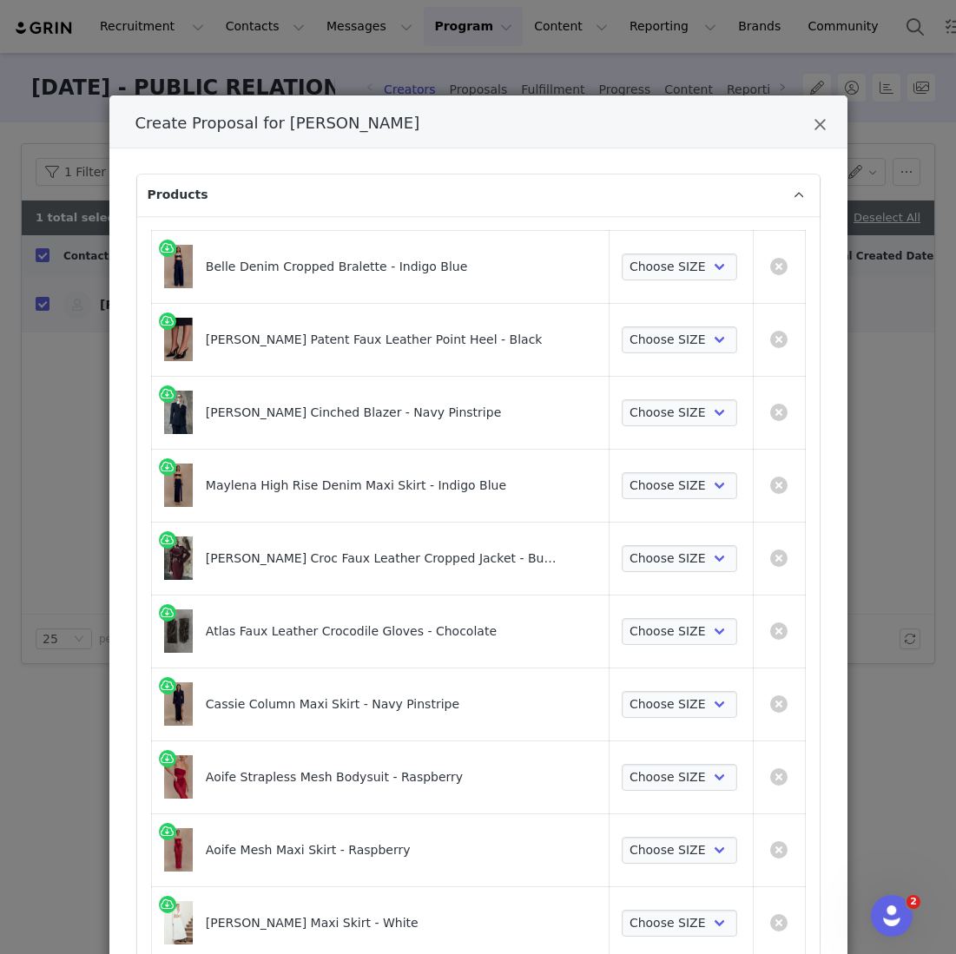
scroll to position [68, 0]
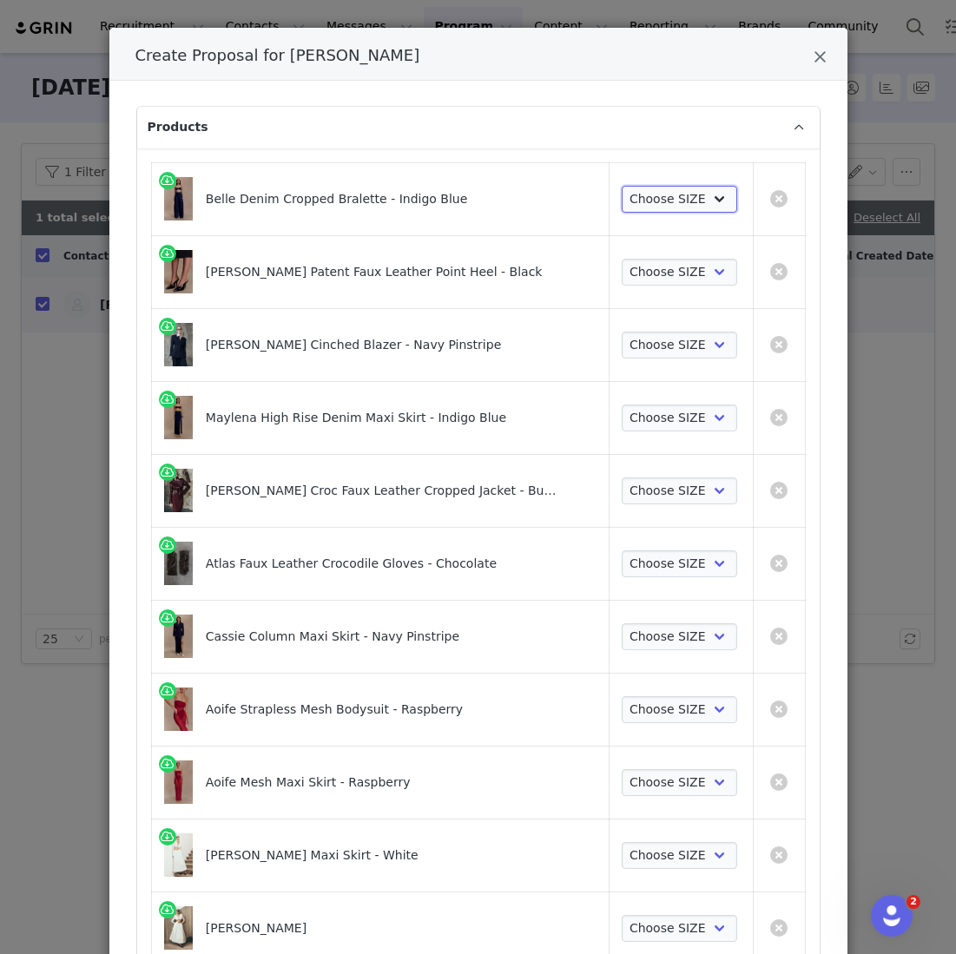
click at [697, 198] on select "Choose SIZE XXS XS S M L XL XXL 3XL" at bounding box center [679, 200] width 115 height 28
select select "27911118"
click at [622, 186] on select "Choose SIZE XXS XS S M L XL XXL 3XL" at bounding box center [679, 200] width 115 height 28
drag, startPoint x: 697, startPoint y: 198, endPoint x: 646, endPoint y: 271, distance: 89.1
click at [644, 270] on select "Choose SIZE 35 36 37 38 39 40 41" at bounding box center [679, 273] width 115 height 28
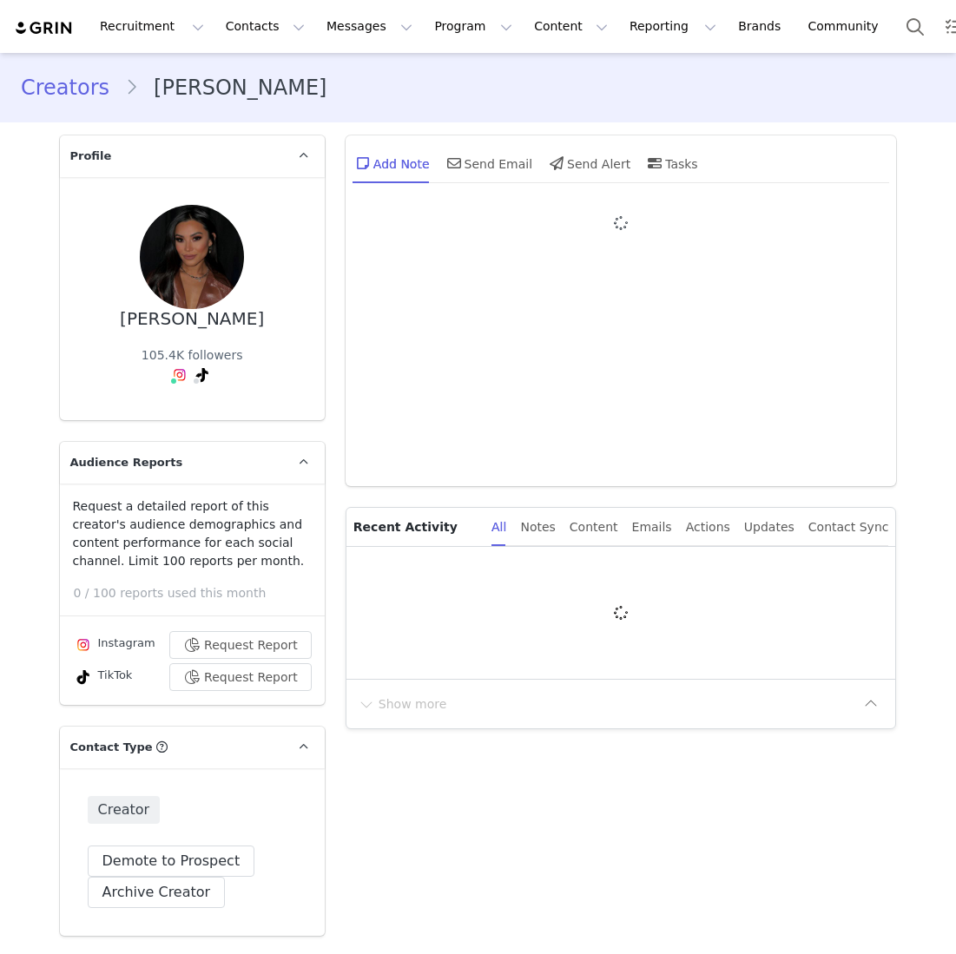
type input "+1 ([GEOGRAPHIC_DATA])"
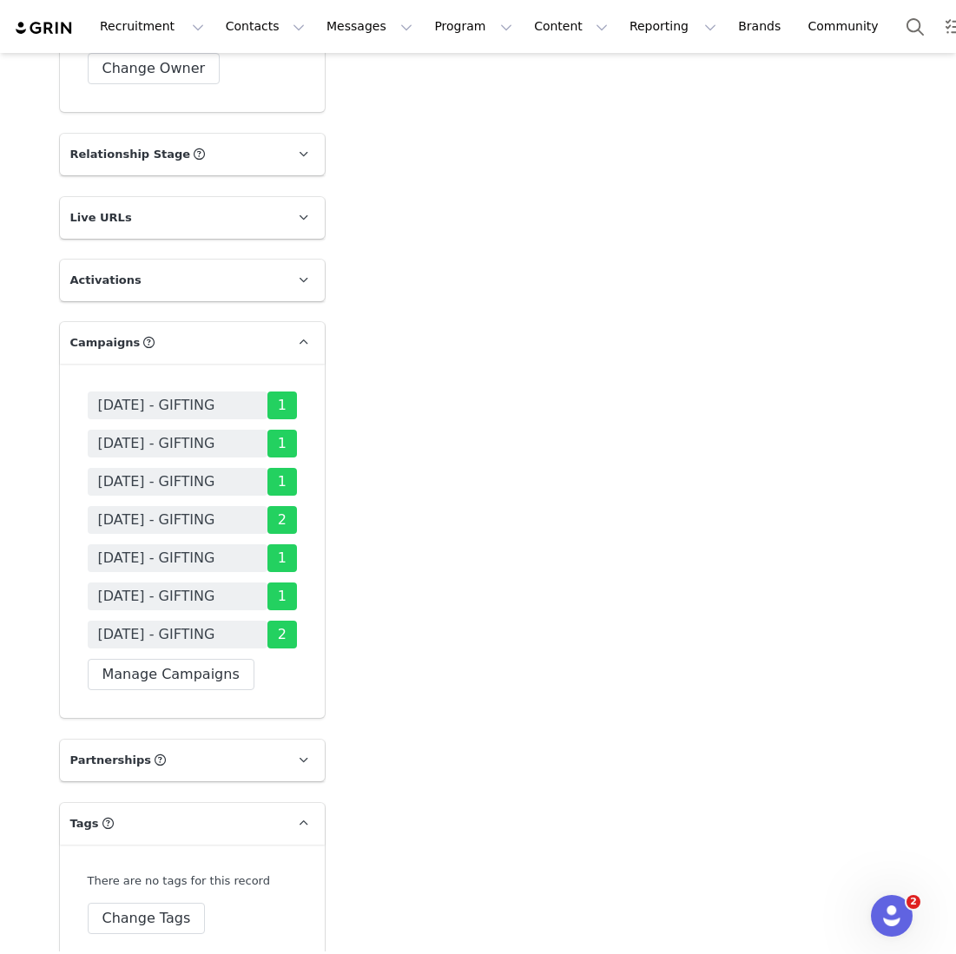
click at [161, 649] on div "[DATE] - GIFTING [DATE] - GIFTING [DATE] - GIFTING [DATE] - GIFTING [DATE] - GI…" at bounding box center [192, 541] width 265 height 354
click at [156, 659] on button "Manage Campaigns" at bounding box center [171, 674] width 167 height 31
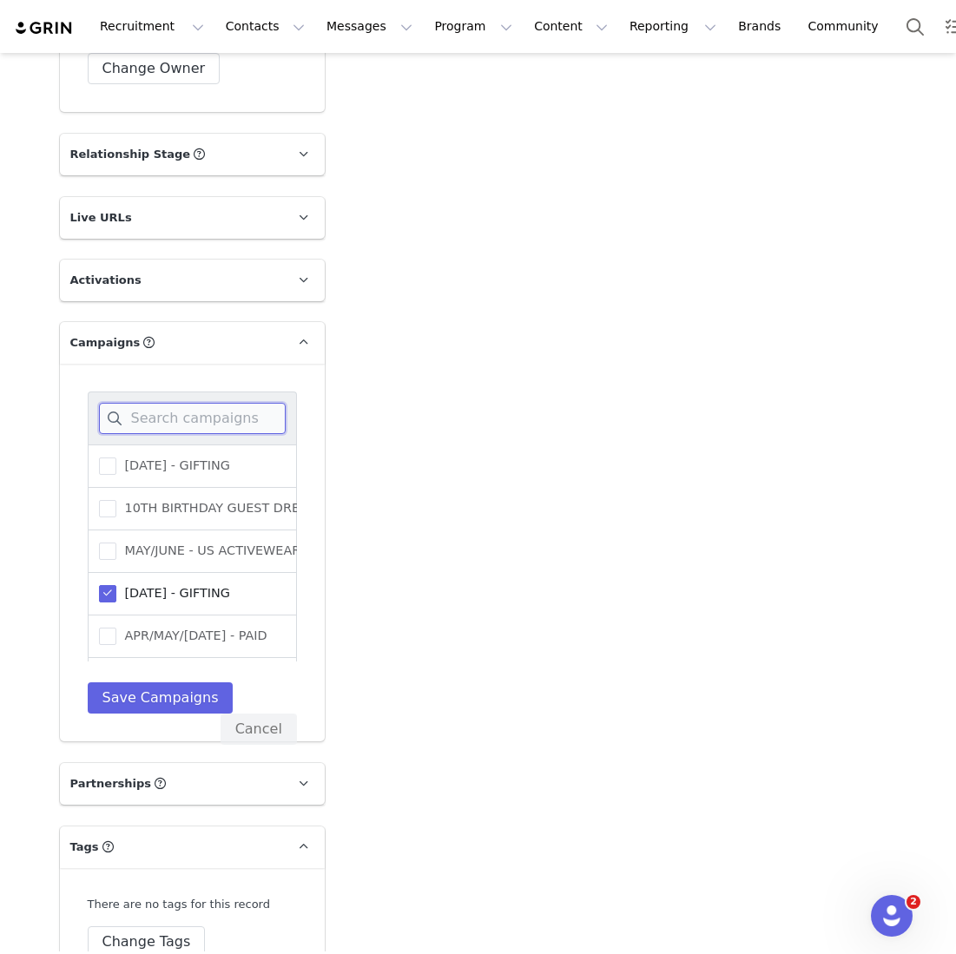
click at [201, 403] on input at bounding box center [192, 418] width 187 height 31
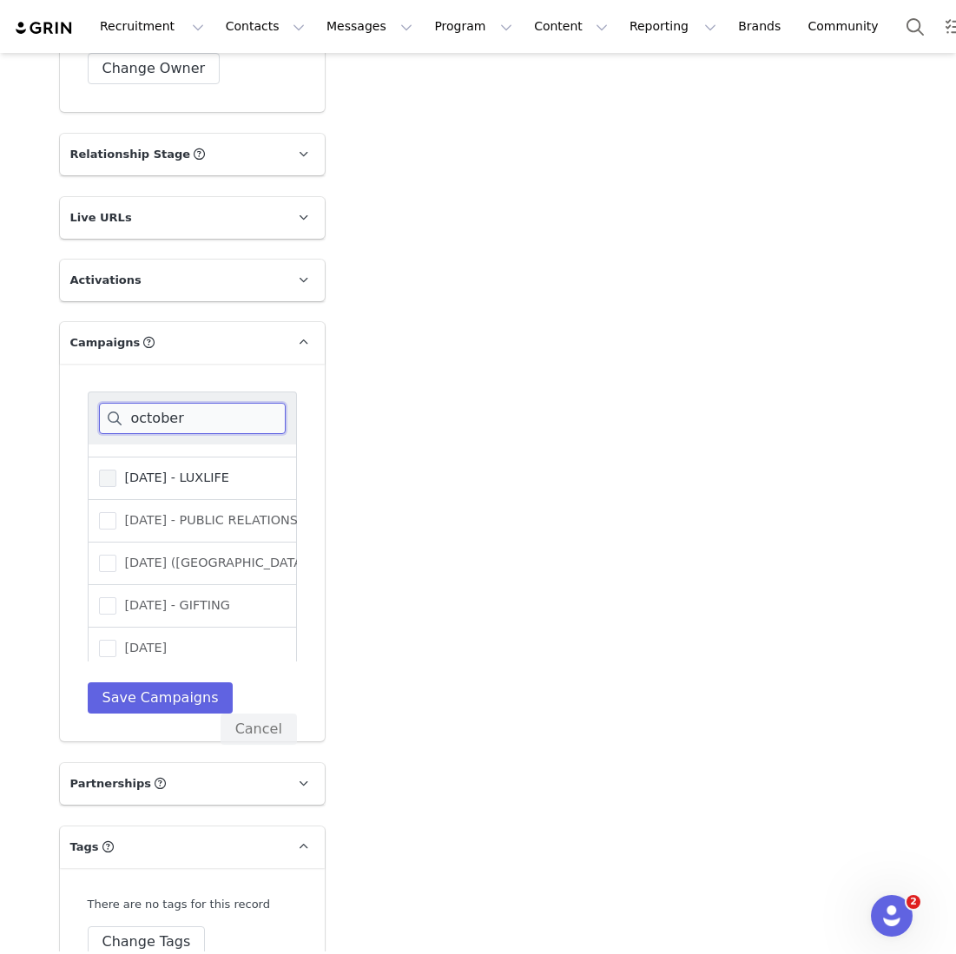
scroll to position [122, 0]
type input "october"
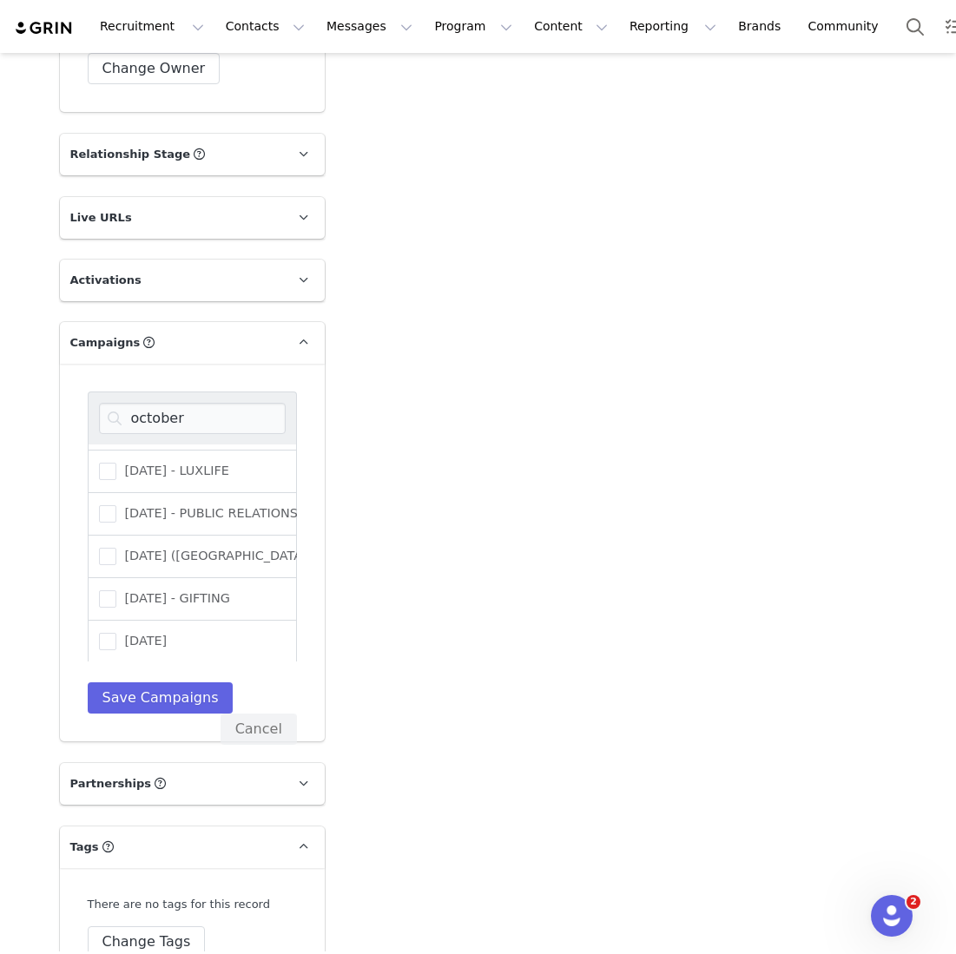
click at [184, 578] on div "[DATE] - GIFTING" at bounding box center [192, 599] width 209 height 43
click at [184, 591] on span "[DATE] - GIFTING" at bounding box center [173, 599] width 114 height 16
click at [116, 591] on input "[DATE] - GIFTING" at bounding box center [116, 591] width 0 height 0
click at [170, 683] on button "Save Campaigns" at bounding box center [161, 698] width 146 height 31
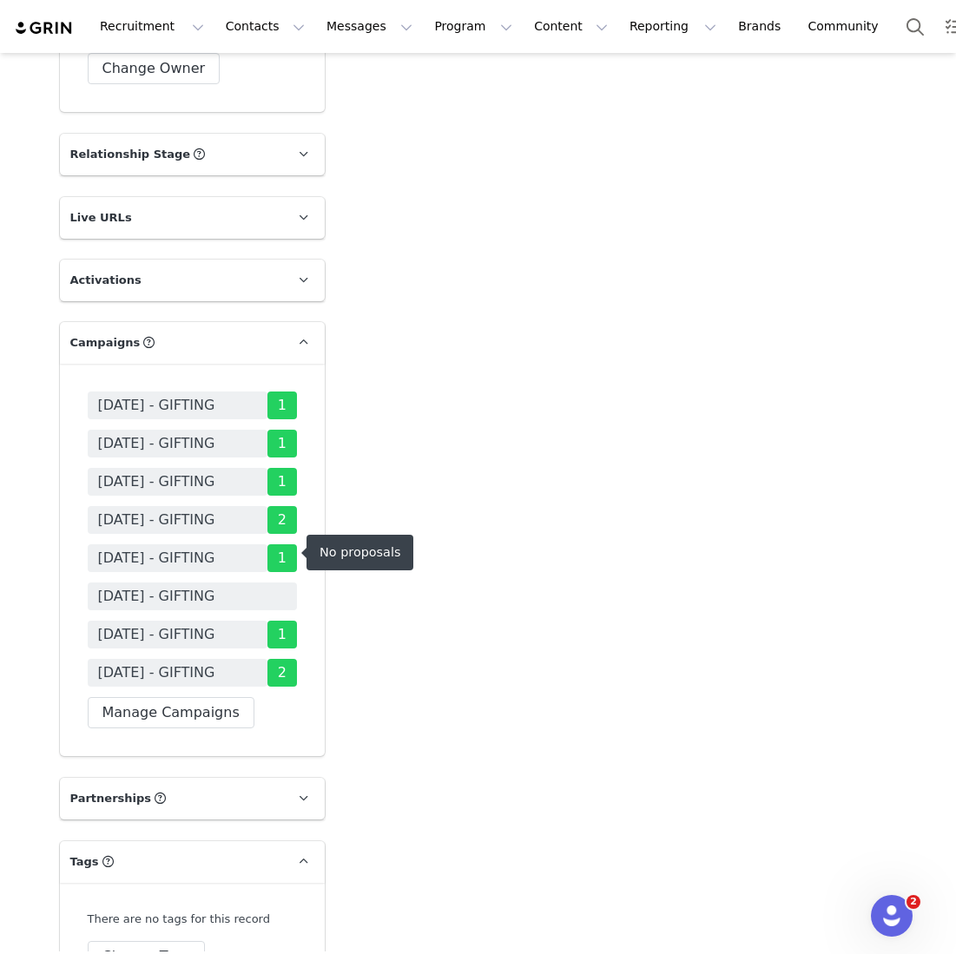
click at [215, 586] on span "[DATE] - GIFTING" at bounding box center [156, 596] width 117 height 21
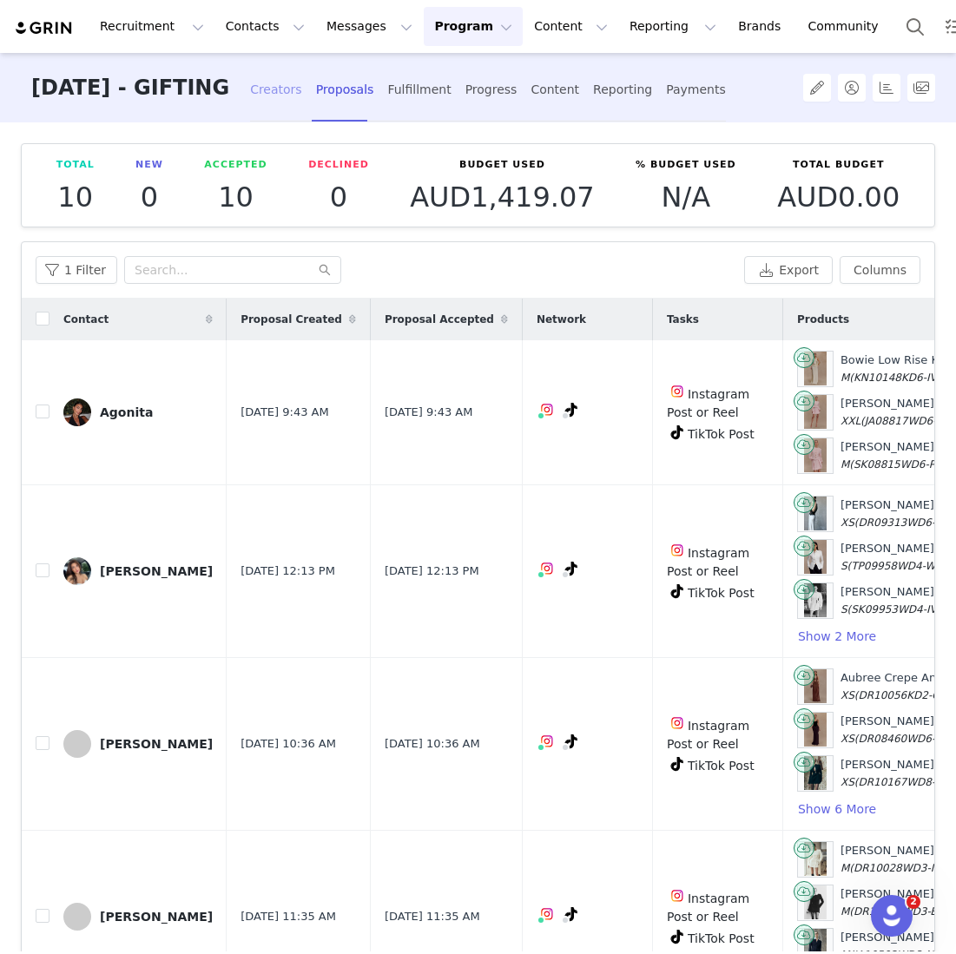
click at [302, 82] on div "Creators" at bounding box center [276, 90] width 52 height 46
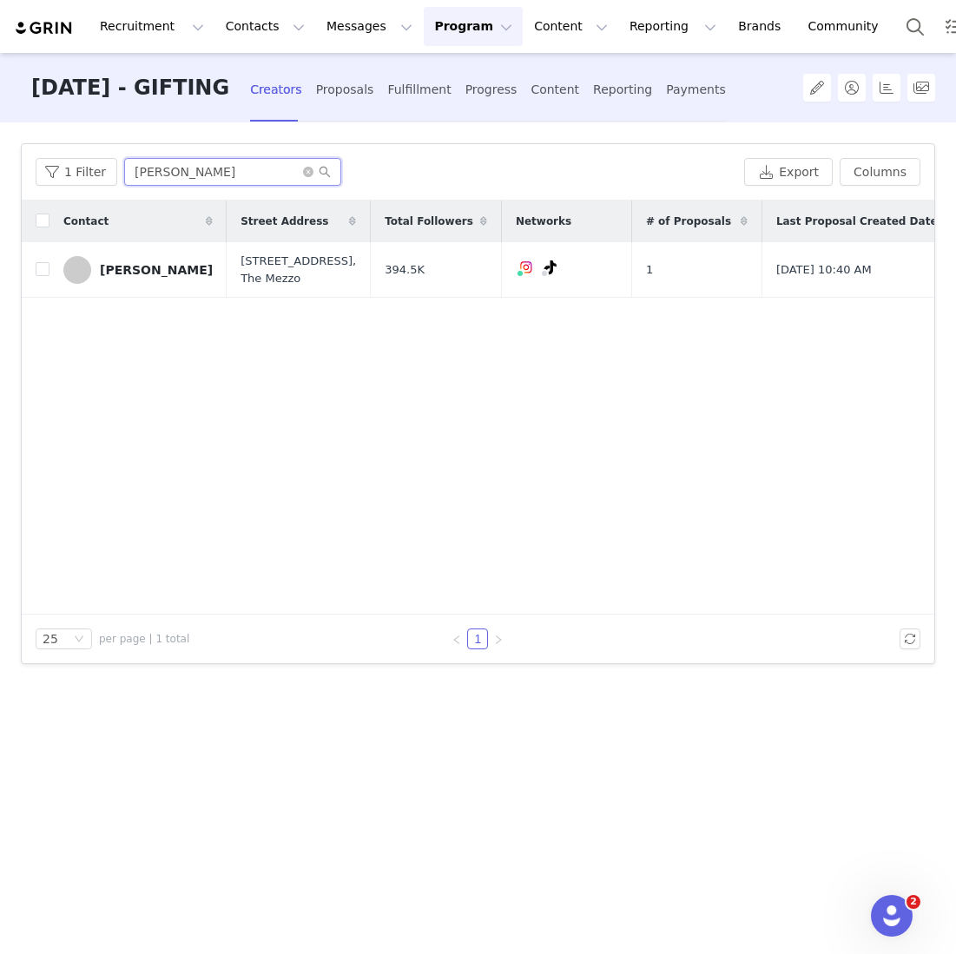
drag, startPoint x: 199, startPoint y: 175, endPoint x: -57, endPoint y: 130, distance: 260.1
click at [0, 130] on html "Recruitment Recruitment Creator Search Curated Lists Landing Pages Web Extensio…" at bounding box center [478, 477] width 956 height 954
type input "y"
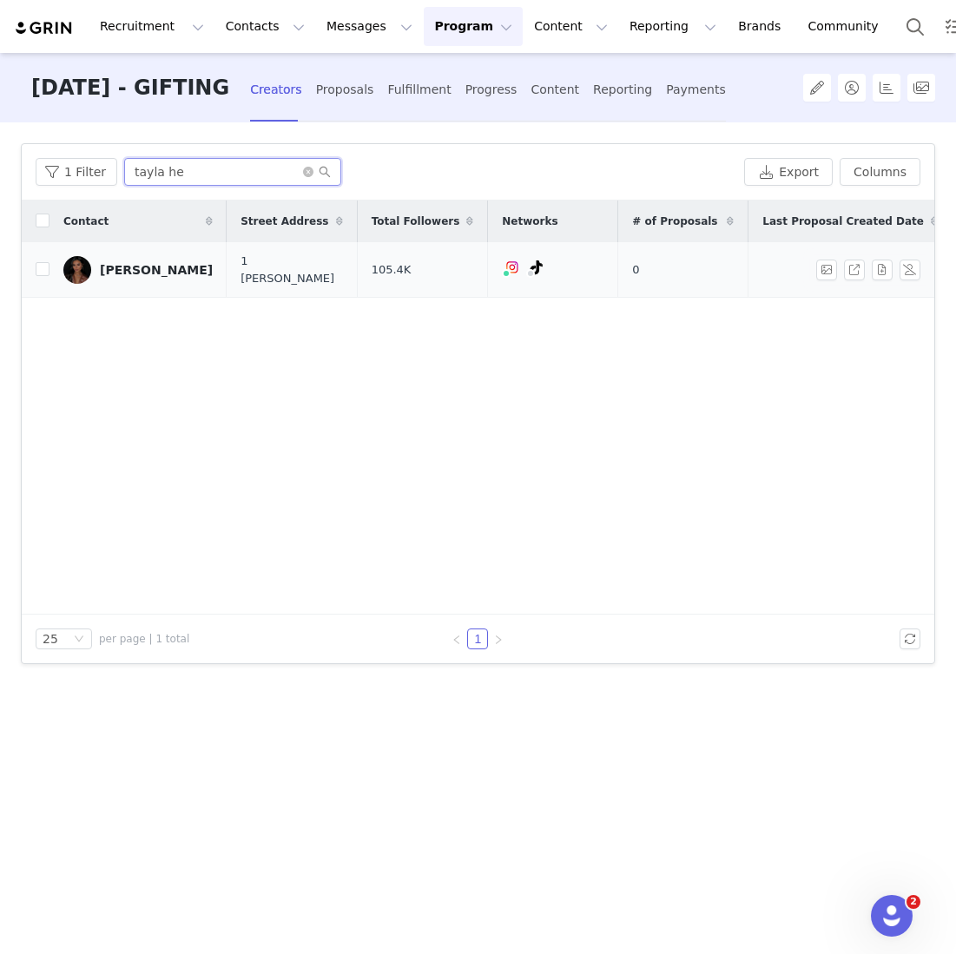
type input "tayla he"
click at [50, 265] on td "[PERSON_NAME]" at bounding box center [137, 270] width 177 height 56
click at [45, 265] on input "checkbox" at bounding box center [43, 269] width 14 height 14
checkbox input "true"
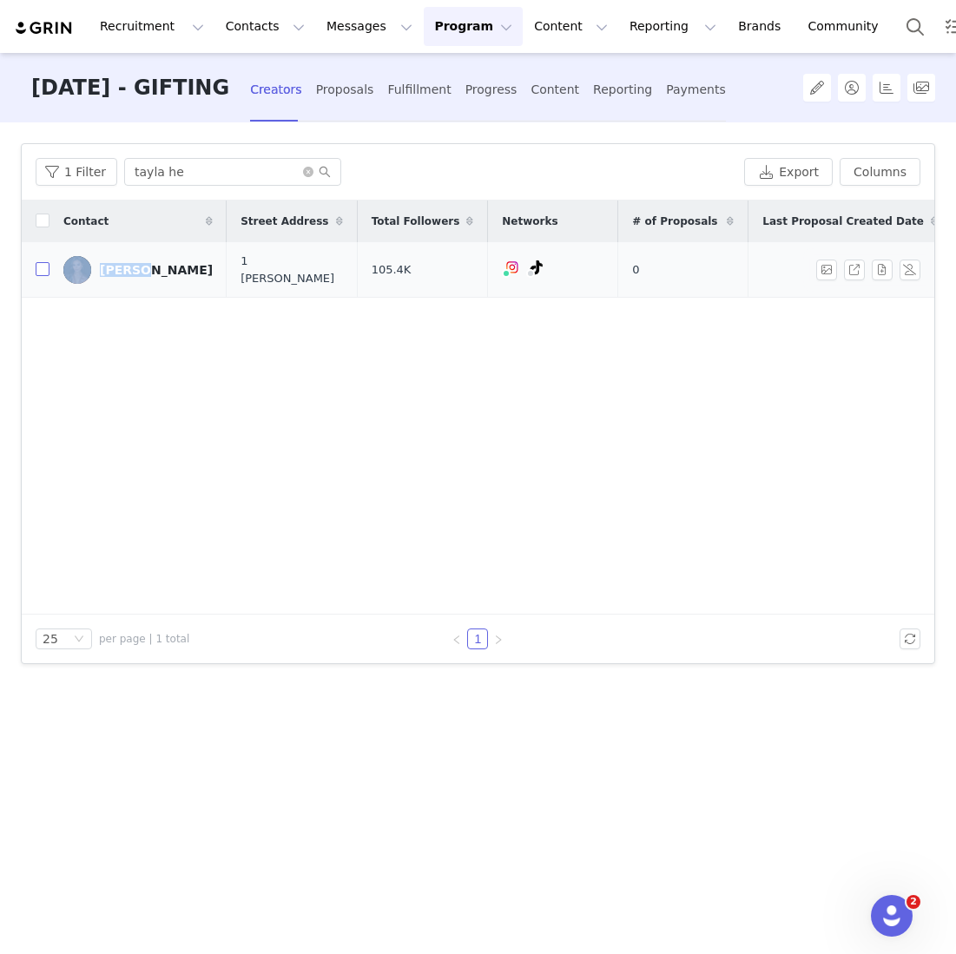
checkbox input "true"
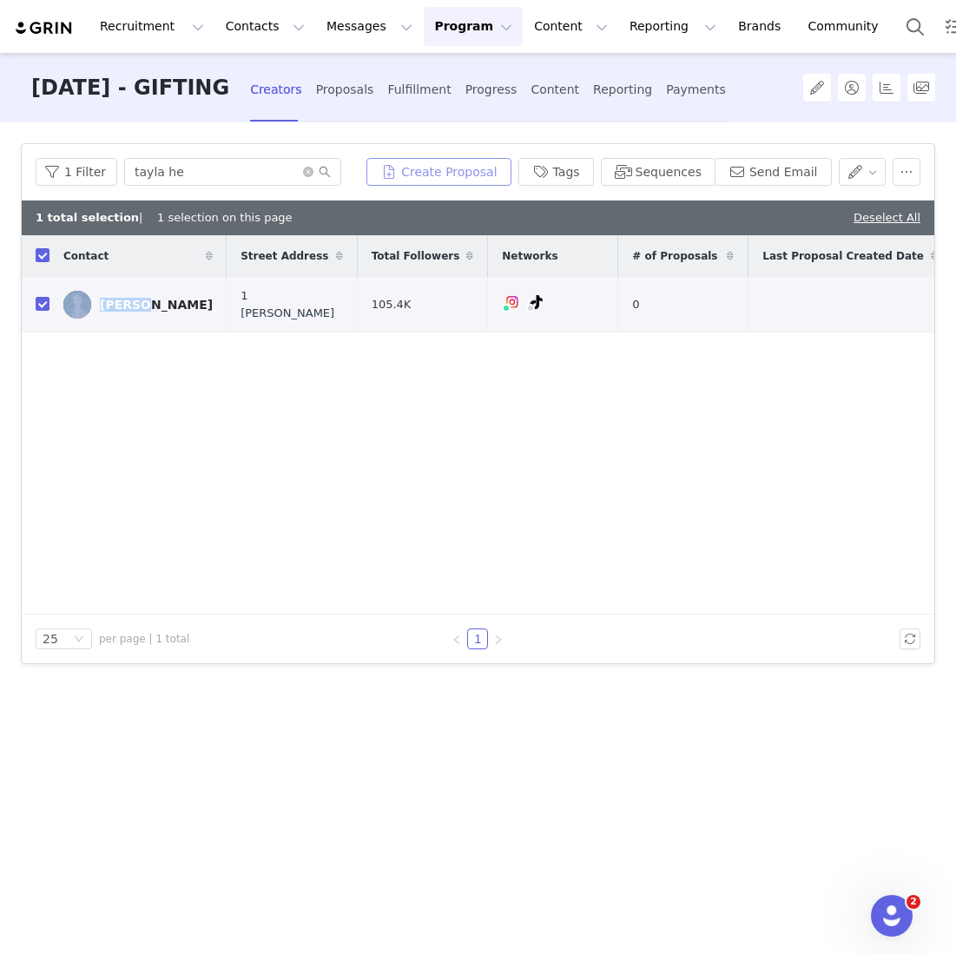
click at [457, 176] on button "Create Proposal" at bounding box center [438, 172] width 144 height 28
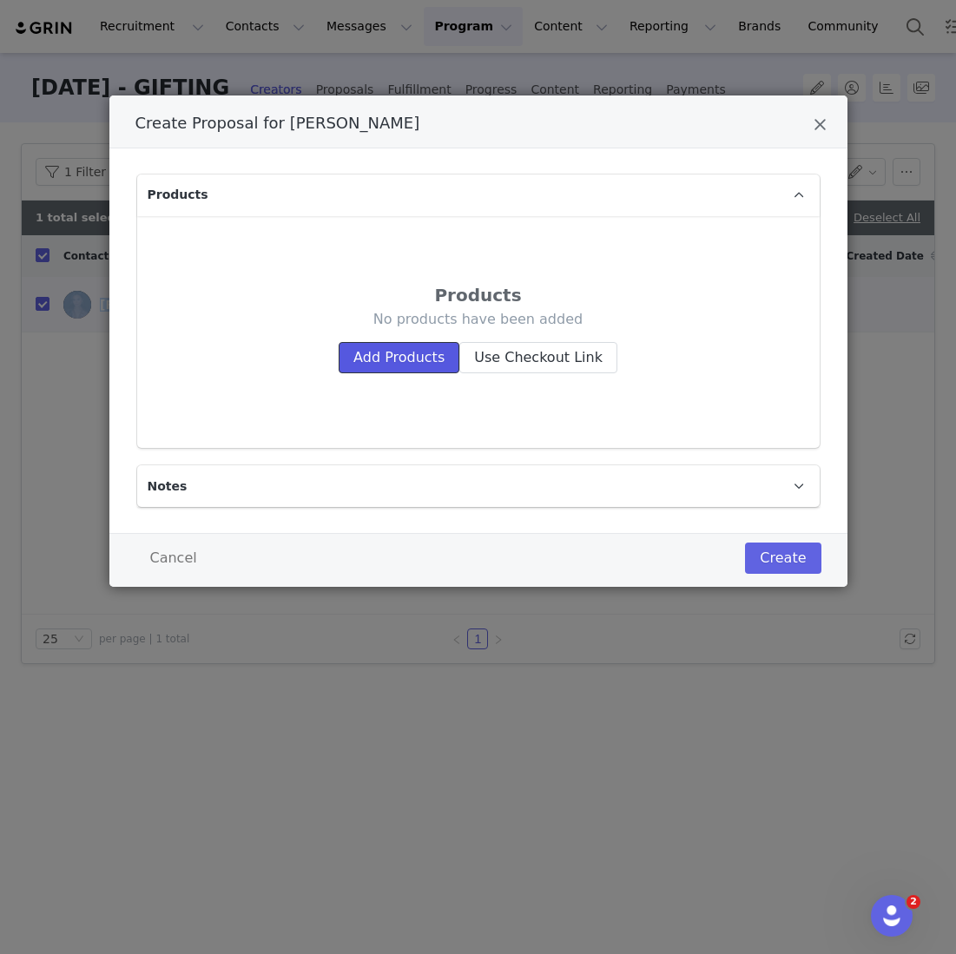
click at [380, 357] on button "Add Products" at bounding box center [399, 357] width 121 height 31
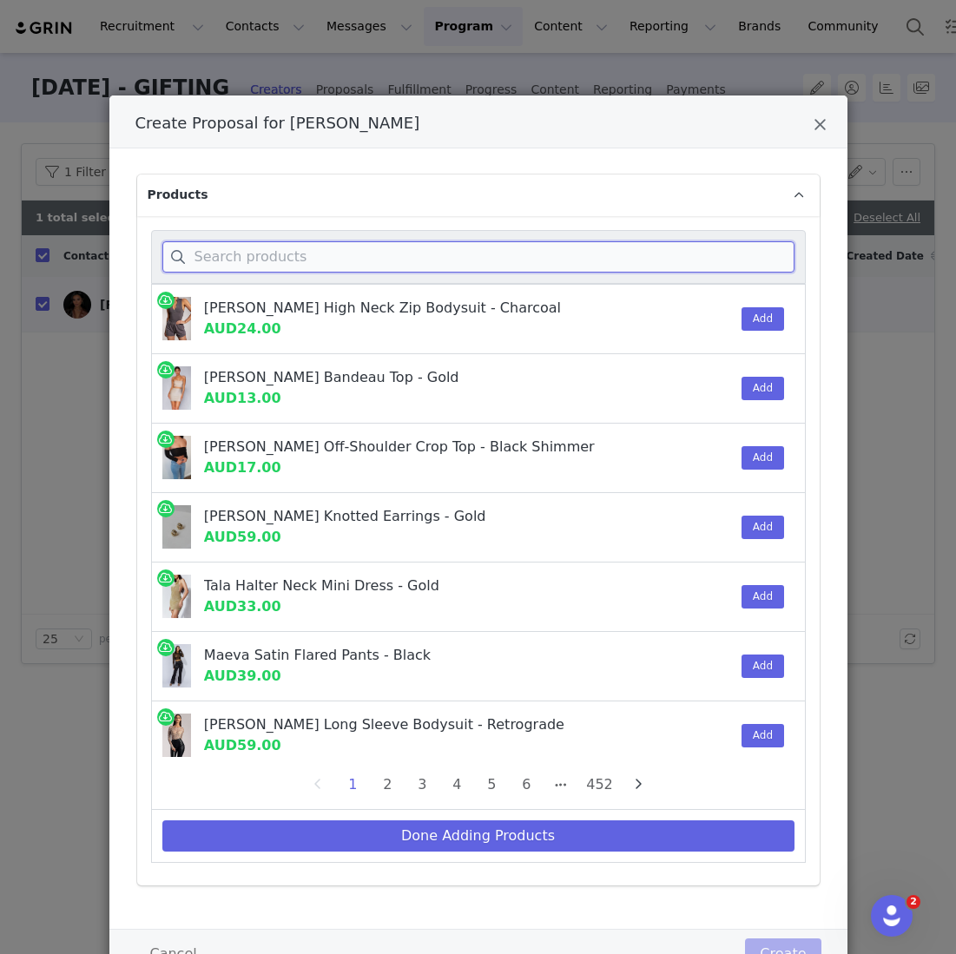
click at [293, 259] on input "Create Proposal for Tayla He" at bounding box center [478, 256] width 632 height 31
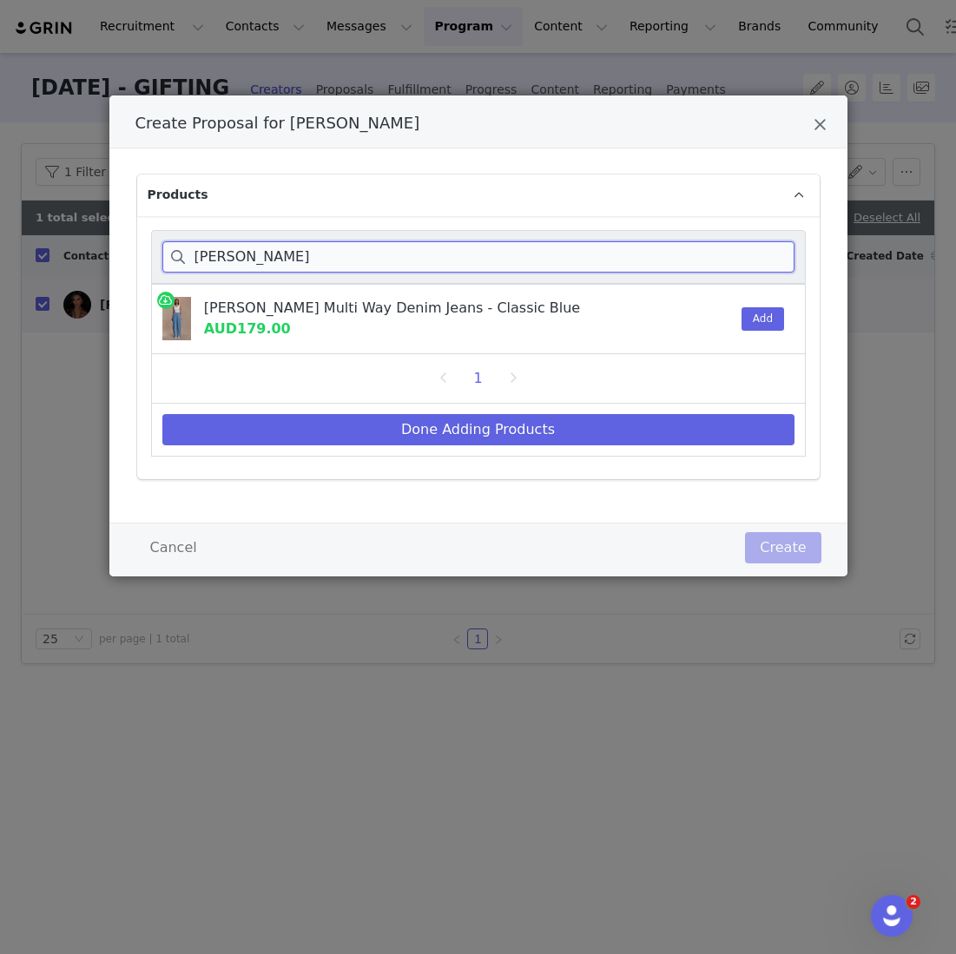
type input "[PERSON_NAME]"
click at [660, 354] on div "1" at bounding box center [478, 378] width 655 height 49
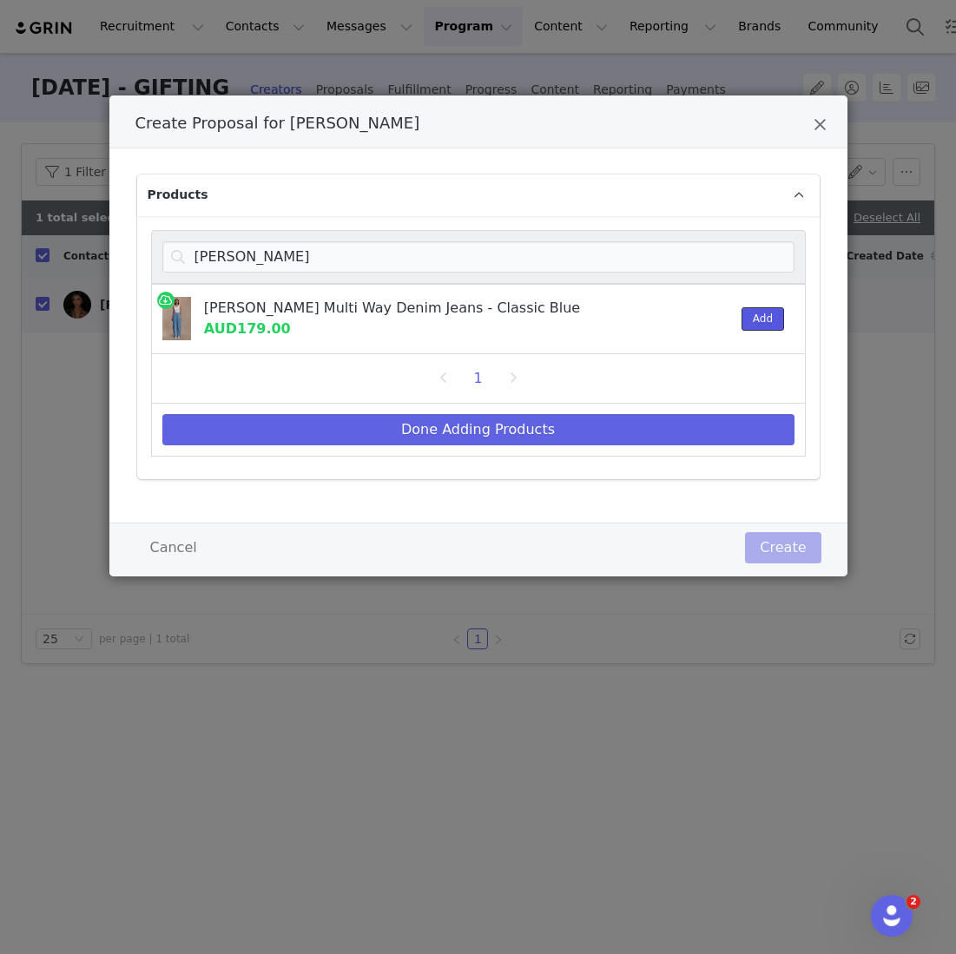
click at [743, 315] on button "Add" at bounding box center [763, 318] width 43 height 23
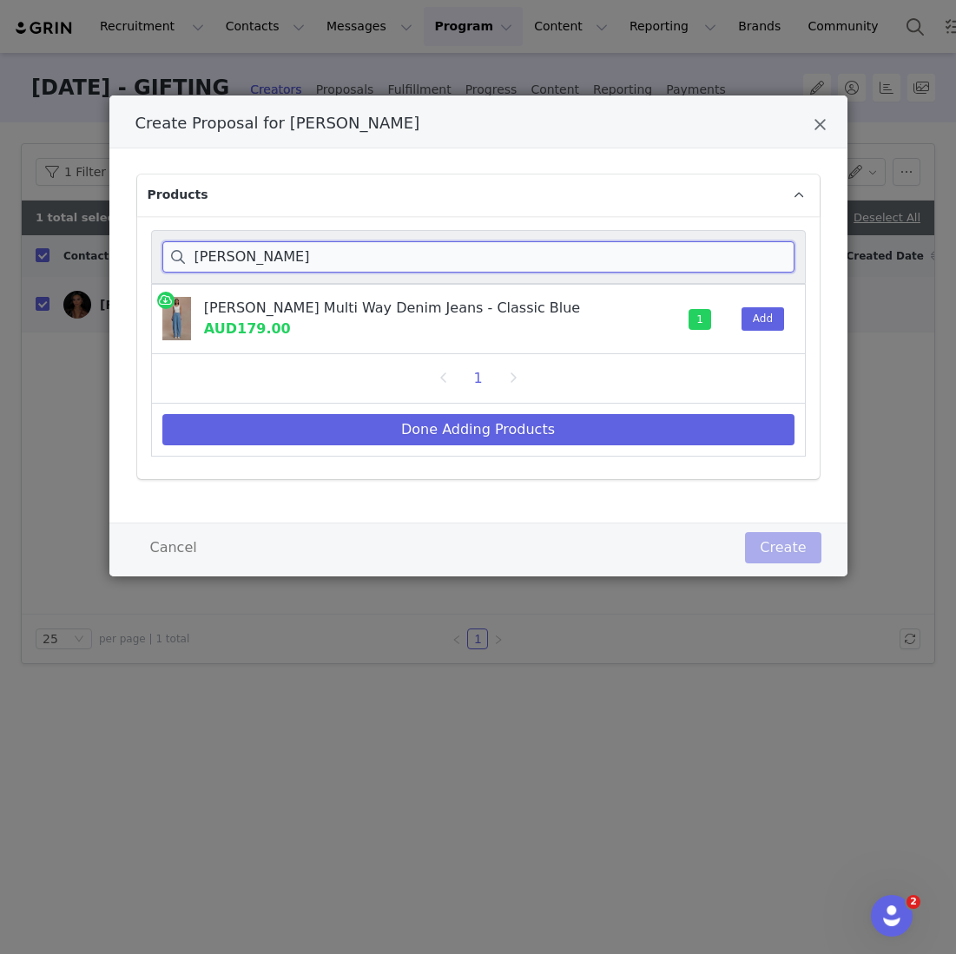
drag, startPoint x: 278, startPoint y: 256, endPoint x: 47, endPoint y: 256, distance: 231.0
click at [47, 256] on div "Create Proposal for Tayla He Products [PERSON_NAME] [PERSON_NAME] Multi Way Den…" at bounding box center [478, 477] width 956 height 954
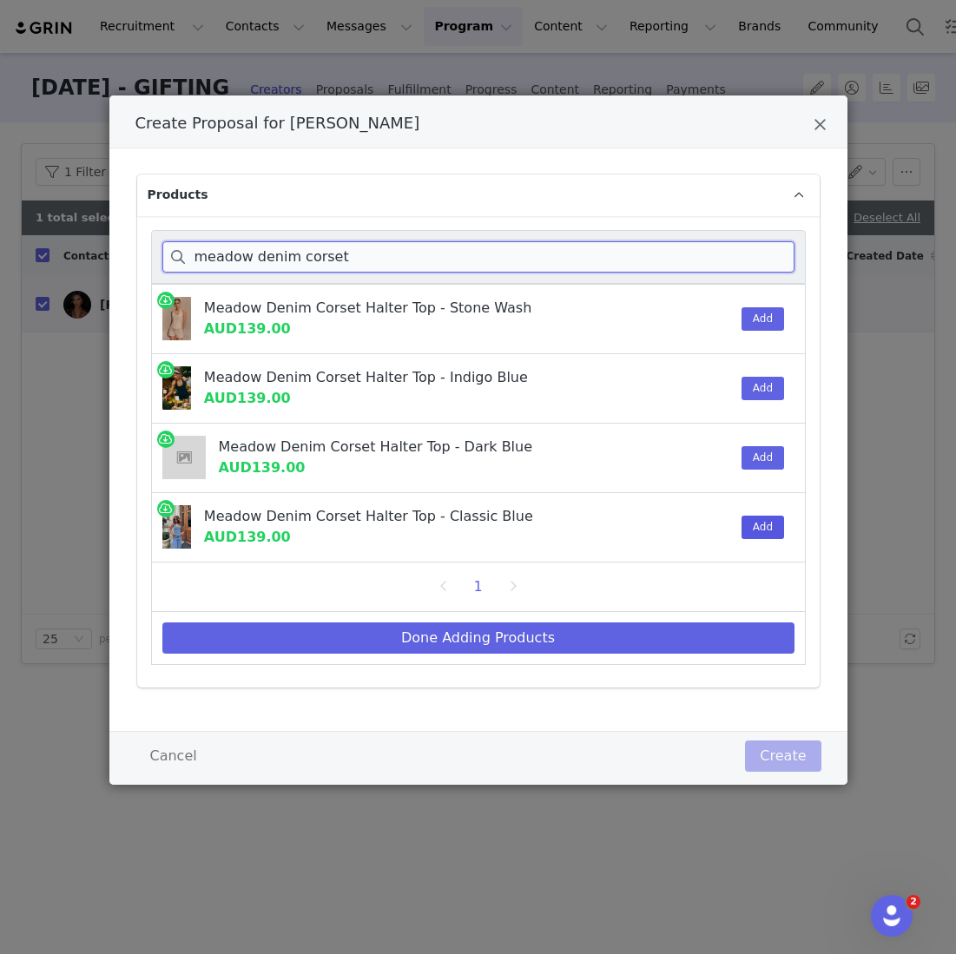
type input "meadow denim corset"
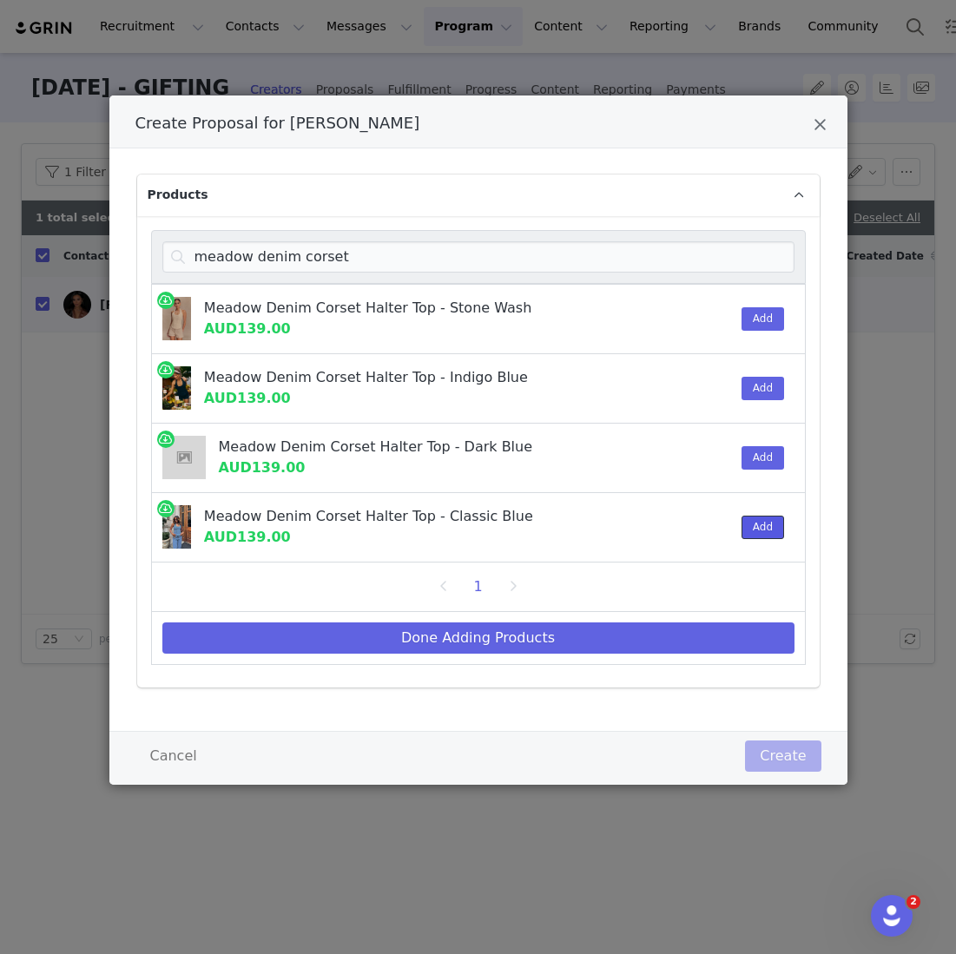
click at [766, 516] on button "Add" at bounding box center [763, 527] width 43 height 23
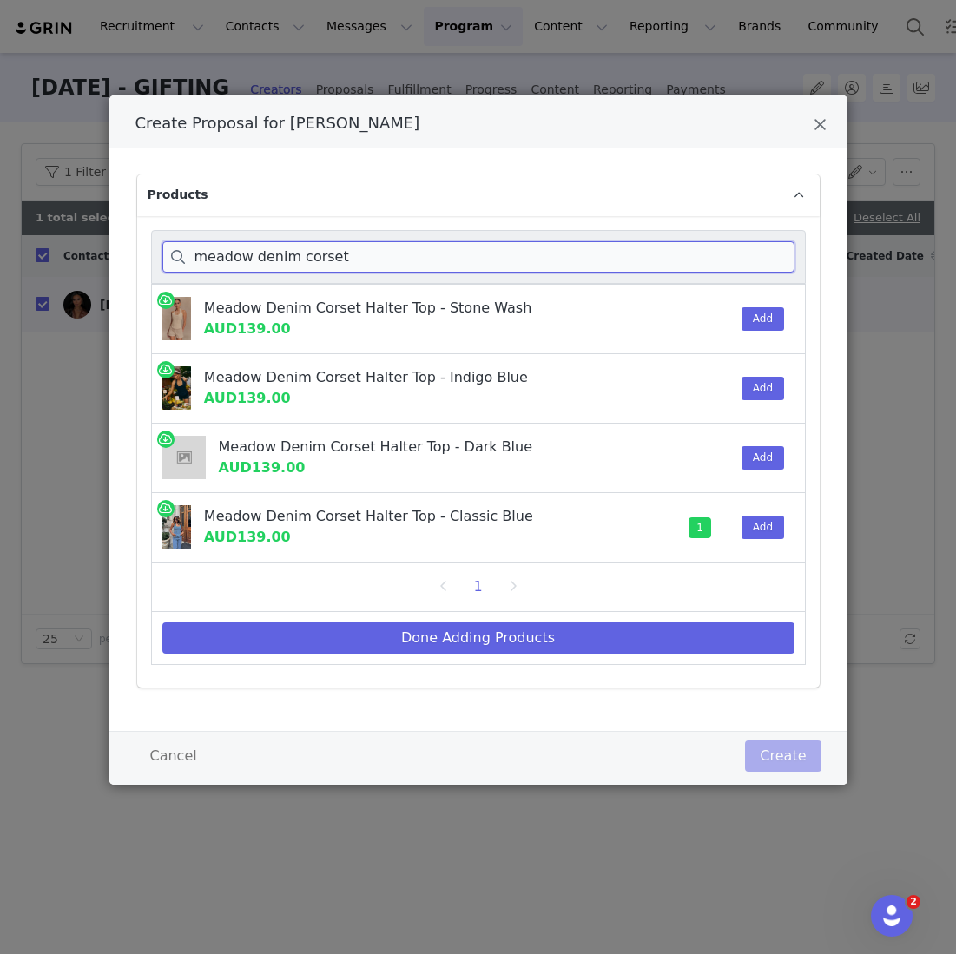
drag, startPoint x: 366, startPoint y: 264, endPoint x: 34, endPoint y: 248, distance: 333.0
click at [34, 248] on div "Create Proposal for Tayla He Products meadow denim corset Meadow Denim Corset H…" at bounding box center [478, 477] width 956 height 954
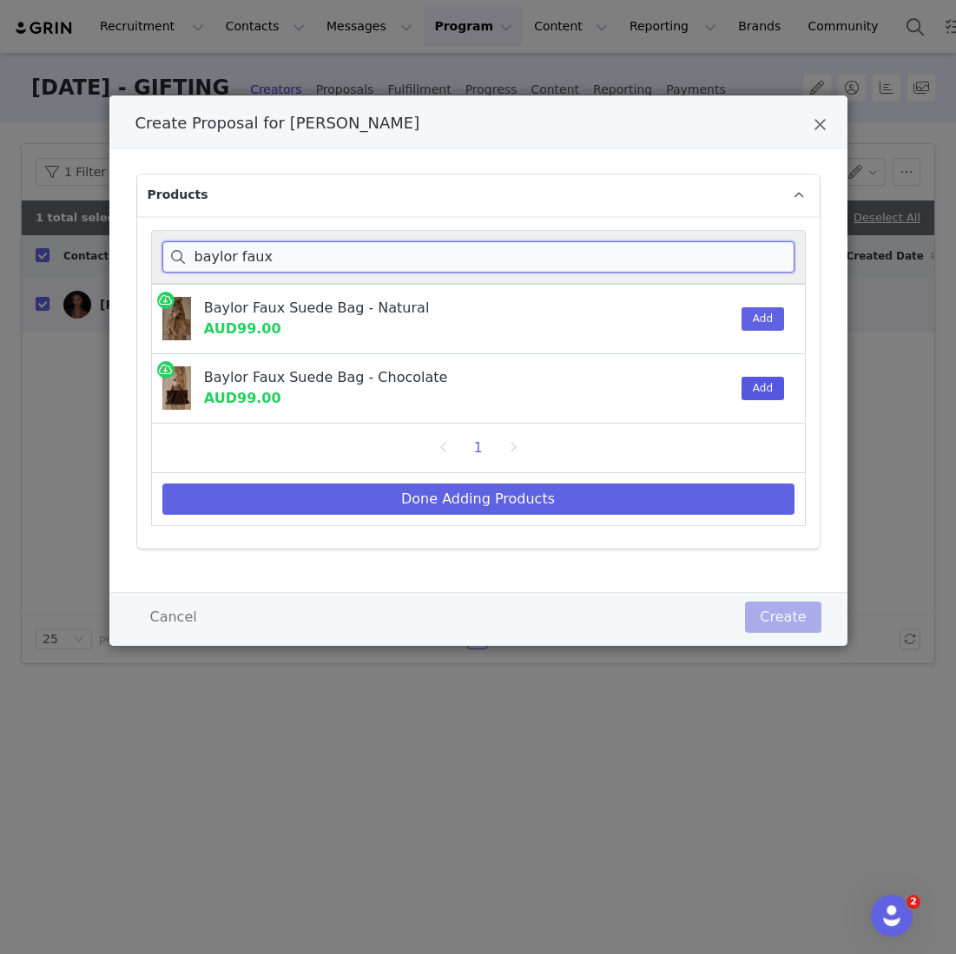
type input "baylor faux"
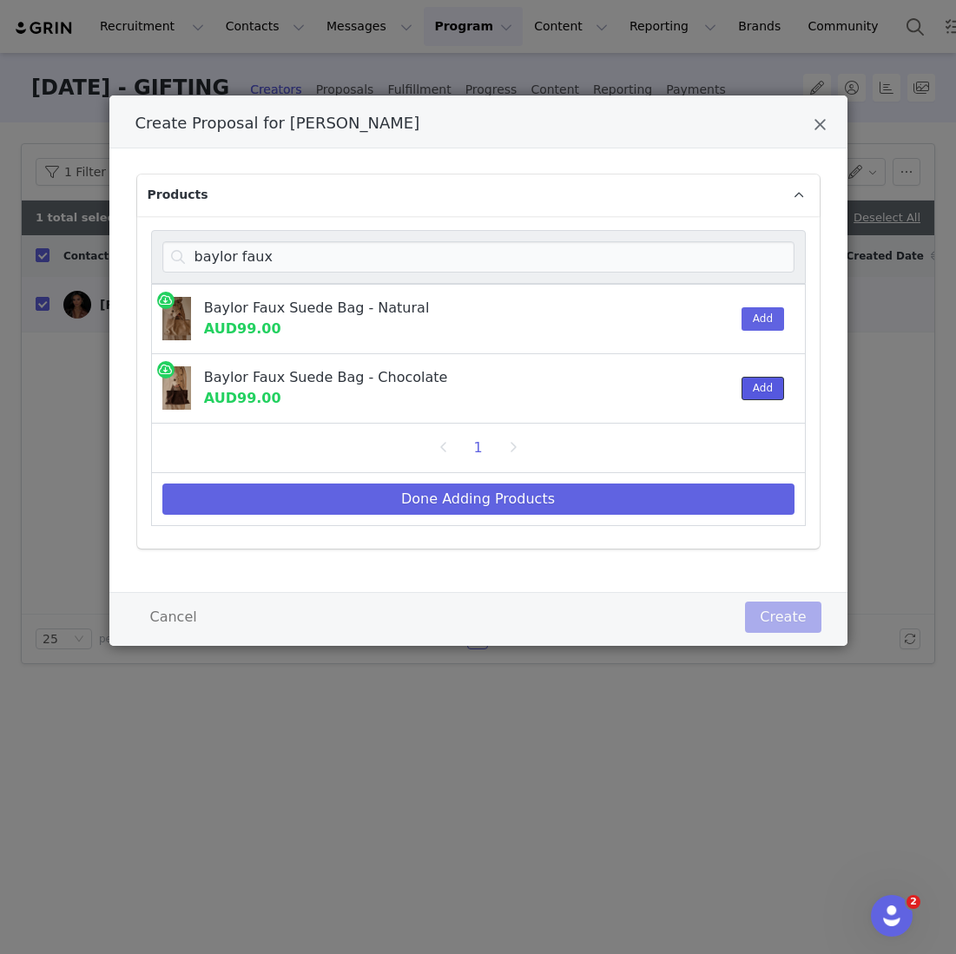
click at [769, 393] on button "Add" at bounding box center [763, 388] width 43 height 23
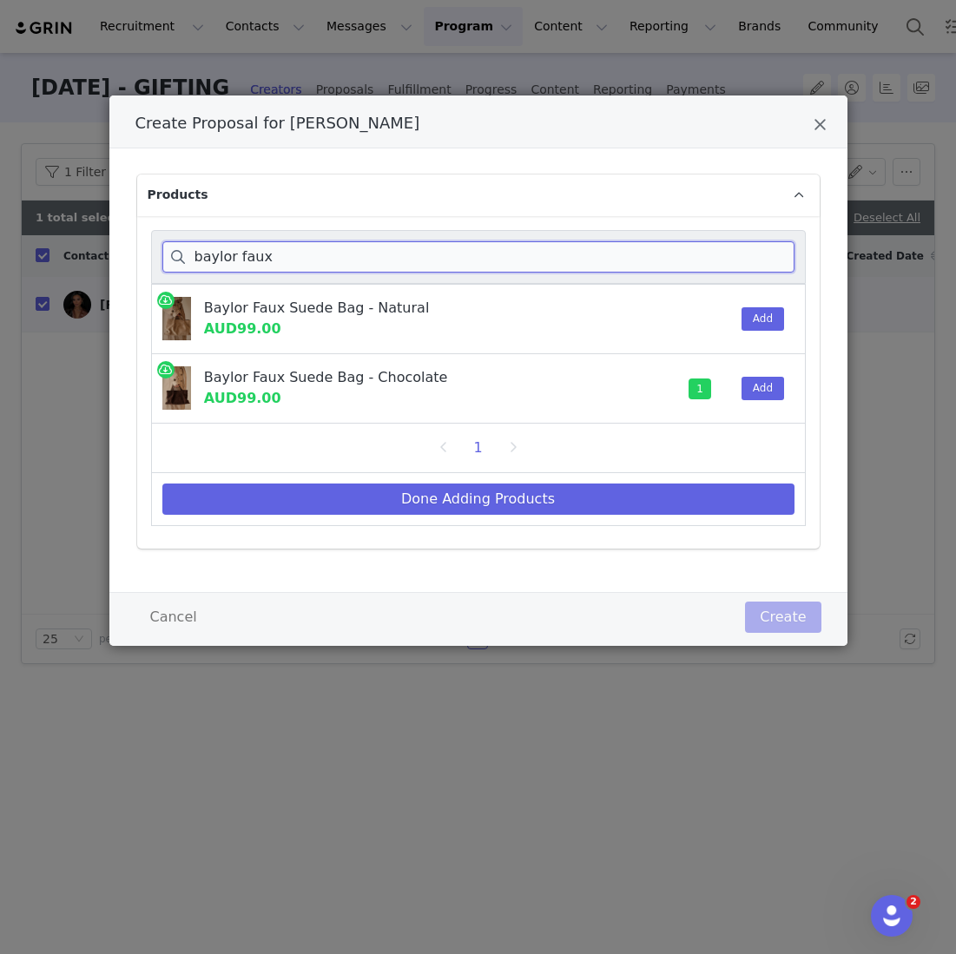
drag, startPoint x: 313, startPoint y: 259, endPoint x: -3, endPoint y: 259, distance: 315.2
click at [0, 259] on html "Recruitment Recruitment Creator Search Curated Lists Landing Pages Web Extensio…" at bounding box center [478, 477] width 956 height 954
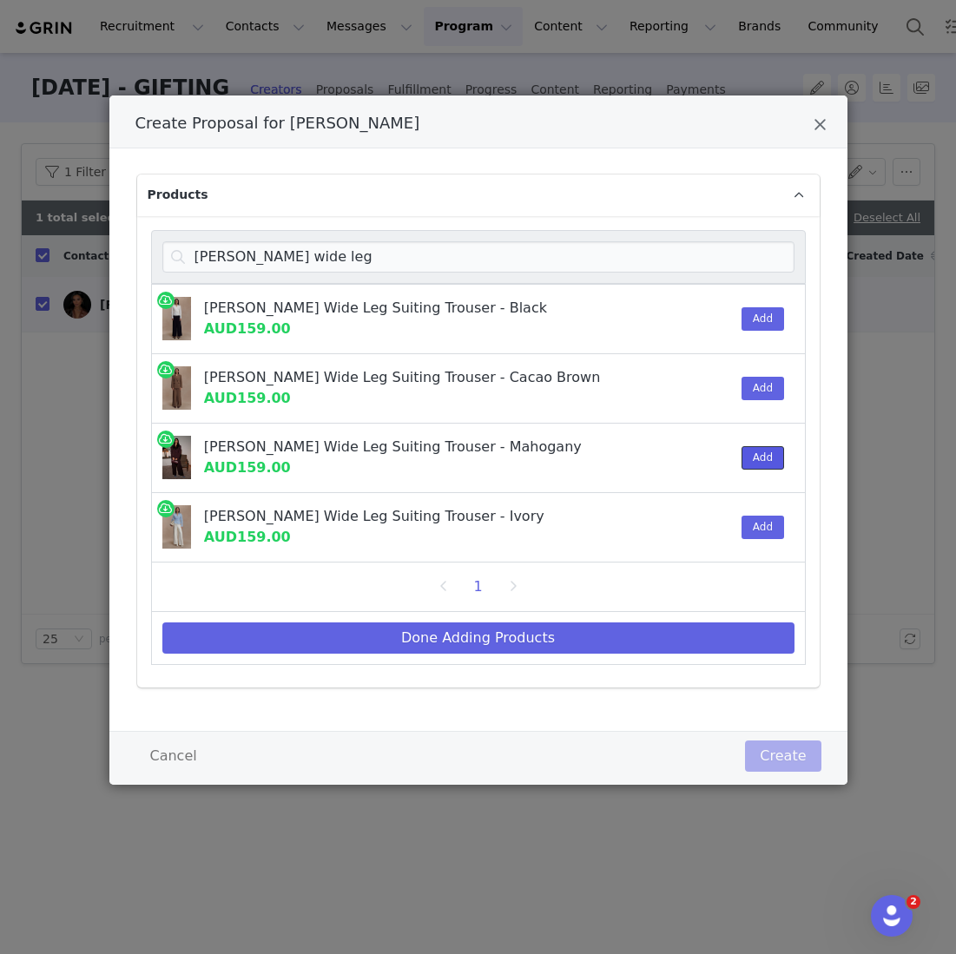
click at [762, 455] on button "Add" at bounding box center [763, 457] width 43 height 23
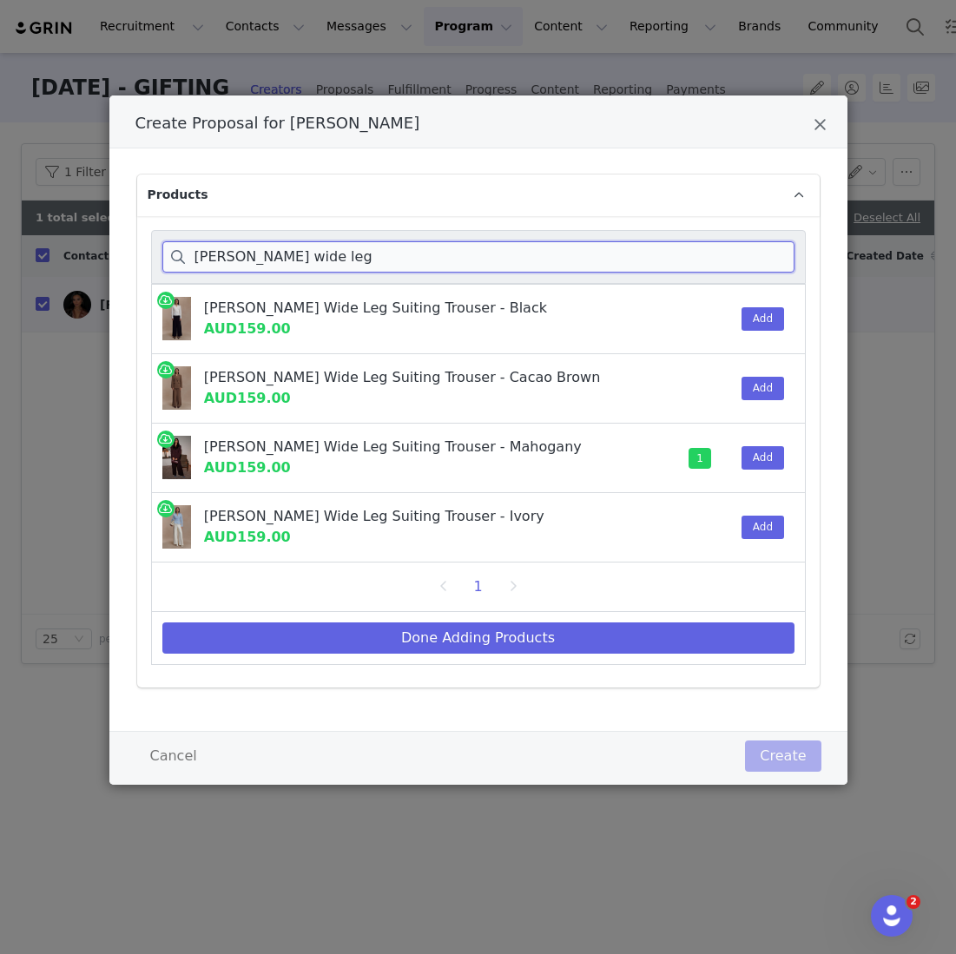
click at [360, 272] on input "[PERSON_NAME] wide leg" at bounding box center [478, 256] width 632 height 31
drag, startPoint x: 360, startPoint y: 272, endPoint x: 94, endPoint y: 195, distance: 276.7
click at [98, 197] on div "Create Proposal for Tayla He Products [PERSON_NAME] wide leg [PERSON_NAME] Wide…" at bounding box center [478, 477] width 956 height 954
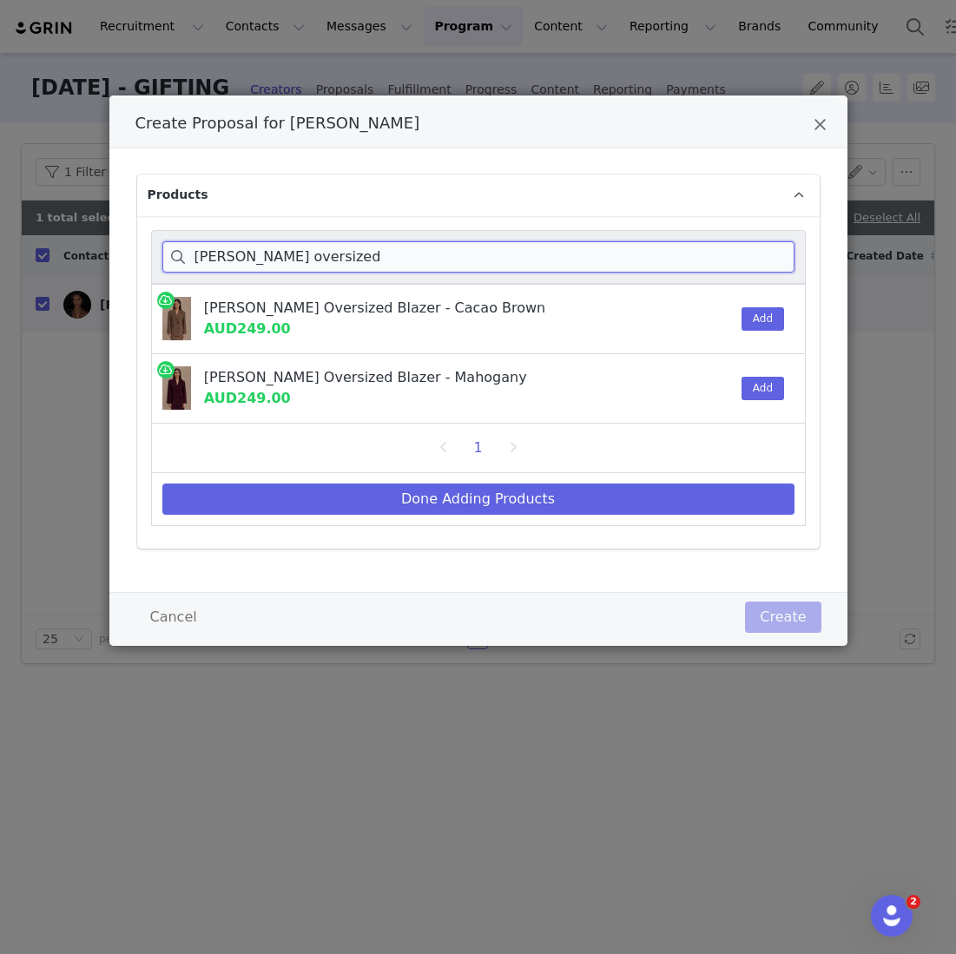
type input "[PERSON_NAME] oversized"
click at [787, 387] on div "[PERSON_NAME] Oversized Blazer - Mahogany AUD249.00 Add" at bounding box center [478, 388] width 655 height 69
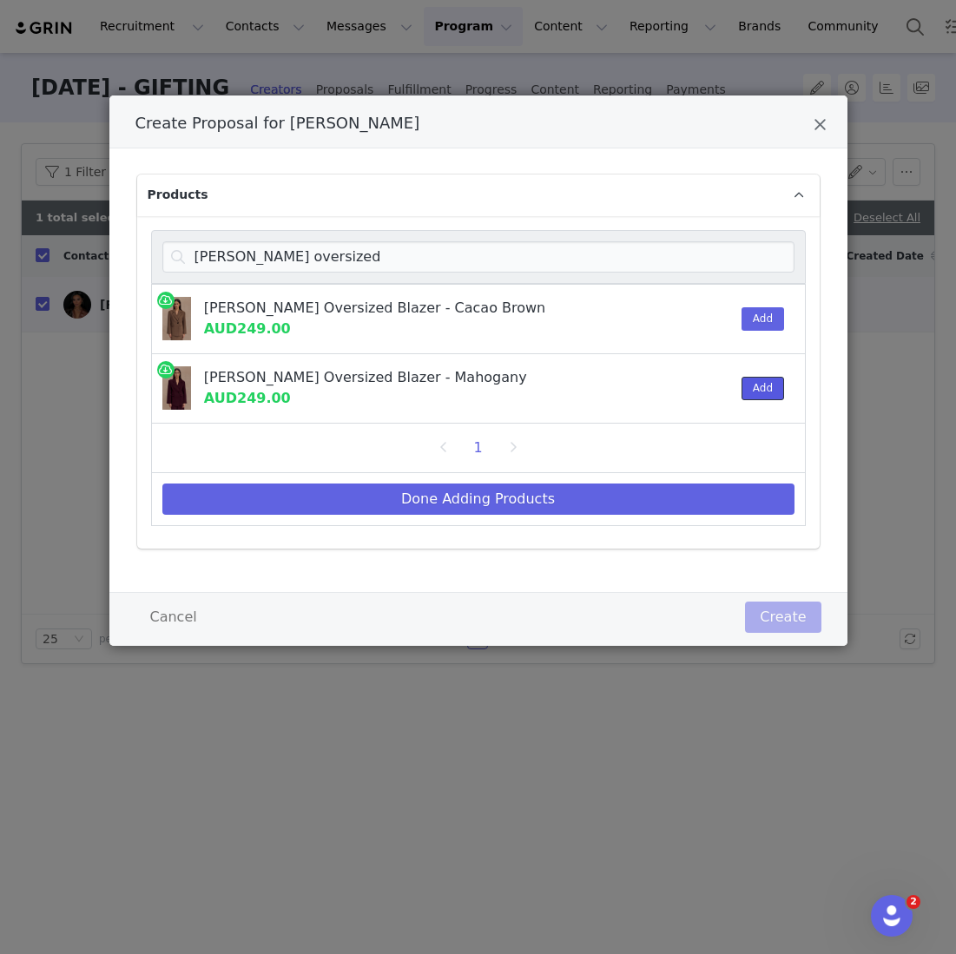
click at [775, 386] on button "Add" at bounding box center [763, 388] width 43 height 23
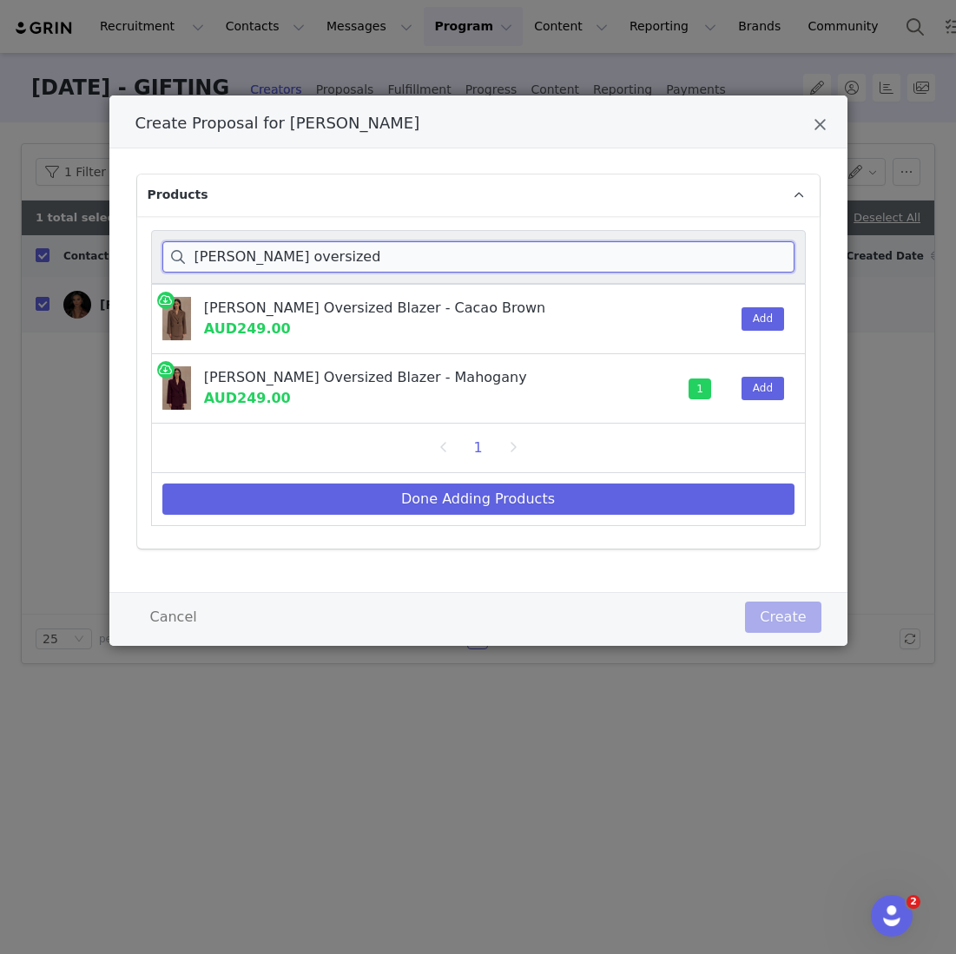
drag, startPoint x: 346, startPoint y: 260, endPoint x: 107, endPoint y: 260, distance: 238.8
click at [107, 260] on div "Create Proposal for Tayla He Products mateo oversized [PERSON_NAME] Oversized B…" at bounding box center [478, 477] width 956 height 954
type input "[PERSON_NAME] tie back"
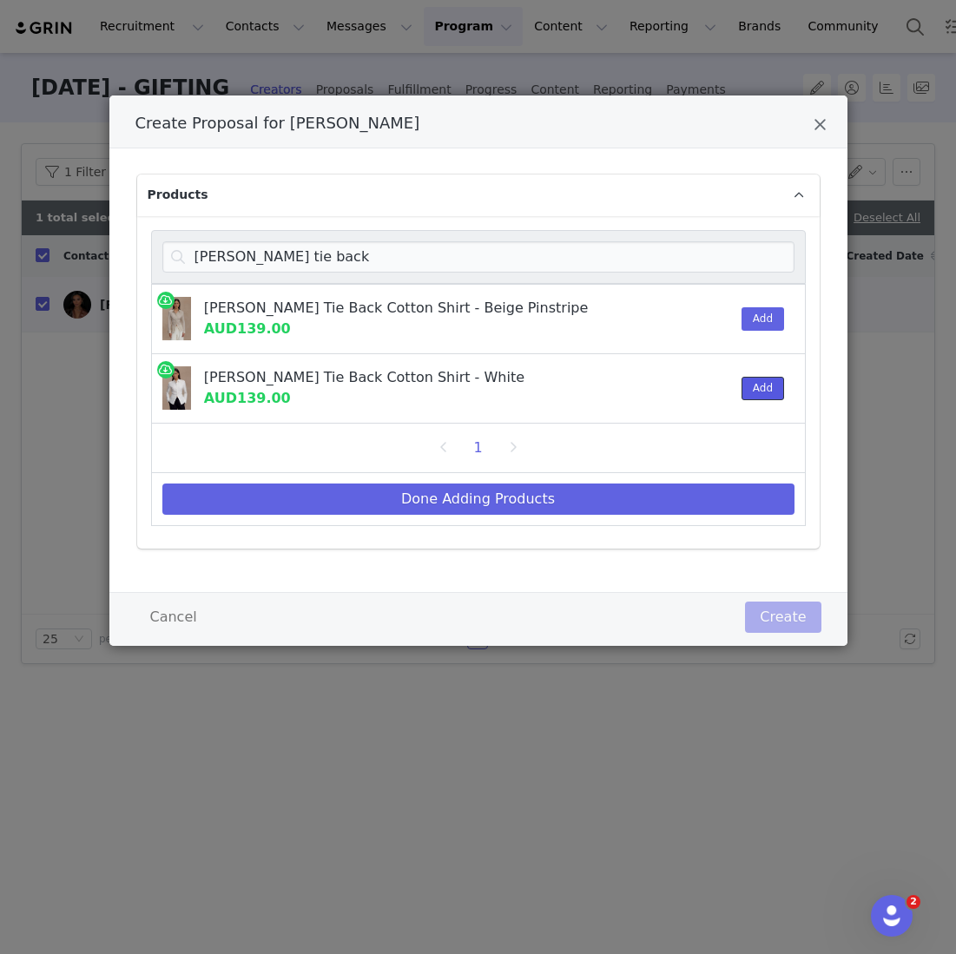
click at [769, 377] on button "Add" at bounding box center [763, 388] width 43 height 23
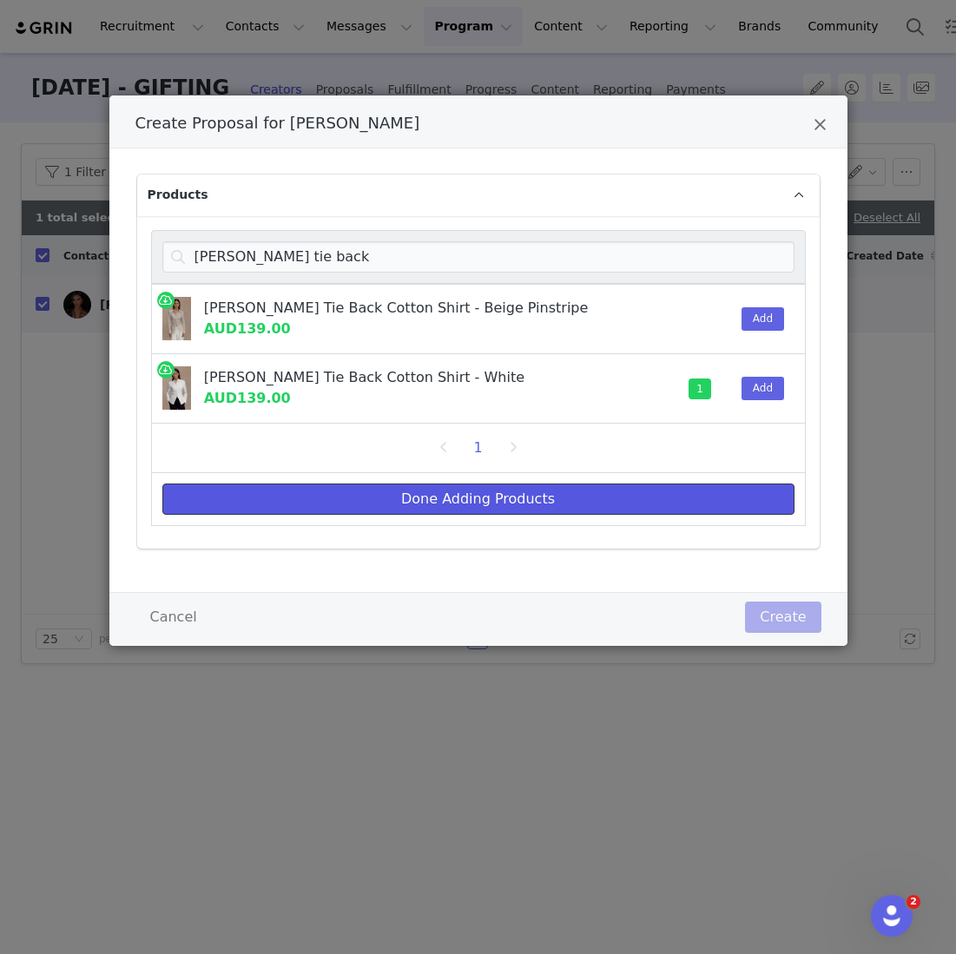
click at [604, 507] on button "Done Adding Products" at bounding box center [478, 499] width 632 height 31
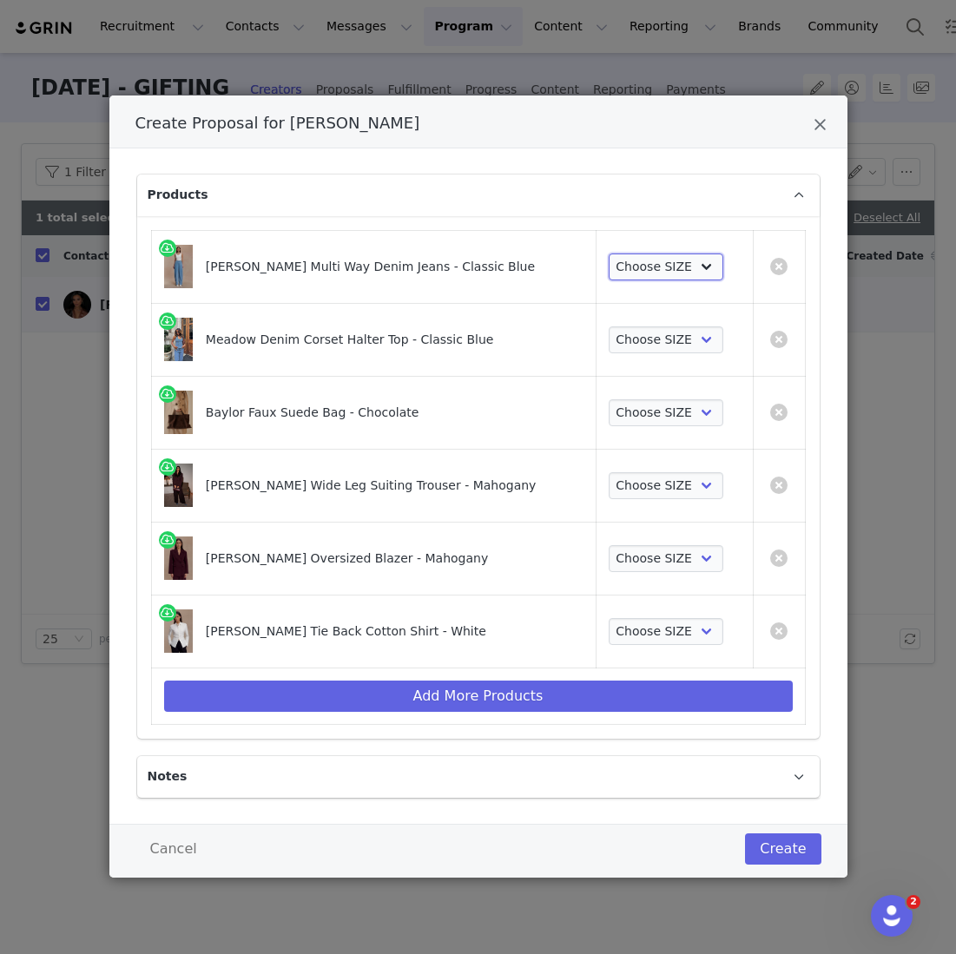
click at [652, 260] on select "Choose SIZE 22 23 24 25 26 27 28 29 30 31 32 33 34 35 36" at bounding box center [666, 268] width 115 height 28
select select "27696244"
click at [609, 254] on select "Choose SIZE 22 23 24 25 26 27 28 29 30 31 32 33 34 35 36" at bounding box center [666, 268] width 115 height 28
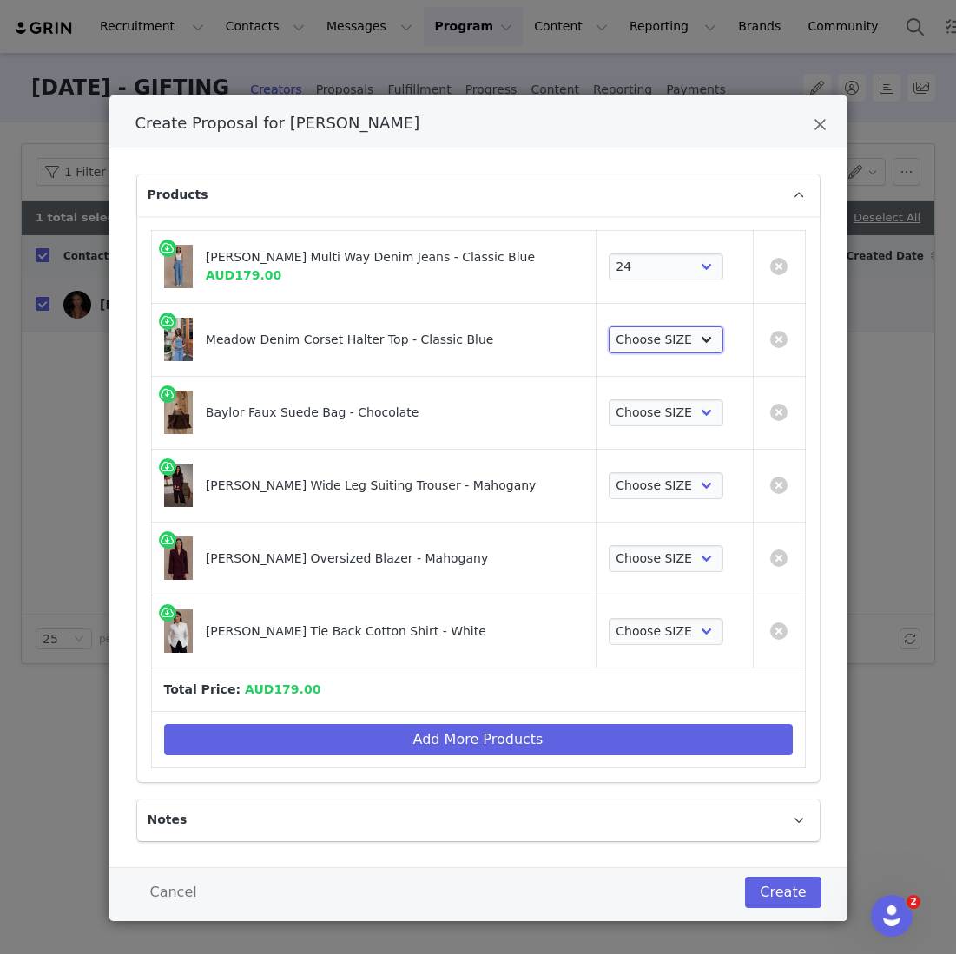
click at [639, 337] on select "Choose SIZE XXS XS S M L XL XXL 3XL" at bounding box center [666, 341] width 115 height 28
select select "27861659"
click at [609, 327] on select "Choose SIZE XXS XS S M L XL XXL 3XL" at bounding box center [666, 341] width 115 height 28
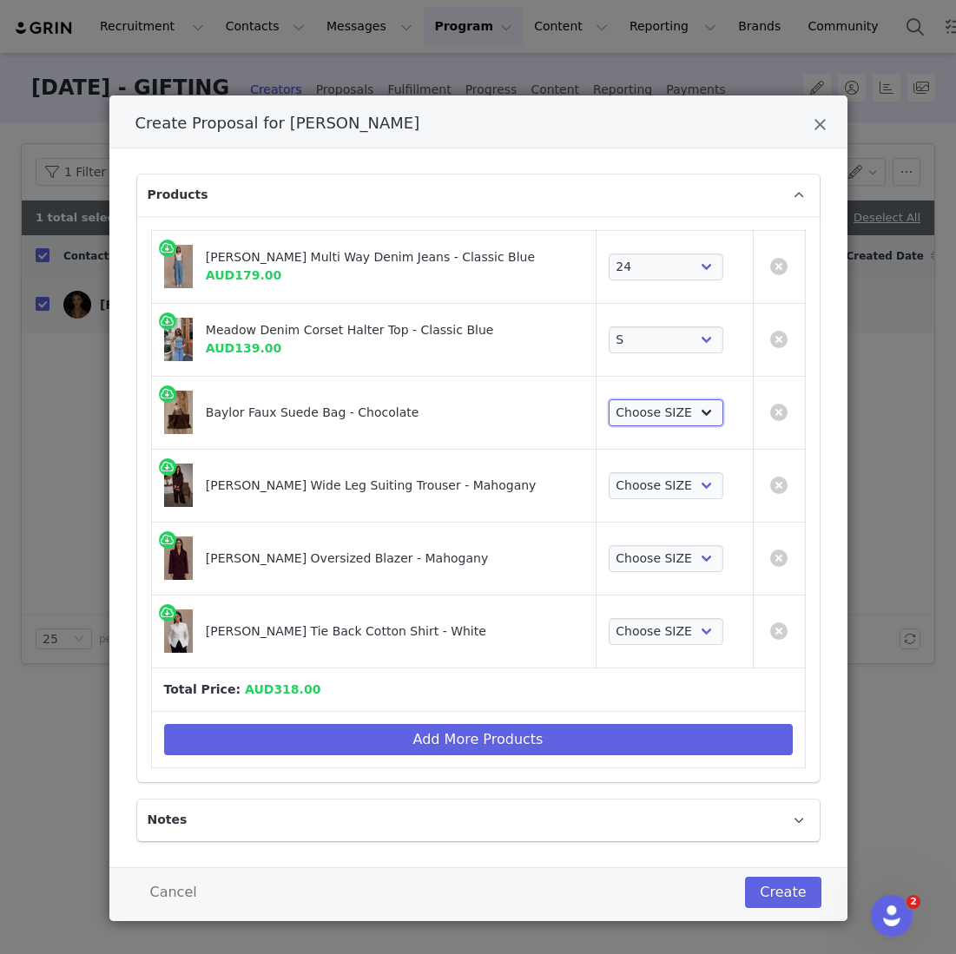
click at [621, 410] on select "Choose SIZE One Size" at bounding box center [666, 413] width 115 height 28
select select "26434290"
click at [609, 399] on select "Choose SIZE One Size" at bounding box center [666, 413] width 115 height 28
click at [625, 458] on td "Choose SIZE XXS XS S M L XL XXL 3XL" at bounding box center [674, 485] width 157 height 73
click at [622, 481] on select "Choose SIZE XXS XS S M L XL XXL 3XL" at bounding box center [666, 486] width 115 height 28
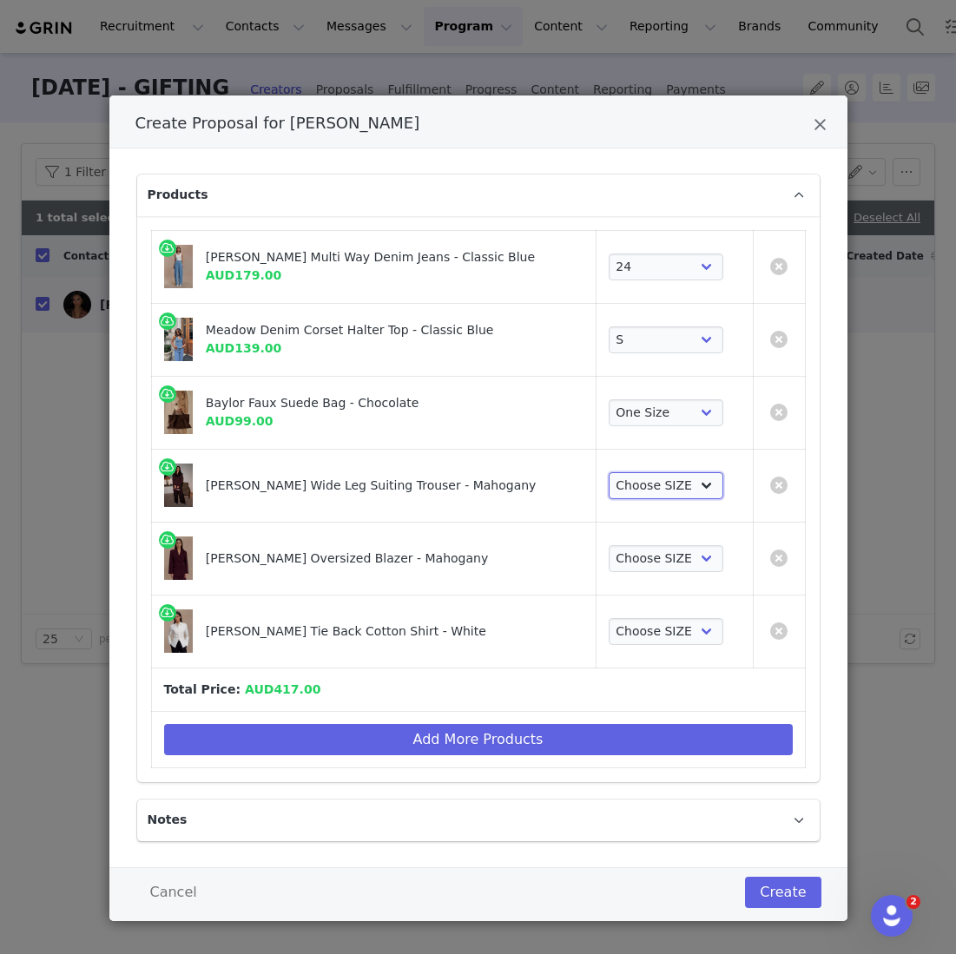
select select "27695181"
click at [609, 472] on select "Choose SIZE XXS XS S M L XL XXL 3XL" at bounding box center [666, 486] width 115 height 28
click at [623, 549] on select "Choose SIZE XXS XS S M L XL XXL 3XL" at bounding box center [666, 559] width 115 height 28
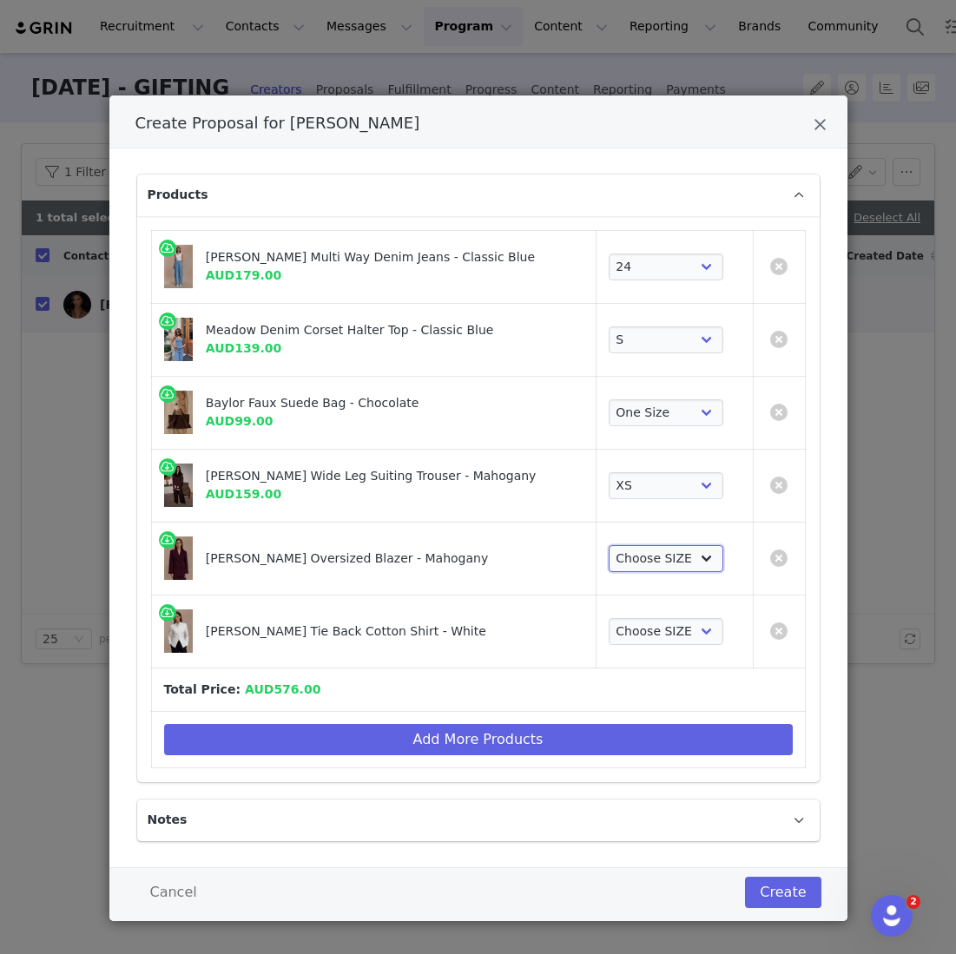
select select "27696326"
click at [609, 545] on select "Choose SIZE XXS XS S M L XL XXL 3XL" at bounding box center [666, 559] width 115 height 28
click at [623, 620] on select "Choose SIZE XXS XS S M L XL XXL 3XL" at bounding box center [666, 632] width 115 height 28
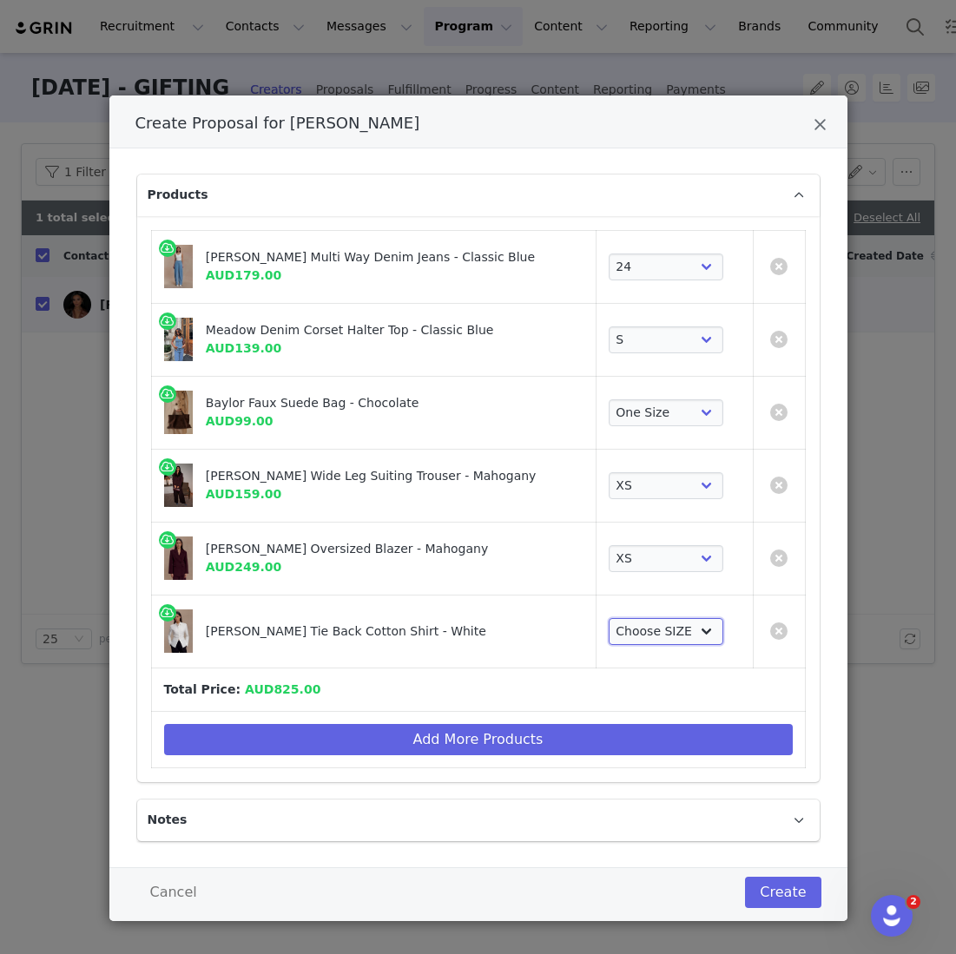
select select "27694648"
click at [609, 618] on select "Choose SIZE XXS XS S M L XL XXL 3XL" at bounding box center [666, 632] width 115 height 28
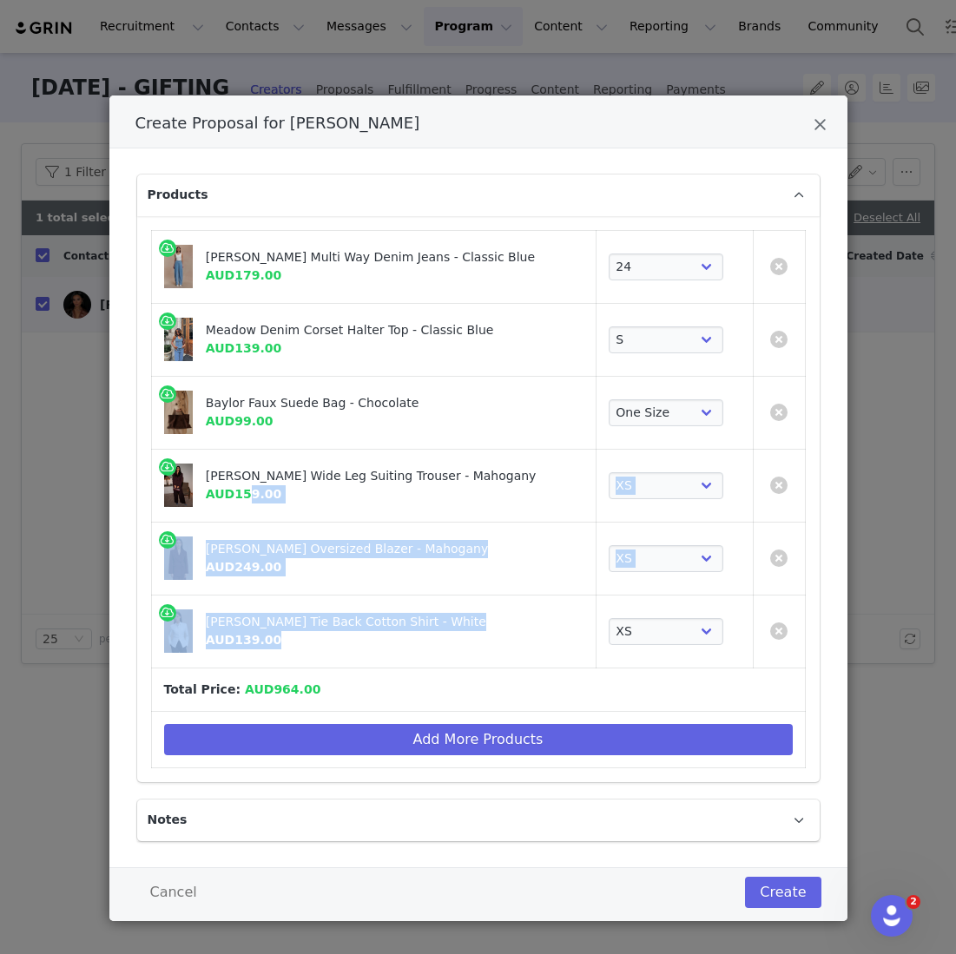
drag, startPoint x: 422, startPoint y: 631, endPoint x: 252, endPoint y: 498, distance: 215.9
click at [252, 498] on table "[PERSON_NAME] Multi Way Denim Jeans - Classic Blue AUD179.00 Choose SIZE 22 23 …" at bounding box center [478, 499] width 655 height 538
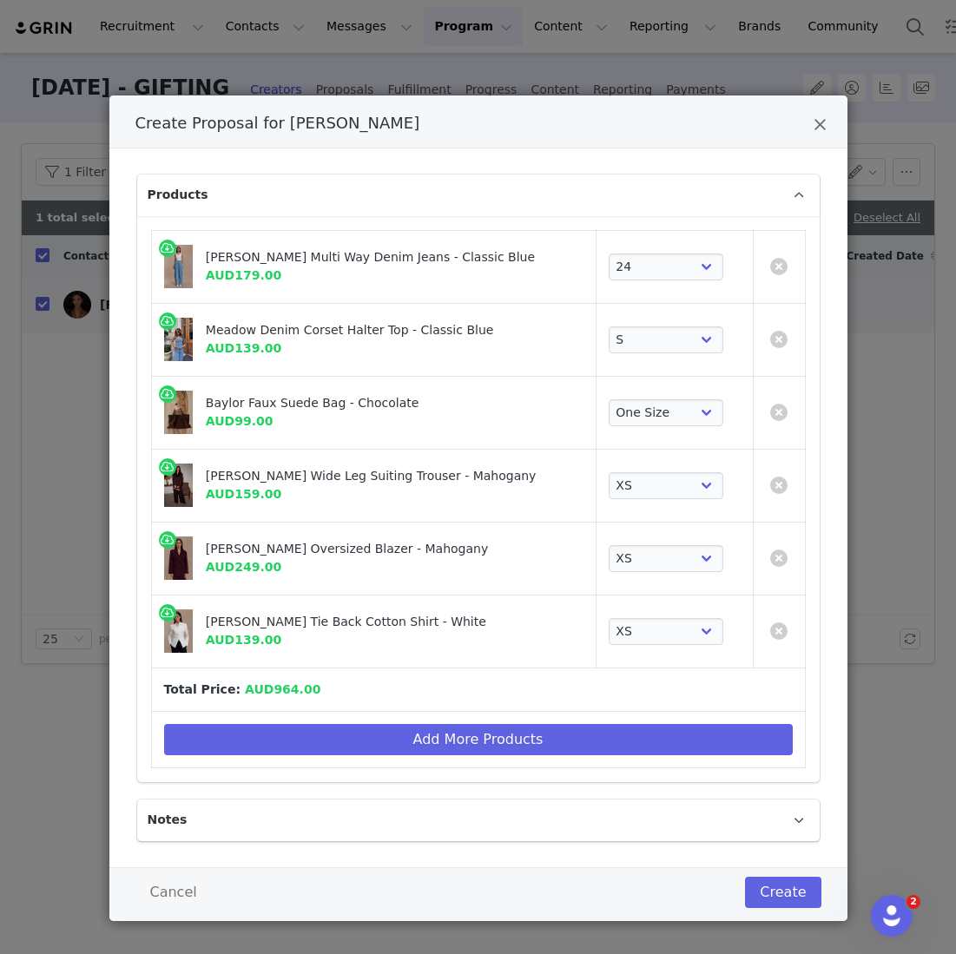
click at [248, 444] on table "[PERSON_NAME] Multi Way Denim Jeans - Classic Blue AUD179.00 Choose SIZE 22 23 …" at bounding box center [478, 499] width 655 height 538
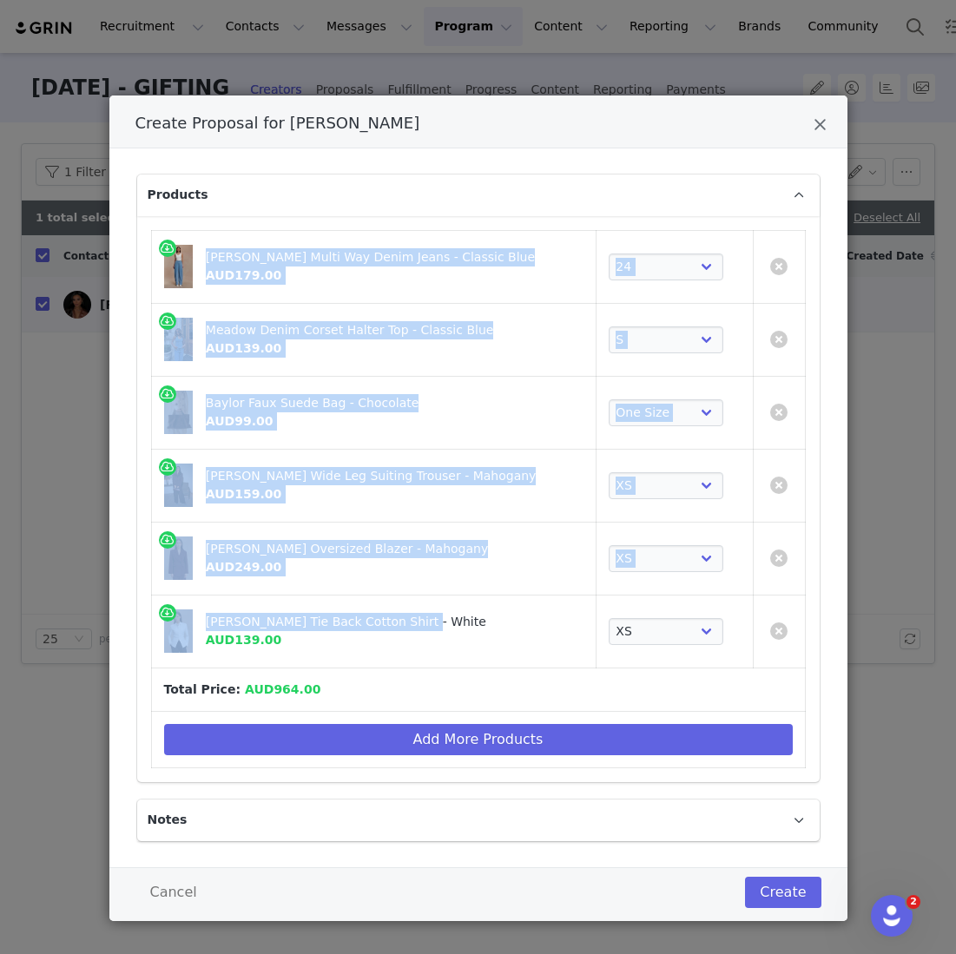
drag, startPoint x: 208, startPoint y: 258, endPoint x: 433, endPoint y: 620, distance: 426.7
click at [433, 620] on table "[PERSON_NAME] Multi Way Denim Jeans - Classic Blue AUD179.00 Choose SIZE 22 23 …" at bounding box center [478, 499] width 655 height 538
copy table "[PERSON_NAME] Multi Way Denim Jeans - Classic Blue AUD179.00 Choose SIZE 22 23 …"
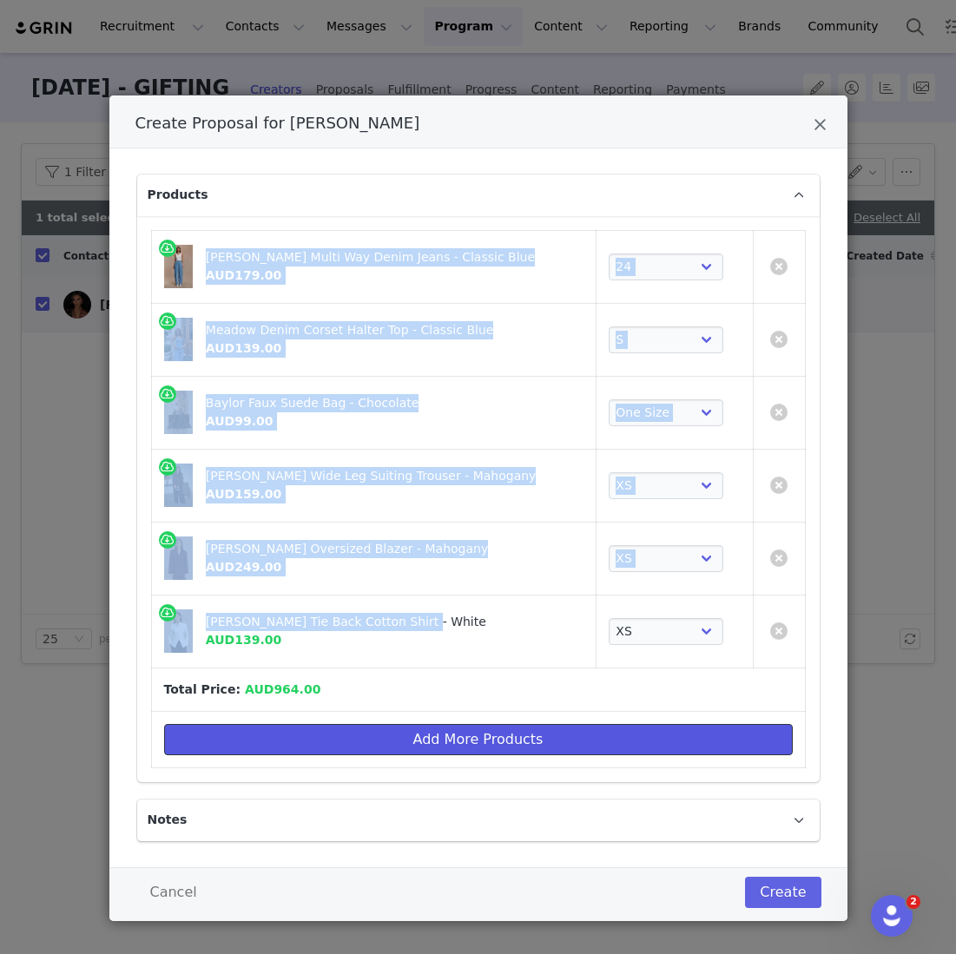
click at [323, 741] on button "Add More Products" at bounding box center [478, 739] width 629 height 31
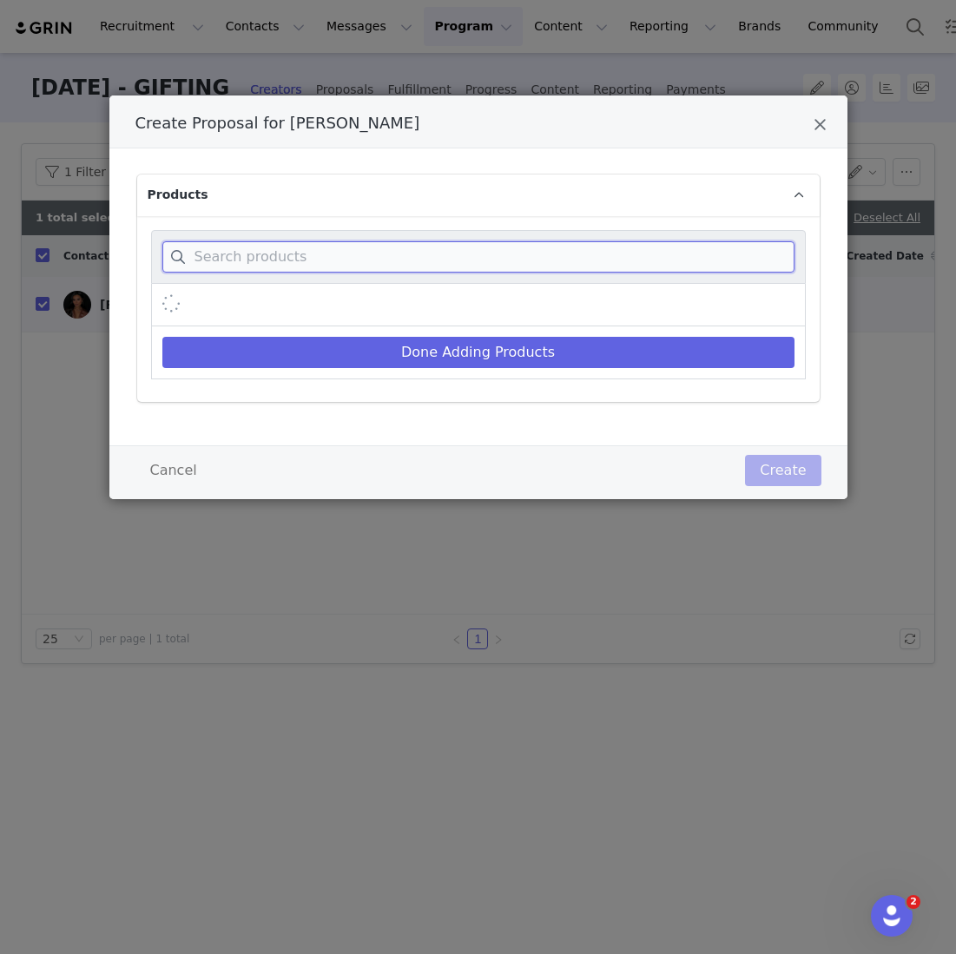
click at [438, 242] on input "Create Proposal for Tayla He" at bounding box center [478, 256] width 632 height 31
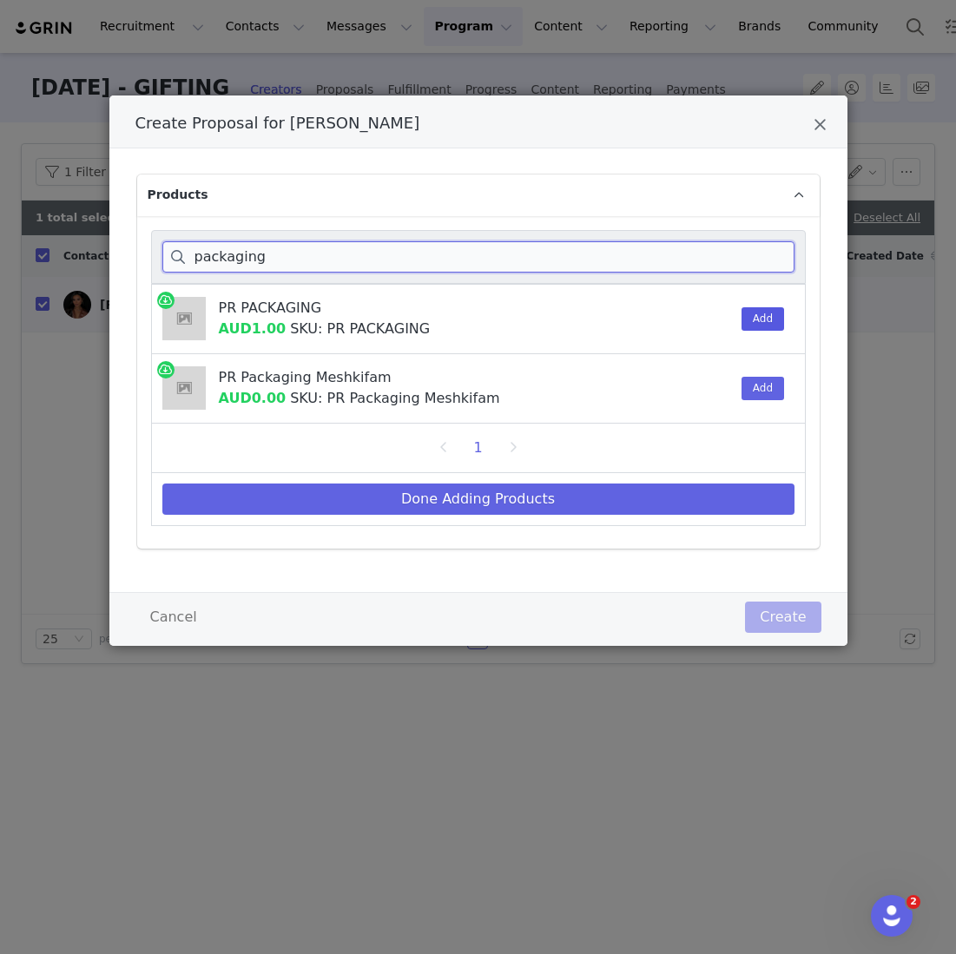
type input "packaging"
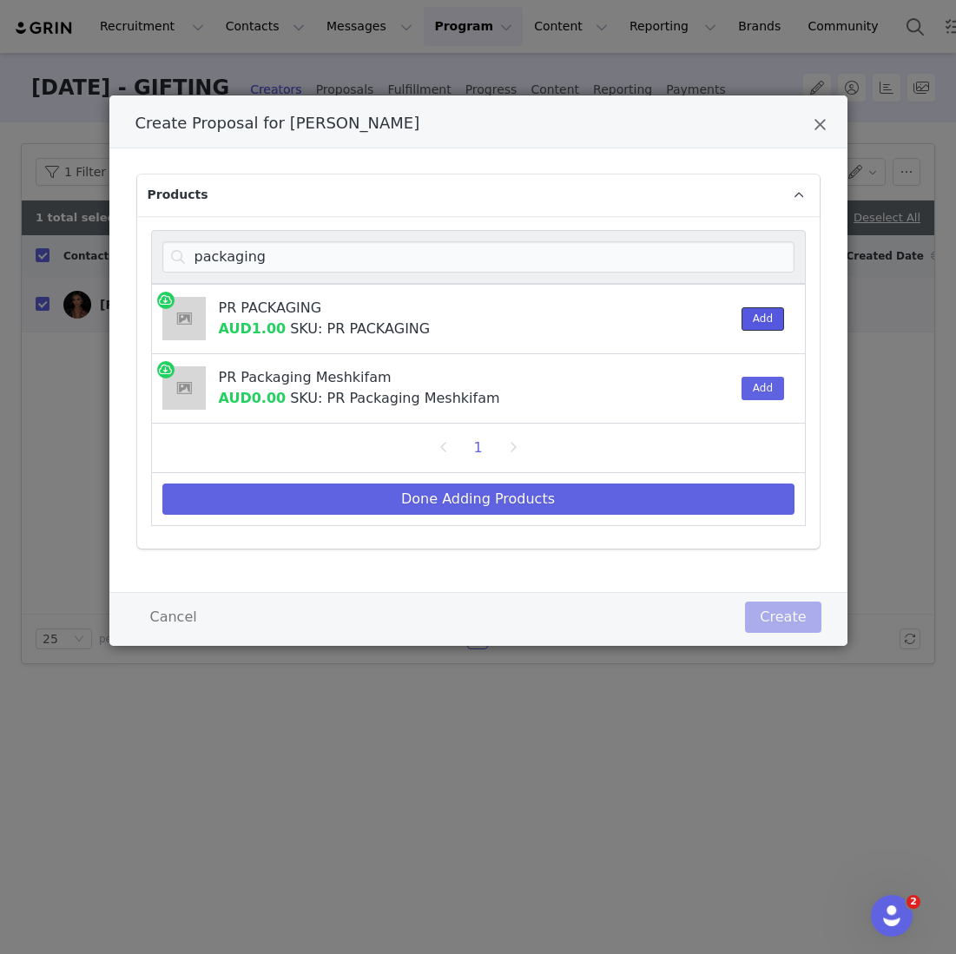
click at [757, 322] on button "Add" at bounding box center [763, 318] width 43 height 23
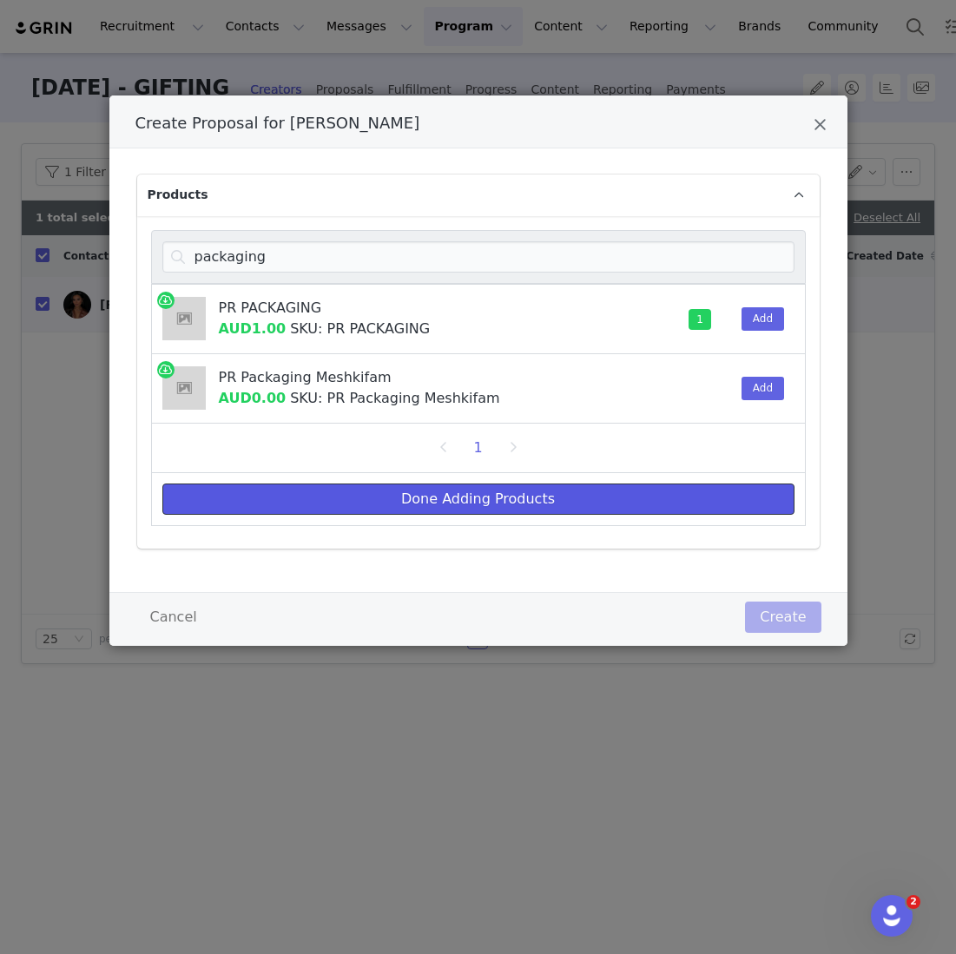
click at [673, 509] on button "Done Adding Products" at bounding box center [478, 499] width 632 height 31
select select "27696244"
select select "27861659"
select select "26434290"
select select "27695181"
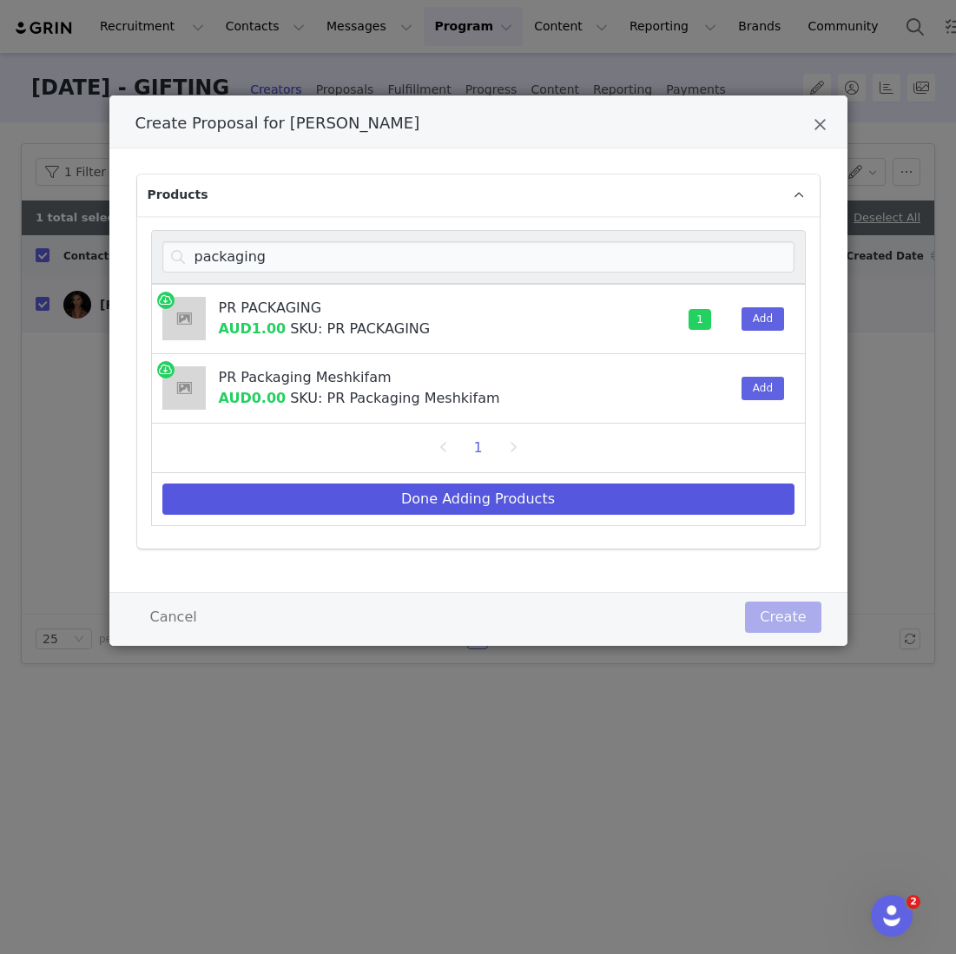
select select "27696326"
select select "27694648"
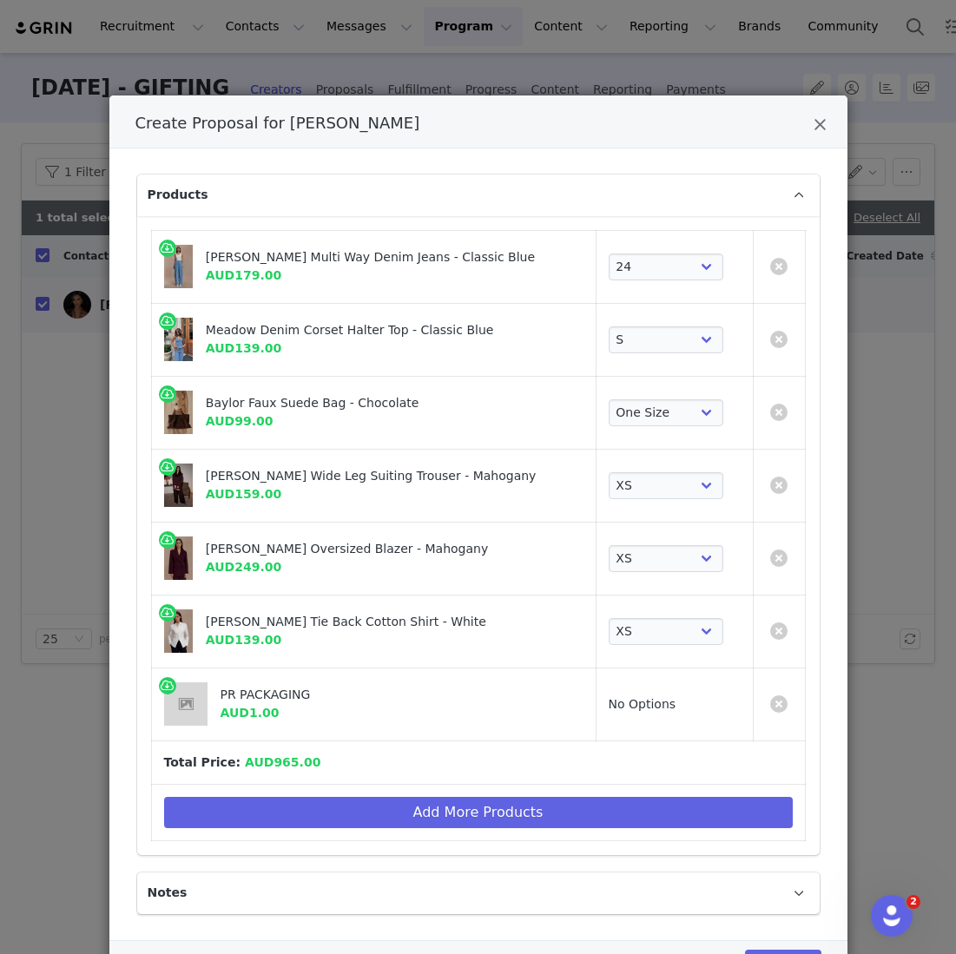
scroll to position [80, 0]
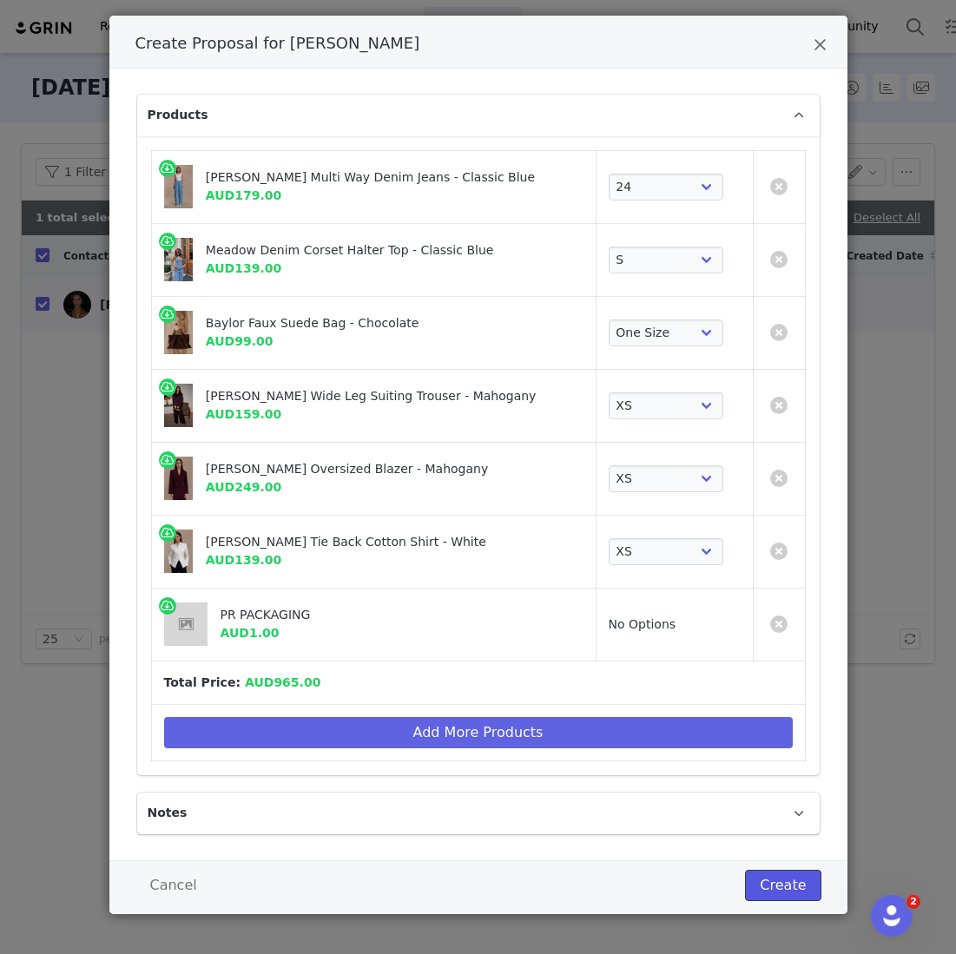
click at [787, 897] on button "Create" at bounding box center [783, 885] width 76 height 31
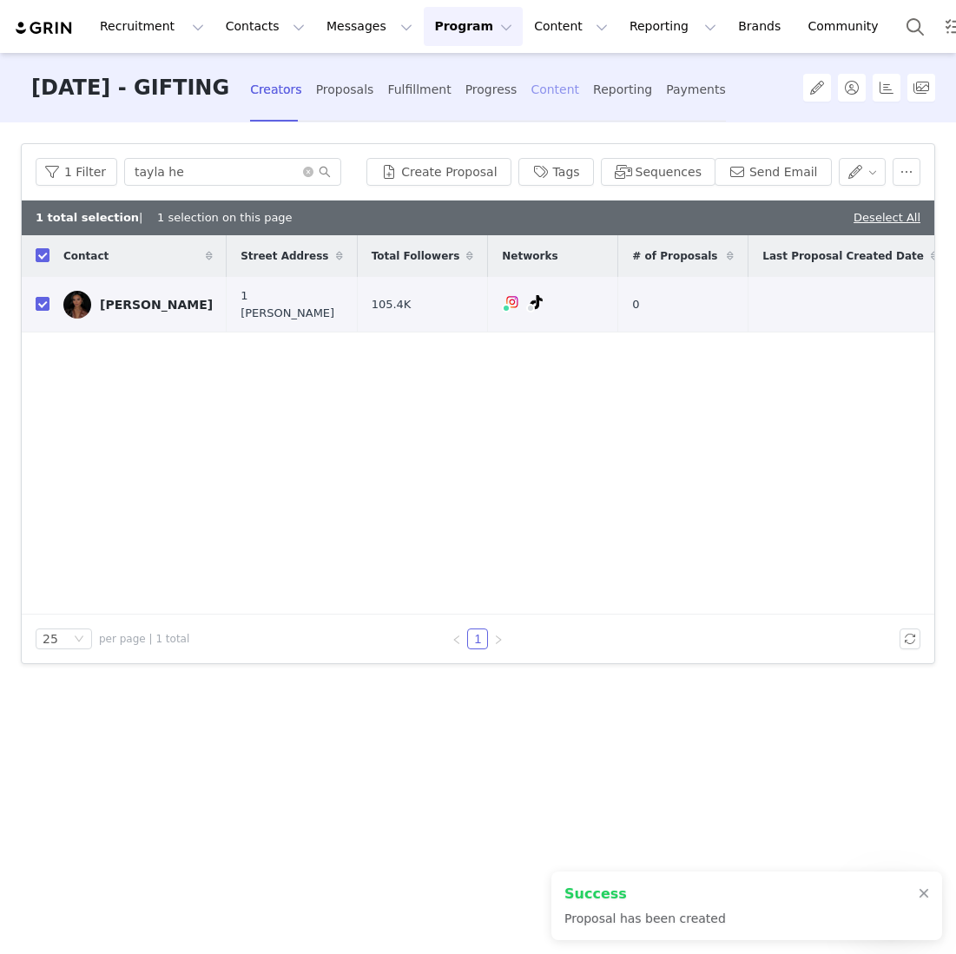
click at [551, 76] on div "Content" at bounding box center [555, 90] width 49 height 46
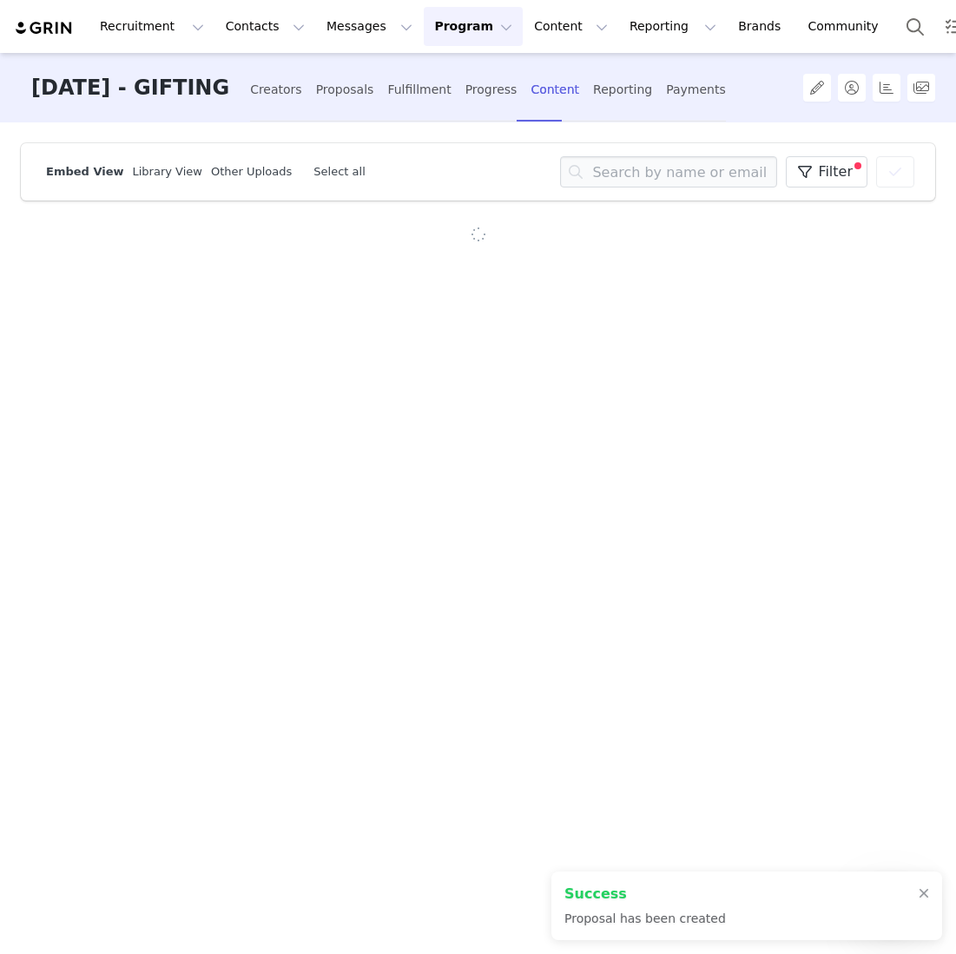
click at [478, 103] on div "Creators Proposals Fulfillment Progress Content Reporting Payments" at bounding box center [488, 90] width 476 height 46
click at [450, 93] on div "Fulfillment" at bounding box center [418, 90] width 63 height 46
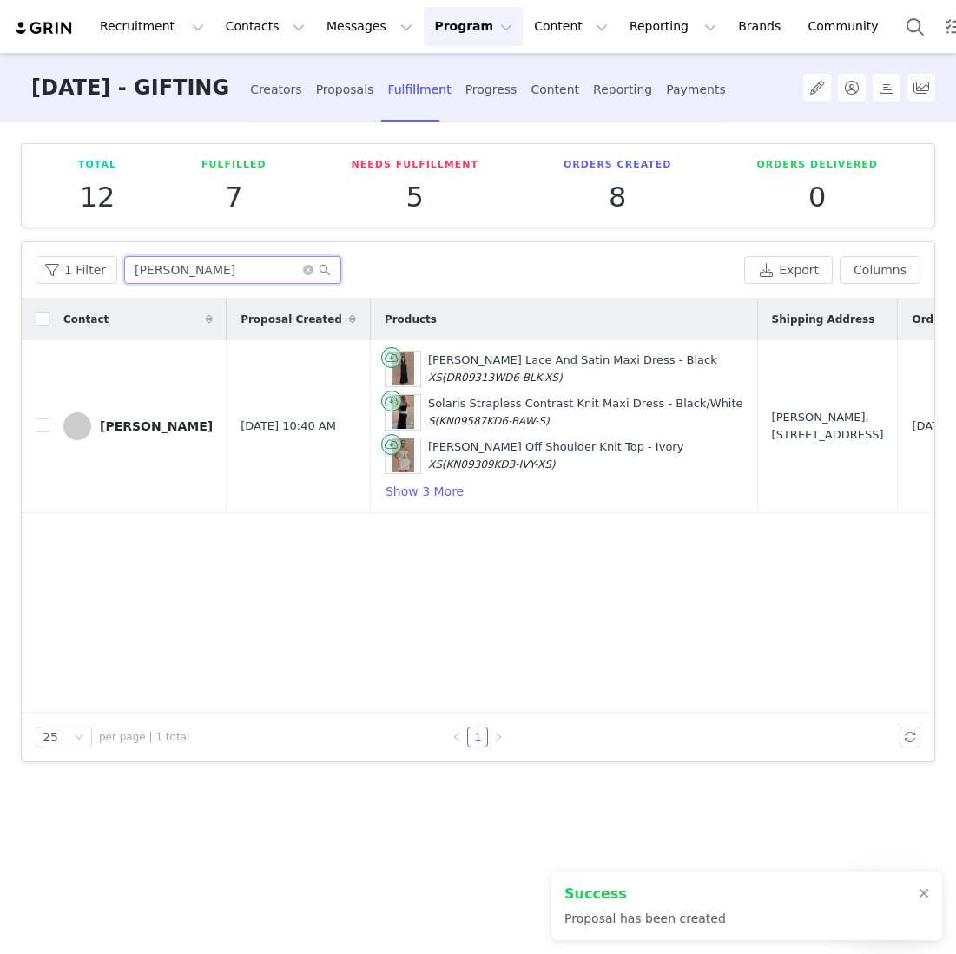
drag, startPoint x: 230, startPoint y: 275, endPoint x: -19, endPoint y: 253, distance: 250.3
click at [0, 253] on html "Recruitment Recruitment Creator Search Curated Lists Landing Pages Web Extensio…" at bounding box center [478, 477] width 956 height 954
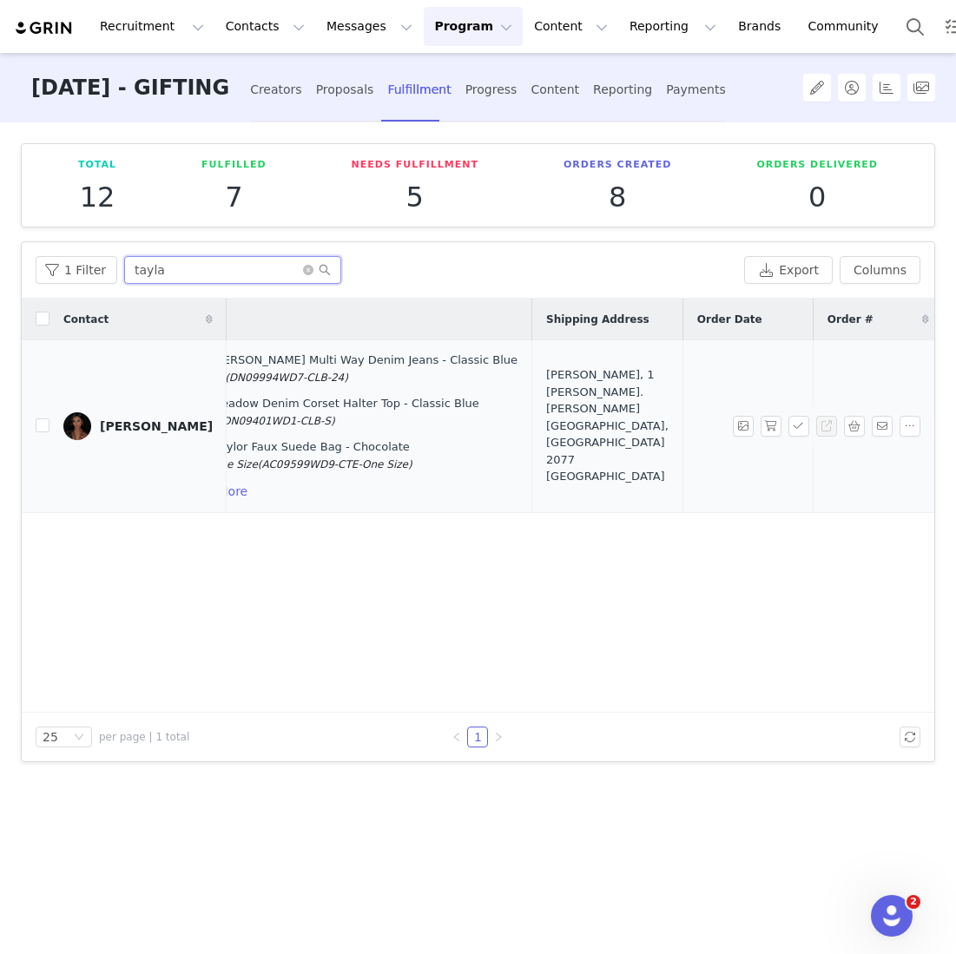
scroll to position [0, 448]
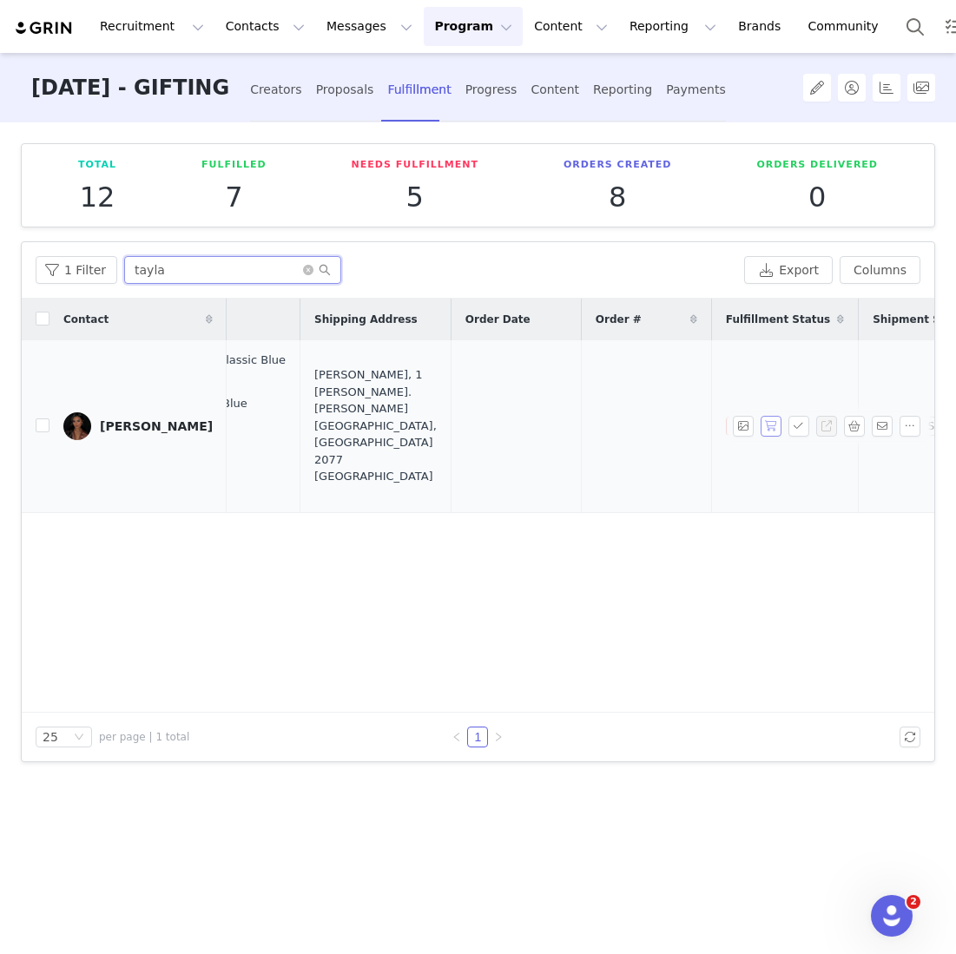
type input "tayla"
click at [778, 426] on button "button" at bounding box center [771, 426] width 21 height 21
click at [793, 426] on button "button" at bounding box center [799, 426] width 21 height 21
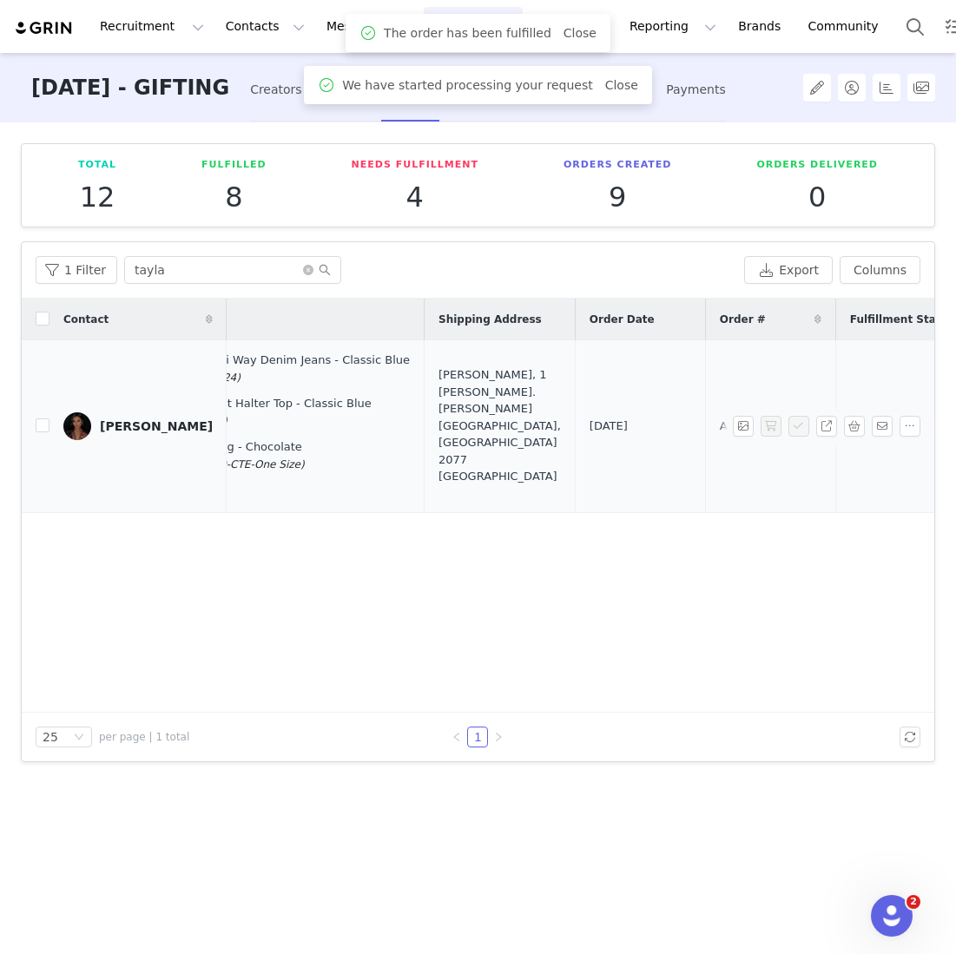
scroll to position [0, 487]
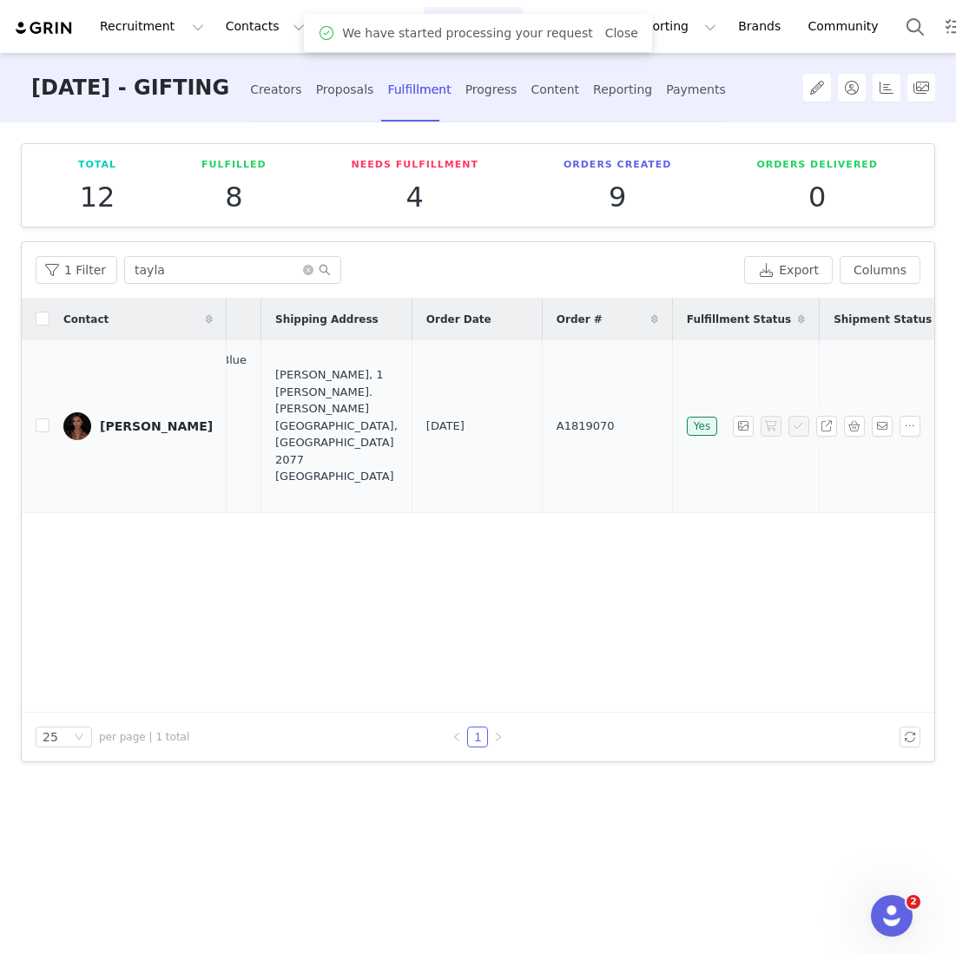
drag, startPoint x: 505, startPoint y: 423, endPoint x: 397, endPoint y: 423, distance: 107.7
click at [397, 423] on tr "Tayla He [DATE] 12:22 PM [PERSON_NAME] Multi Way Denim Jeans - Classic Blue 24 …" at bounding box center [313, 426] width 1556 height 173
copy tr "A1819070"
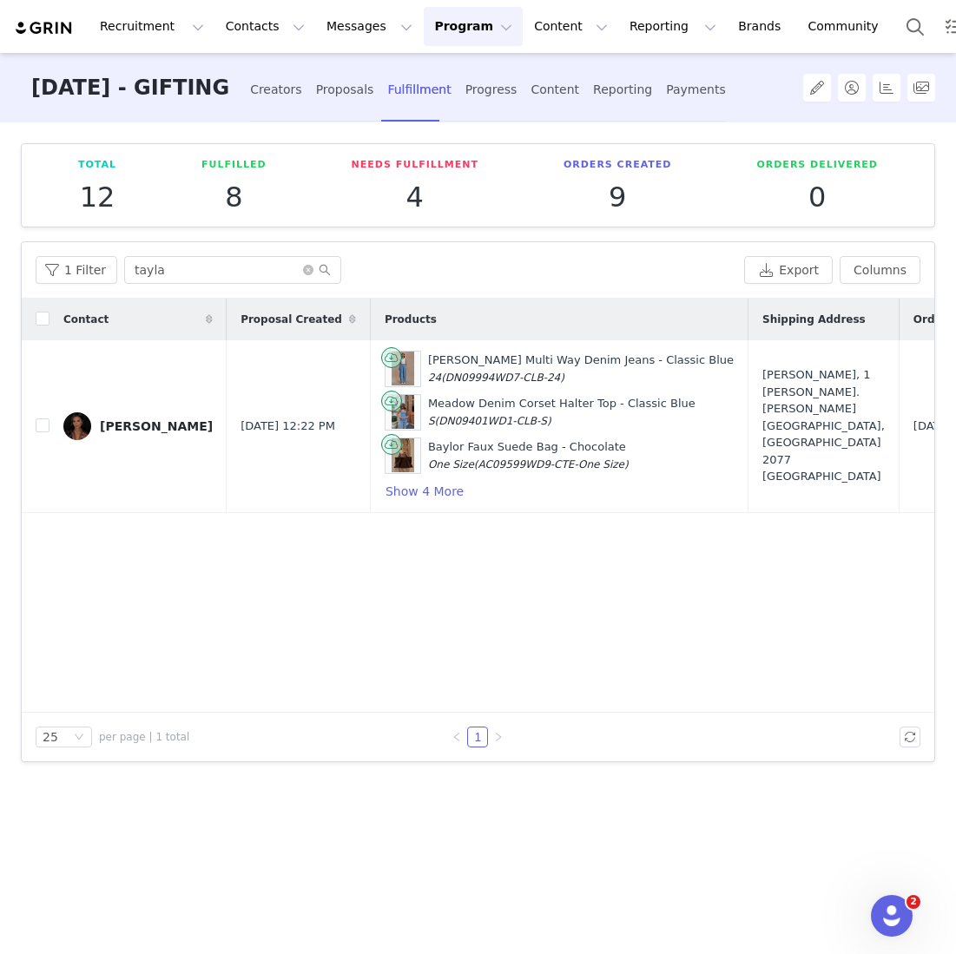
scroll to position [0, 3]
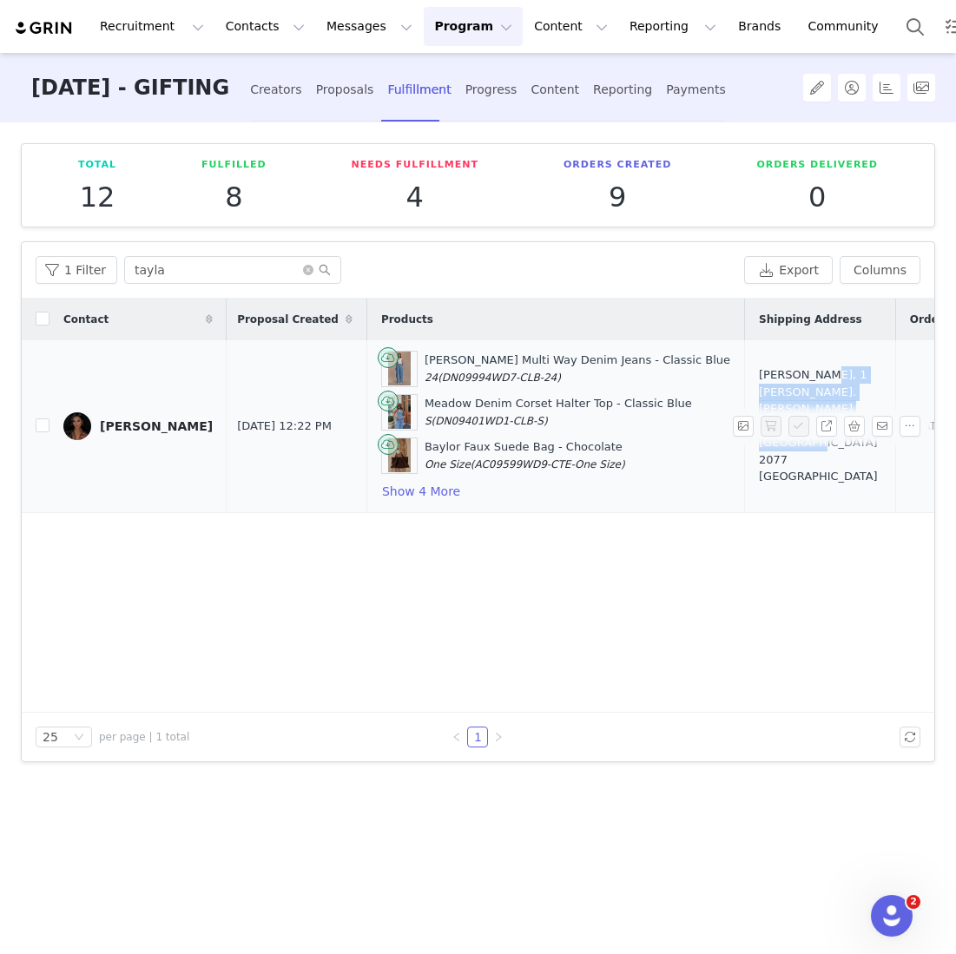
drag, startPoint x: 748, startPoint y: 453, endPoint x: 698, endPoint y: 395, distance: 76.4
click at [759, 395] on div "[PERSON_NAME], 1 [PERSON_NAME]. [PERSON_NAME][GEOGRAPHIC_DATA], [GEOGRAPHIC_DAT…" at bounding box center [820, 425] width 122 height 119
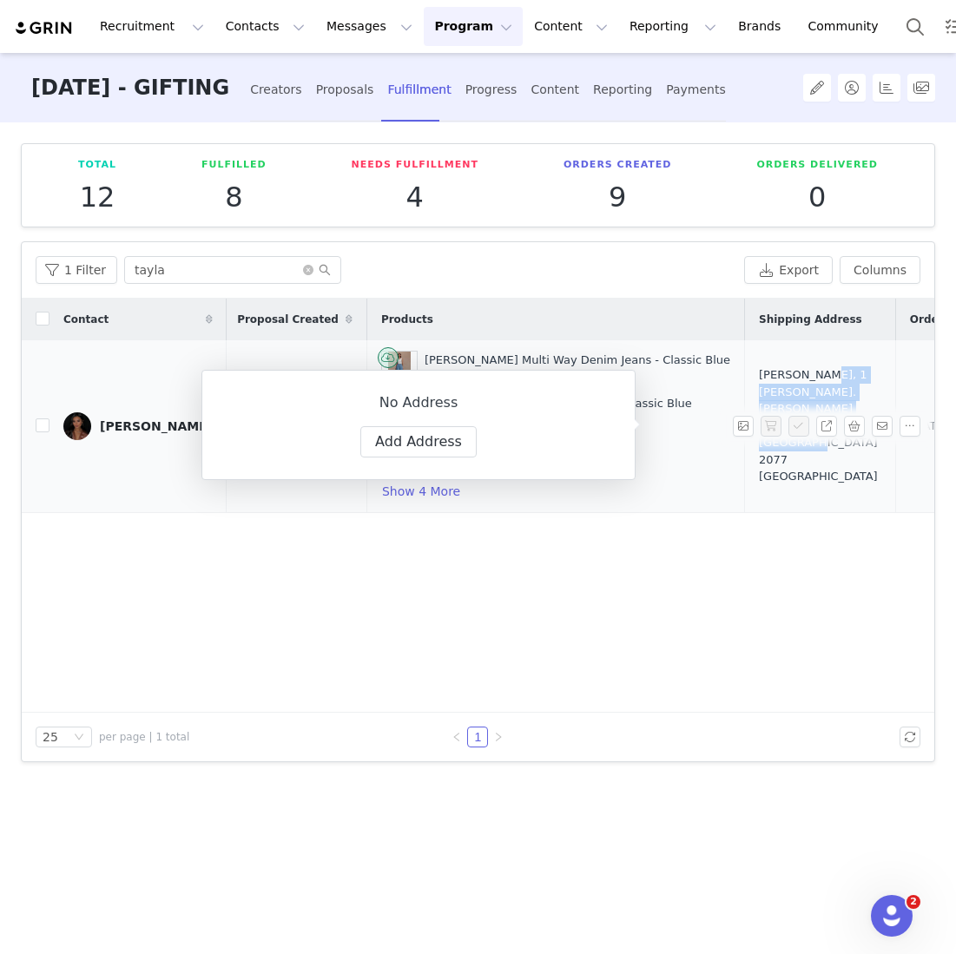
scroll to position [0, 76]
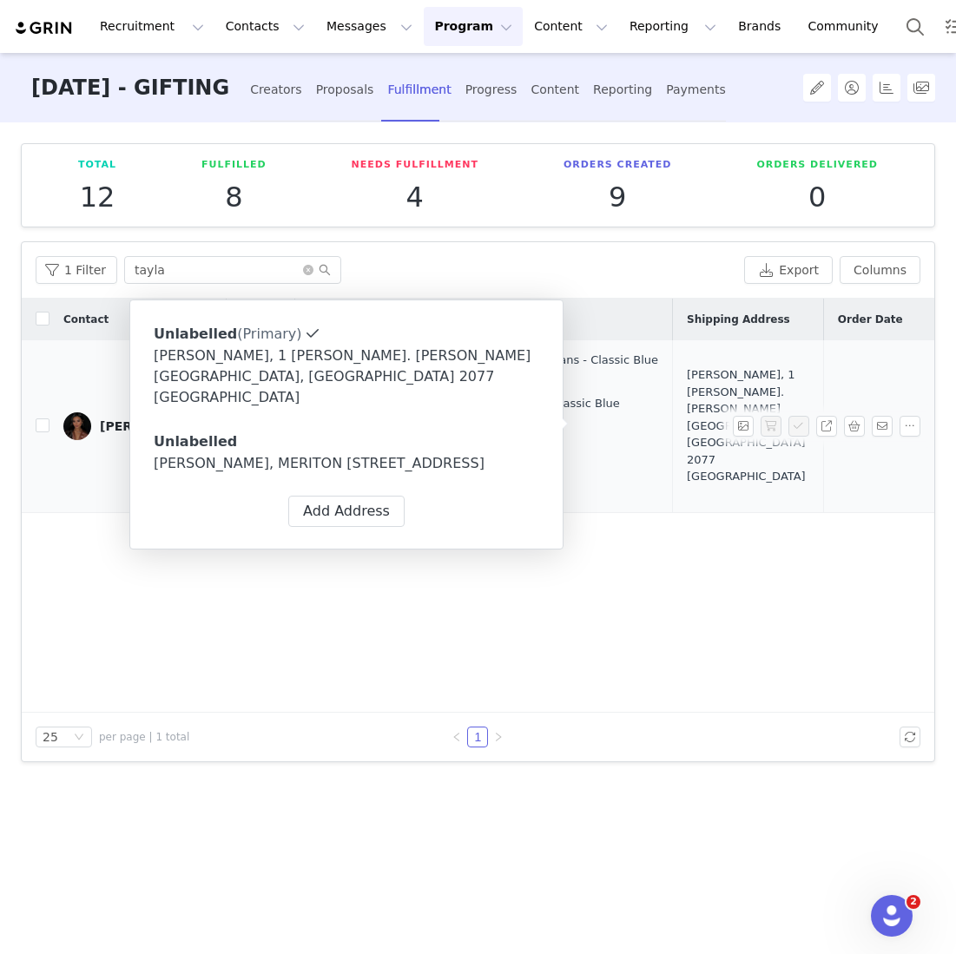
click at [681, 502] on td "[PERSON_NAME], 1 [PERSON_NAME]. [PERSON_NAME][GEOGRAPHIC_DATA], [GEOGRAPHIC_DAT…" at bounding box center [748, 426] width 151 height 173
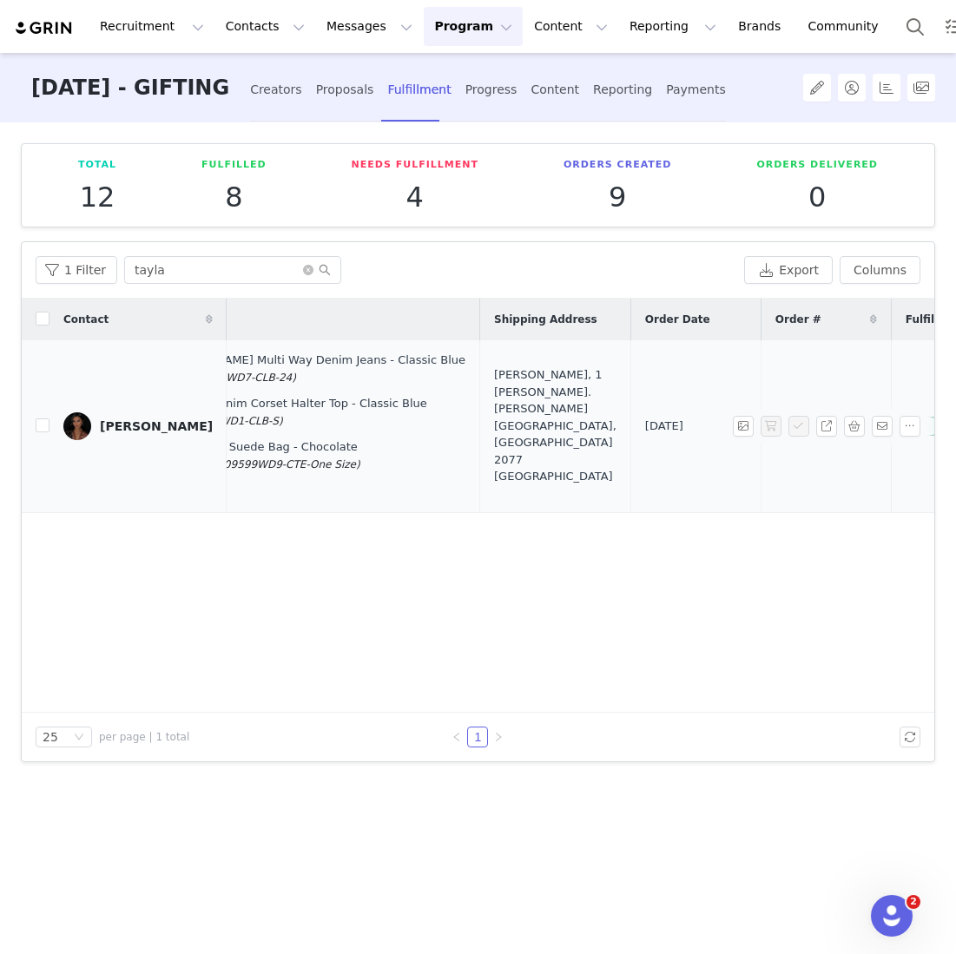
scroll to position [0, 311]
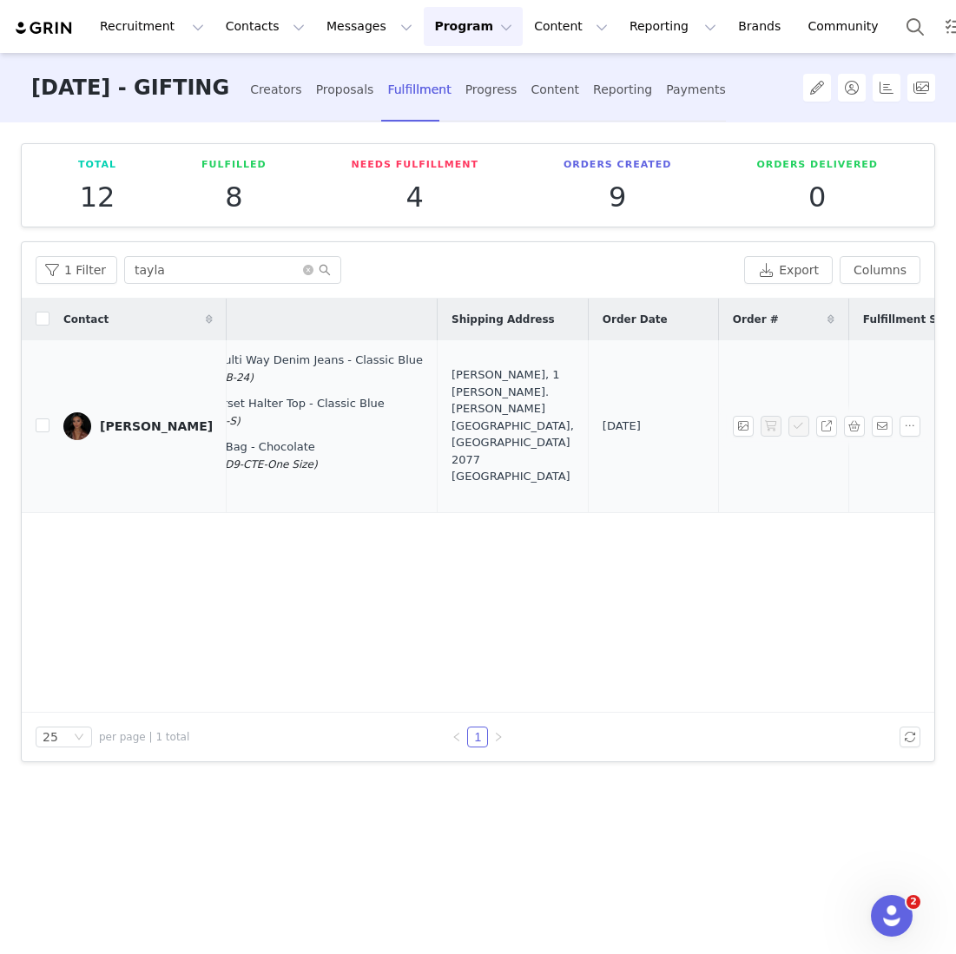
click at [452, 465] on div "[PERSON_NAME], 1 [PERSON_NAME]. [PERSON_NAME][GEOGRAPHIC_DATA], [GEOGRAPHIC_DAT…" at bounding box center [513, 425] width 122 height 119
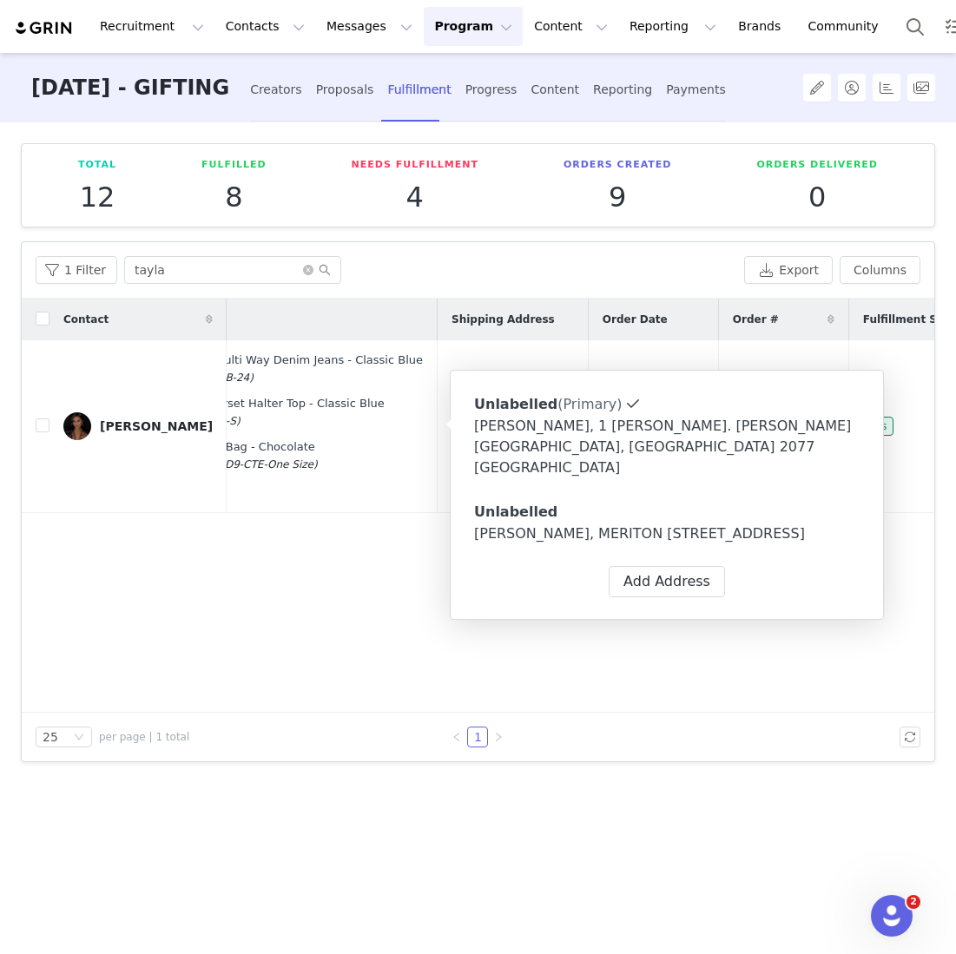
click at [610, 615] on div "Unlabelled (Primary) Label First Name Last Name Email Phone No data Address Apa…" at bounding box center [667, 495] width 434 height 250
click at [608, 624] on div "Contact Proposal Created Products Shipping Address Order Date Order # Fulfillme…" at bounding box center [478, 506] width 913 height 414
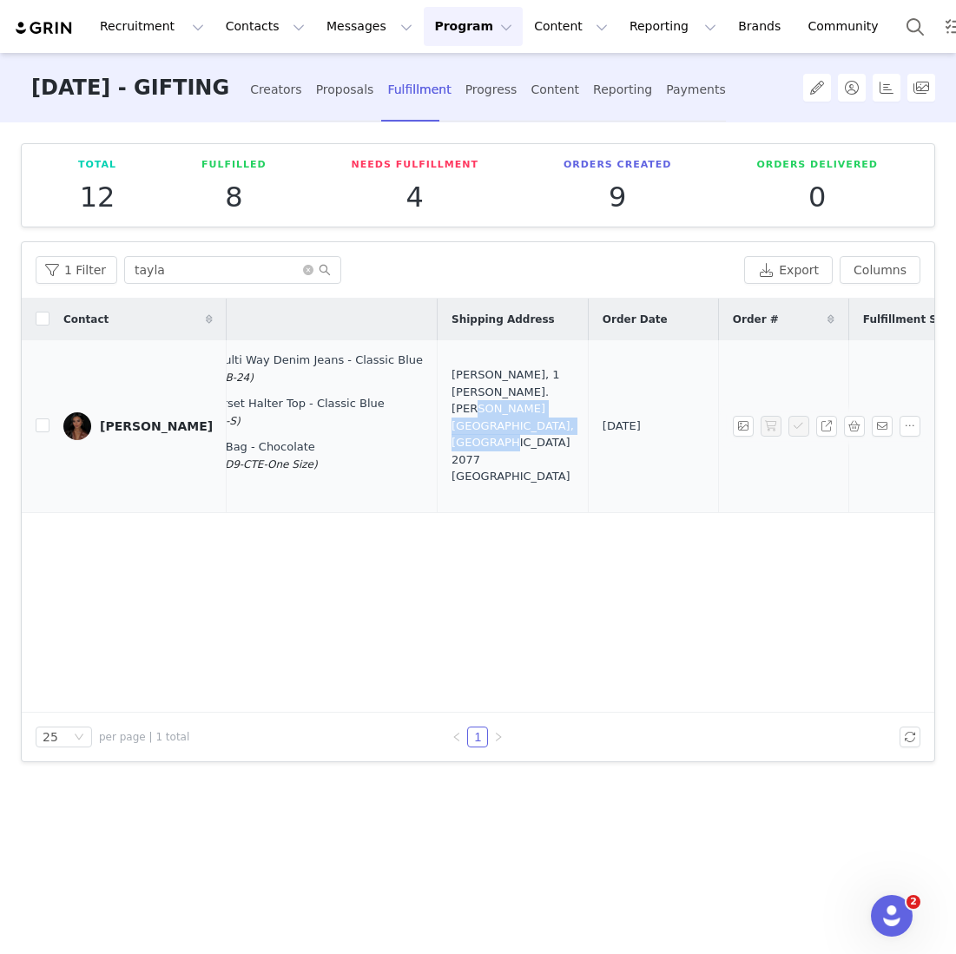
drag, startPoint x: 421, startPoint y: 466, endPoint x: 399, endPoint y: 423, distance: 48.5
click at [438, 423] on td "[PERSON_NAME], 1 [PERSON_NAME]. [PERSON_NAME][GEOGRAPHIC_DATA], [GEOGRAPHIC_DAT…" at bounding box center [513, 426] width 151 height 173
click at [452, 452] on div "[PERSON_NAME], 1 [PERSON_NAME]. [PERSON_NAME][GEOGRAPHIC_DATA], [GEOGRAPHIC_DAT…" at bounding box center [513, 425] width 122 height 119
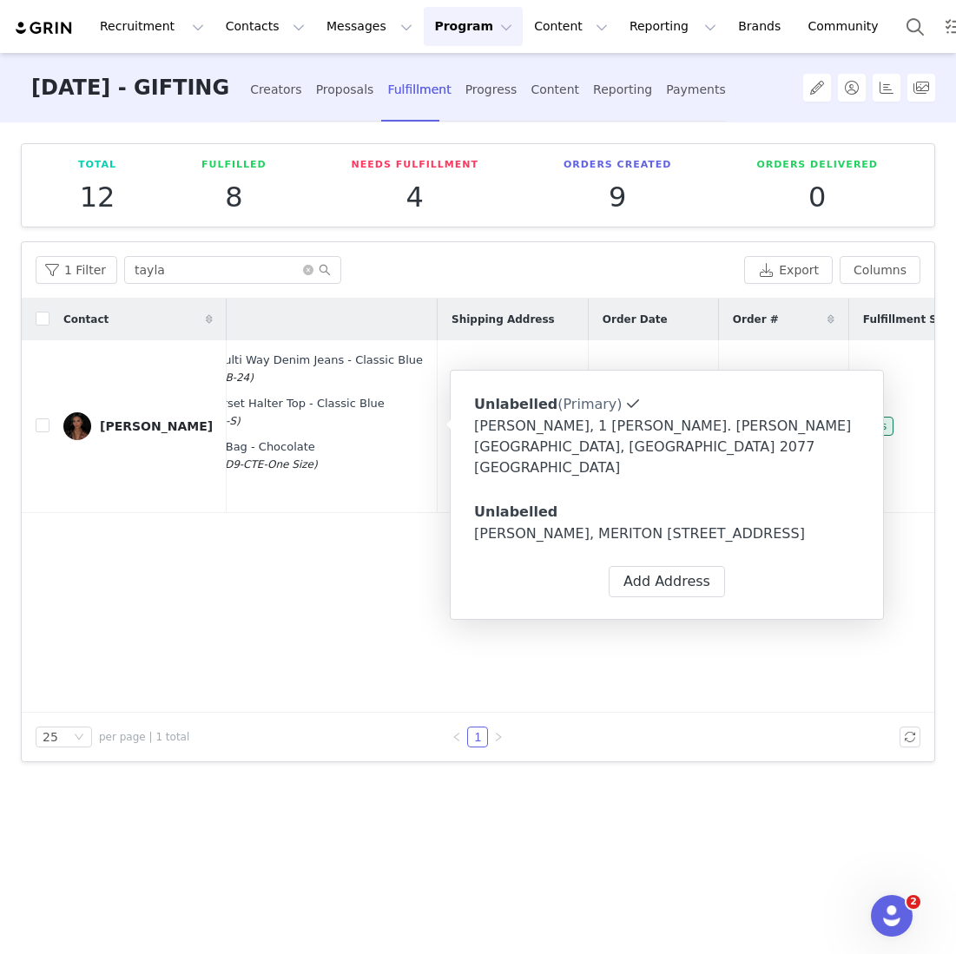
click at [362, 559] on div "Contact Proposal Created Products Shipping Address Order Date Order # Fulfillme…" at bounding box center [478, 506] width 913 height 414
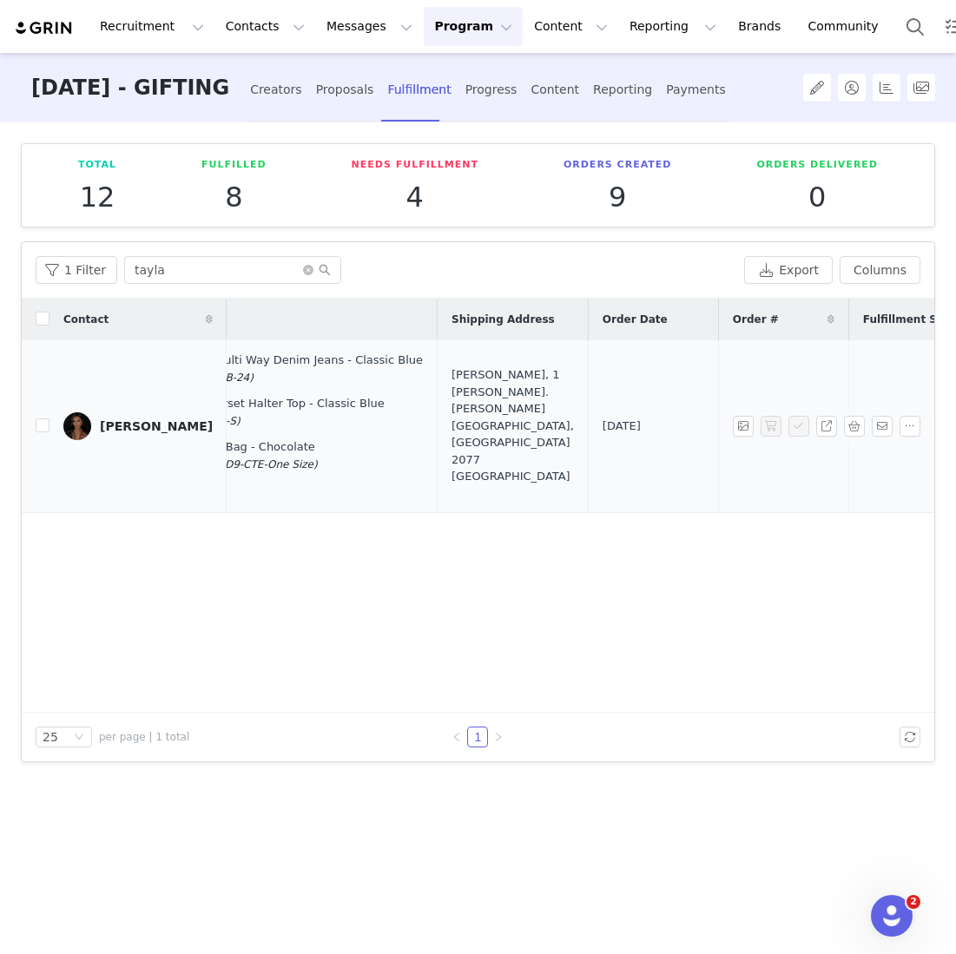
scroll to position [0, 0]
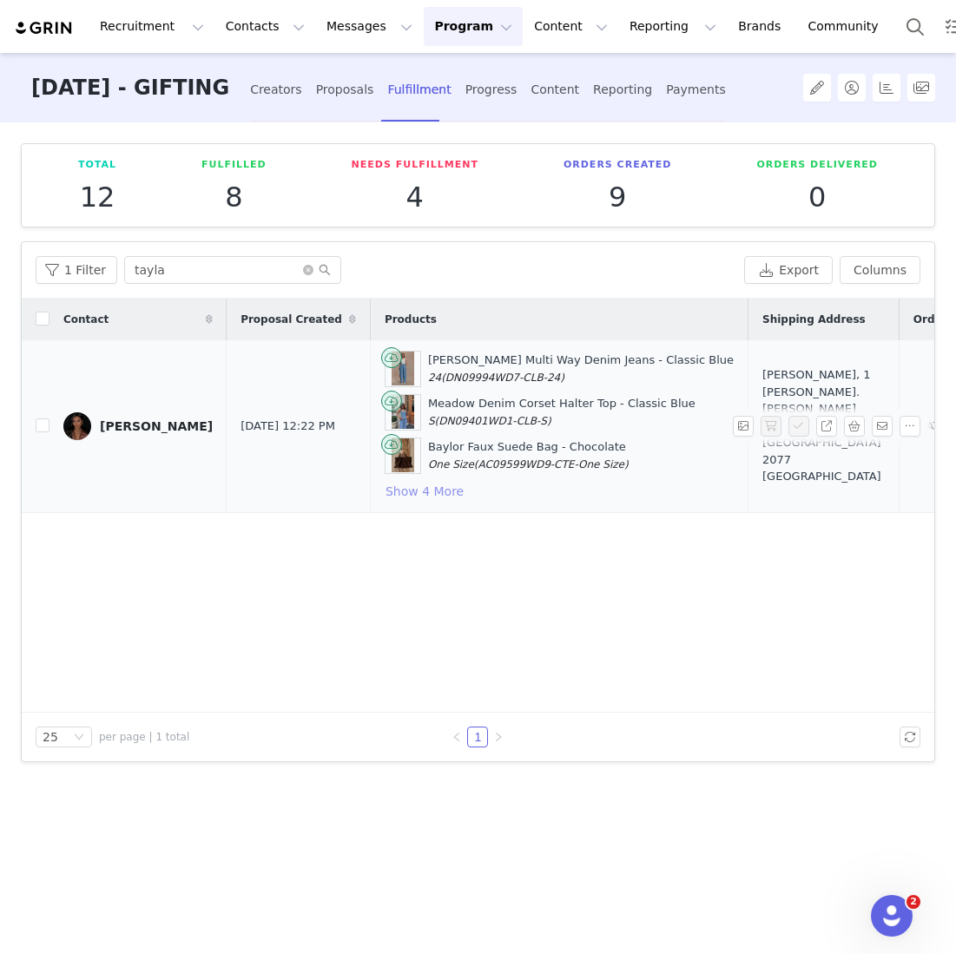
click at [385, 481] on button "Show 4 More" at bounding box center [425, 491] width 80 height 21
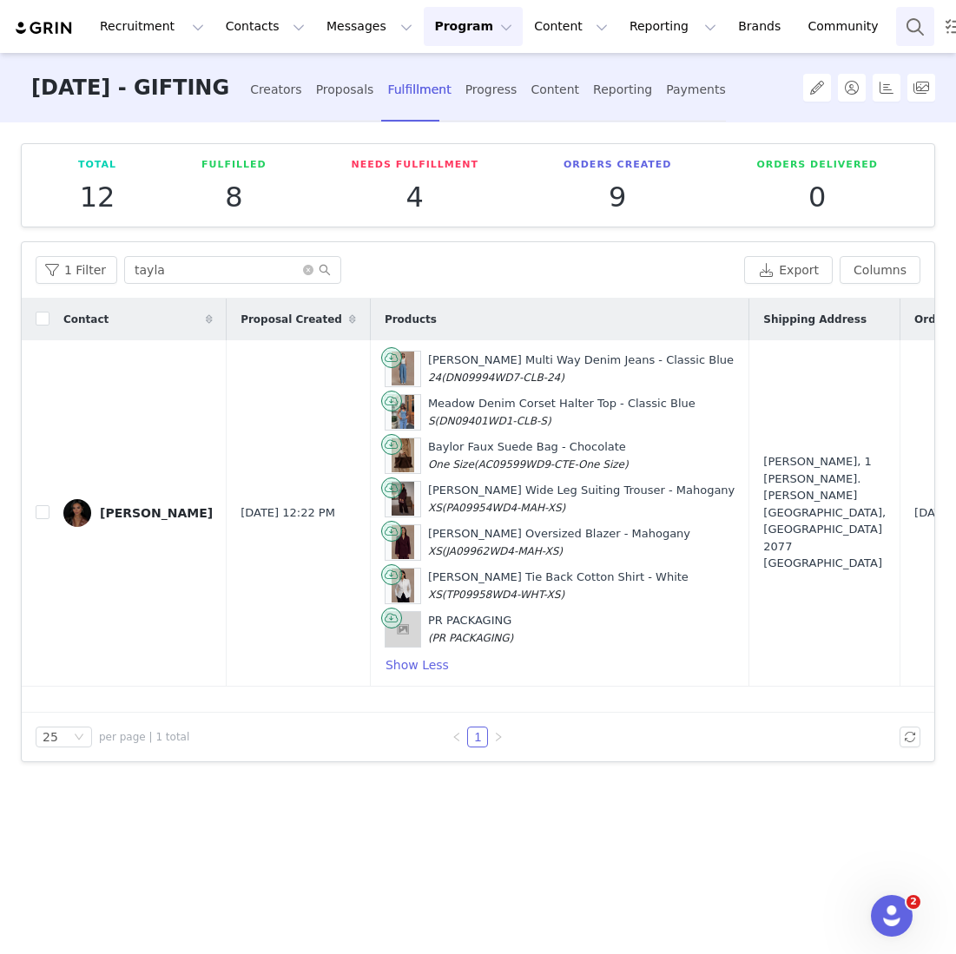
click at [896, 30] on button "Search" at bounding box center [915, 26] width 38 height 39
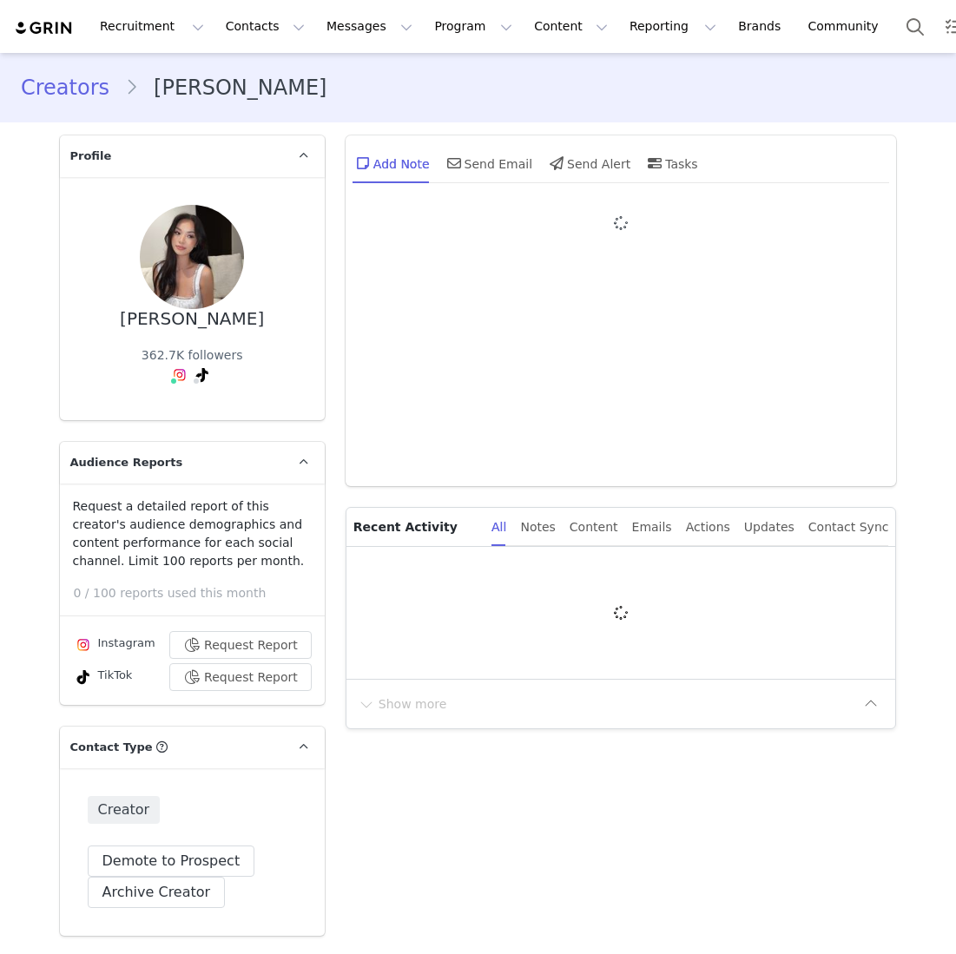
type input "+1 ([GEOGRAPHIC_DATA])"
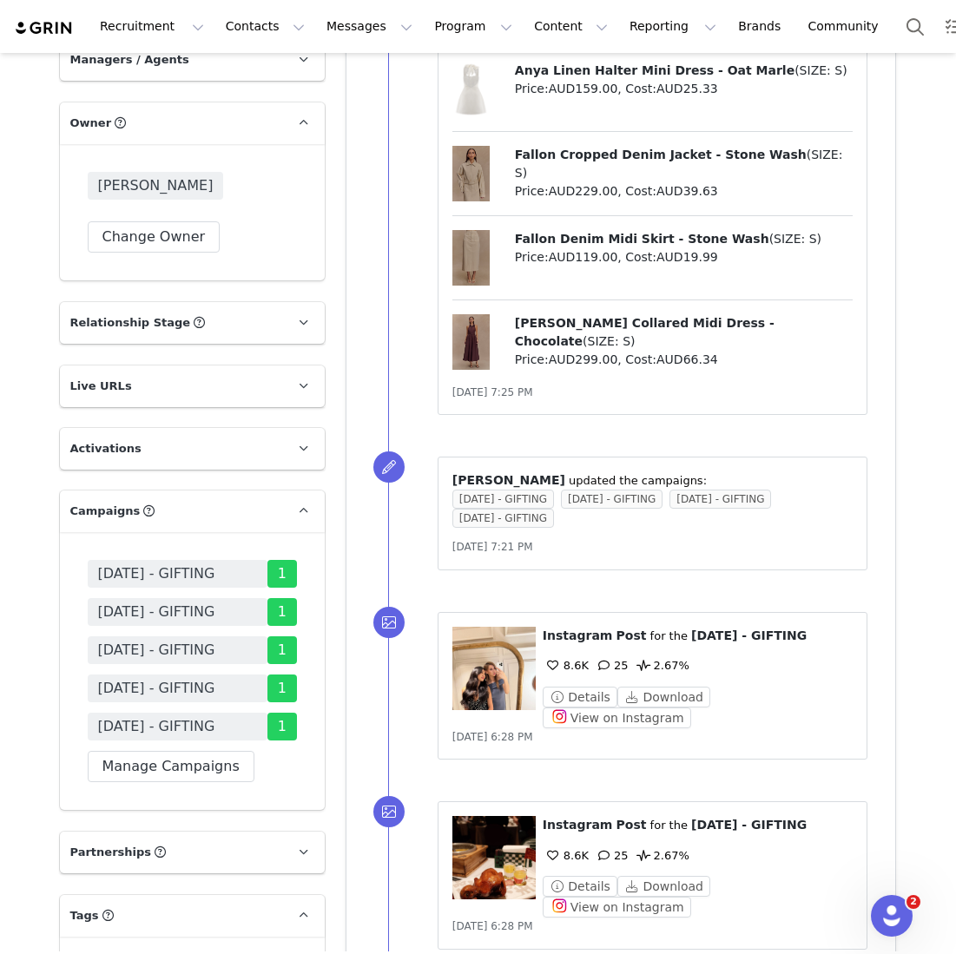
scroll to position [2934, 0]
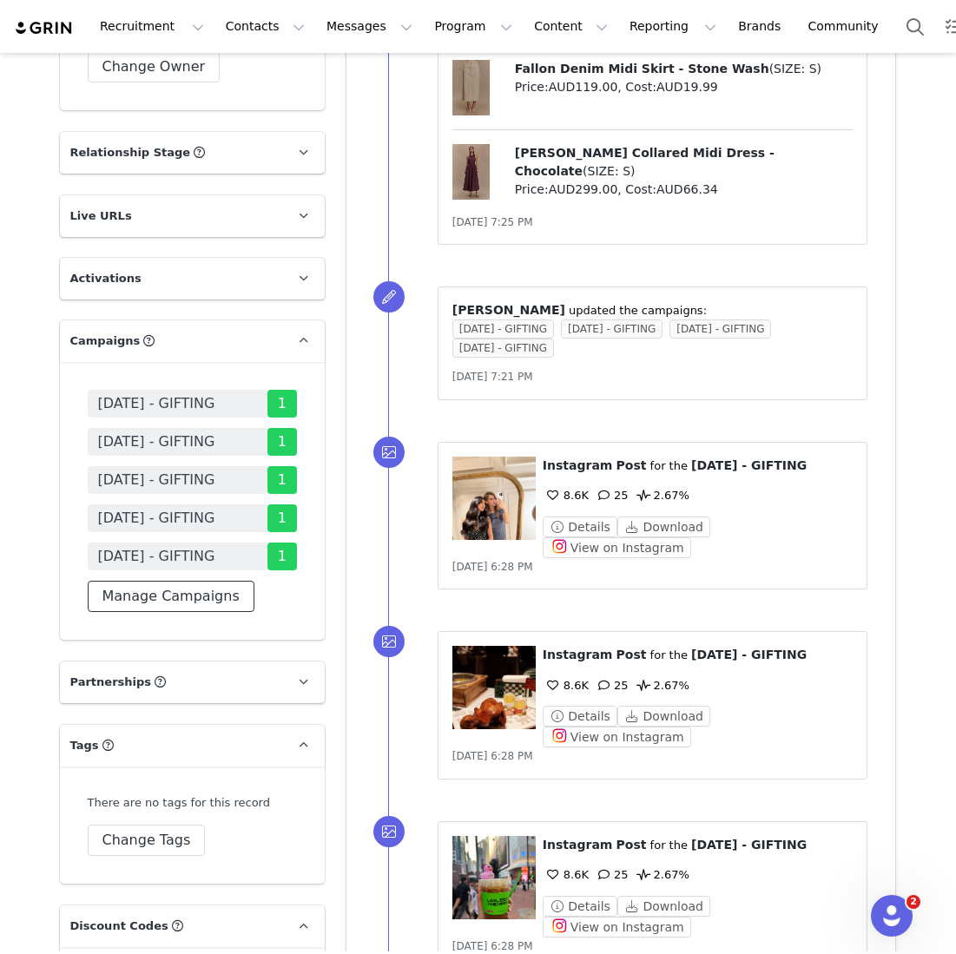
click at [162, 612] on button "Manage Campaigns" at bounding box center [171, 596] width 167 height 31
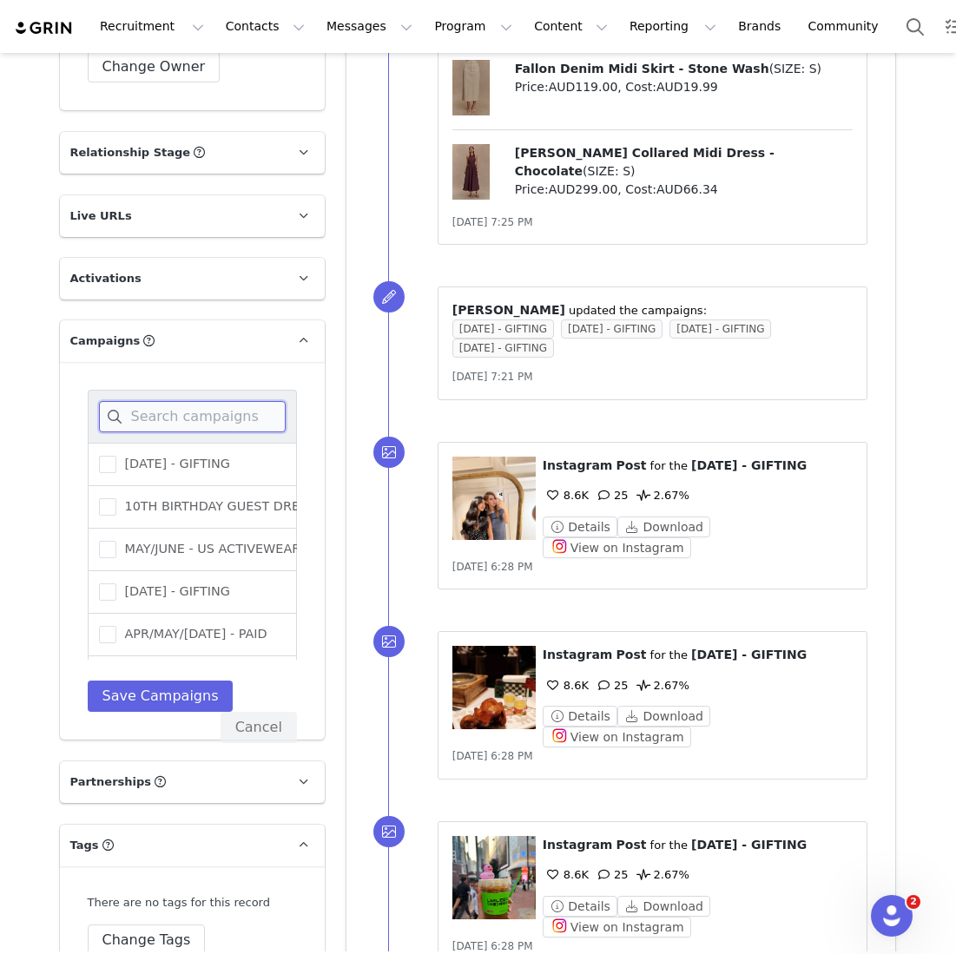
click at [198, 432] on input at bounding box center [192, 416] width 187 height 31
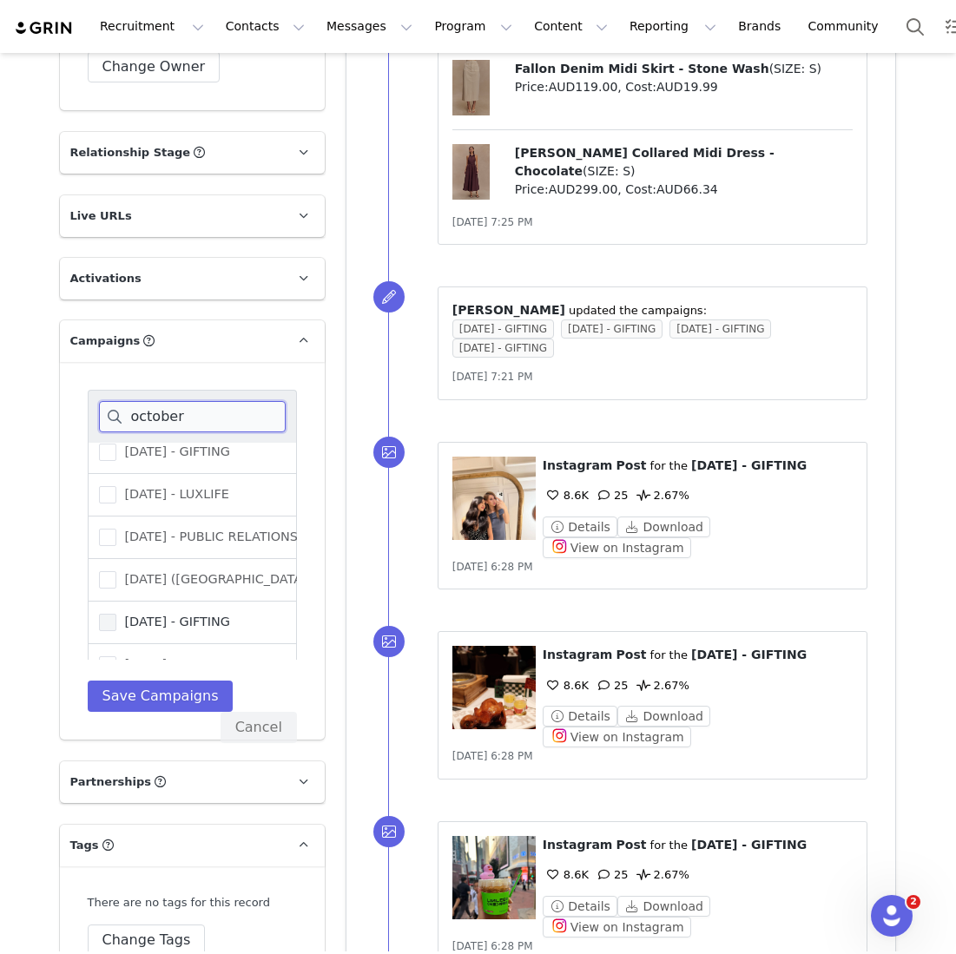
type input "october"
click at [188, 630] on span "[DATE] - GIFTING" at bounding box center [173, 622] width 114 height 16
click at [116, 614] on input "[DATE] - GIFTING" at bounding box center [116, 614] width 0 height 0
click at [155, 712] on button "Save Campaigns" at bounding box center [161, 696] width 146 height 31
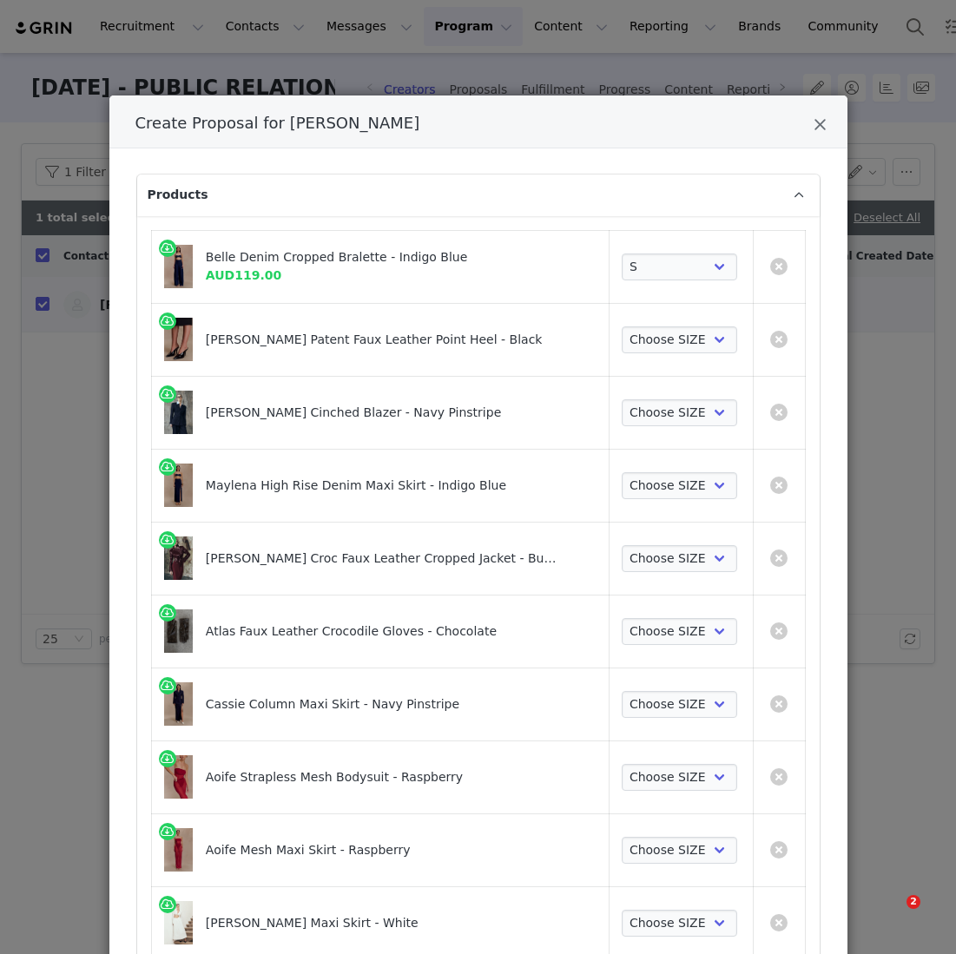
select select "27911118"
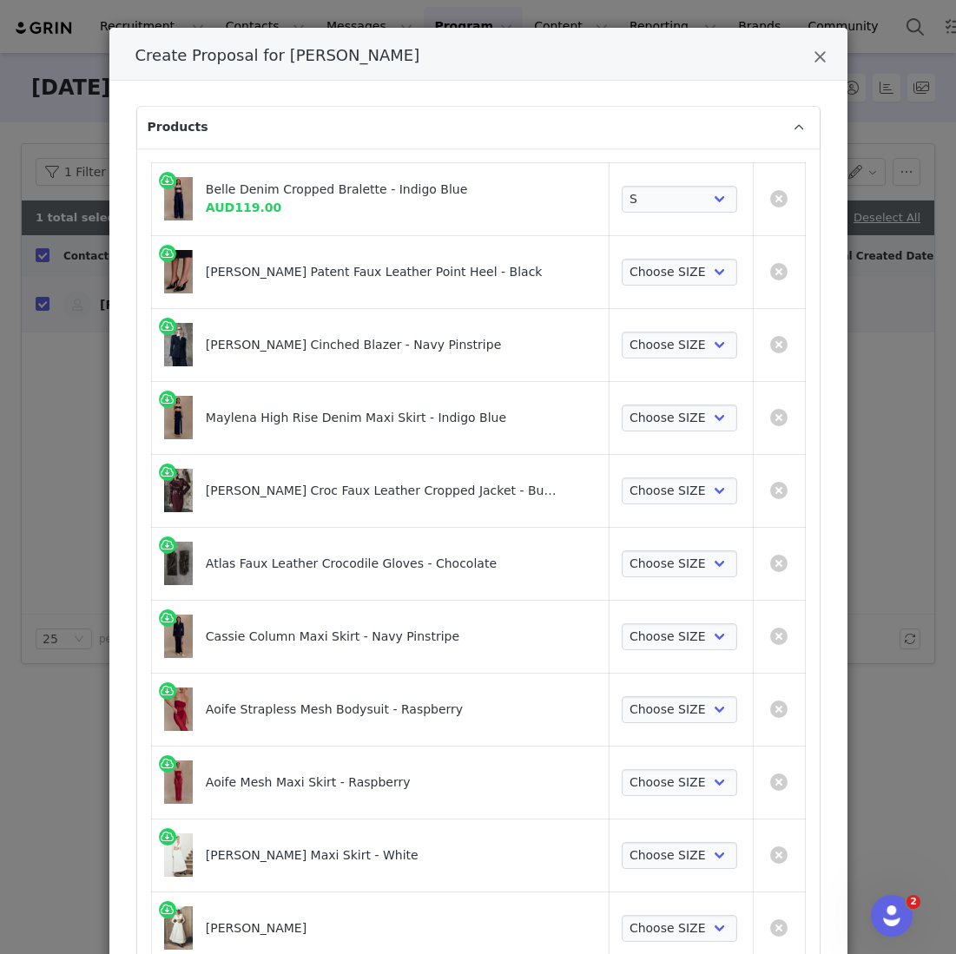
scroll to position [149, 0]
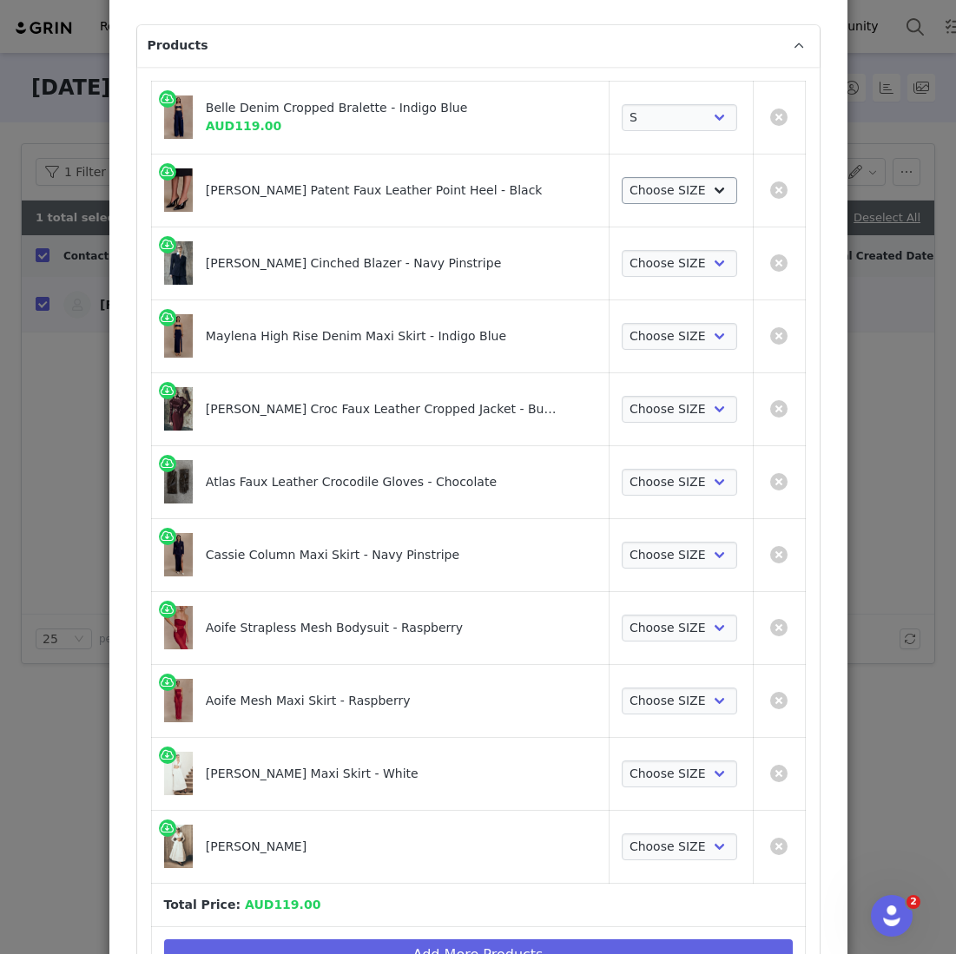
click at [662, 195] on select "Choose SIZE 35 36 37 38 39 40 41" at bounding box center [679, 191] width 115 height 28
select select "27693771"
click at [622, 177] on select "Choose SIZE 35 36 37 38 39 40 41" at bounding box center [679, 191] width 115 height 28
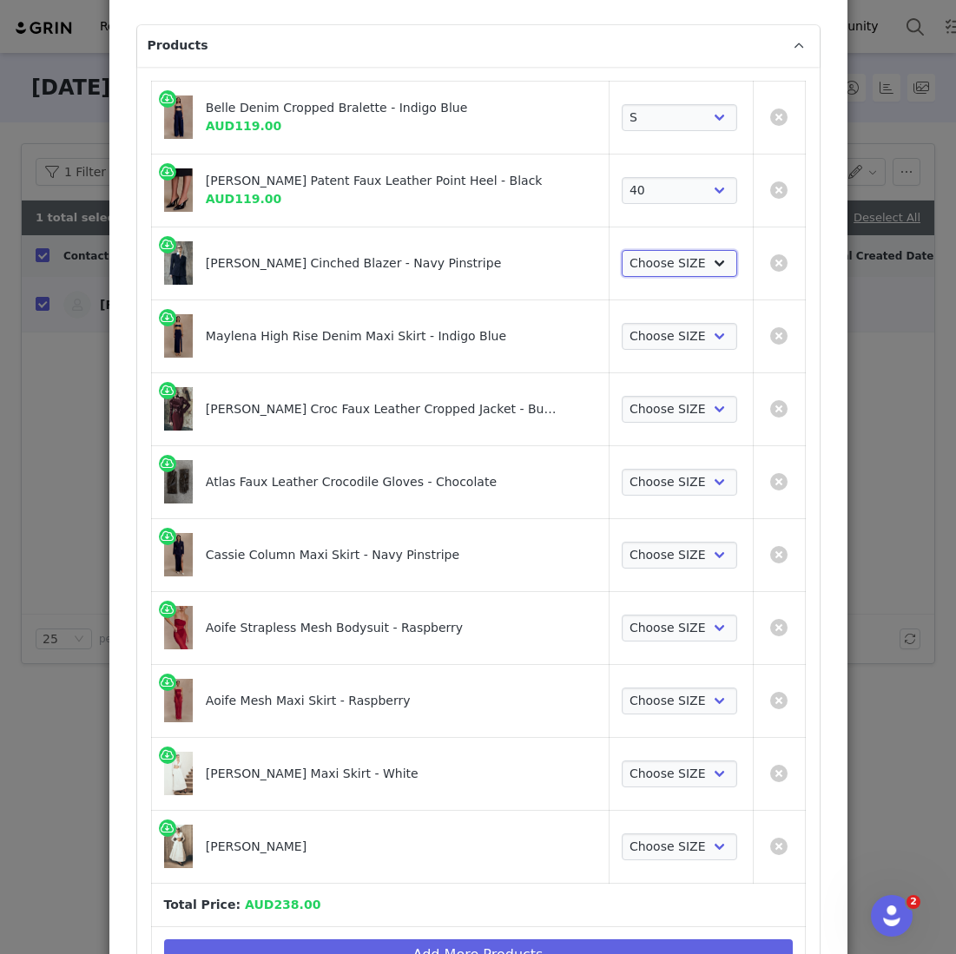
click at [648, 254] on select "Choose SIZE XXS XS S M L XL XXL 3XL" at bounding box center [679, 264] width 115 height 28
select select "27696220"
click at [622, 250] on select "Choose SIZE XXS XS S M L XL XXL 3XL" at bounding box center [679, 264] width 115 height 28
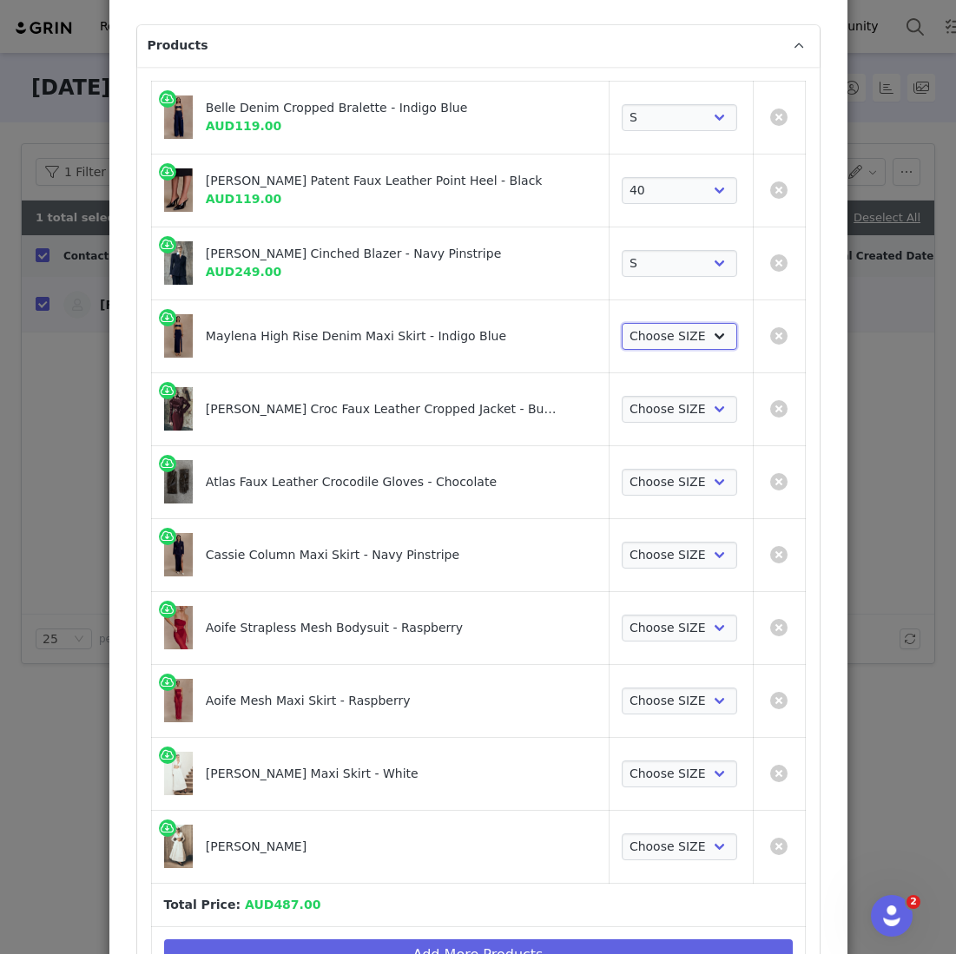
click at [639, 328] on select "Choose SIZE XXS XS S M L XL XXL 3XL" at bounding box center [679, 337] width 115 height 28
select select "27695190"
click at [622, 323] on select "Choose SIZE XXS XS S M L XL XXL 3XL" at bounding box center [679, 337] width 115 height 28
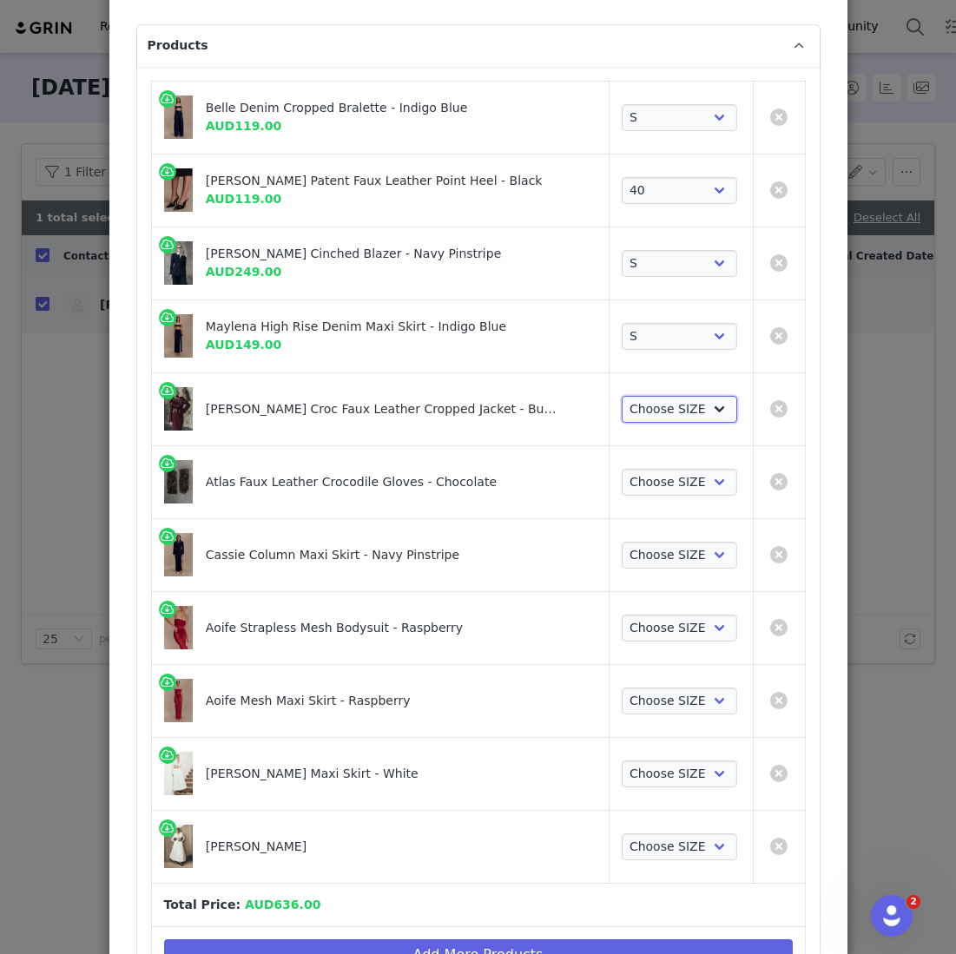
click at [632, 406] on select "Choose SIZE XXS XS S M L XL XXL 3XL" at bounding box center [679, 410] width 115 height 28
select select "27963204"
click at [622, 396] on select "Choose SIZE XXS XS S M L XL XXL 3XL" at bounding box center [679, 410] width 115 height 28
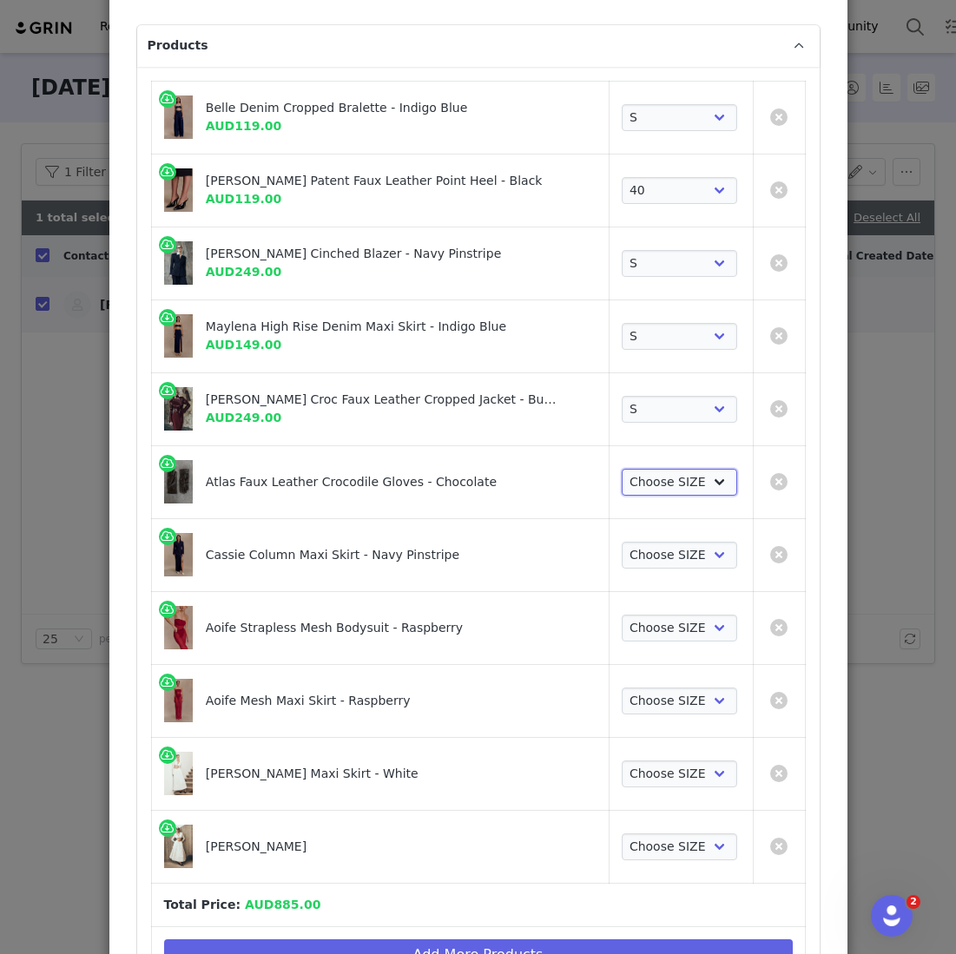
click at [635, 474] on select "Choose SIZE S/M M/L" at bounding box center [679, 483] width 115 height 28
select select "27695333"
click at [622, 469] on select "Choose SIZE S/M M/L" at bounding box center [679, 483] width 115 height 28
drag, startPoint x: 635, startPoint y: 474, endPoint x: 637, endPoint y: 543, distance: 68.7
click at [637, 542] on select "Choose SIZE XXS XS S M L XL XXL 3XL" at bounding box center [679, 556] width 115 height 28
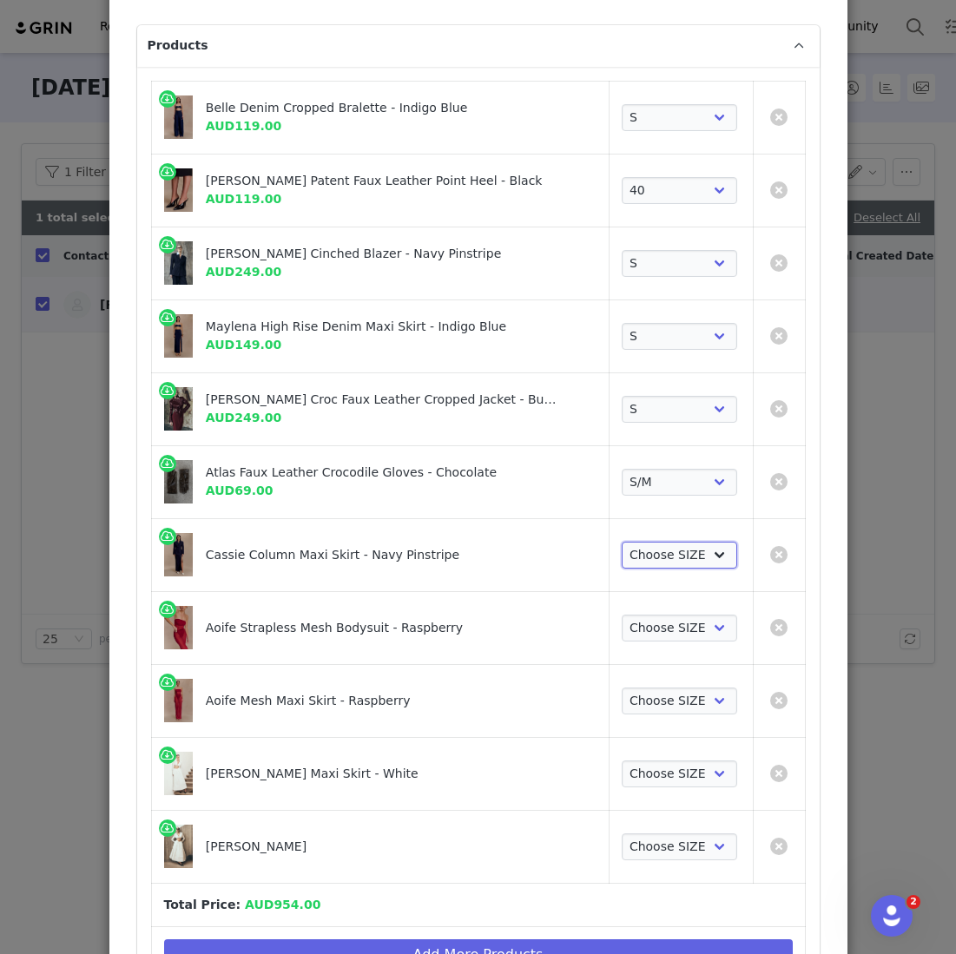
select select "27696093"
click at [622, 542] on select "Choose SIZE XXS XS S M L XL XXL 3XL" at bounding box center [679, 556] width 115 height 28
drag, startPoint x: 637, startPoint y: 543, endPoint x: 646, endPoint y: 626, distance: 83.8
click at [645, 626] on select "Choose SIZE XXS XS S M L XL XXL 3XL" at bounding box center [679, 629] width 115 height 28
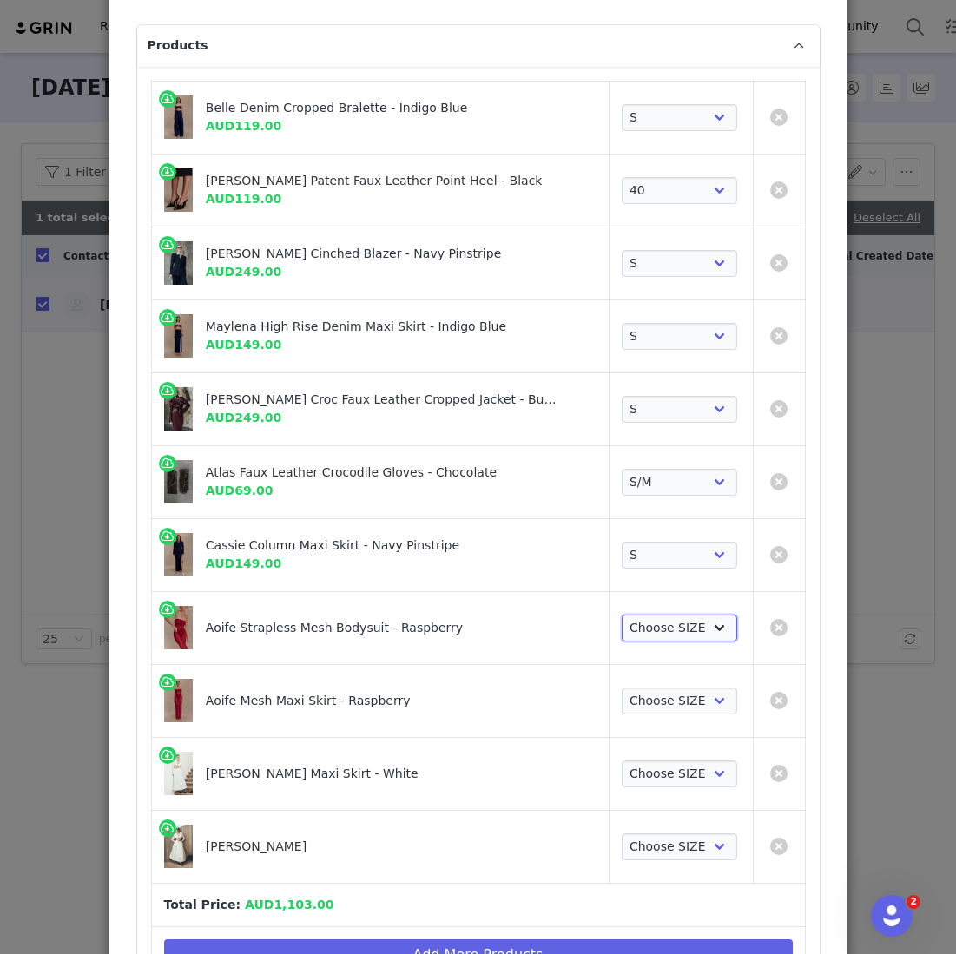
select select "27127674"
click at [622, 615] on select "Choose SIZE XXS XS S M L XL XXL 3XL" at bounding box center [679, 629] width 115 height 28
drag, startPoint x: 646, startPoint y: 626, endPoint x: 645, endPoint y: 694, distance: 67.7
click at [644, 694] on select "Choose SIZE XXS XS S M L XL XXL 3XL" at bounding box center [679, 702] width 115 height 28
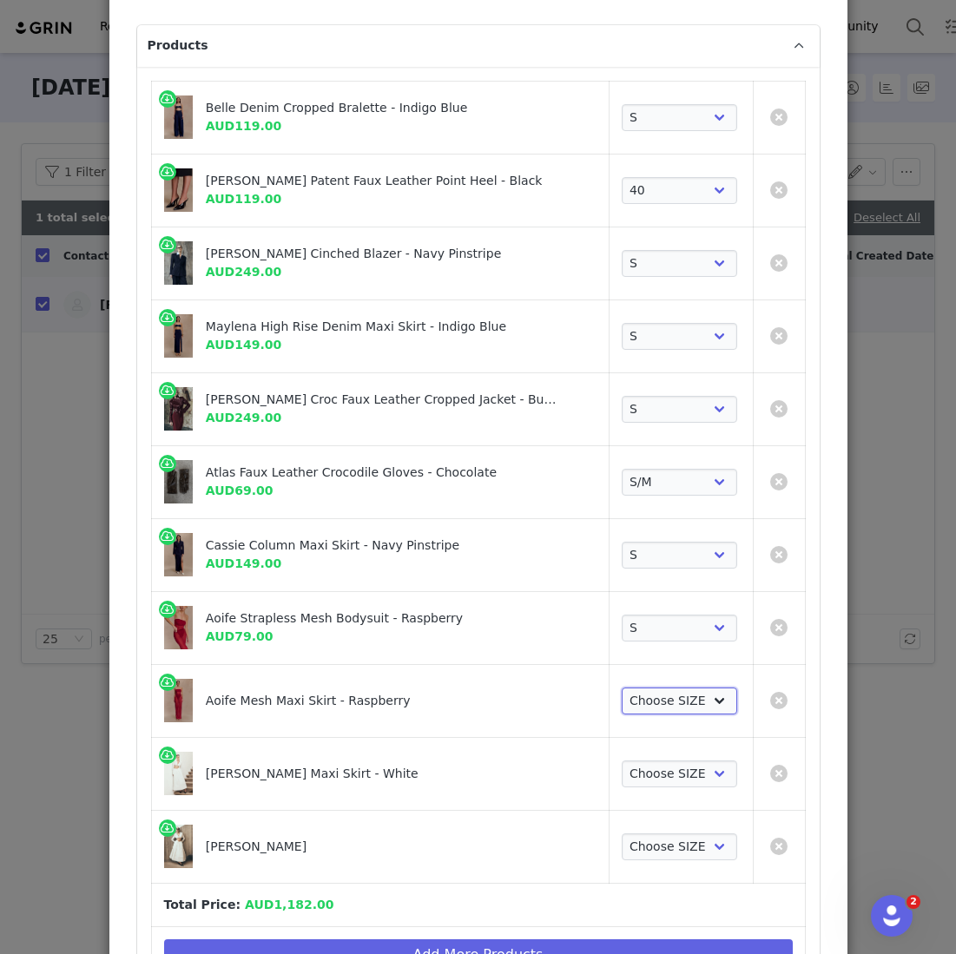
select select "27127795"
click at [622, 688] on select "Choose SIZE XXS XS S M L XL XXL 3XL" at bounding box center [679, 702] width 115 height 28
drag, startPoint x: 645, startPoint y: 694, endPoint x: 637, endPoint y: 773, distance: 79.4
click at [637, 773] on select "Choose SIZE XXS XS S M L XL XXL 3XL" at bounding box center [679, 775] width 115 height 28
select select "27695795"
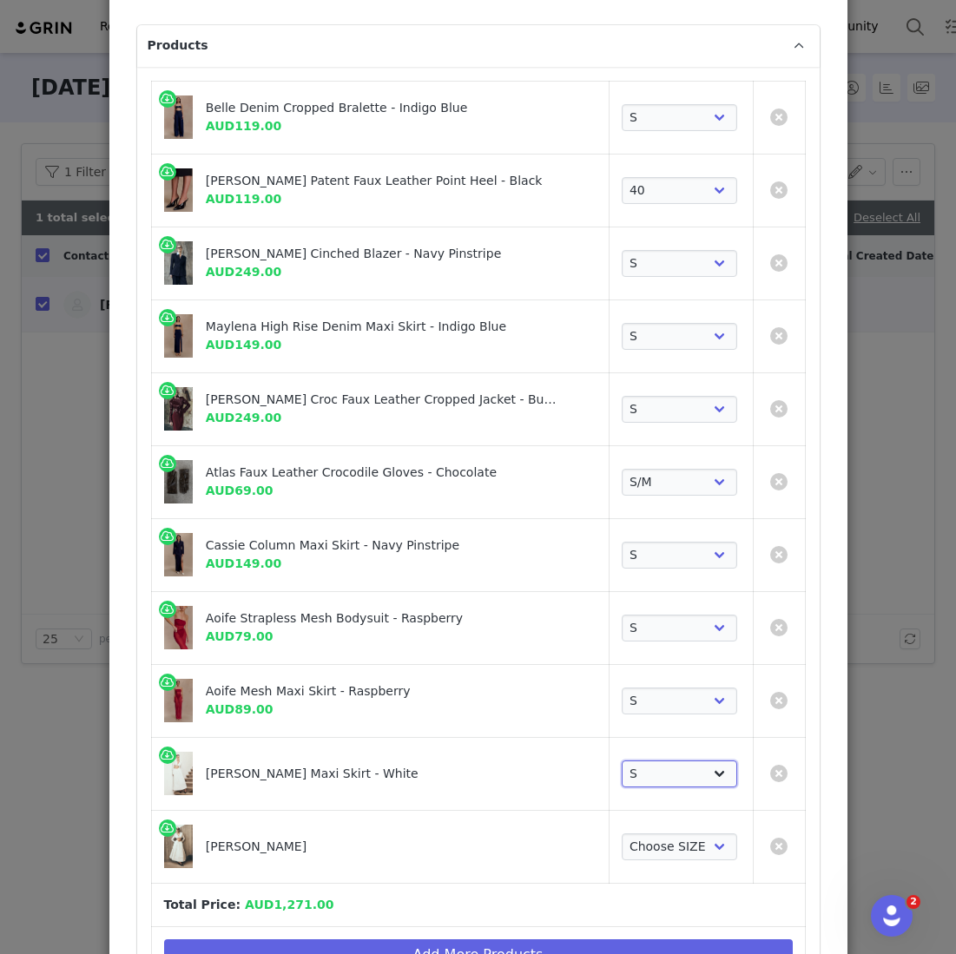
click at [622, 761] on select "Choose SIZE XXS XS S M L XL XXL 3XL" at bounding box center [679, 775] width 115 height 28
click at [635, 837] on select "Choose SIZE XXS XS S M L XL XXL 3XL" at bounding box center [679, 848] width 115 height 28
select select "27695215"
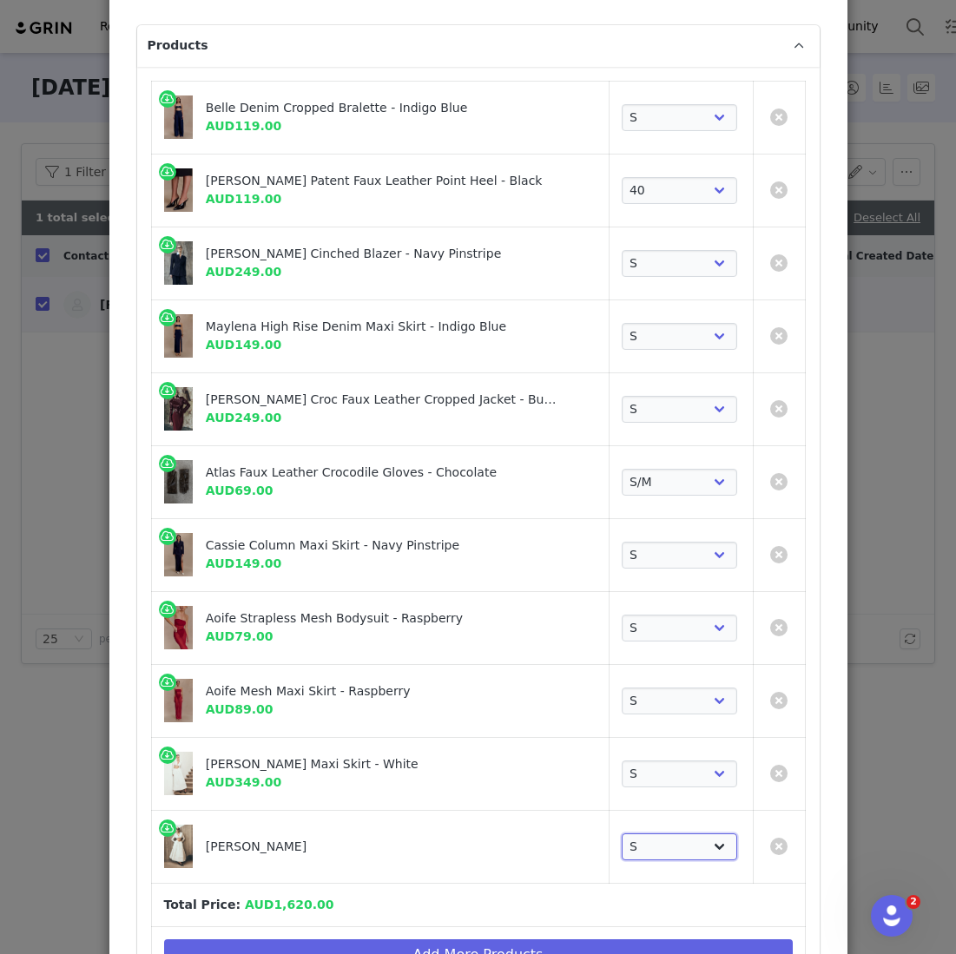
click at [622, 834] on select "Choose SIZE XXS XS S M L XL XXL 3XL" at bounding box center [679, 848] width 115 height 28
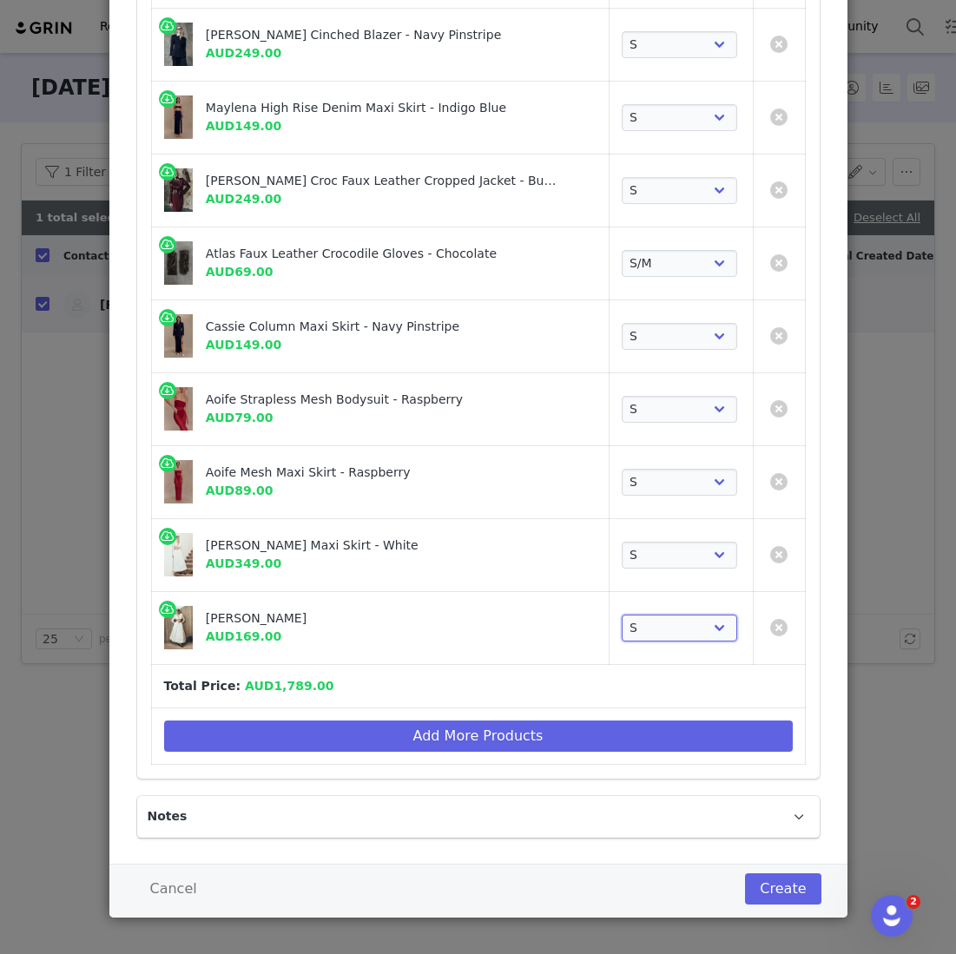
scroll to position [371, 0]
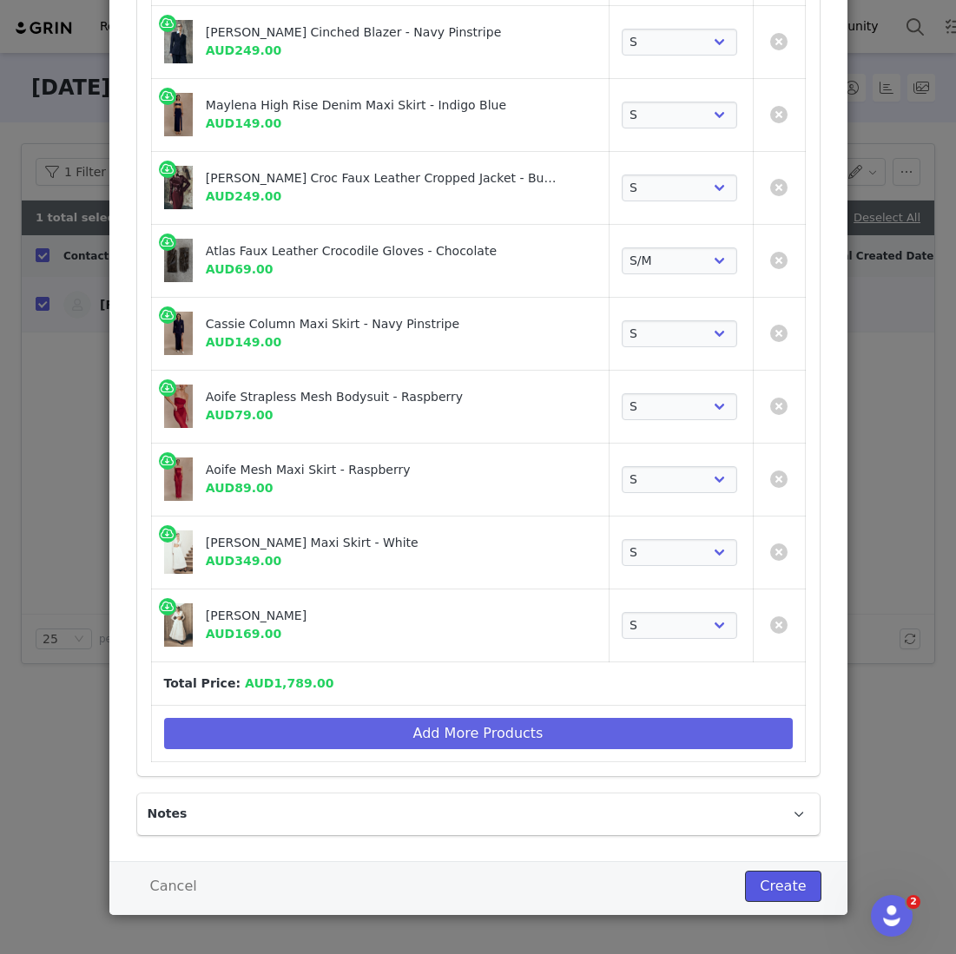
click at [795, 882] on button "Create" at bounding box center [783, 886] width 76 height 31
click at [492, 111] on div "Maylena High Rise Denim Maxi Skirt - Indigo Blue" at bounding box center [382, 105] width 352 height 18
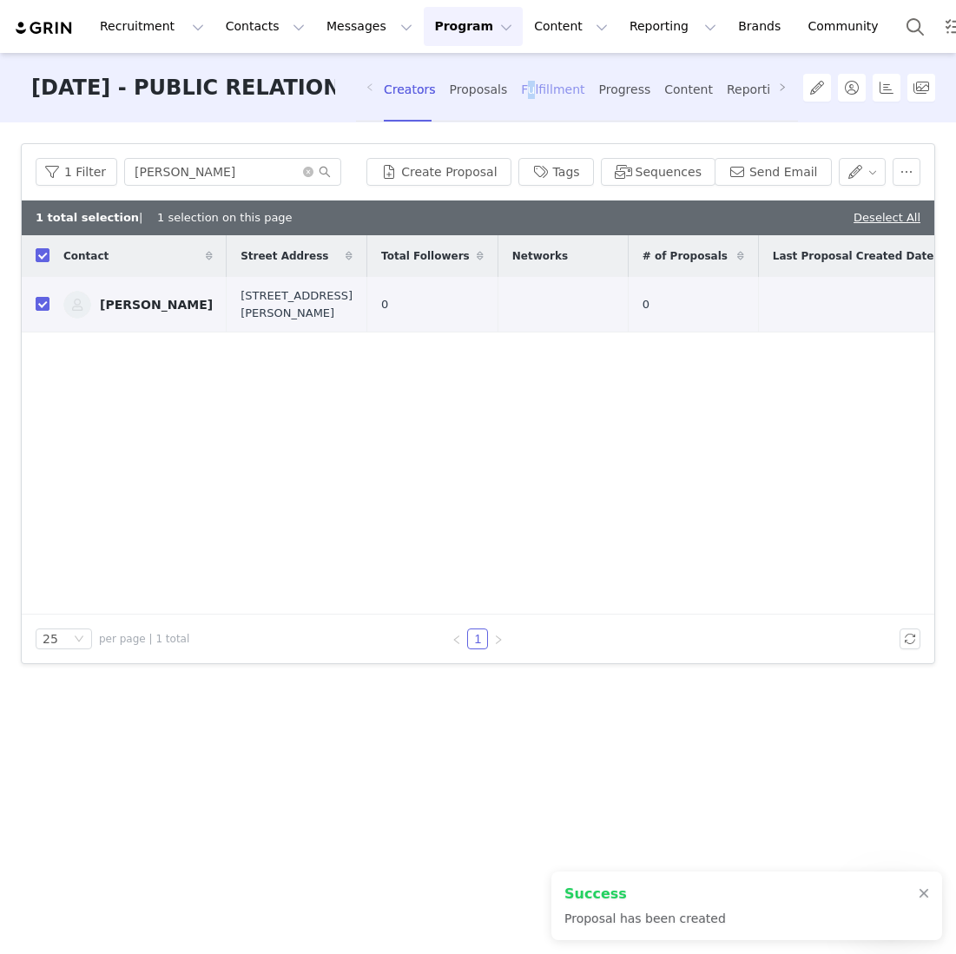
click at [527, 98] on div "Fulfillment" at bounding box center [552, 90] width 63 height 46
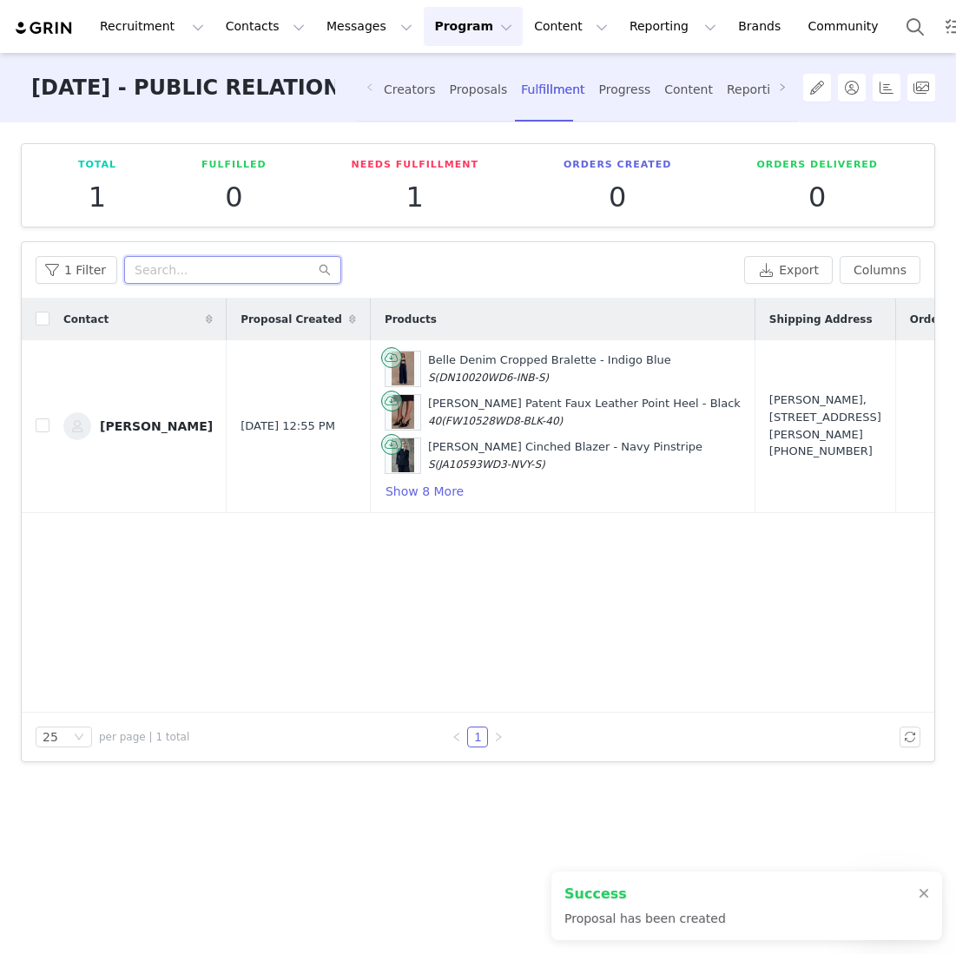
click at [176, 259] on input "text" at bounding box center [232, 270] width 217 height 28
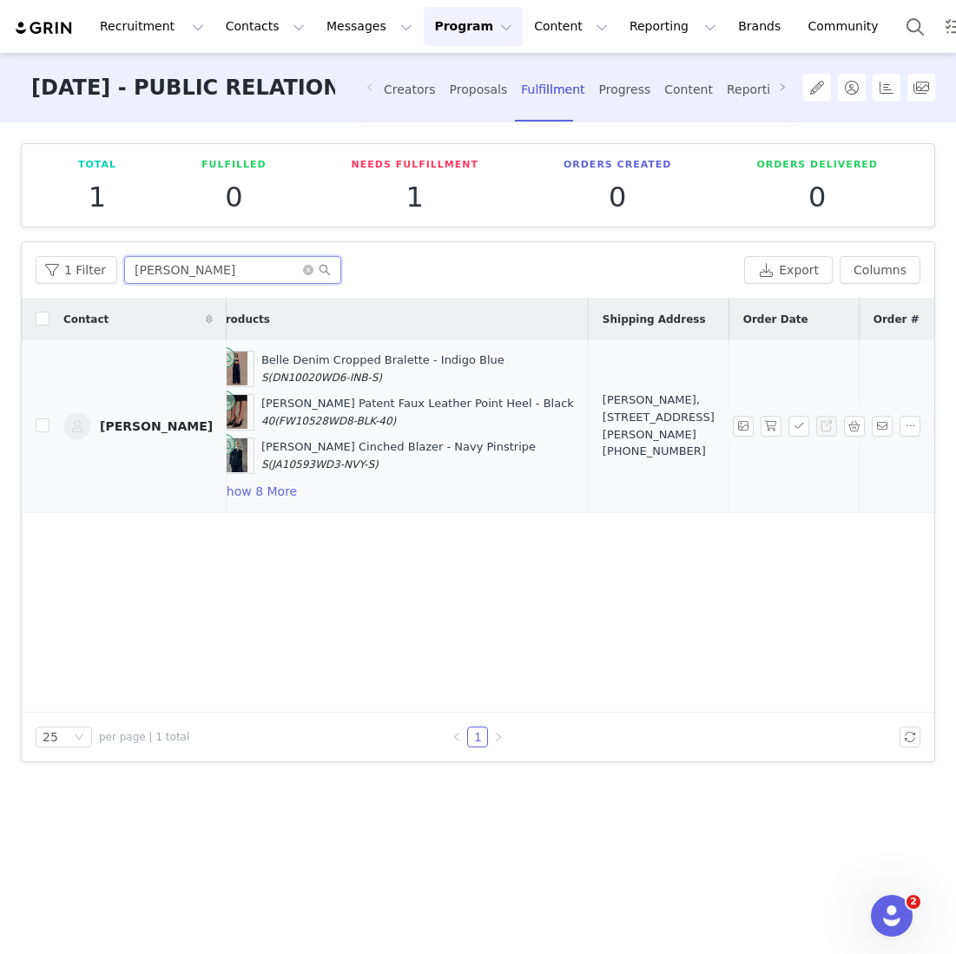
scroll to position [0, 201]
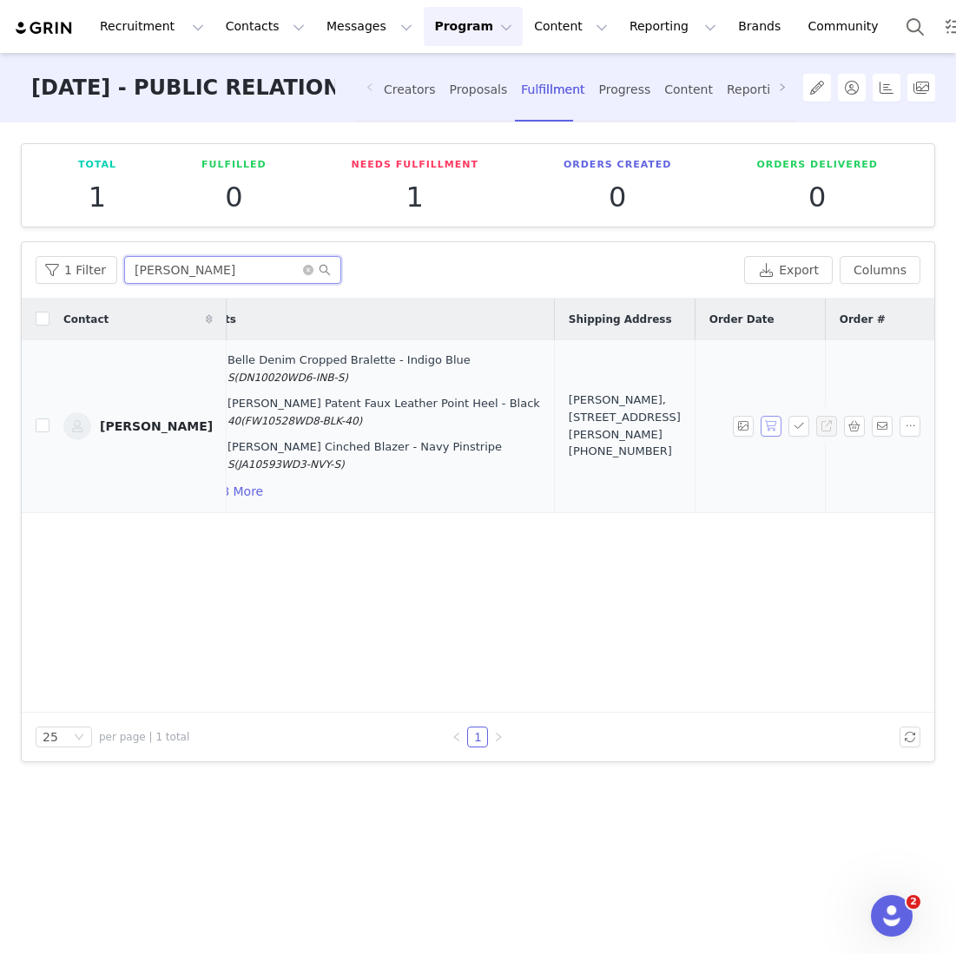
type input "[PERSON_NAME]"
click at [768, 422] on button "button" at bounding box center [771, 426] width 21 height 21
click at [810, 426] on div at bounding box center [830, 426] width 195 height 21
click at [803, 426] on button "button" at bounding box center [799, 426] width 21 height 21
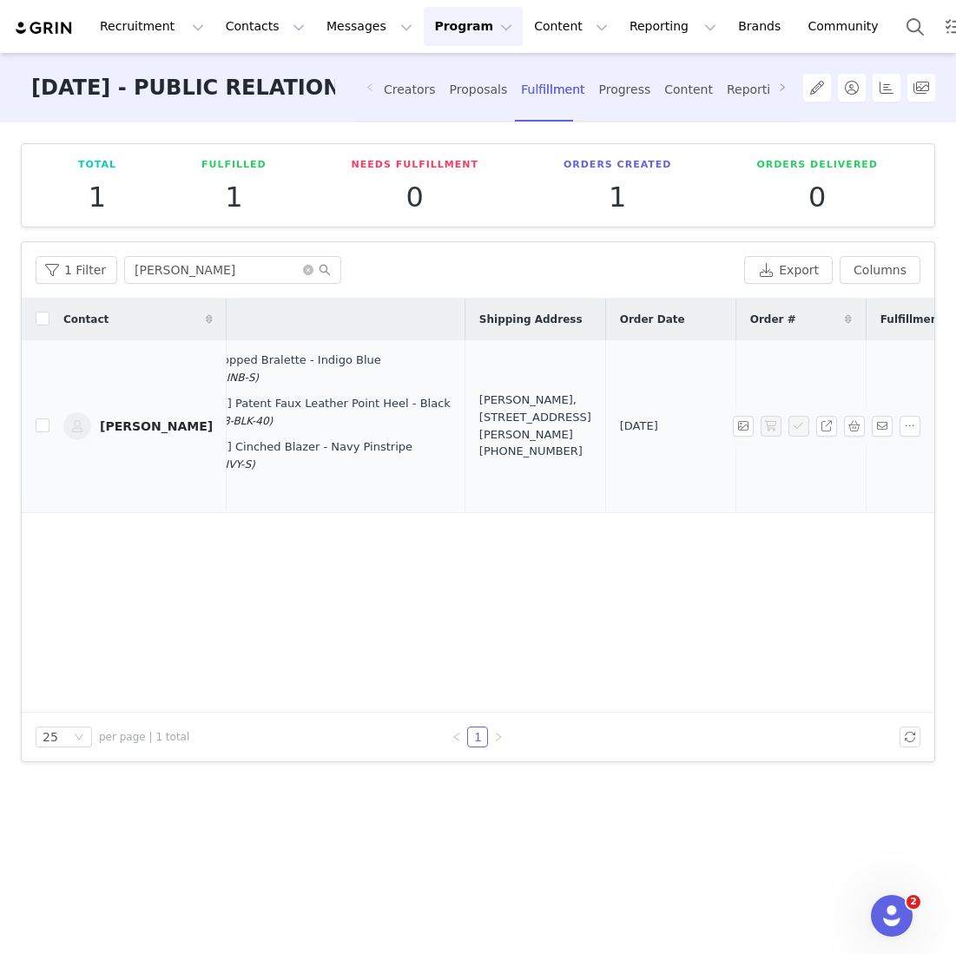
scroll to position [0, 438]
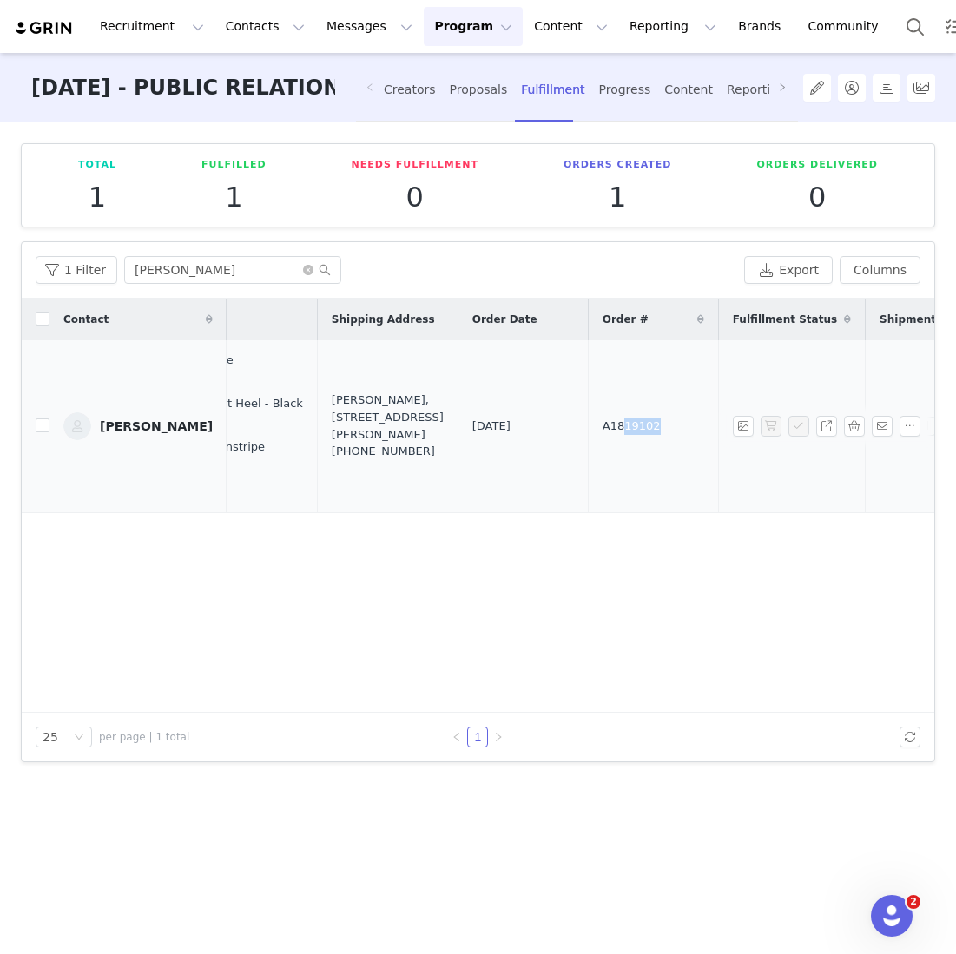
drag, startPoint x: 558, startPoint y: 428, endPoint x: 523, endPoint y: 428, distance: 34.7
click at [588, 428] on td "A1819102" at bounding box center [653, 426] width 130 height 173
drag, startPoint x: 583, startPoint y: 429, endPoint x: 476, endPoint y: 429, distance: 106.8
click at [476, 429] on tr "[PERSON_NAME] [DATE] 12:55 PM Belle Denim Cropped Bralette - Indigo Blue S (DN1…" at bounding box center [360, 426] width 1553 height 173
copy tr "A1819102"
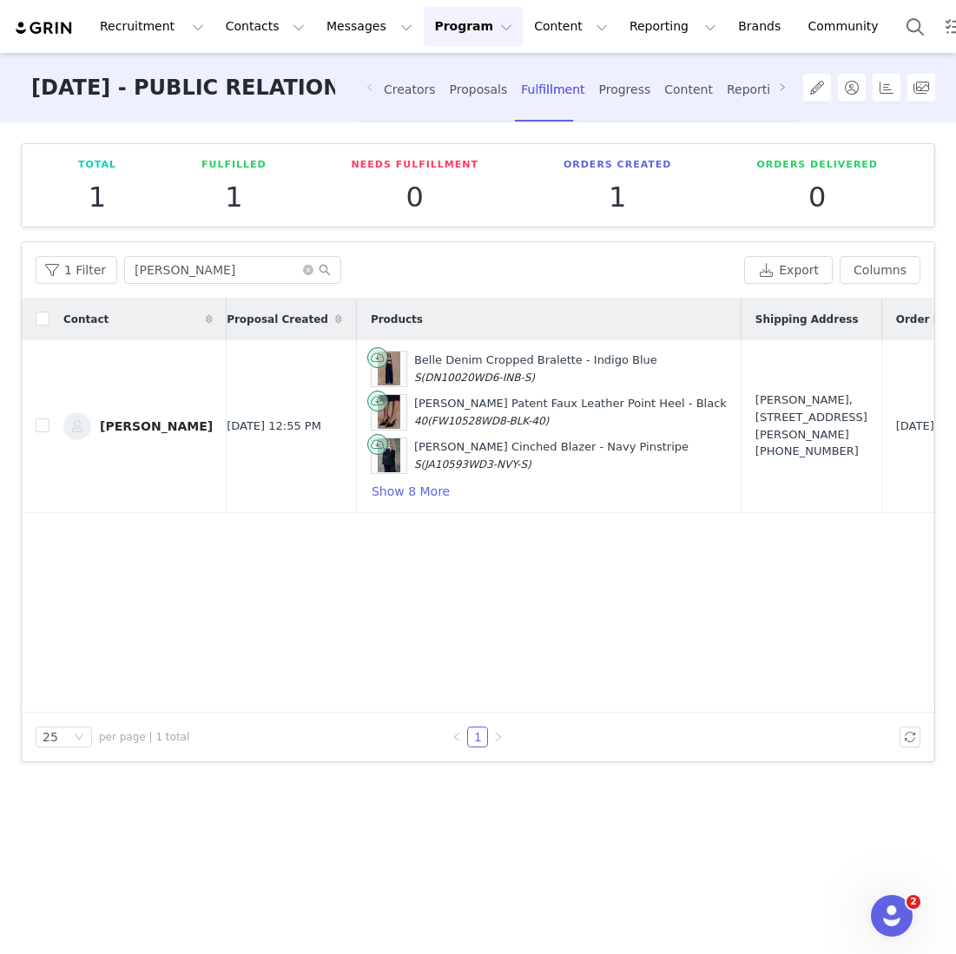
scroll to position [0, 0]
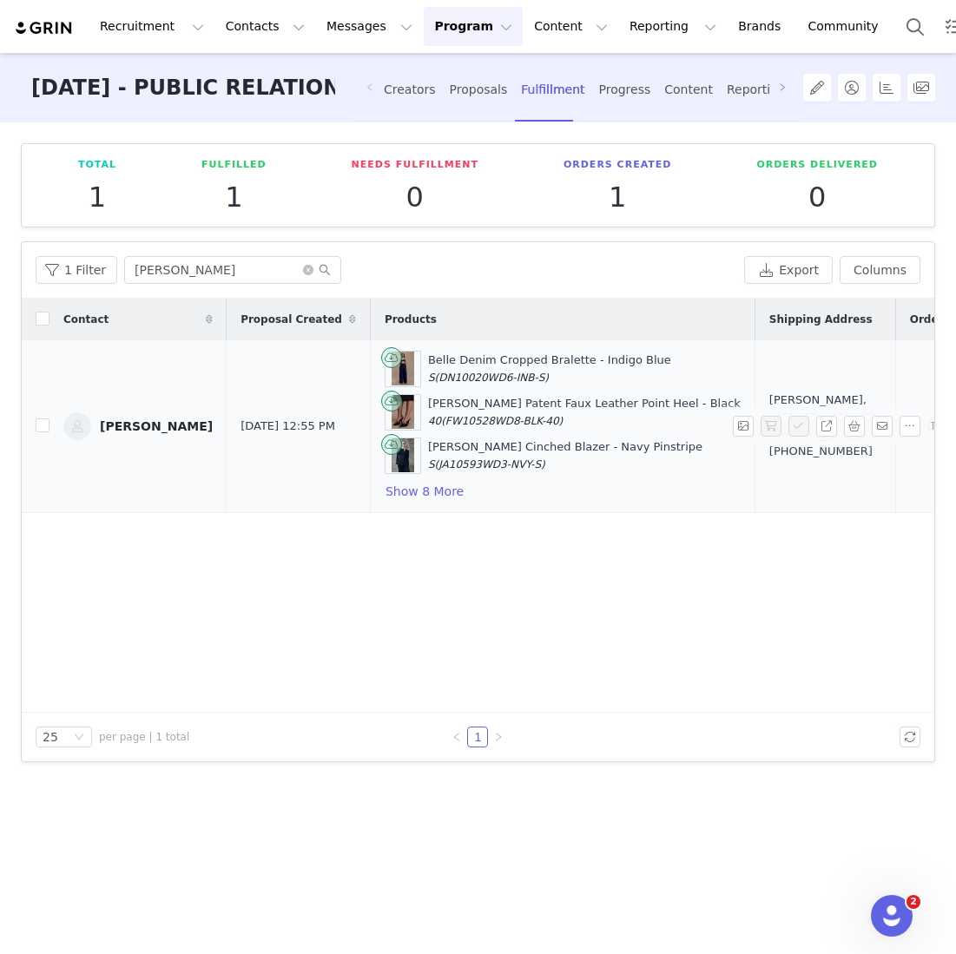
drag, startPoint x: 731, startPoint y: 448, endPoint x: 682, endPoint y: 397, distance: 71.2
click at [755, 397] on td "[PERSON_NAME], [STREET_ADDRESS][PERSON_NAME] [PHONE_NUMBER]" at bounding box center [825, 426] width 141 height 173
copy div "[STREET_ADDRESS][PERSON_NAME]"
click at [420, 484] on button "Show 8 More" at bounding box center [425, 491] width 80 height 21
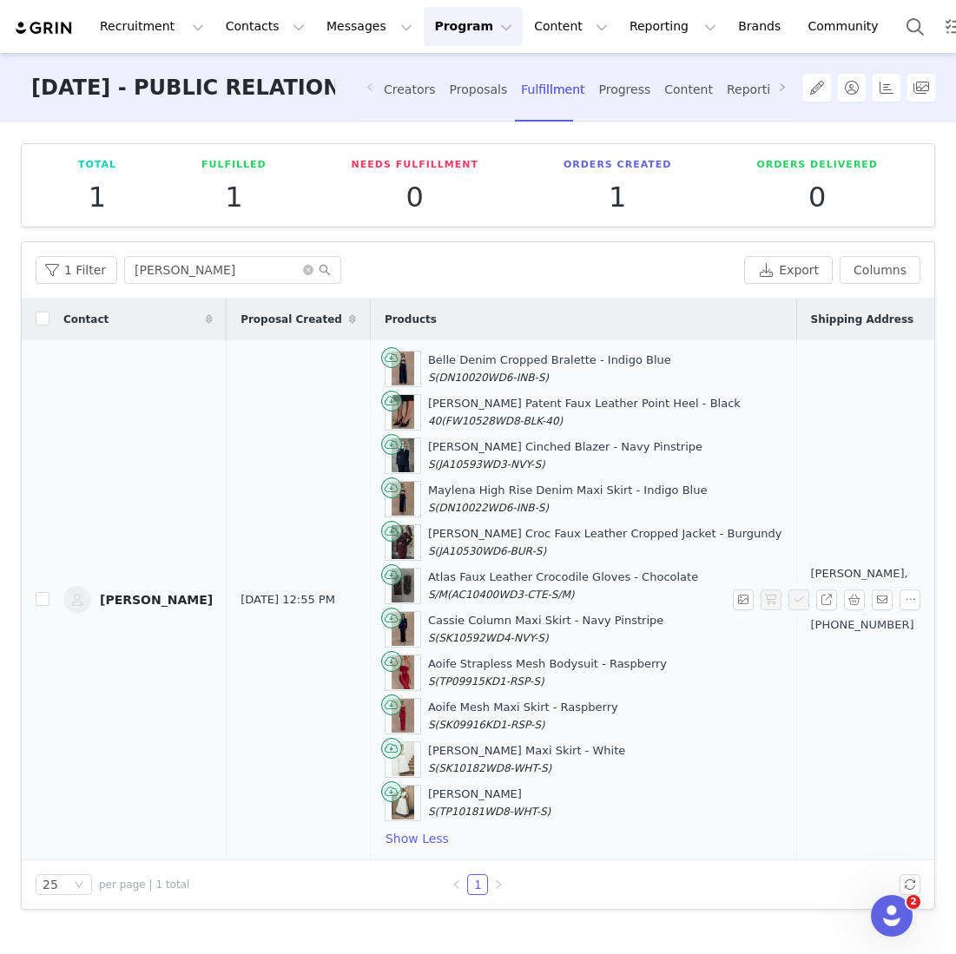
click at [428, 360] on div "Belle Denim Cropped Bralette - Indigo Blue S (DN10020WD6-INB-S)" at bounding box center [549, 369] width 243 height 34
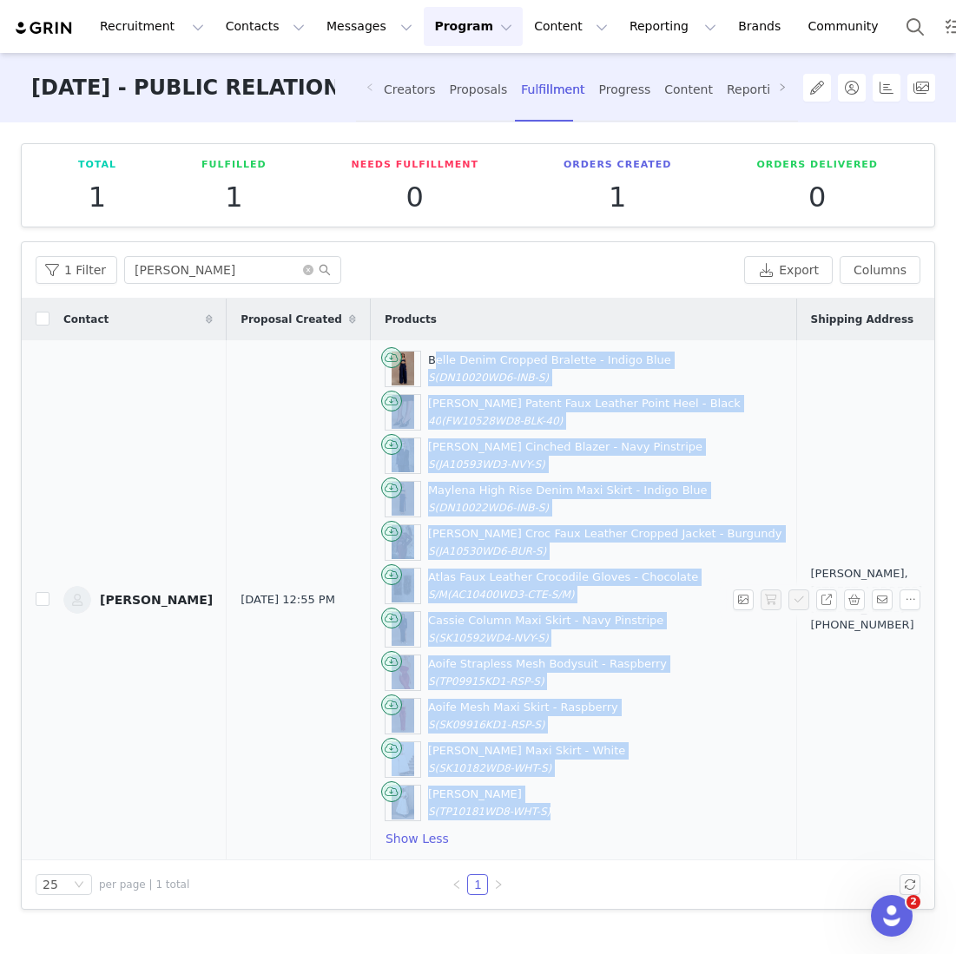
drag, startPoint x: 407, startPoint y: 358, endPoint x: 602, endPoint y: 798, distance: 481.3
click at [602, 798] on div "Belle Denim Cropped Bralette - Indigo Blue S (DN10020WD6-INB-S) [PERSON_NAME] P…" at bounding box center [584, 600] width 398 height 498
copy div "Belle Denim Cropped Bralette - Indigo Blue S (DN10020WD6-INB-S) [PERSON_NAME] P…"
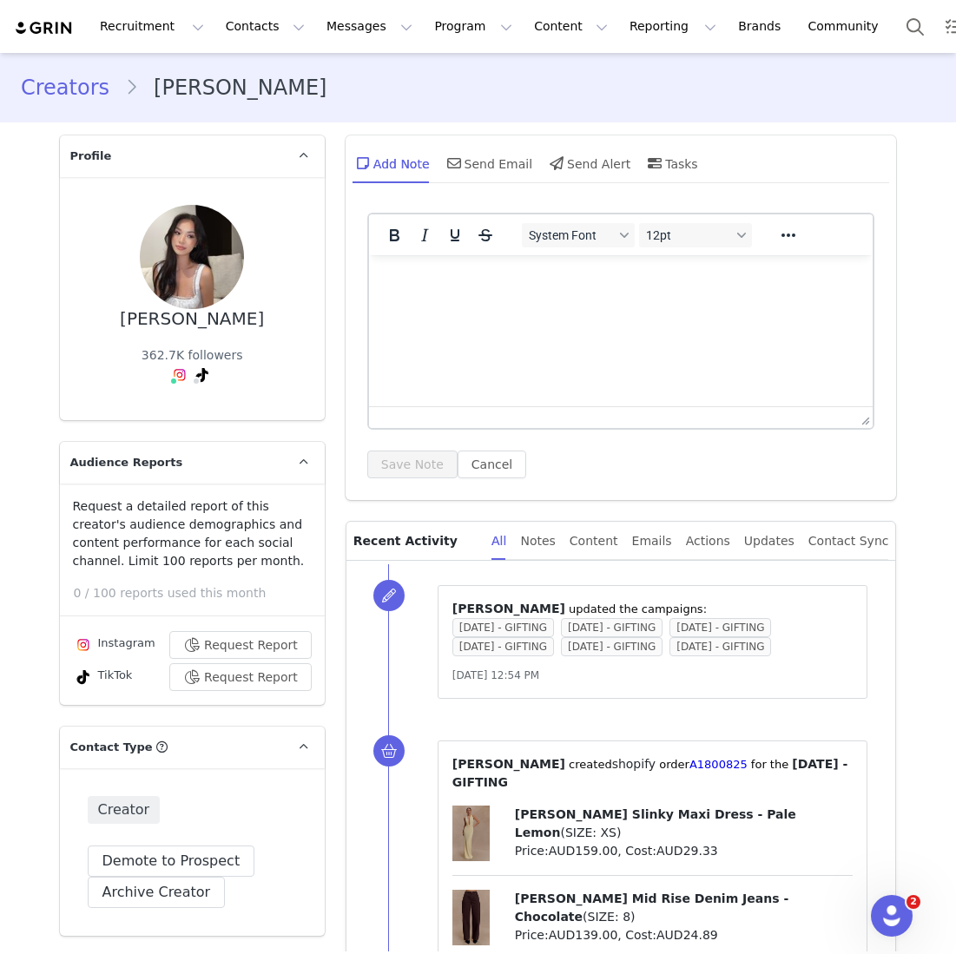
scroll to position [2934, 0]
